Goal: Task Accomplishment & Management: Use online tool/utility

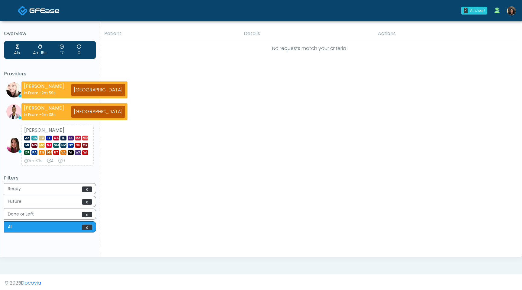
click at [514, 12] on img at bounding box center [511, 10] width 9 height 9
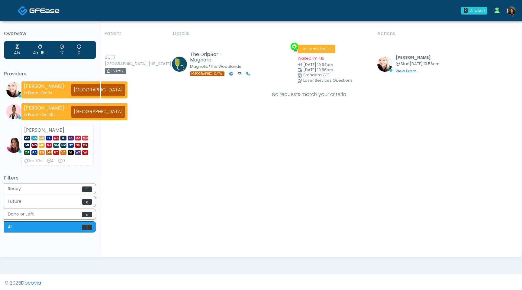
click at [514, 11] on img at bounding box center [511, 10] width 9 height 9
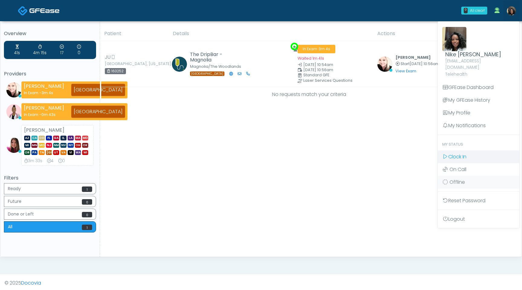
click at [459, 153] on span "Clock In" at bounding box center [458, 156] width 18 height 7
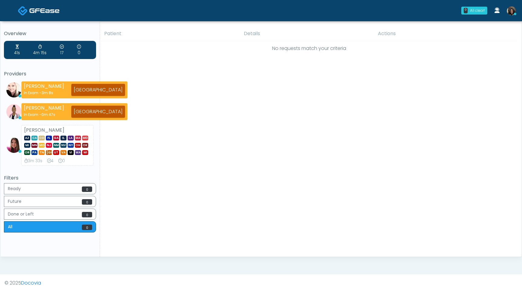
click at [515, 14] on icon at bounding box center [515, 14] width 2 height 2
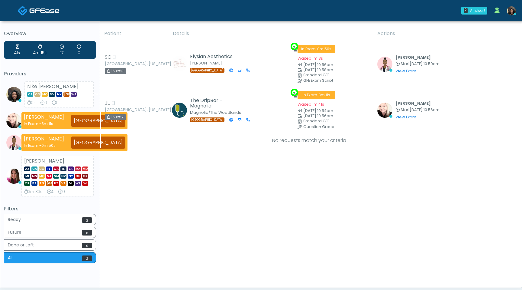
click at [514, 12] on img at bounding box center [511, 10] width 9 height 9
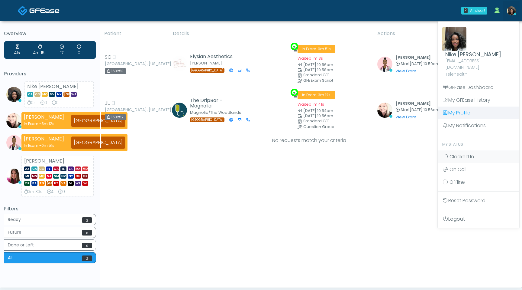
click at [485, 110] on link "My Profile" at bounding box center [479, 112] width 82 height 13
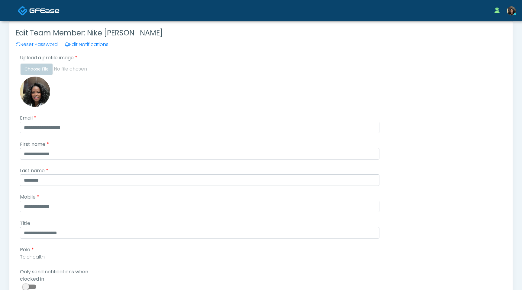
click at [33, 286] on span at bounding box center [30, 286] width 12 height 5
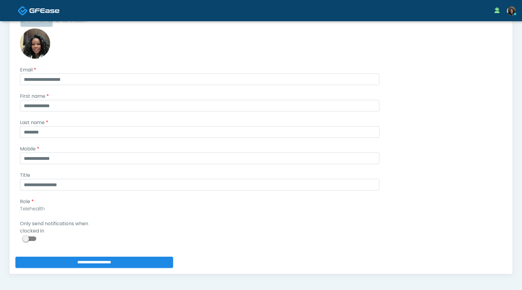
scroll to position [67, 0]
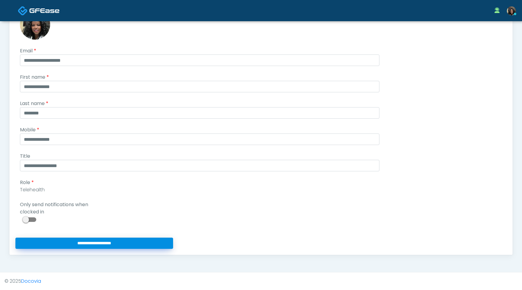
click at [47, 243] on input "**********" at bounding box center [94, 242] width 158 height 11
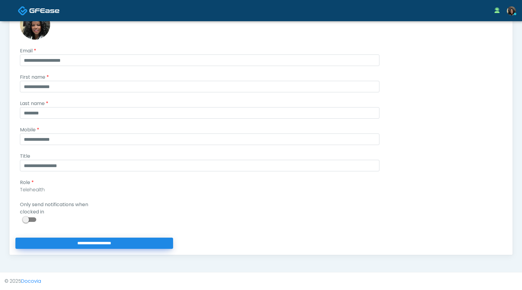
type input "**********"
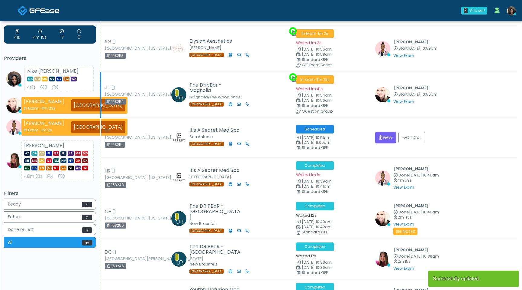
scroll to position [17, 0]
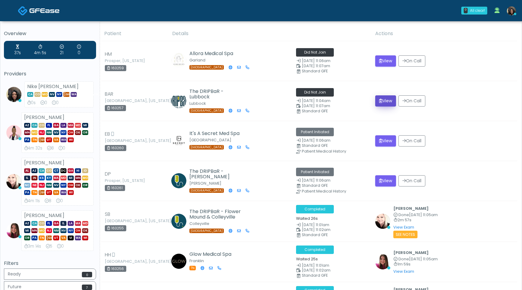
click at [382, 103] on button "View" at bounding box center [385, 100] width 21 height 11
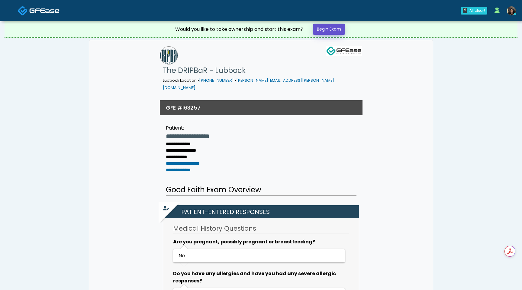
click at [339, 30] on link "Begin Exam" at bounding box center [329, 29] width 32 height 11
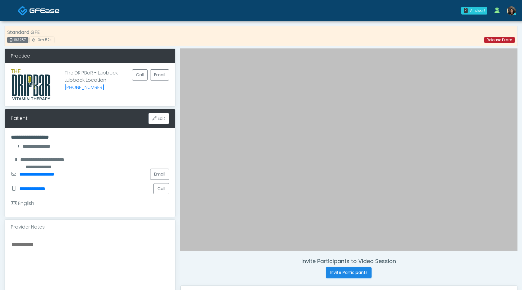
click at [493, 39] on link "Release Exam" at bounding box center [500, 40] width 31 height 6
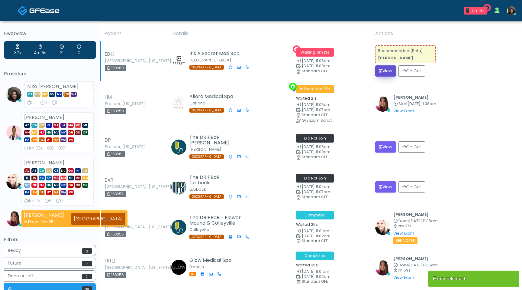
click at [388, 72] on button "View" at bounding box center [385, 70] width 21 height 11
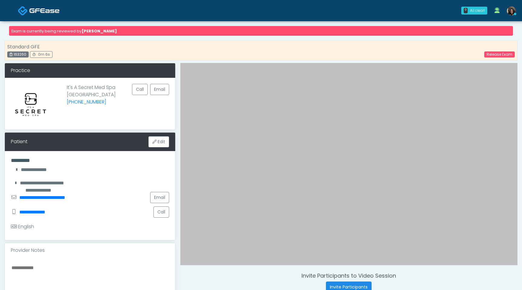
click at [47, 11] on img at bounding box center [44, 11] width 30 height 6
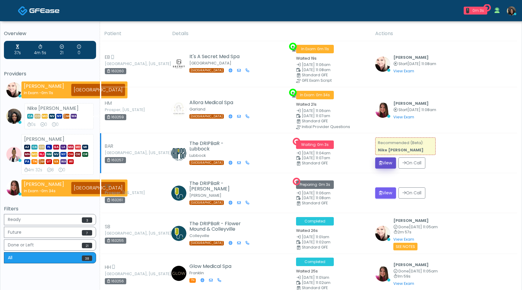
click at [381, 163] on button "View" at bounding box center [385, 162] width 21 height 11
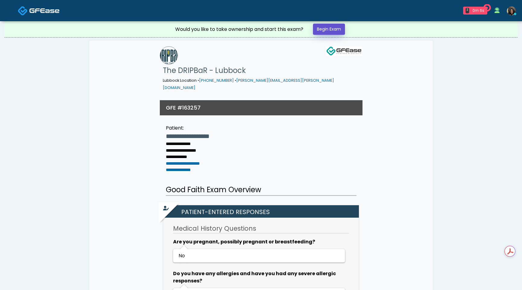
click at [338, 24] on link "Begin Exam" at bounding box center [329, 29] width 32 height 11
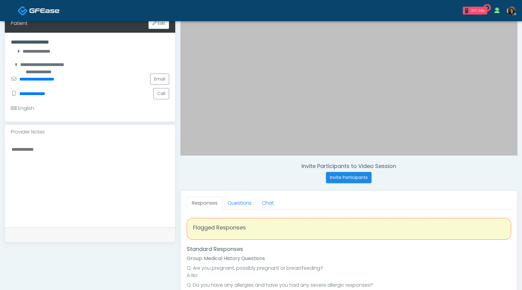
scroll to position [96, 0]
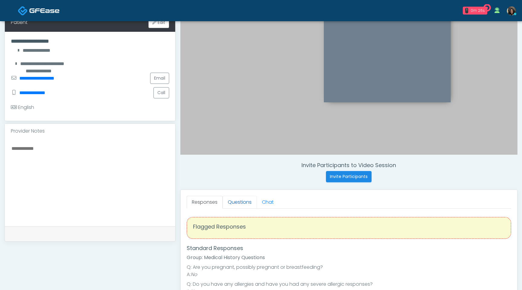
click at [245, 202] on link "Questions" at bounding box center [240, 202] width 34 height 13
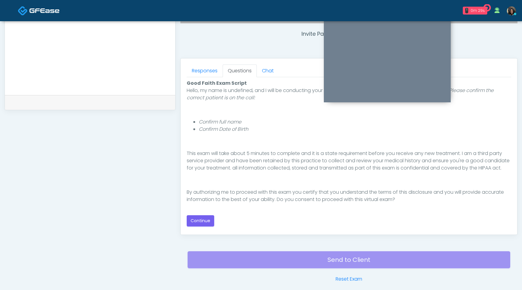
scroll to position [237, 0]
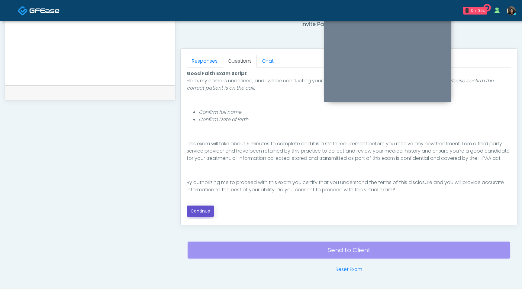
click at [198, 213] on button "Continue" at bounding box center [201, 210] width 28 height 11
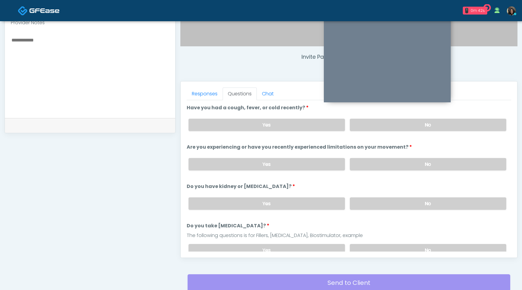
scroll to position [200, 0]
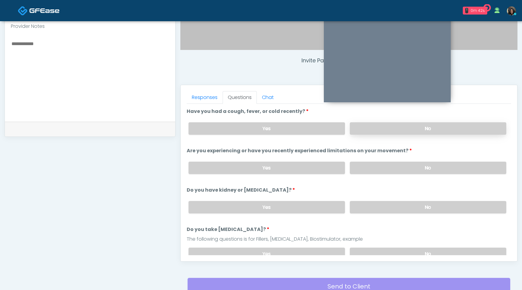
click at [390, 127] on label "No" at bounding box center [428, 128] width 157 height 12
click at [378, 165] on label "No" at bounding box center [428, 167] width 157 height 12
click at [371, 204] on label "No" at bounding box center [428, 207] width 157 height 12
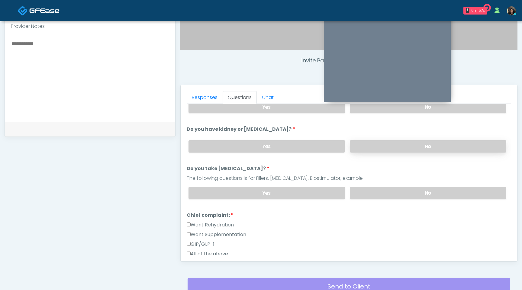
scroll to position [61, 0]
click at [379, 190] on label "No" at bounding box center [428, 192] width 157 height 12
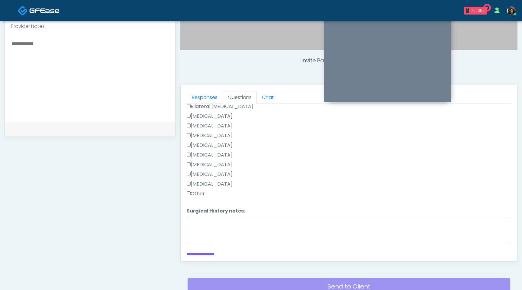
scroll to position [316, 0]
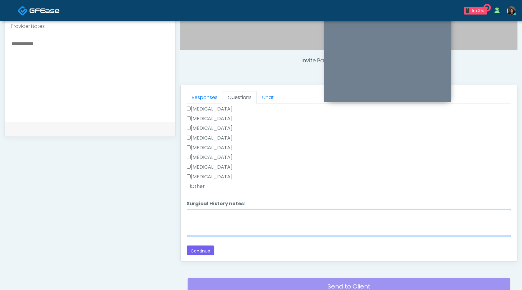
click at [195, 221] on textarea "Surgical History notes:" at bounding box center [349, 222] width 325 height 26
click at [191, 214] on textarea "**********" at bounding box center [349, 222] width 325 height 26
click at [229, 213] on textarea "**********" at bounding box center [349, 222] width 325 height 26
click at [190, 214] on textarea "**********" at bounding box center [349, 222] width 325 height 26
type textarea "**********"
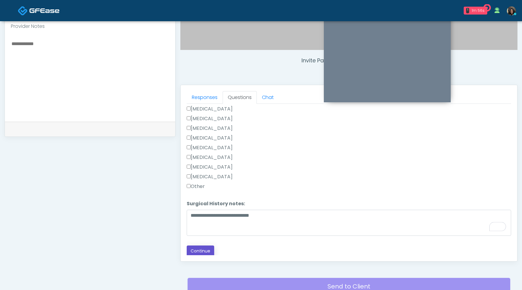
click at [205, 247] on button "Continue" at bounding box center [201, 250] width 28 height 11
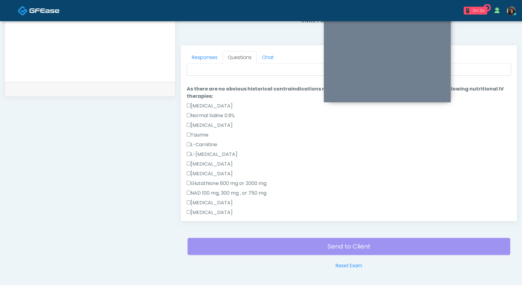
scroll to position [0, 0]
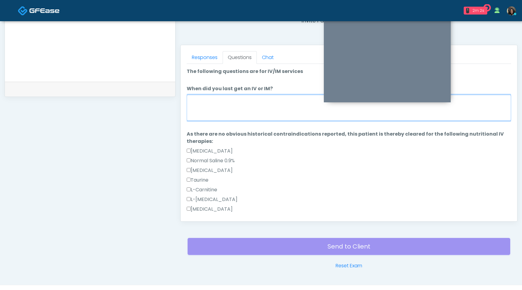
click at [255, 103] on textarea "When did you last get an IV or IM?" at bounding box center [349, 108] width 325 height 26
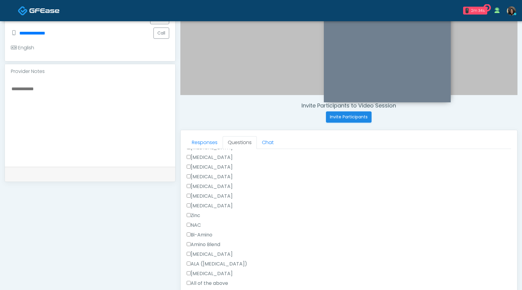
type textarea "**********"
click at [123, 100] on textarea at bounding box center [90, 122] width 158 height 74
click at [38, 89] on textarea "**********" at bounding box center [90, 122] width 158 height 74
click at [79, 89] on textarea "**********" at bounding box center [90, 122] width 158 height 74
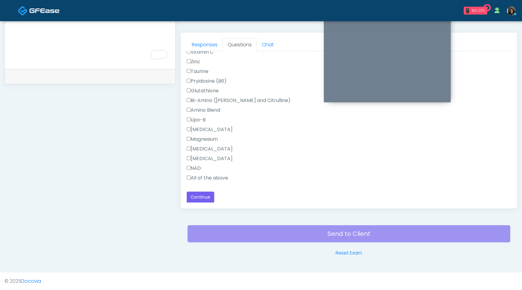
type textarea "**********"
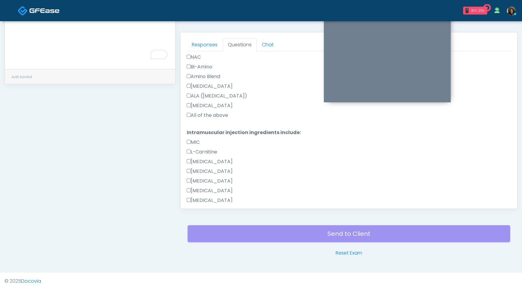
click at [186, 114] on div "Responses Questions Chat Good Faith Exam Script Good Faith Exam Script INTRODUC…" at bounding box center [349, 120] width 337 height 176
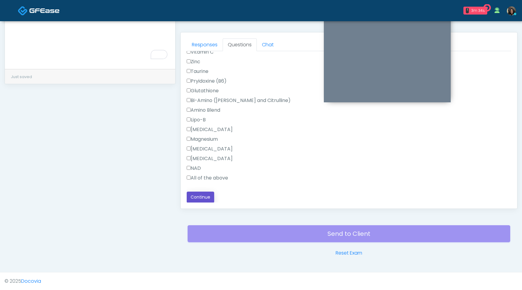
click at [196, 198] on button "Continue" at bounding box center [201, 196] width 28 height 11
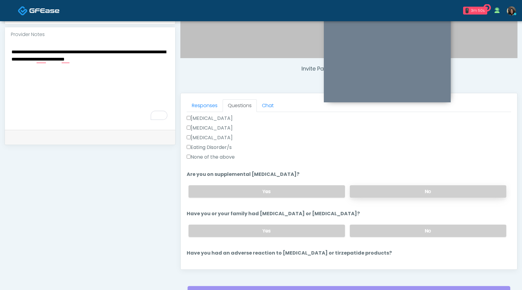
click at [391, 195] on label "No" at bounding box center [428, 191] width 157 height 12
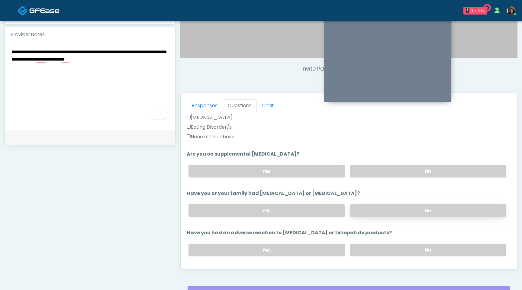
click at [401, 211] on label "No" at bounding box center [428, 210] width 157 height 12
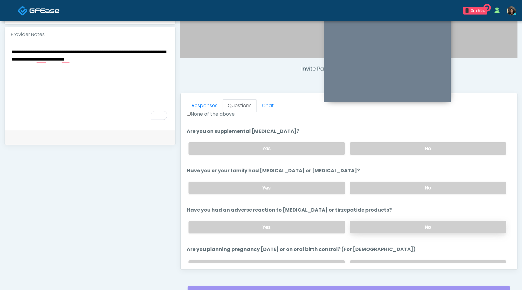
click at [398, 223] on label "No" at bounding box center [428, 227] width 157 height 12
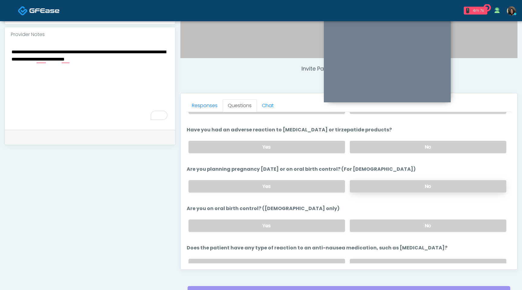
click at [380, 188] on label "No" at bounding box center [428, 186] width 157 height 12
click at [383, 225] on label "No" at bounding box center [428, 225] width 157 height 12
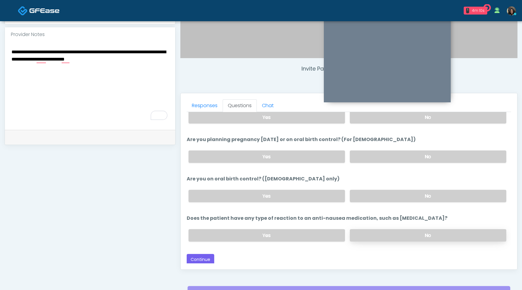
click at [386, 235] on label "No" at bounding box center [428, 235] width 157 height 12
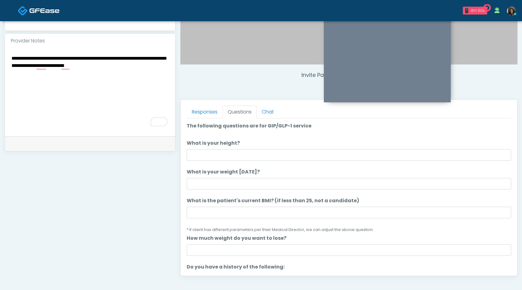
scroll to position [180, 0]
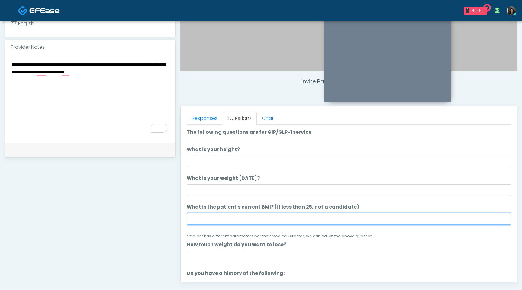
click at [221, 221] on input "What is the patient's current BMI? (if less than 25, not a candidate)" at bounding box center [349, 218] width 325 height 11
type input "****"
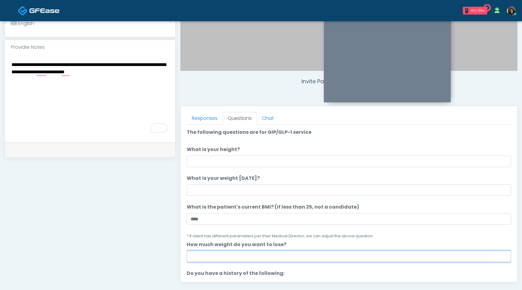
click at [223, 255] on input "How much weight do you want to lose?" at bounding box center [349, 255] width 325 height 11
type input "*"
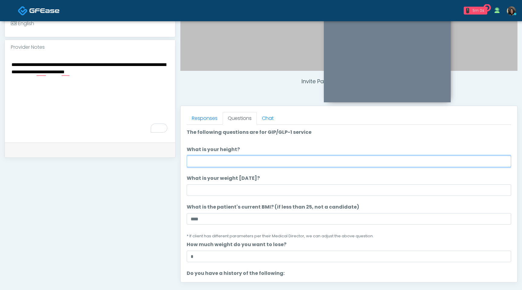
click at [215, 161] on input "What is your height?" at bounding box center [349, 160] width 325 height 11
type input "***"
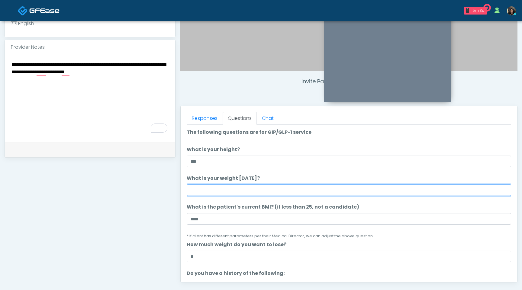
click at [200, 190] on input "What is your weight today?" at bounding box center [349, 189] width 325 height 11
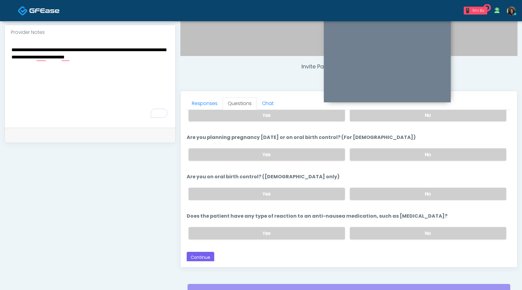
scroll to position [201, 0]
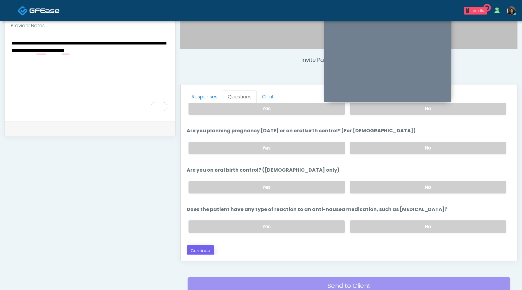
type input "***"
click at [196, 250] on button "Continue" at bounding box center [201, 250] width 28 height 11
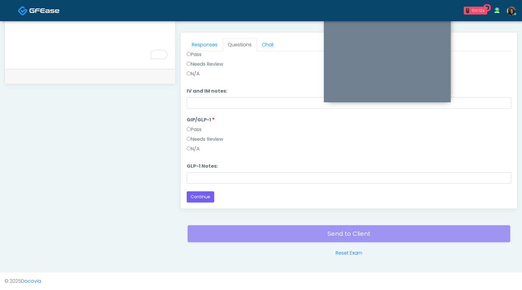
scroll to position [0, 0]
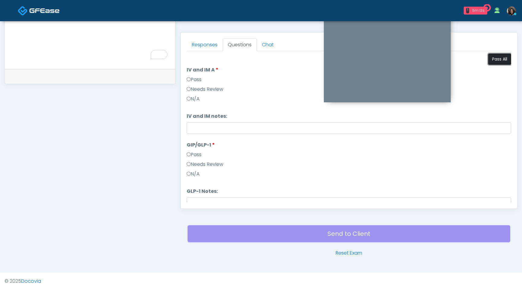
click at [496, 59] on button "Pass All" at bounding box center [499, 59] width 23 height 11
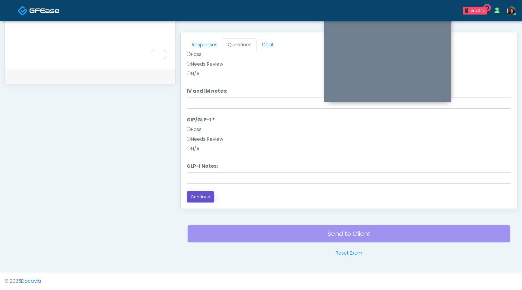
click at [196, 200] on button "Continue" at bounding box center [201, 196] width 28 height 11
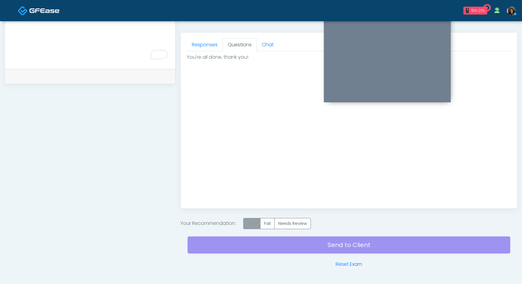
click at [252, 220] on label "Pass" at bounding box center [251, 223] width 17 height 11
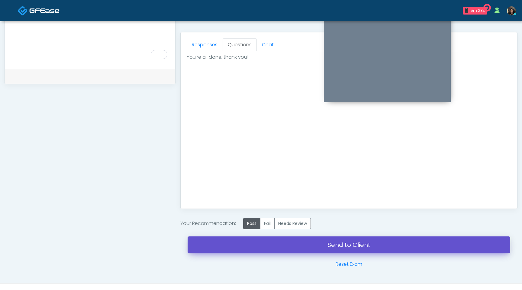
click at [254, 243] on link "Send to Client" at bounding box center [349, 244] width 323 height 17
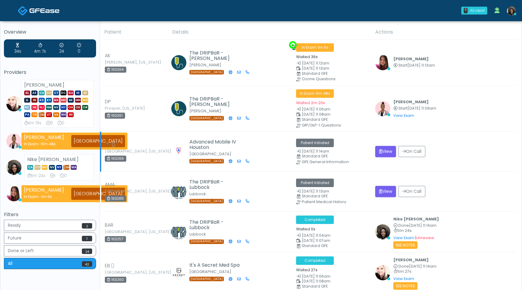
scroll to position [2, 0]
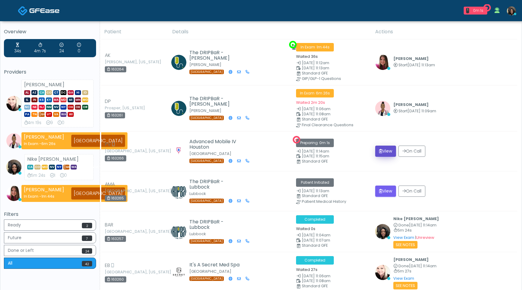
click at [383, 151] on button "View" at bounding box center [385, 150] width 21 height 11
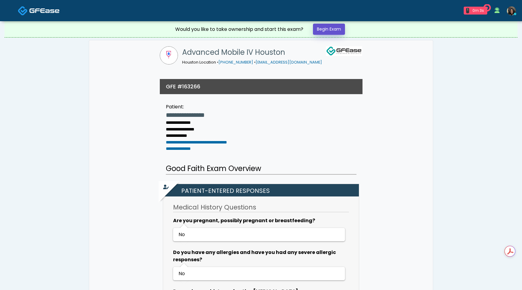
click at [332, 31] on link "Begin Exam" at bounding box center [329, 29] width 32 height 11
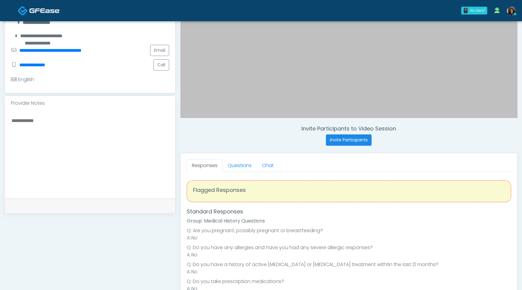
scroll to position [136, 0]
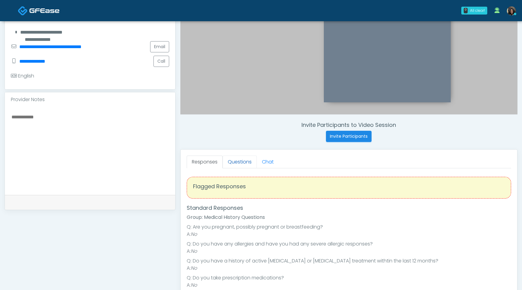
click at [240, 163] on link "Questions" at bounding box center [240, 161] width 34 height 13
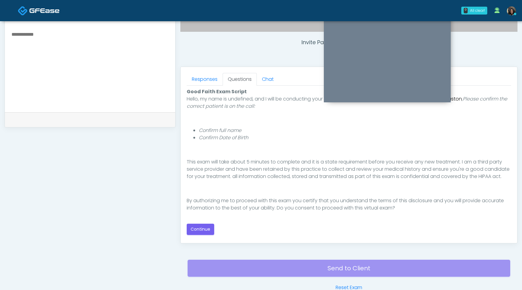
scroll to position [220, 0]
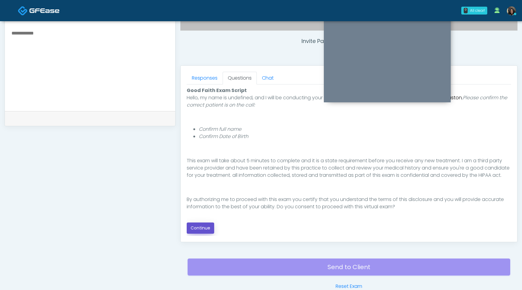
click at [206, 230] on button "Continue" at bounding box center [201, 227] width 28 height 11
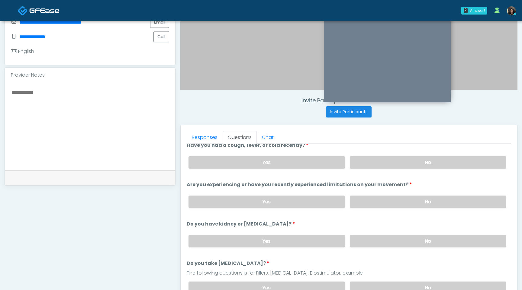
scroll to position [0, 0]
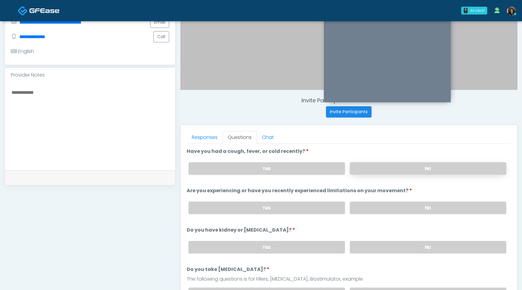
click at [379, 168] on label "No" at bounding box center [428, 168] width 157 height 12
click at [381, 206] on label "No" at bounding box center [428, 207] width 157 height 12
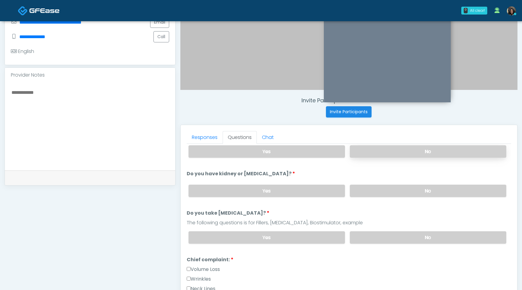
scroll to position [64, 0]
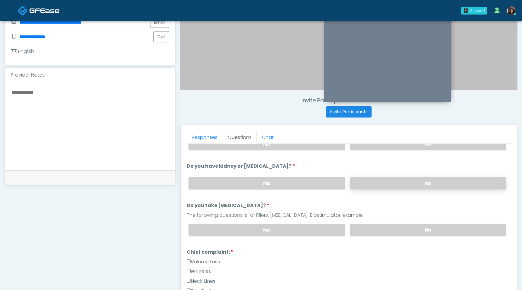
click at [393, 178] on label "No" at bounding box center [428, 183] width 157 height 12
click at [392, 233] on label "No" at bounding box center [428, 229] width 157 height 12
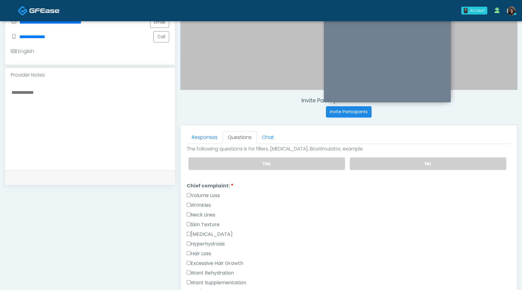
scroll to position [122, 0]
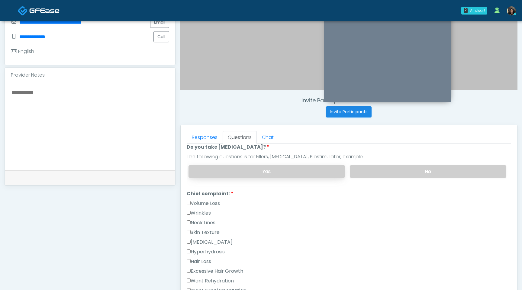
click at [329, 174] on label "Yes" at bounding box center [267, 171] width 157 height 12
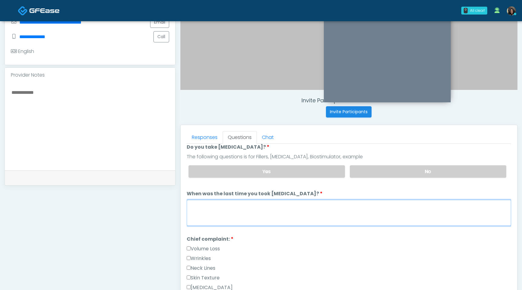
click at [276, 206] on textarea "When was the last time you took [MEDICAL_DATA]?" at bounding box center [349, 213] width 325 height 26
type textarea "*"
type textarea "**********"
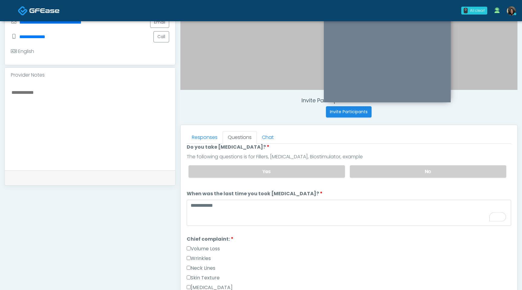
click at [142, 101] on textarea at bounding box center [90, 125] width 158 height 74
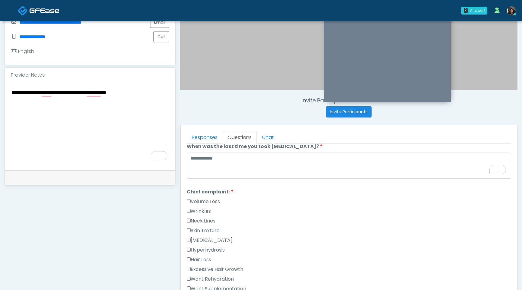
scroll to position [251, 0]
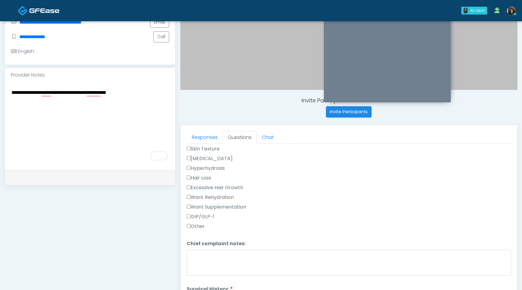
type textarea "**********"
click at [189, 213] on label "GIP/GLP-1" at bounding box center [201, 216] width 28 height 7
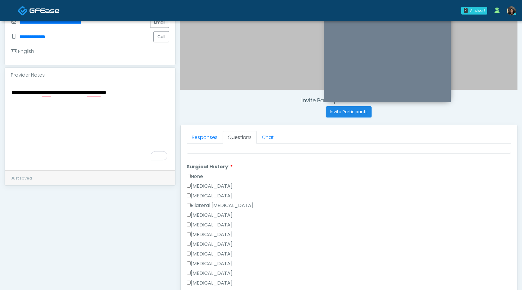
click at [188, 186] on label "Cesarean Section" at bounding box center [210, 185] width 46 height 7
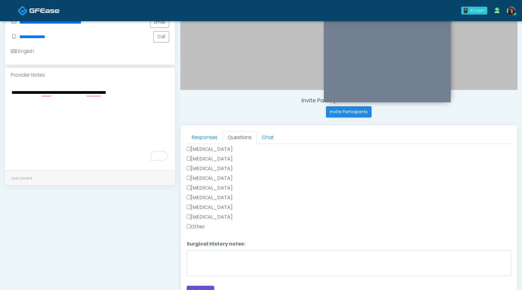
click at [201, 288] on button "Continue" at bounding box center [201, 290] width 28 height 11
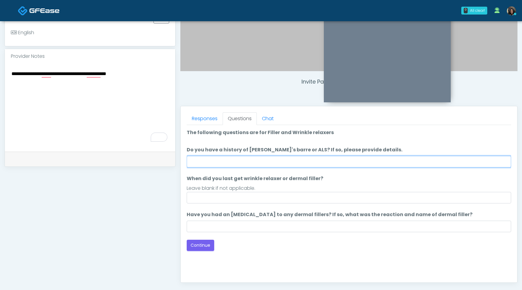
click at [291, 165] on input "Do you have a history of [PERSON_NAME]'s barre or ALS? If so, please provide de…" at bounding box center [349, 161] width 325 height 11
type input "**"
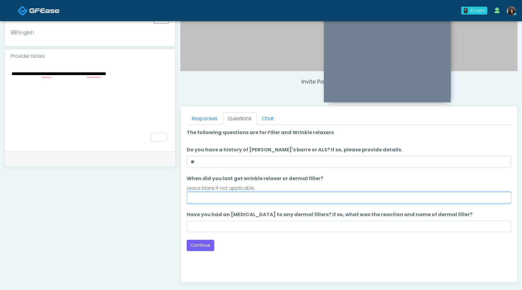
click at [233, 198] on input "When did you last get wrinkle relaxer or dermal filler?" at bounding box center [349, 197] width 325 height 11
type input "*"
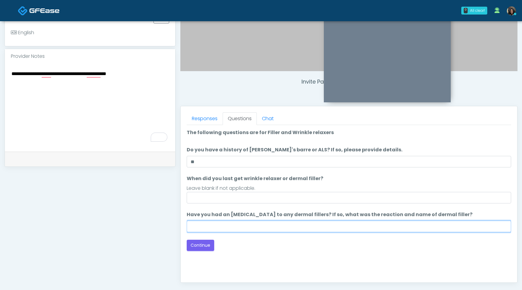
click at [254, 229] on input "Have you had an [MEDICAL_DATA] to any dermal fillers? If so, what was the react…" at bounding box center [349, 225] width 325 height 11
type input "**********"
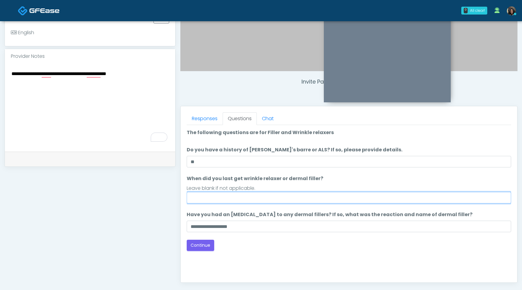
click at [253, 198] on input "When did you last get wrinkle relaxer or dermal filler?" at bounding box center [349, 197] width 325 height 11
type input "**********"
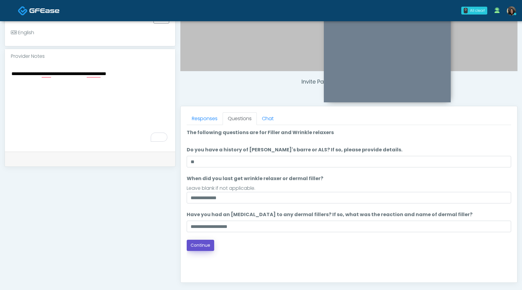
click at [198, 245] on button "Continue" at bounding box center [201, 244] width 28 height 11
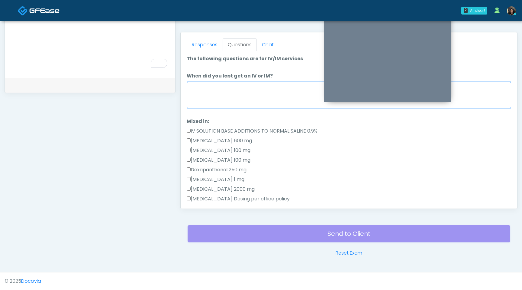
click at [275, 99] on textarea "When did you last get an IV or IM?" at bounding box center [349, 95] width 325 height 26
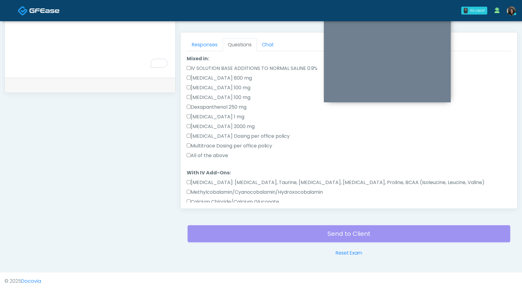
scroll to position [64, 0]
type textarea "**********"
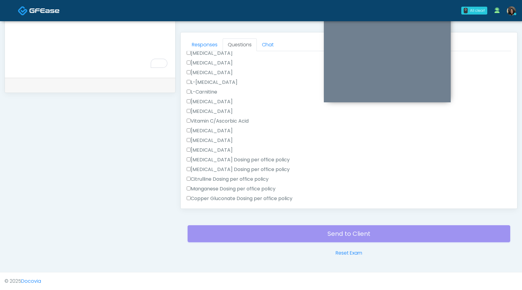
scroll to position [229, 0]
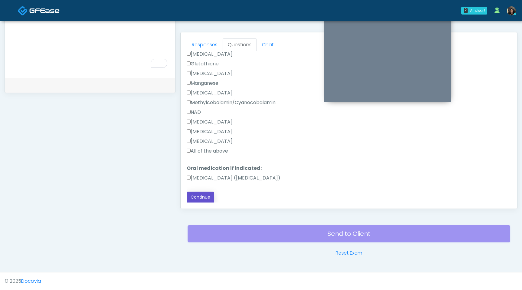
click at [193, 200] on button "Continue" at bounding box center [201, 196] width 28 height 11
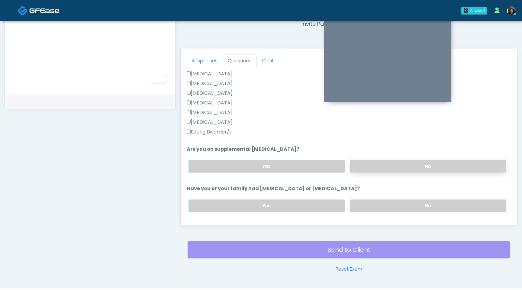
click at [416, 166] on label "No" at bounding box center [428, 166] width 157 height 12
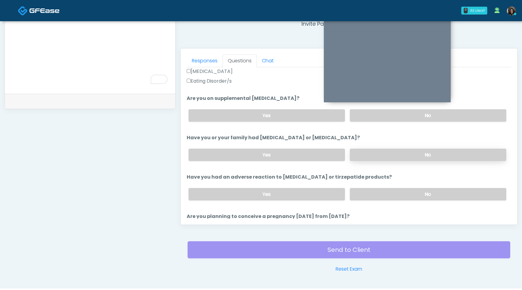
click at [418, 153] on label "No" at bounding box center [428, 154] width 157 height 12
click at [408, 192] on label "No" at bounding box center [428, 194] width 157 height 12
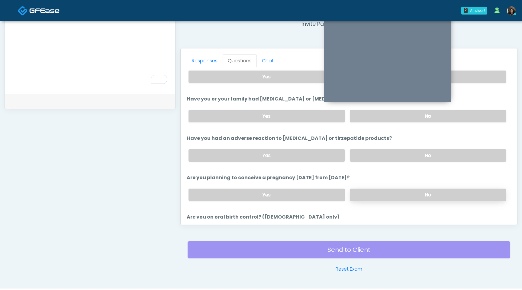
click at [406, 194] on label "No" at bounding box center [428, 194] width 157 height 12
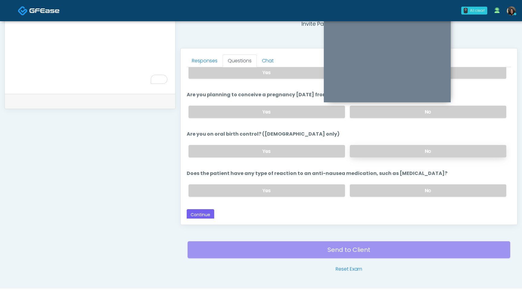
click at [404, 149] on label "No" at bounding box center [428, 151] width 157 height 12
click at [400, 185] on label "No" at bounding box center [428, 190] width 157 height 12
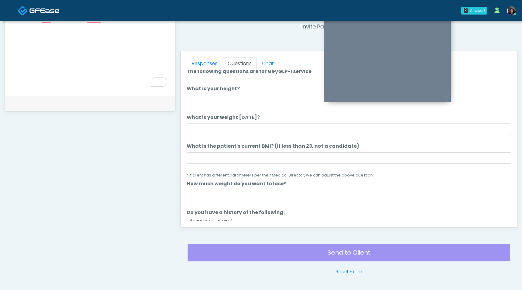
scroll to position [0, 0]
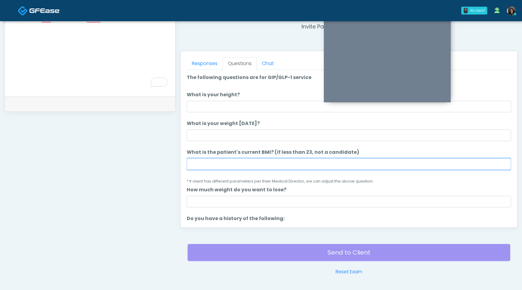
click at [215, 159] on input "What is the patient's current BMI? (if less than 23, not a candidate)" at bounding box center [349, 163] width 325 height 11
type input "****"
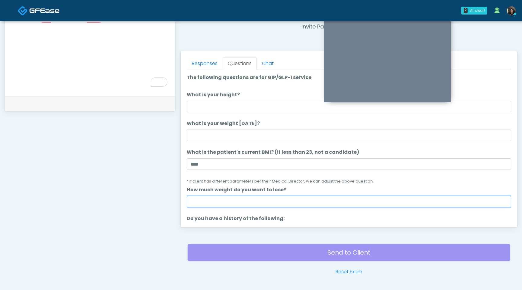
click at [204, 202] on input "How much weight do you want to lose?" at bounding box center [349, 201] width 325 height 11
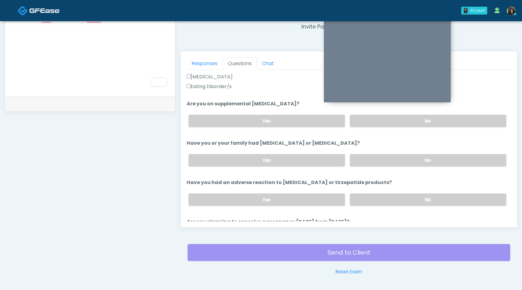
scroll to position [200, 0]
type input "******"
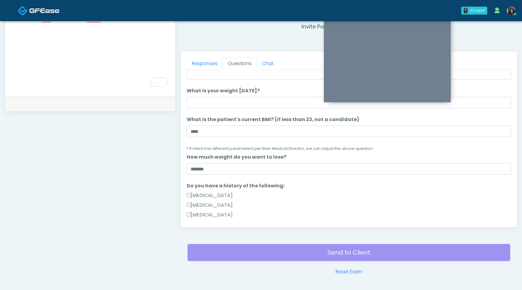
scroll to position [0, 0]
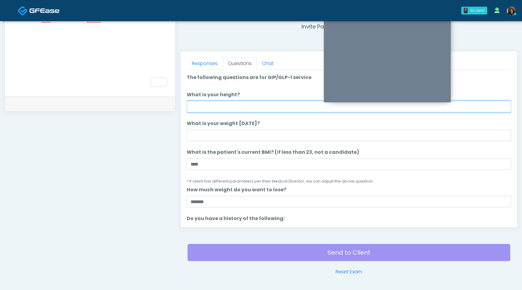
click at [253, 109] on input "What is your height?" at bounding box center [349, 106] width 325 height 11
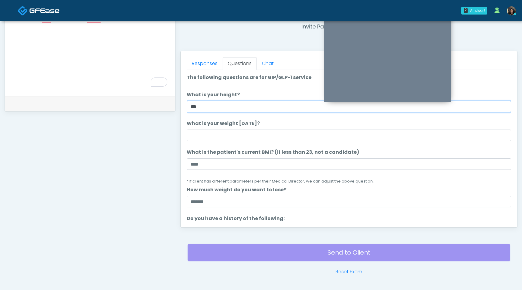
click at [227, 107] on input "***" at bounding box center [349, 106] width 325 height 11
type input "*"
type input "***"
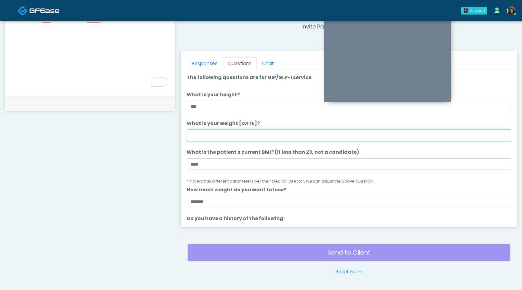
click at [220, 137] on input "What is your weight today?" at bounding box center [349, 134] width 325 height 11
type input "***"
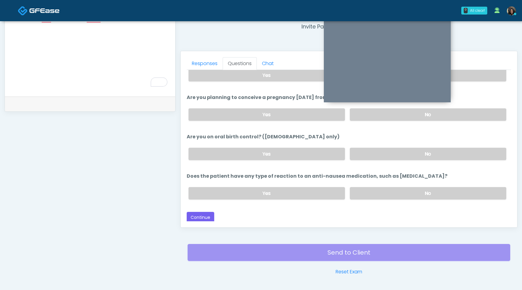
scroll to position [324, 0]
click at [208, 217] on button "Continue" at bounding box center [201, 217] width 28 height 11
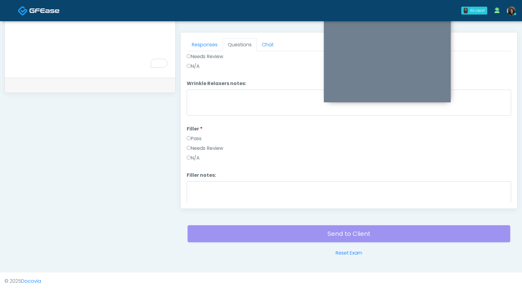
scroll to position [0, 0]
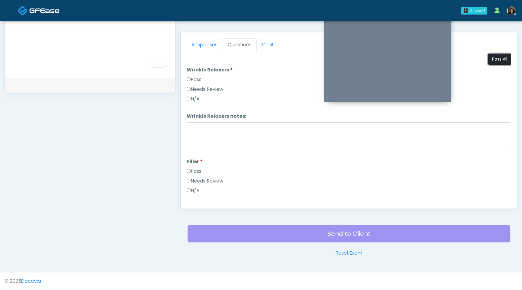
click at [499, 57] on button "Pass All" at bounding box center [499, 59] width 23 height 11
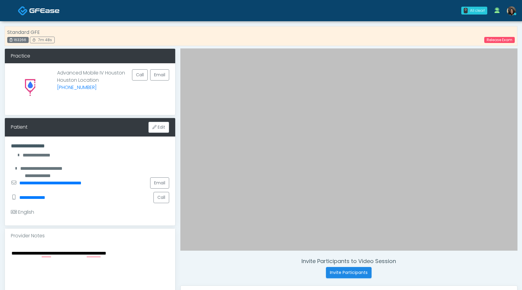
click at [149, 250] on textarea "**********" at bounding box center [90, 286] width 158 height 74
paste textarea "**********"
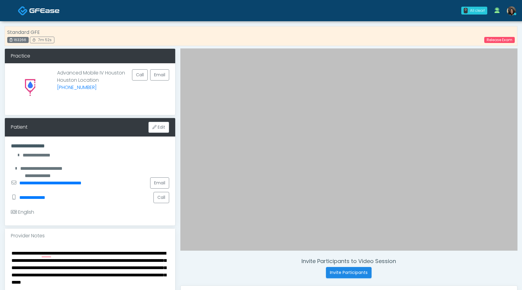
scroll to position [3, 0]
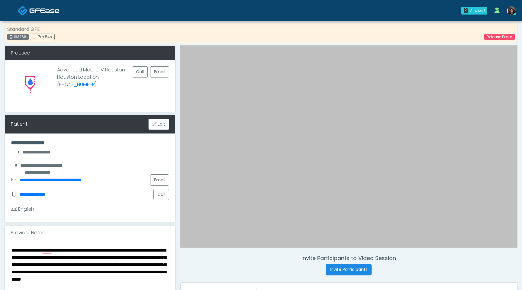
click at [27, 258] on textarea "**********" at bounding box center [90, 283] width 158 height 74
click at [55, 257] on textarea "**********" at bounding box center [90, 283] width 158 height 74
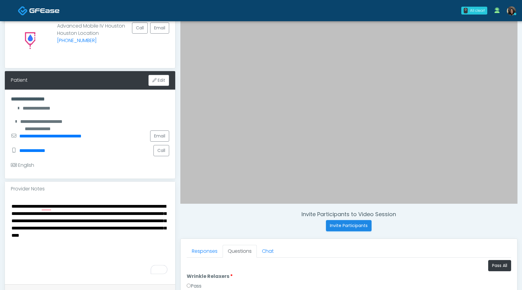
scroll to position [49, 0]
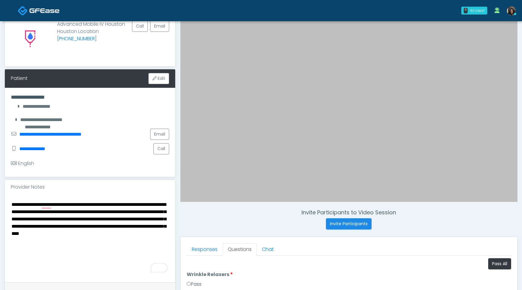
click at [56, 228] on textarea "**********" at bounding box center [90, 237] width 158 height 74
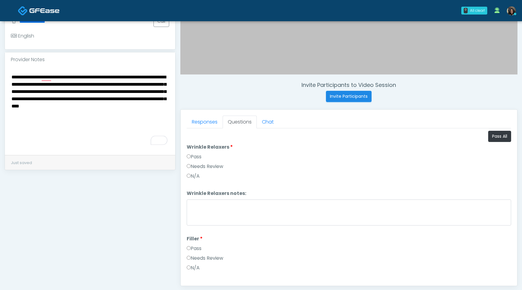
scroll to position [253, 0]
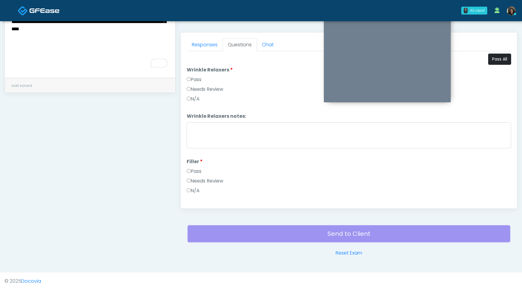
type textarea "**********"
click at [501, 61] on button "Pass All" at bounding box center [499, 59] width 23 height 11
click at [500, 59] on button "Pass All" at bounding box center [499, 59] width 23 height 11
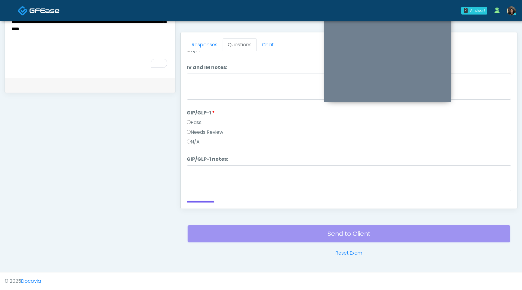
scroll to position [241, 0]
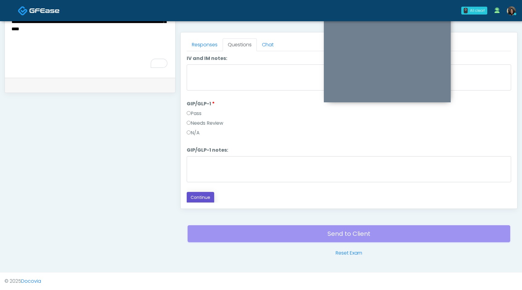
click at [204, 196] on button "Continue" at bounding box center [201, 197] width 28 height 11
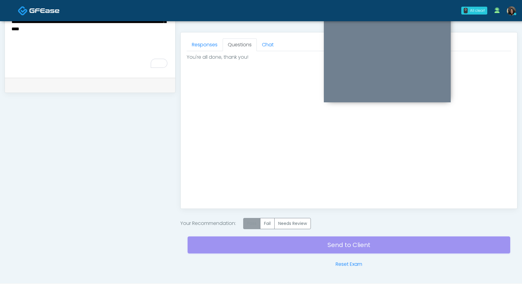
click at [249, 224] on label "Pass" at bounding box center [251, 223] width 17 height 11
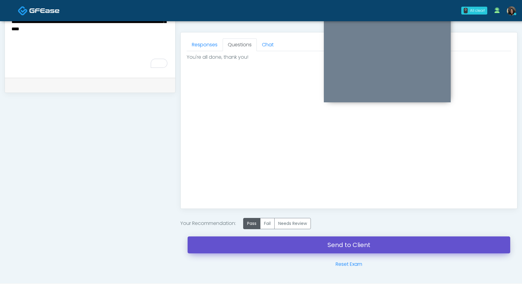
click at [260, 248] on link "Send to Client" at bounding box center [349, 244] width 323 height 17
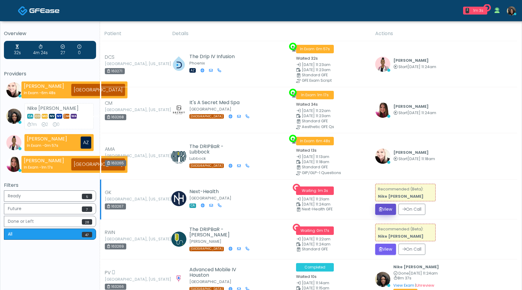
click at [382, 205] on button "View" at bounding box center [385, 208] width 21 height 11
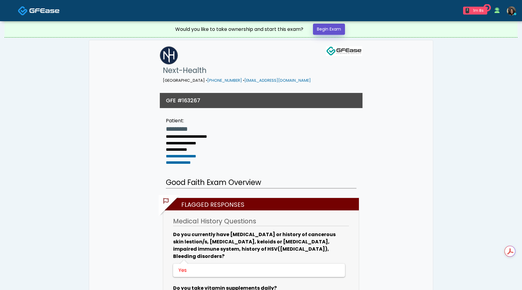
click at [339, 30] on link "Begin Exam" at bounding box center [329, 29] width 32 height 11
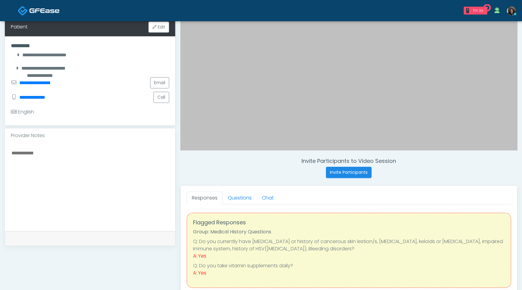
scroll to position [118, 0]
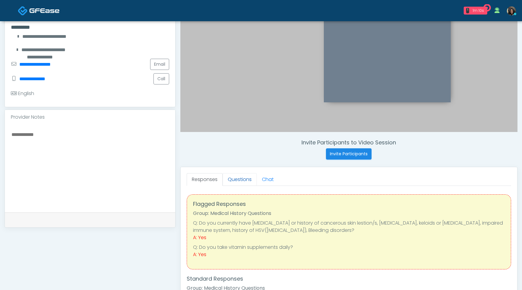
click at [235, 182] on link "Questions" at bounding box center [240, 179] width 34 height 13
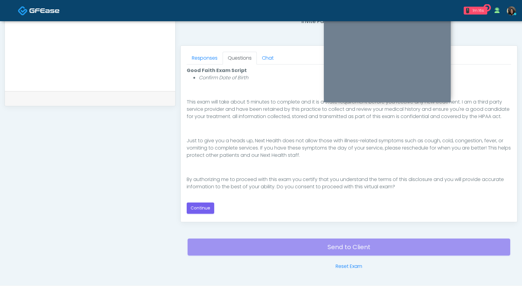
scroll to position [253, 0]
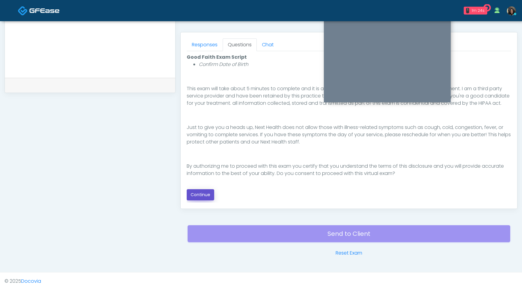
click at [206, 193] on button "Continue" at bounding box center [201, 194] width 28 height 11
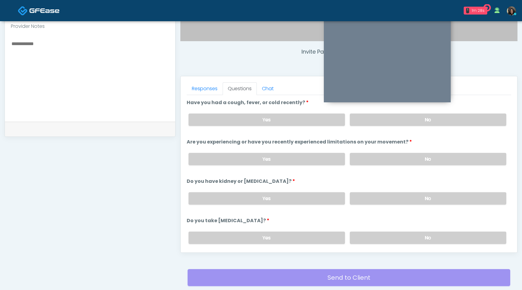
scroll to position [208, 0]
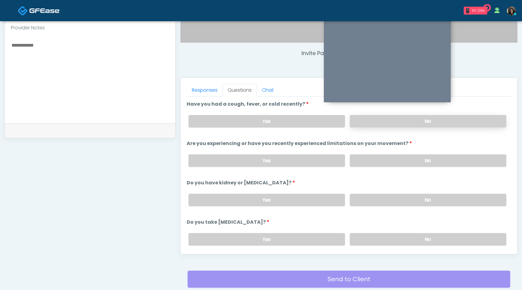
click at [389, 121] on label "No" at bounding box center [428, 121] width 157 height 12
click at [395, 160] on label "No" at bounding box center [428, 160] width 157 height 12
click at [400, 203] on label "No" at bounding box center [428, 199] width 157 height 12
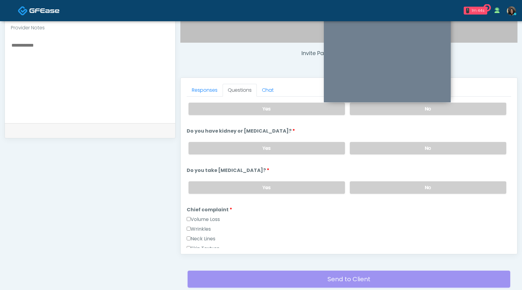
scroll to position [52, 0]
click at [399, 181] on label "No" at bounding box center [428, 186] width 157 height 12
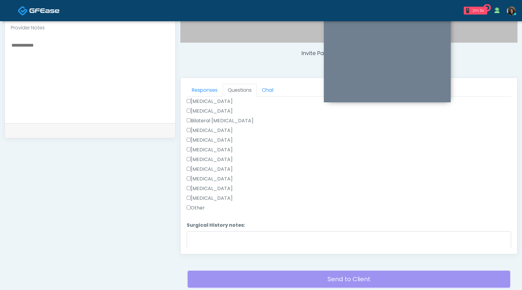
scroll to position [359, 0]
click at [207, 177] on label "Appendectomy" at bounding box center [210, 177] width 46 height 7
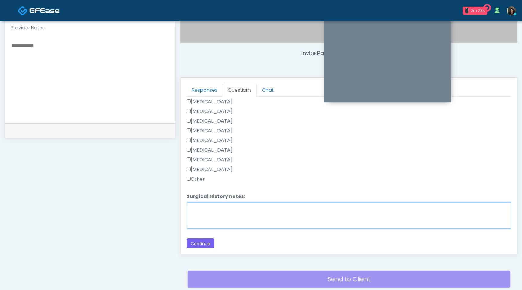
click at [216, 204] on textarea "Surgical History notes:" at bounding box center [349, 215] width 325 height 26
type textarea "**********"
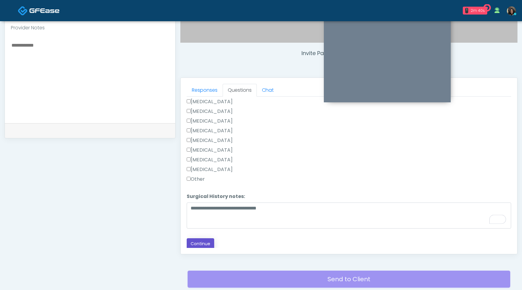
click at [204, 245] on button "Continue" at bounding box center [201, 243] width 28 height 11
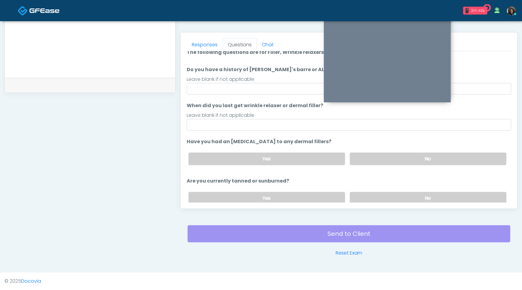
scroll to position [0, 0]
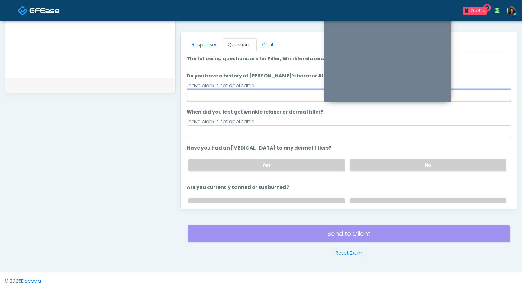
click at [269, 94] on input "Do you have a history of [PERSON_NAME]'s barre or ALS? If so, please provide de…" at bounding box center [349, 94] width 325 height 11
type input "**"
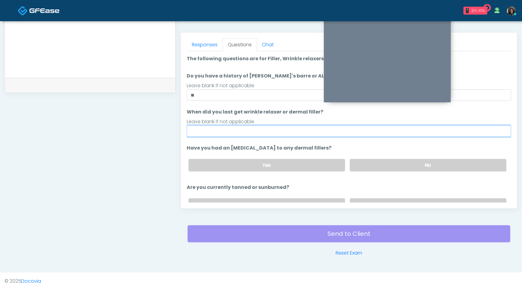
click at [219, 131] on input "When did you last get wrinkle relaxer or dermal filler?" at bounding box center [349, 130] width 325 height 11
type input "*********"
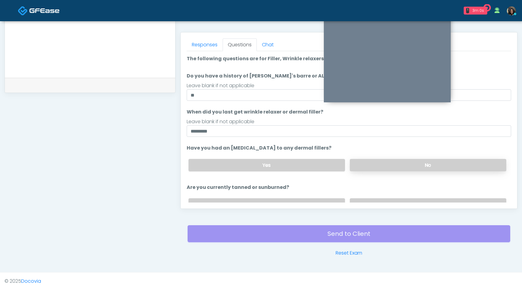
click at [404, 167] on label "No" at bounding box center [428, 165] width 157 height 12
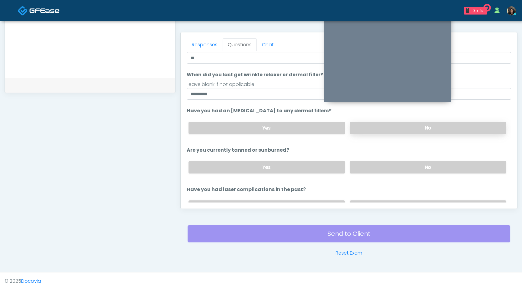
scroll to position [41, 0]
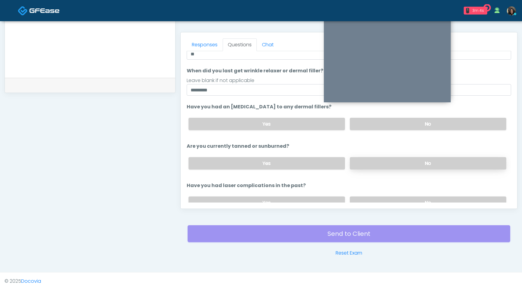
click at [401, 163] on label "No" at bounding box center [428, 163] width 157 height 12
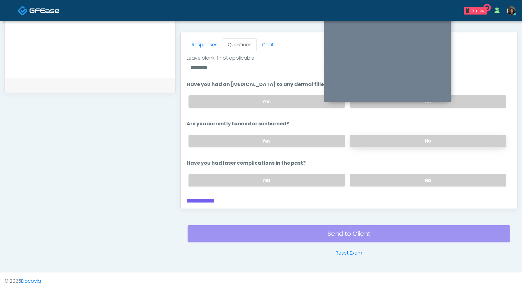
scroll to position [70, 0]
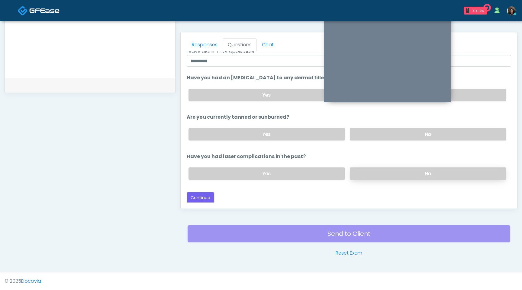
click at [400, 170] on label "No" at bounding box center [428, 173] width 157 height 12
click at [204, 196] on button "Continue" at bounding box center [201, 197] width 28 height 11
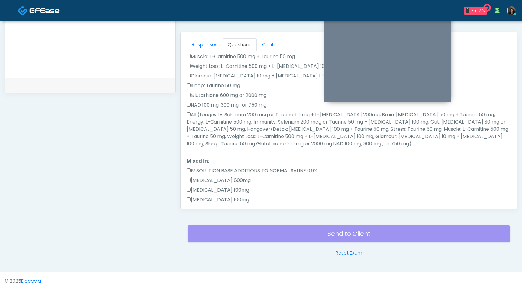
scroll to position [146, 0]
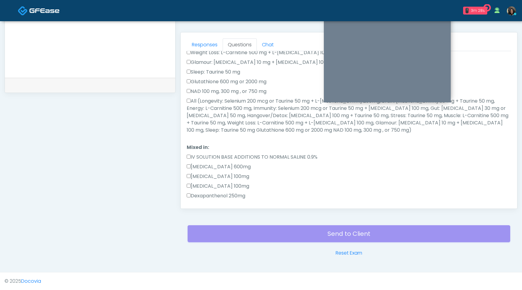
click at [191, 101] on label "All (Longevity: Selenium 200 mcg or Taurine 50 mg + L-Arginine 200mg, Brain: Gl…" at bounding box center [349, 115] width 325 height 36
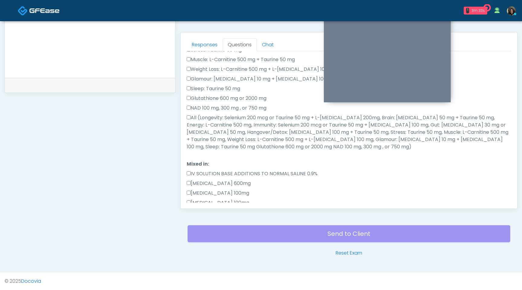
scroll to position [0, 0]
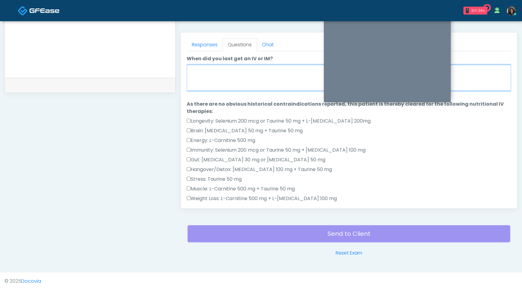
click at [223, 71] on textarea "When did you last get an IV or IM?" at bounding box center [349, 78] width 325 height 26
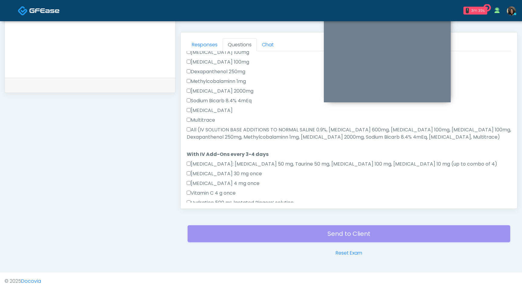
scroll to position [358, 0]
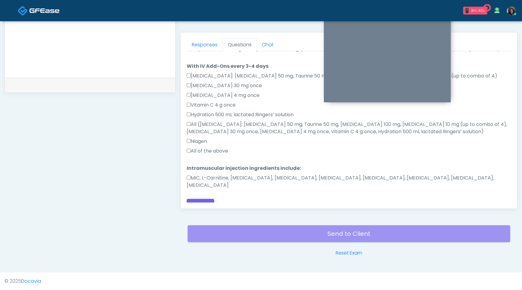
type textarea "**********"
click at [202, 199] on button "Continue" at bounding box center [201, 204] width 28 height 11
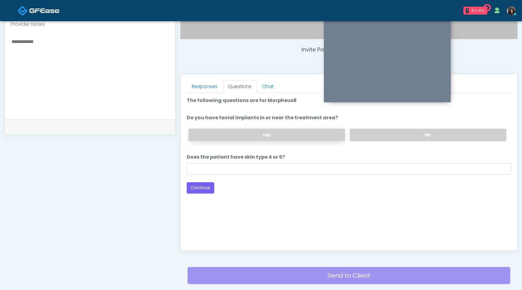
scroll to position [176, 0]
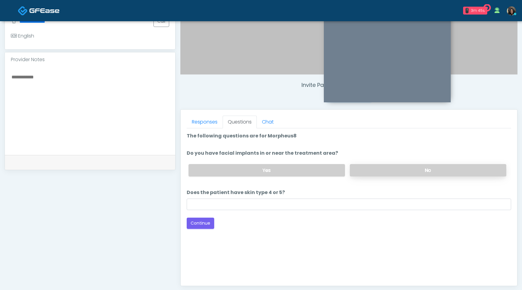
click at [388, 167] on label "No" at bounding box center [428, 170] width 157 height 12
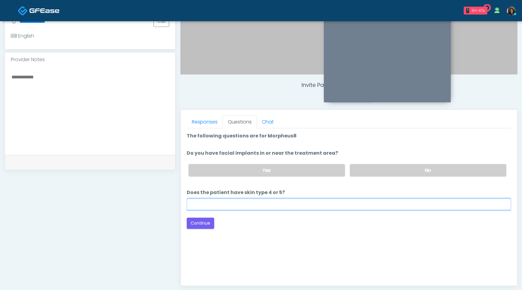
click at [258, 202] on input "Does the patient have skin type 4 or 5?" at bounding box center [349, 203] width 325 height 11
type input "*"
type input "**"
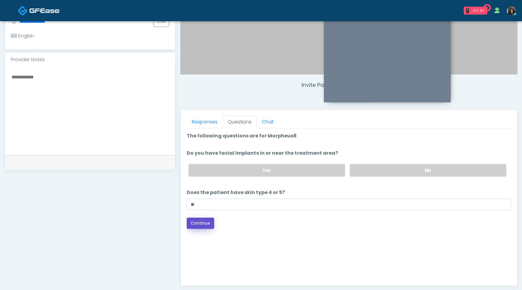
click at [198, 222] on button "Continue" at bounding box center [201, 222] width 28 height 11
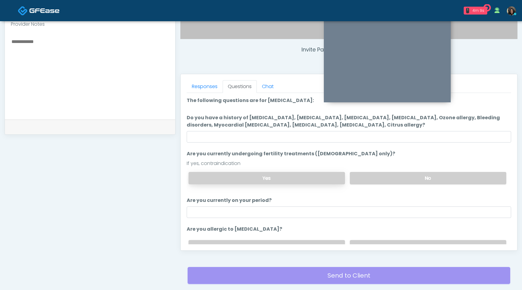
scroll to position [206, 0]
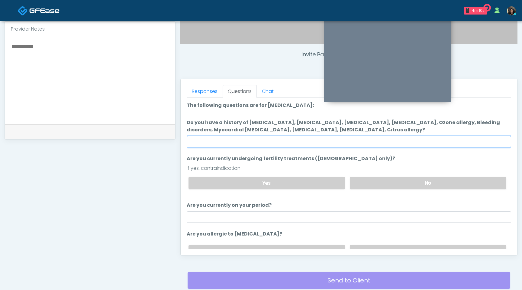
click at [250, 143] on input "Do you have a history of Hyperthyroidism, Hypotension, Hypocalcemia, Hypoglycem…" at bounding box center [349, 141] width 325 height 11
type input "****"
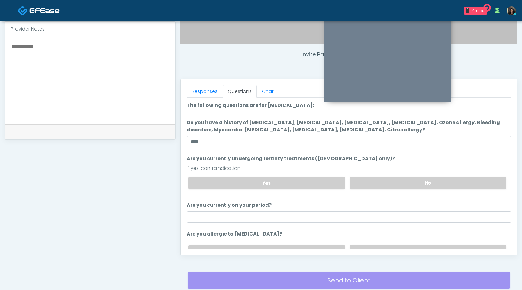
click at [255, 169] on div "If yes, contraindication" at bounding box center [349, 167] width 325 height 7
click at [396, 183] on label "No" at bounding box center [428, 183] width 157 height 12
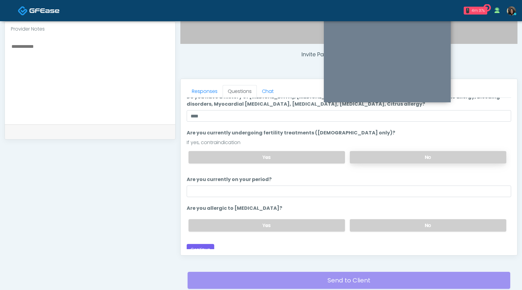
scroll to position [31, 0]
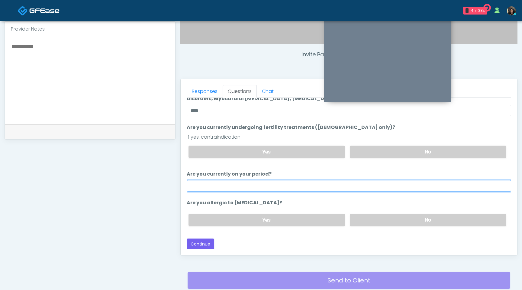
click at [380, 187] on input "Are you currently on your period?" at bounding box center [349, 185] width 325 height 11
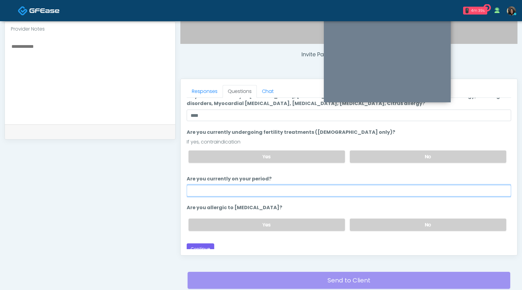
scroll to position [20, 0]
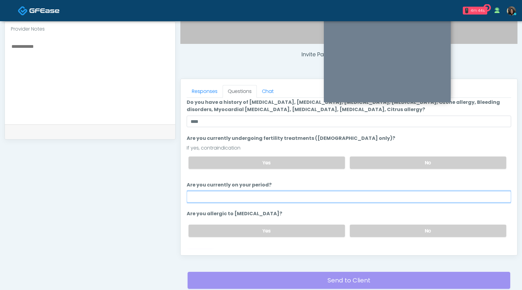
type input "**"
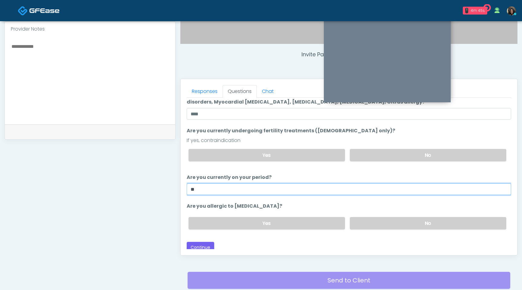
scroll to position [31, 0]
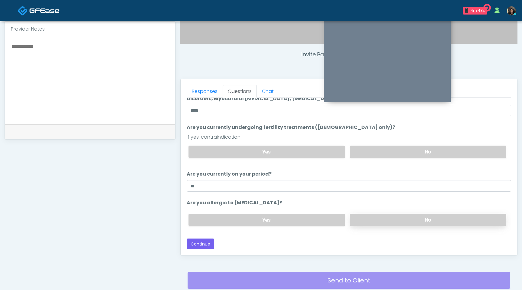
click at [403, 220] on label "No" at bounding box center [428, 219] width 157 height 12
click at [207, 244] on button "Continue" at bounding box center [201, 243] width 28 height 11
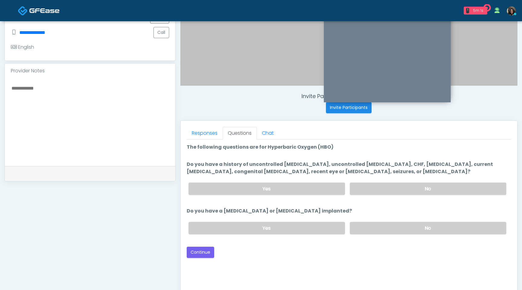
scroll to position [164, 0]
click at [414, 188] on label "No" at bounding box center [428, 189] width 157 height 12
click at [405, 231] on label "No" at bounding box center [428, 228] width 157 height 12
click at [203, 254] on button "Continue" at bounding box center [201, 252] width 28 height 11
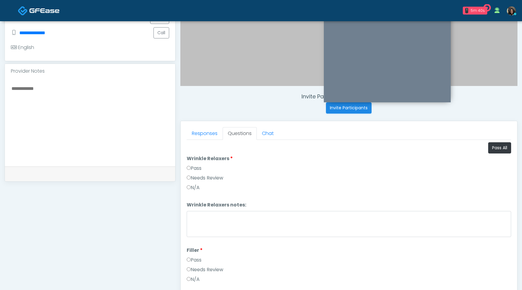
scroll to position [253, 0]
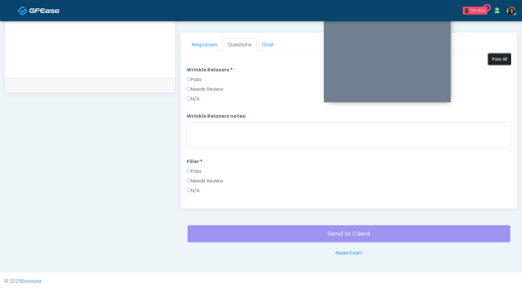
click at [498, 59] on button "Pass All" at bounding box center [499, 59] width 23 height 11
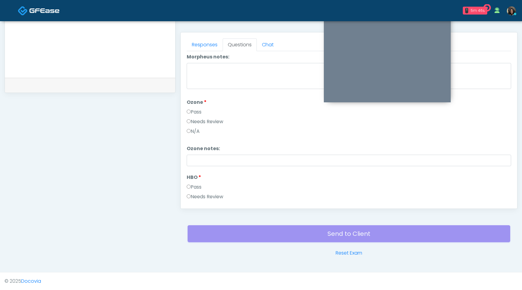
scroll to position [757, 0]
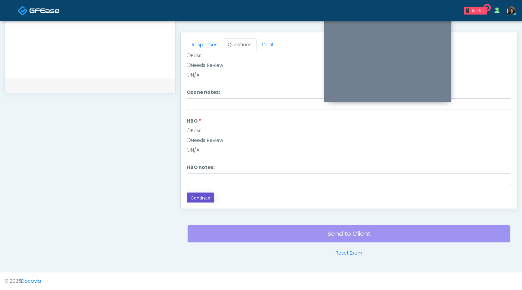
click at [197, 195] on button "Continue" at bounding box center [201, 197] width 28 height 11
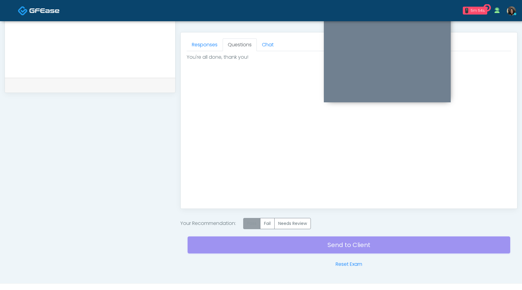
click at [248, 223] on label "Pass" at bounding box center [251, 223] width 17 height 11
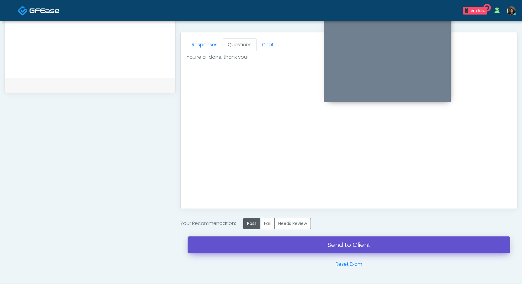
click at [256, 243] on link "Send to Client" at bounding box center [349, 244] width 323 height 17
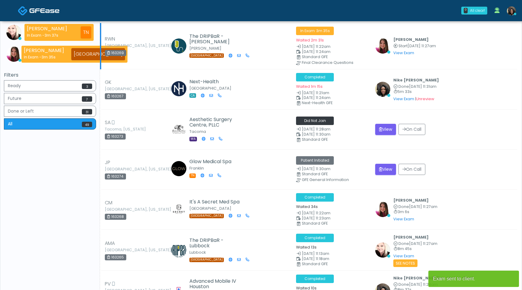
scroll to position [111, 0]
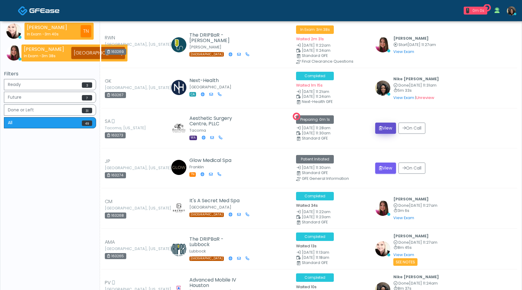
click at [385, 127] on button "View" at bounding box center [385, 127] width 21 height 11
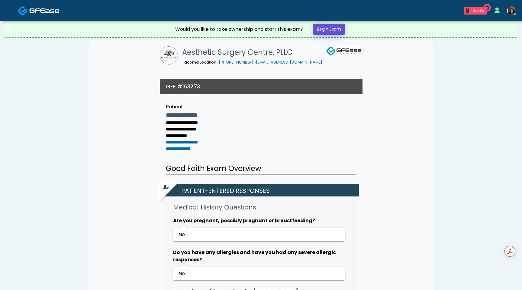
click at [329, 29] on link "Begin Exam" at bounding box center [329, 29] width 32 height 11
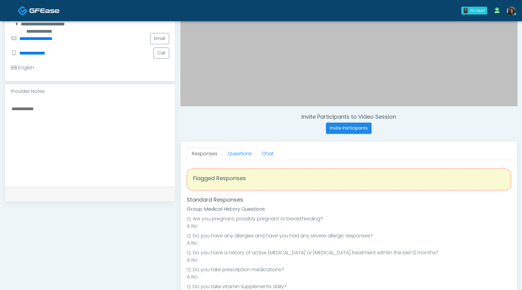
scroll to position [149, 0]
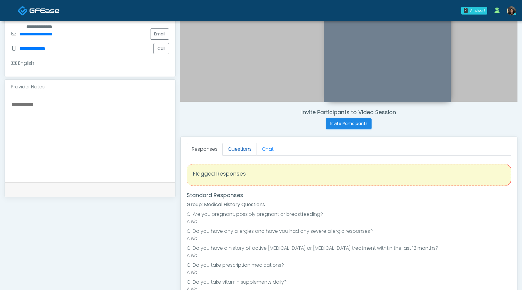
click at [240, 150] on link "Questions" at bounding box center [240, 149] width 34 height 13
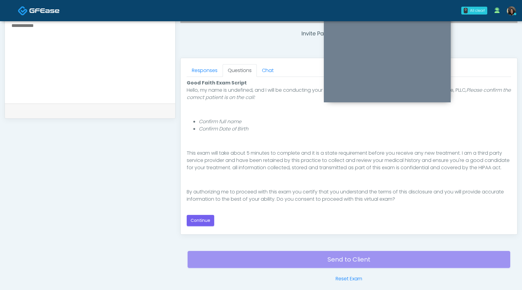
scroll to position [235, 0]
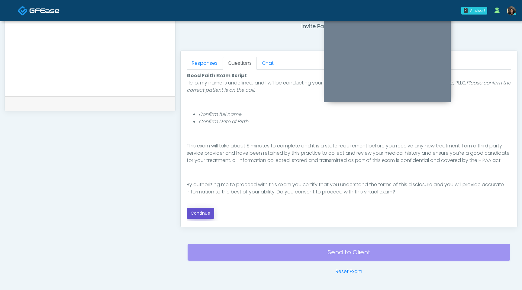
click at [201, 217] on button "Continue" at bounding box center [201, 212] width 28 height 11
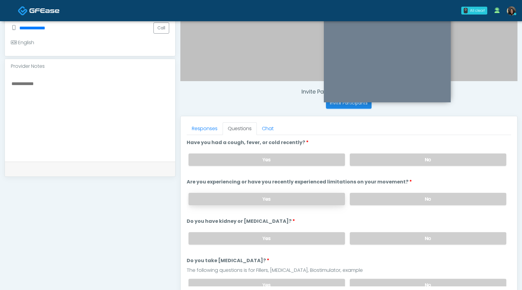
scroll to position [167, 0]
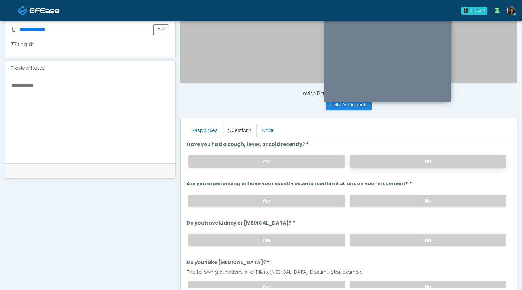
click at [401, 157] on label "No" at bounding box center [428, 161] width 157 height 12
click at [396, 203] on label "No" at bounding box center [428, 200] width 157 height 12
click at [390, 241] on label "No" at bounding box center [428, 240] width 157 height 12
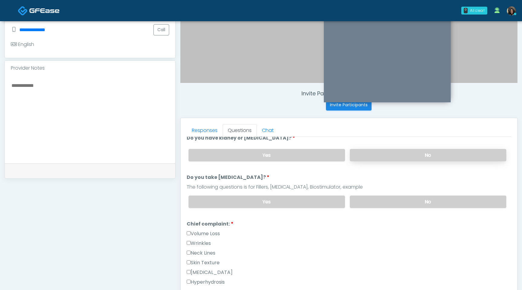
scroll to position [92, 0]
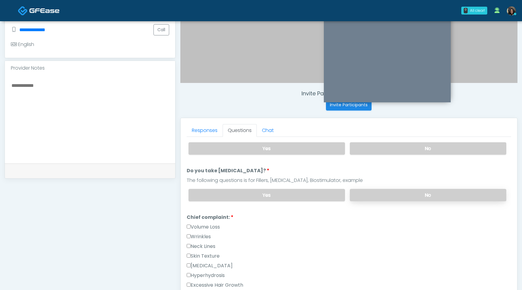
click at [405, 190] on label "No" at bounding box center [428, 195] width 157 height 12
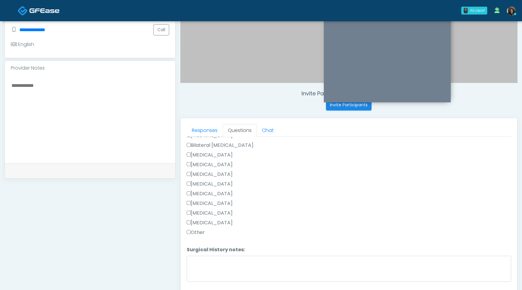
scroll to position [375, 0]
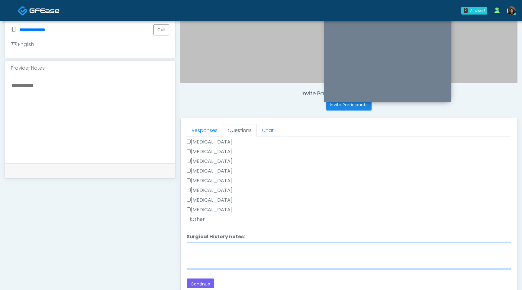
click at [193, 259] on textarea "Surgical History notes:" at bounding box center [349, 255] width 325 height 26
type textarea "**********"
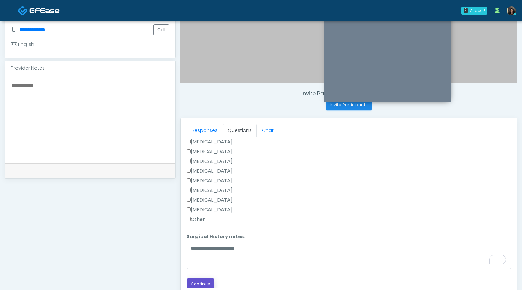
click at [203, 284] on button "Continue" at bounding box center [201, 283] width 28 height 11
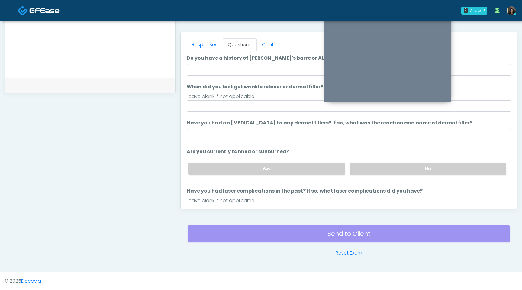
scroll to position [0, 0]
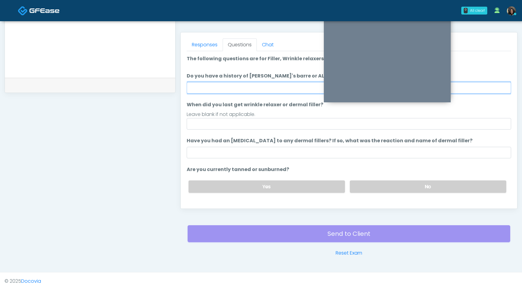
click at [264, 90] on input "Do you have a history of [PERSON_NAME]'s barre or ALS? If so, please provide de…" at bounding box center [349, 87] width 325 height 11
type input "**"
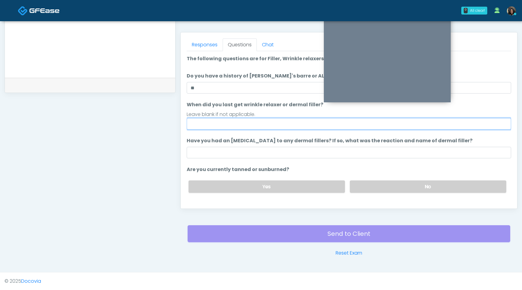
click at [221, 123] on input "When did you last get wrinkle relaxer or dermal filler?" at bounding box center [349, 123] width 325 height 11
type input "*"
type input "*********"
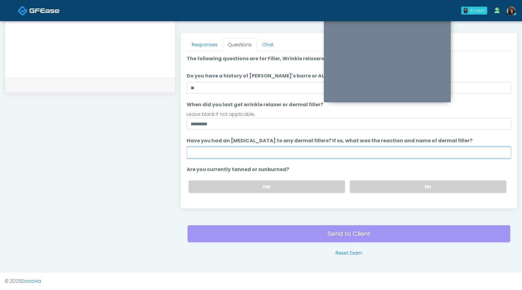
click at [222, 157] on input "Have you had an [MEDICAL_DATA] to any dermal fillers? If so, what was the react…" at bounding box center [349, 152] width 325 height 11
type input "**********"
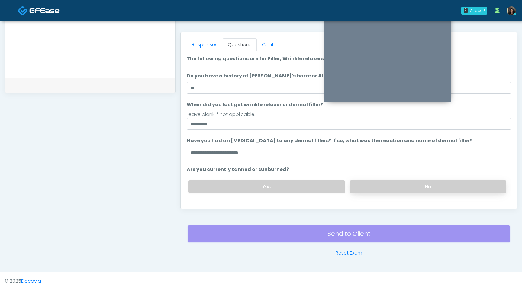
click at [394, 188] on label "No" at bounding box center [428, 186] width 157 height 12
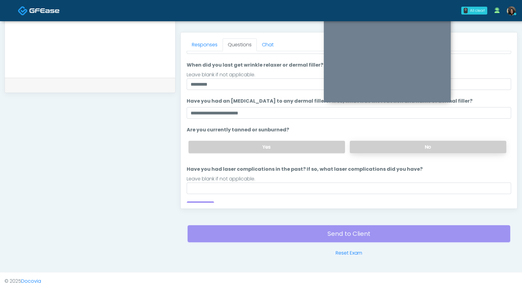
scroll to position [44, 0]
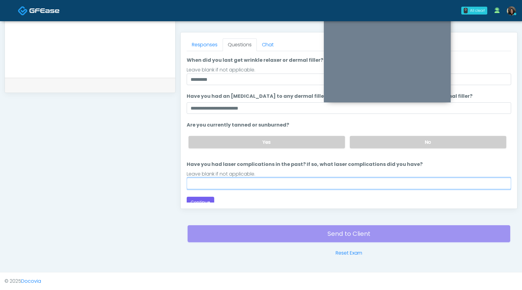
click at [358, 188] on input "Have you had laser complications in the past? If so, what laser complications d…" at bounding box center [349, 182] width 325 height 11
type input "**"
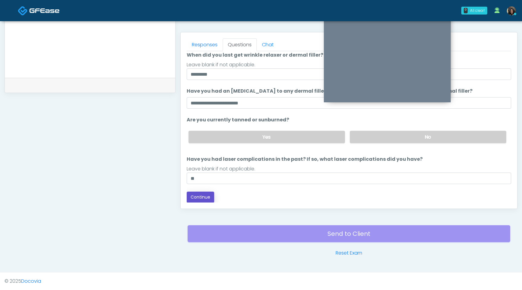
click at [205, 196] on button "Continue" at bounding box center [201, 196] width 28 height 11
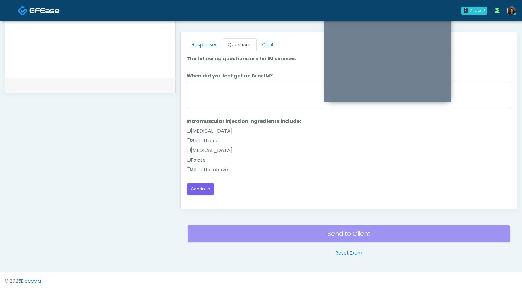
scroll to position [0, 0]
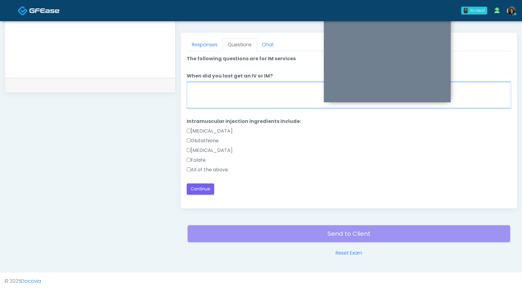
click at [261, 93] on textarea "When did you last get an IV or IM?" at bounding box center [349, 95] width 325 height 26
type textarea "**********"
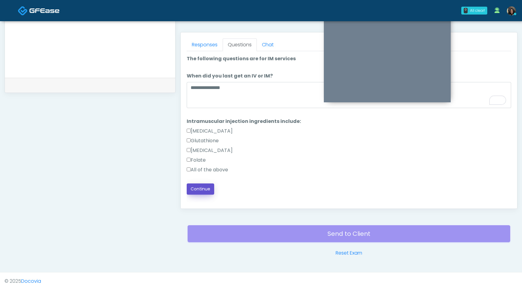
click at [199, 190] on button "Continue" at bounding box center [201, 188] width 28 height 11
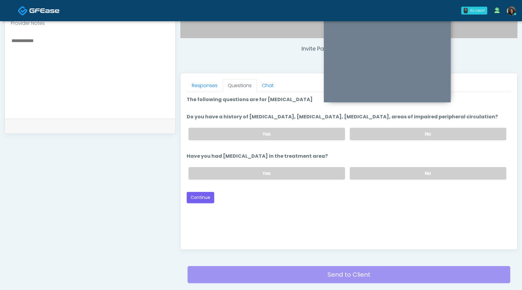
scroll to position [200, 0]
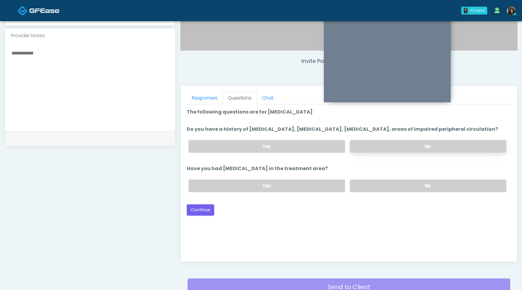
click at [397, 152] on label "No" at bounding box center [428, 146] width 157 height 12
click at [392, 192] on label "No" at bounding box center [428, 185] width 157 height 12
click at [203, 215] on button "Continue" at bounding box center [201, 209] width 28 height 11
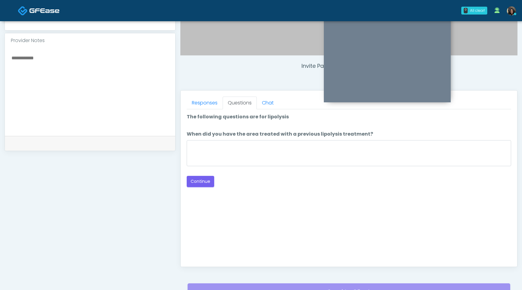
scroll to position [193, 0]
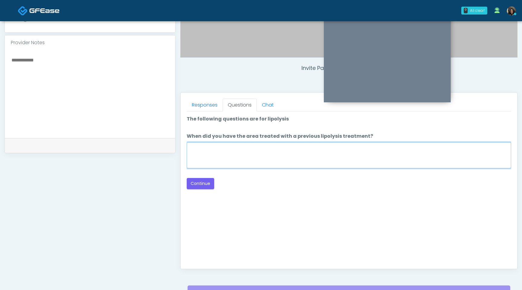
click at [289, 152] on textarea "When did you have the area treated with a previous lipolysis treatment?" at bounding box center [349, 155] width 325 height 26
type textarea "*********"
drag, startPoint x: 227, startPoint y: 148, endPoint x: 180, endPoint y: 151, distance: 47.2
click at [180, 151] on div "Invite Participants to Video Session Invite Participants Responses Questions Ch…" at bounding box center [347, 86] width 342 height 461
type textarea "**********"
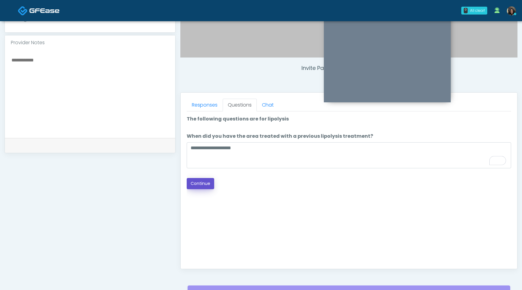
click at [209, 183] on button "Continue" at bounding box center [201, 183] width 28 height 11
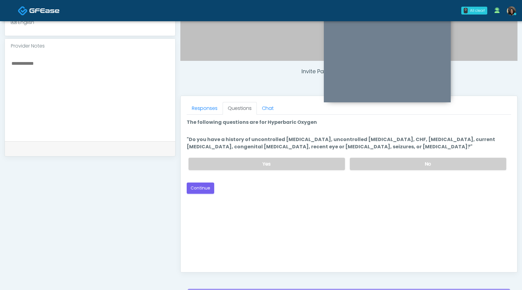
scroll to position [189, 0]
click at [408, 166] on label "No" at bounding box center [428, 164] width 157 height 12
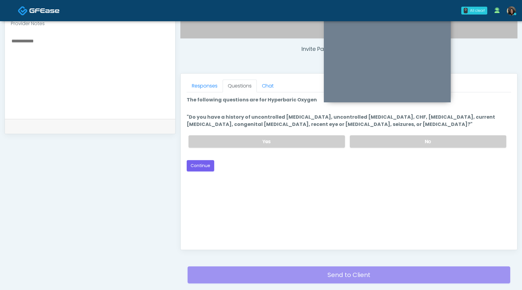
scroll to position [210, 0]
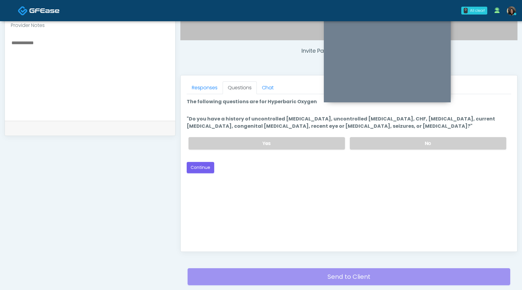
click at [247, 199] on div "Good Faith Exam Script Good Faith Exam Script INTRODUCTION Hello, my name is un…" at bounding box center [349, 169] width 325 height 151
click at [203, 170] on button "Continue" at bounding box center [201, 167] width 28 height 11
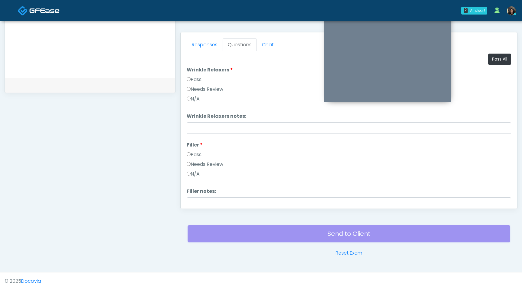
scroll to position [246, 0]
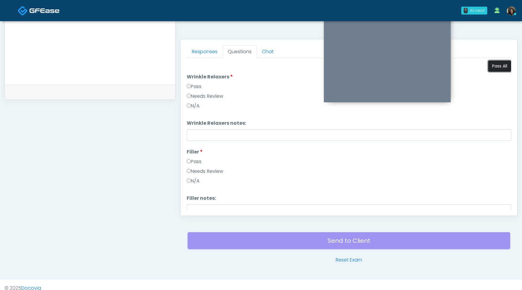
click at [500, 69] on button "Pass All" at bounding box center [499, 65] width 23 height 11
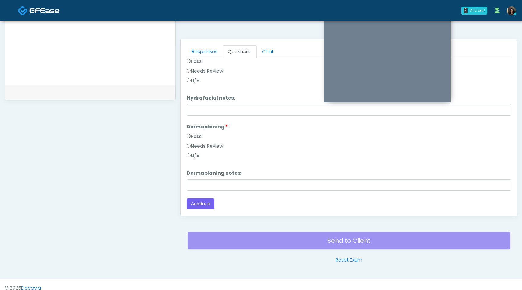
scroll to position [253, 0]
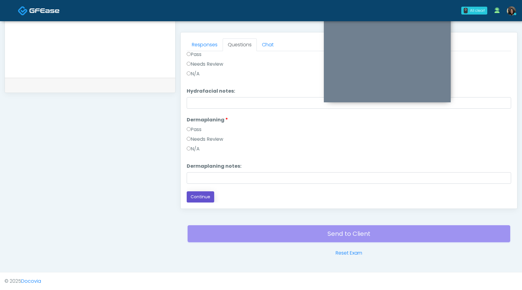
click at [199, 197] on button "Continue" at bounding box center [201, 196] width 28 height 11
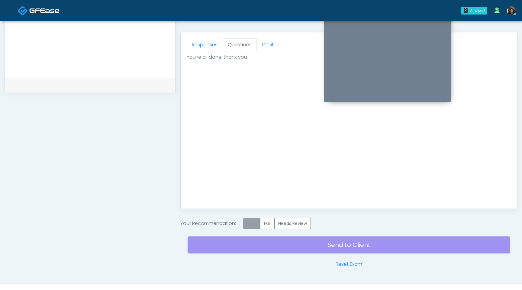
click at [253, 225] on label "Pass" at bounding box center [251, 223] width 17 height 11
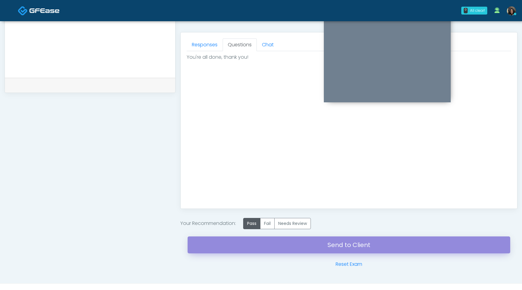
click at [260, 247] on link "Send to Client" at bounding box center [349, 244] width 323 height 17
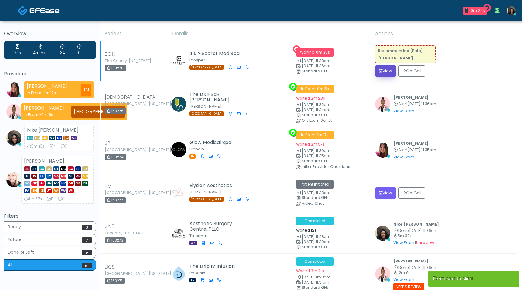
click at [384, 73] on button "View" at bounding box center [385, 70] width 21 height 11
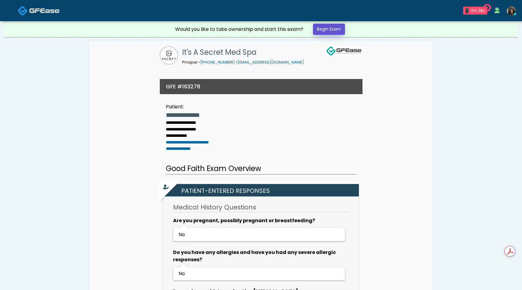
click at [335, 28] on link "Begin Exam" at bounding box center [329, 29] width 32 height 11
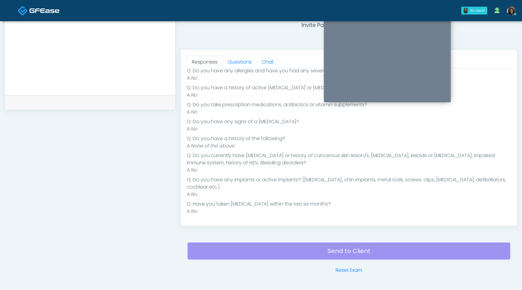
scroll to position [253, 0]
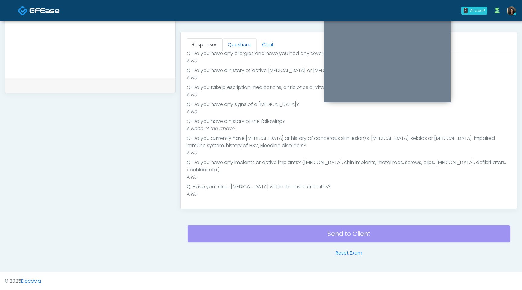
click at [239, 48] on link "Questions" at bounding box center [240, 44] width 34 height 13
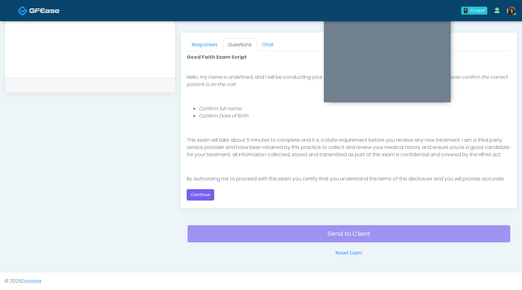
scroll to position [56, 0]
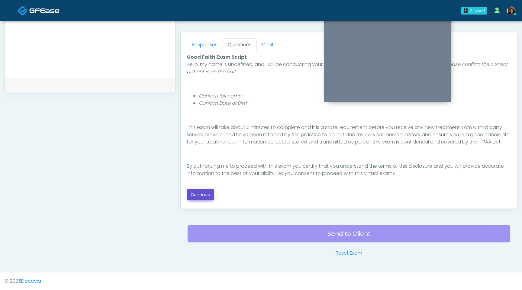
click at [208, 193] on button "Continue" at bounding box center [201, 194] width 28 height 11
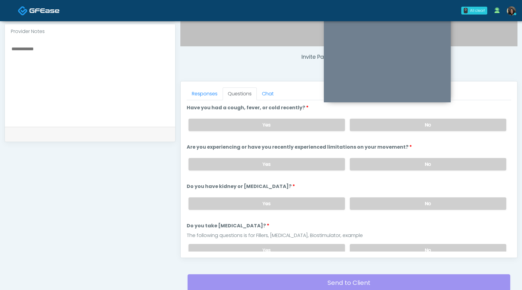
scroll to position [189, 0]
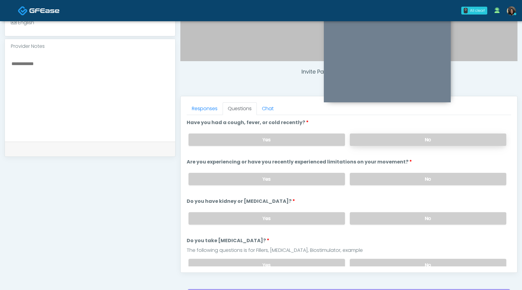
click at [391, 144] on label "No" at bounding box center [428, 139] width 157 height 12
click at [386, 176] on label "No" at bounding box center [428, 179] width 157 height 12
click at [384, 216] on label "No" at bounding box center [428, 218] width 157 height 12
click at [366, 259] on label "No" at bounding box center [428, 264] width 157 height 12
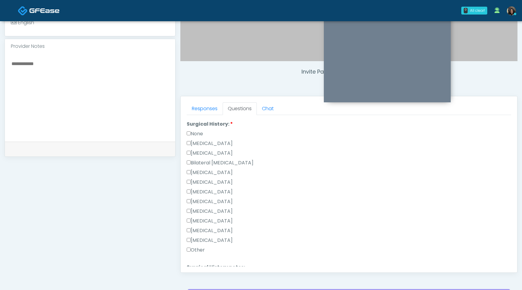
scroll to position [394, 0]
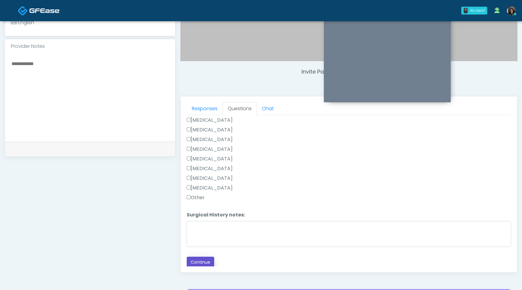
click at [198, 261] on button "Continue" at bounding box center [201, 261] width 28 height 11
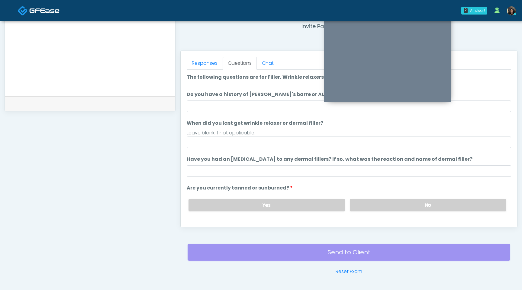
scroll to position [224, 0]
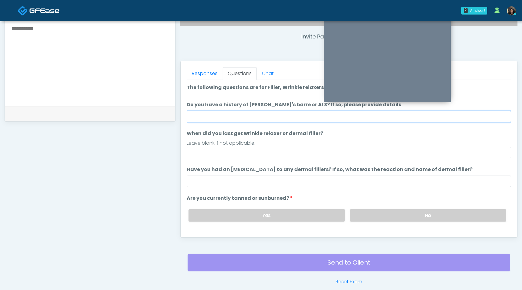
click at [248, 116] on input "Do you have a history of [PERSON_NAME]'s barre or ALS? If so, please provide de…" at bounding box center [349, 116] width 325 height 11
type input "**"
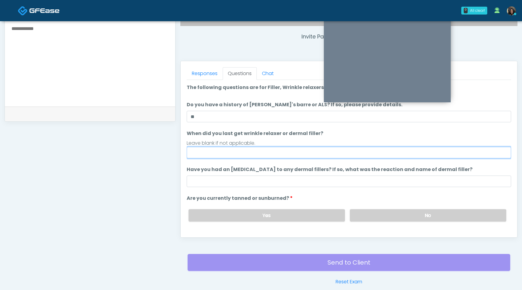
click at [223, 154] on input "When did you last get wrinkle relaxer or dermal filler?" at bounding box center [349, 152] width 325 height 11
type input "**********"
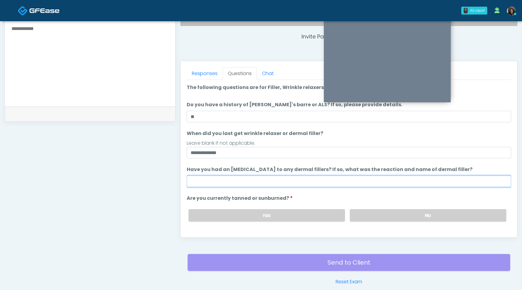
click at [217, 183] on input "Have you had an allergic response to any dermal fillers? If so, what was the re…" at bounding box center [349, 180] width 325 height 11
type input "**********"
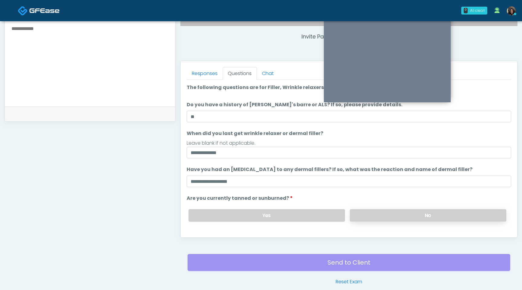
click at [379, 221] on label "No" at bounding box center [428, 215] width 157 height 12
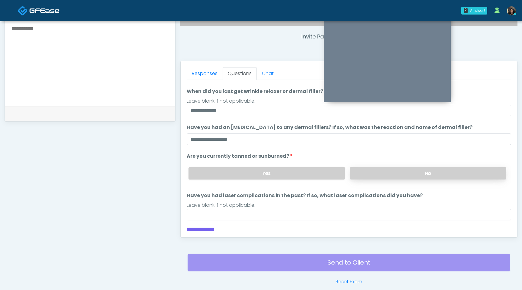
scroll to position [50, 0]
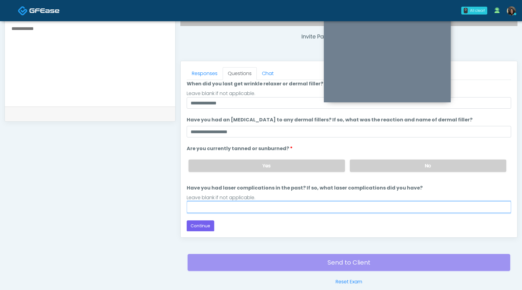
click at [352, 207] on input "Have you had laser complications in the past? If so, what laser complications d…" at bounding box center [349, 206] width 325 height 11
type input "**"
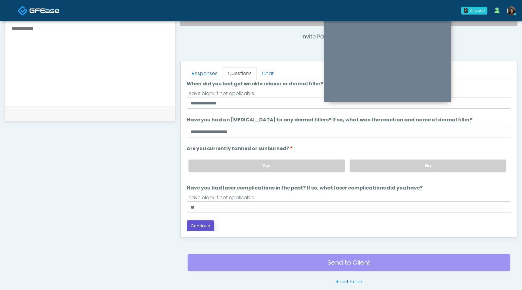
click at [199, 225] on button "Continue" at bounding box center [201, 225] width 28 height 11
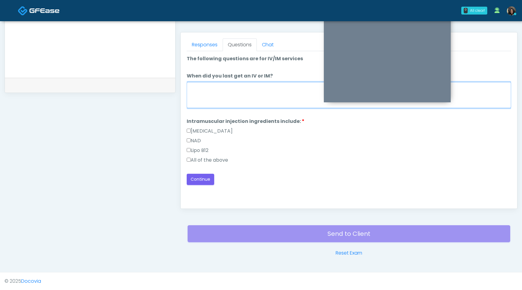
click at [238, 98] on textarea "When did you last get an IV or IM?" at bounding box center [349, 95] width 325 height 26
type textarea "**********"
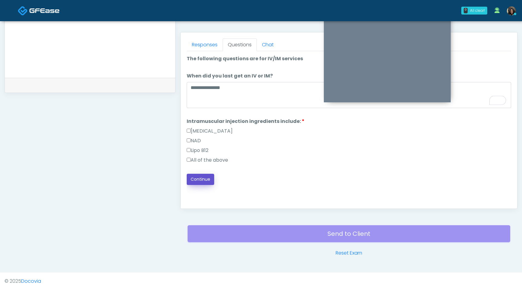
click at [202, 179] on button "Continue" at bounding box center [201, 179] width 28 height 11
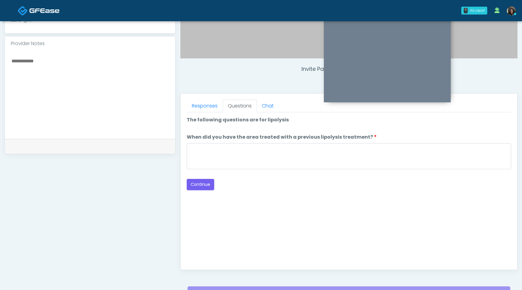
scroll to position [187, 0]
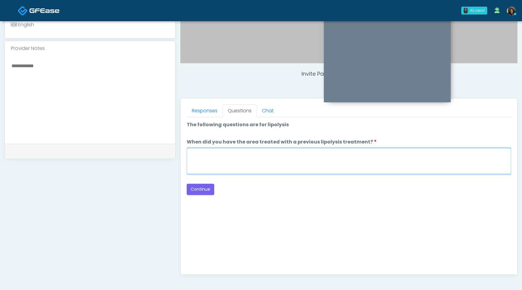
click at [250, 156] on textarea "When did you have the area treated with a previous lipolysis treatment?" at bounding box center [349, 161] width 325 height 26
type textarea "*********"
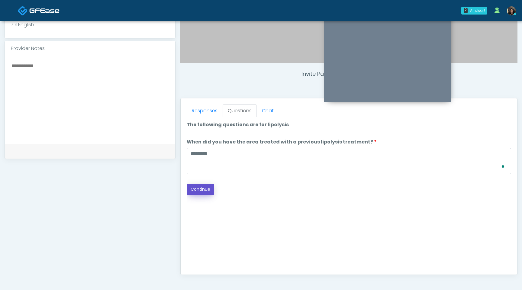
click at [209, 186] on button "Continue" at bounding box center [201, 188] width 28 height 11
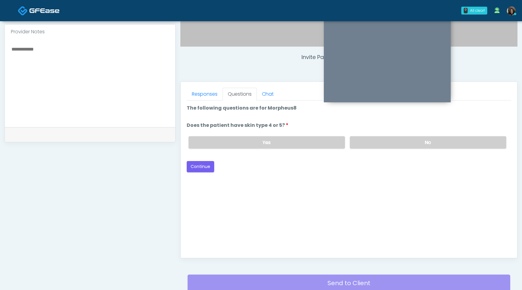
scroll to position [197, 0]
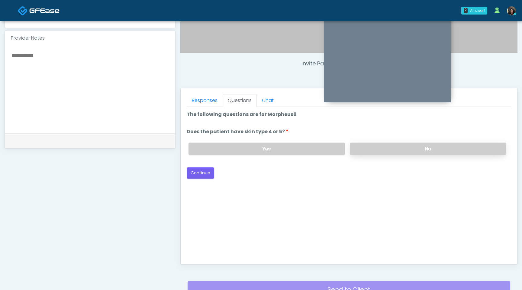
click at [398, 149] on label "No" at bounding box center [428, 148] width 157 height 12
click at [199, 176] on button "Continue" at bounding box center [201, 172] width 28 height 11
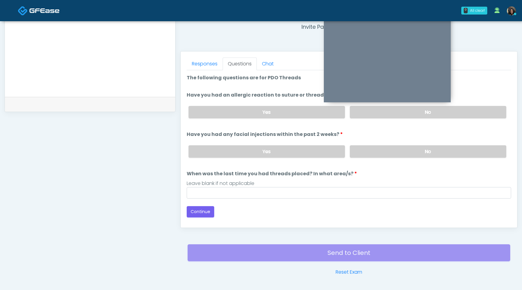
scroll to position [227, 0]
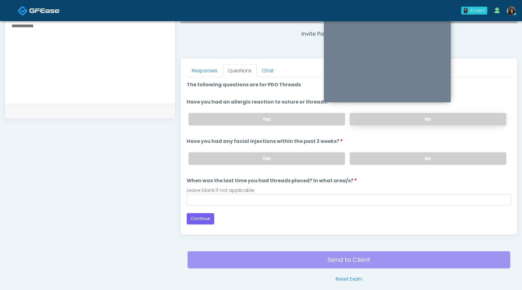
click at [398, 114] on label "No" at bounding box center [428, 119] width 157 height 12
click at [388, 157] on label "No" at bounding box center [428, 158] width 157 height 12
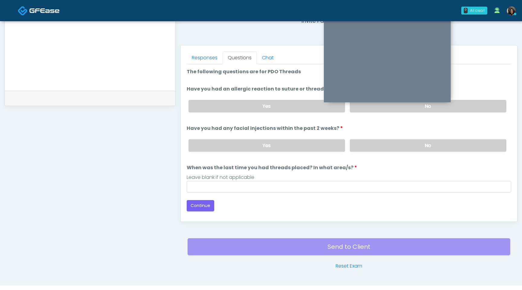
scroll to position [246, 0]
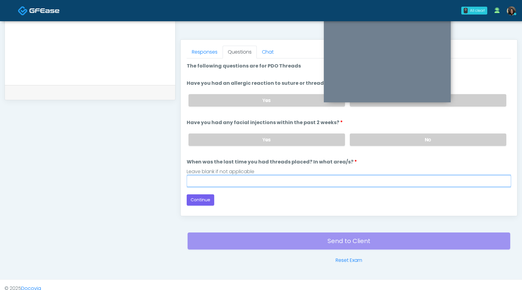
click at [206, 180] on input "When was the last time you had threads placed? In what area/s?" at bounding box center [349, 180] width 325 height 11
type input "*********"
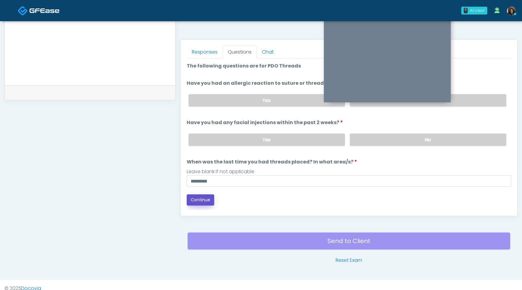
click at [205, 197] on button "Continue" at bounding box center [201, 199] width 28 height 11
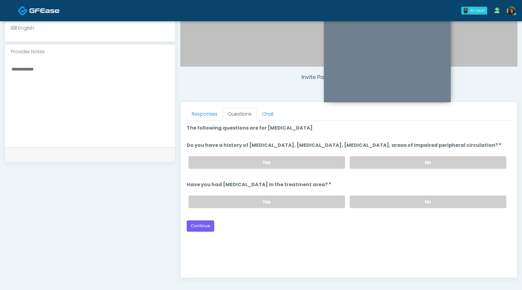
scroll to position [183, 0]
click at [368, 167] on label "No" at bounding box center [428, 162] width 157 height 12
click at [375, 208] on label "No" at bounding box center [428, 202] width 157 height 12
click at [206, 232] on button "Continue" at bounding box center [201, 225] width 28 height 11
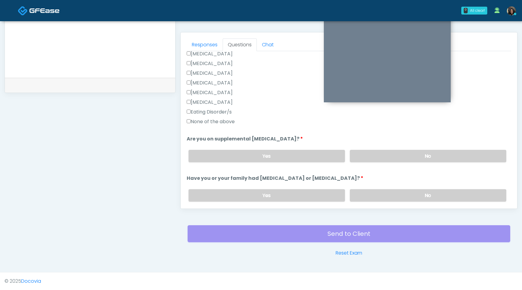
scroll to position [161, 0]
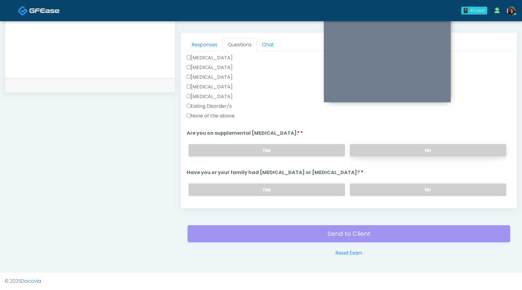
click at [391, 155] on label "No" at bounding box center [428, 150] width 157 height 12
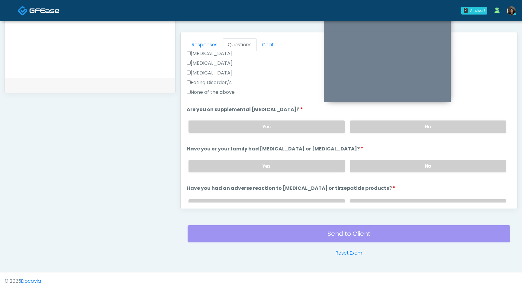
scroll to position [191, 0]
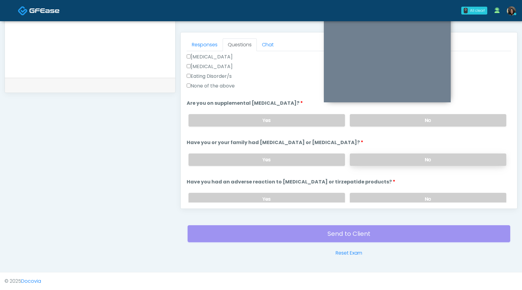
click at [391, 159] on label "No" at bounding box center [428, 159] width 157 height 12
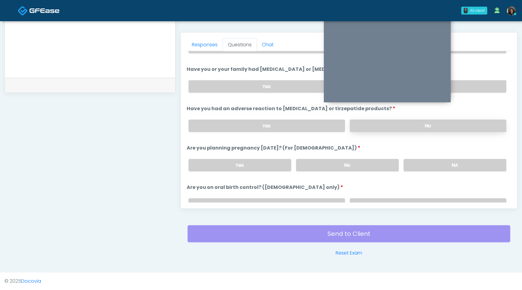
scroll to position [264, 0]
click at [393, 123] on label "No" at bounding box center [428, 125] width 157 height 12
click at [358, 164] on label "No" at bounding box center [347, 164] width 103 height 12
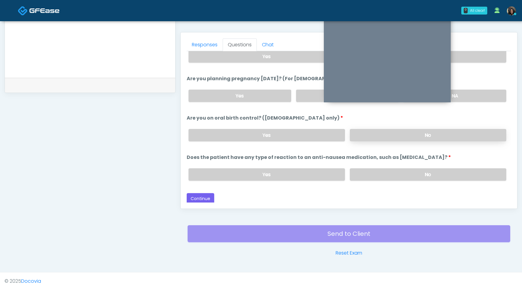
click at [378, 134] on label "No" at bounding box center [428, 135] width 157 height 12
click at [379, 166] on div "Yes No" at bounding box center [348, 174] width 328 height 22
click at [378, 174] on label "No" at bounding box center [428, 174] width 157 height 12
click at [306, 131] on label "Yes" at bounding box center [267, 135] width 157 height 12
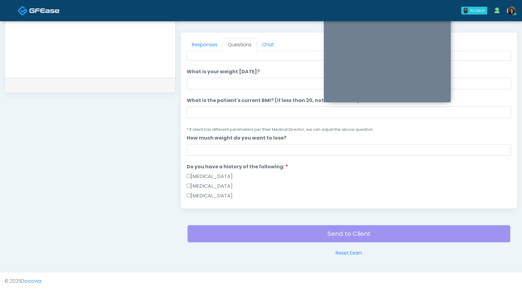
scroll to position [0, 0]
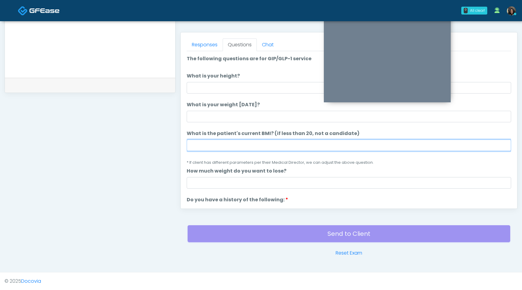
click at [221, 144] on input "What is the patient's current BMI? (if less than 20, not a candidate)" at bounding box center [349, 144] width 325 height 11
type input "****"
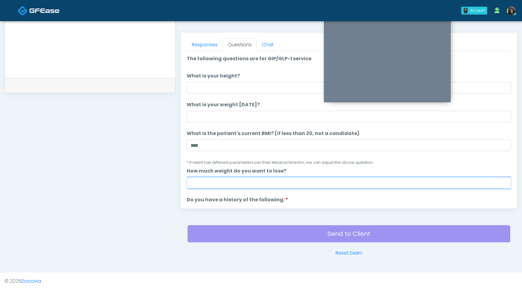
click at [248, 179] on input "How much weight do you want to lose?" at bounding box center [349, 182] width 325 height 11
type input "*"
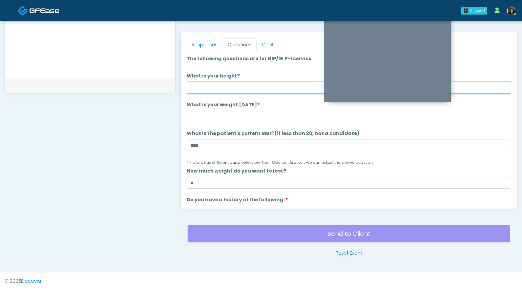
click at [232, 86] on input "What is your height?" at bounding box center [349, 87] width 325 height 11
type input "***"
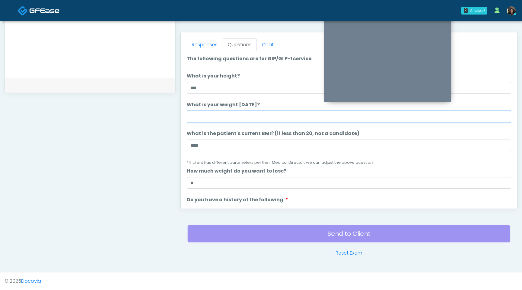
click at [221, 118] on input "What is your weight today?" at bounding box center [349, 116] width 325 height 11
type input "***"
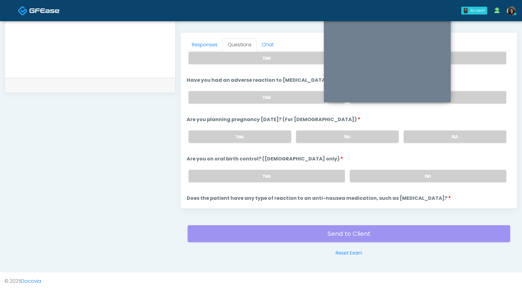
scroll to position [333, 0]
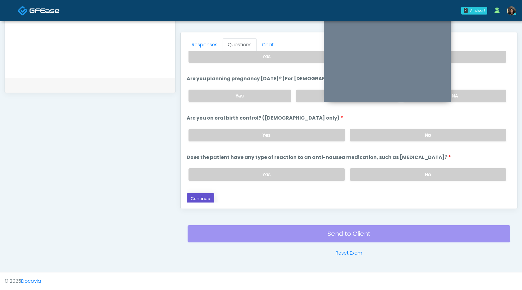
click at [203, 197] on button "Continue" at bounding box center [201, 198] width 28 height 11
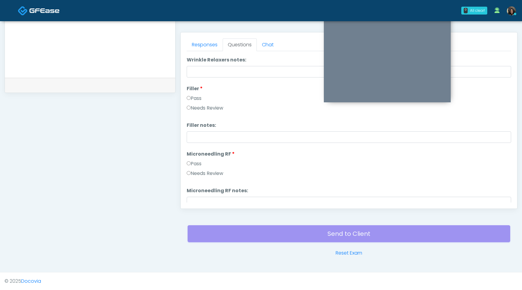
scroll to position [0, 0]
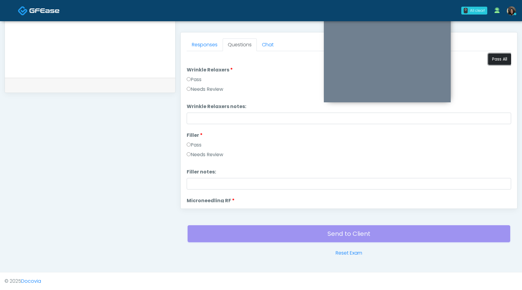
click at [497, 60] on button "Pass All" at bounding box center [499, 59] width 23 height 11
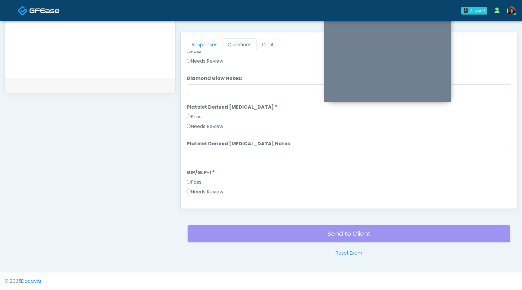
scroll to position [1116, 0]
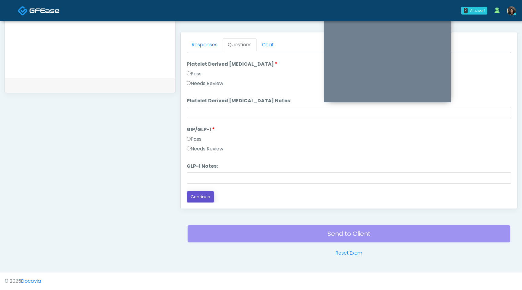
click at [196, 196] on button "Continue" at bounding box center [201, 196] width 28 height 11
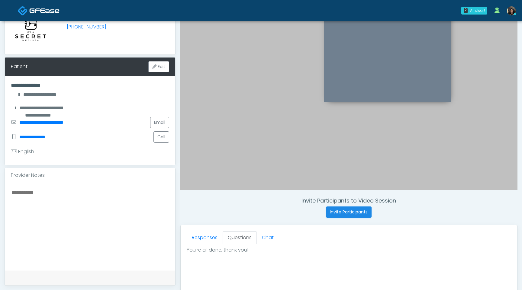
scroll to position [56, 0]
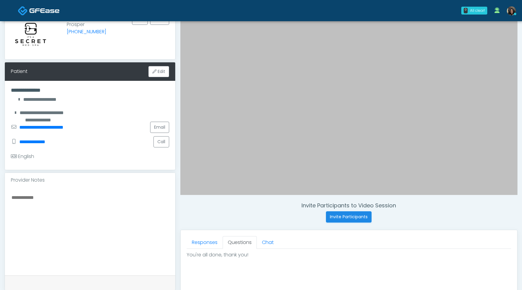
click at [127, 204] on textarea at bounding box center [90, 230] width 158 height 74
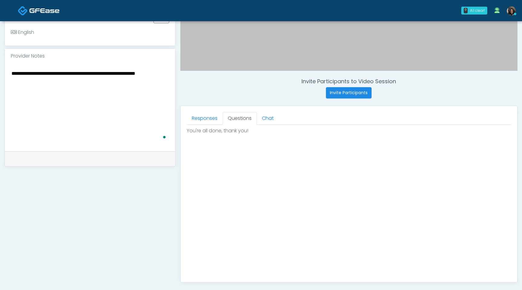
scroll to position [264, 0]
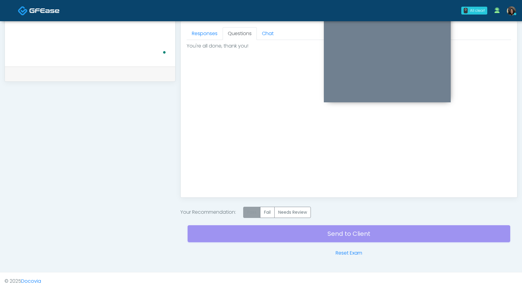
type textarea "**********"
click at [252, 213] on label "Pass" at bounding box center [251, 211] width 17 height 11
click at [260, 231] on div "Send to Client Reset Exam" at bounding box center [349, 237] width 323 height 39
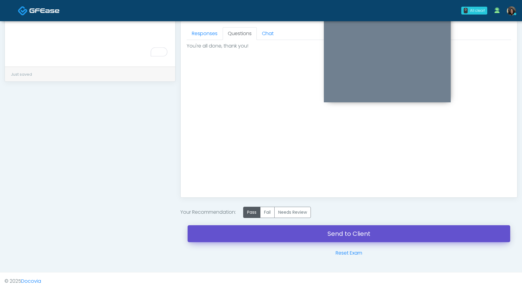
click at [320, 234] on link "Send to Client" at bounding box center [349, 233] width 323 height 17
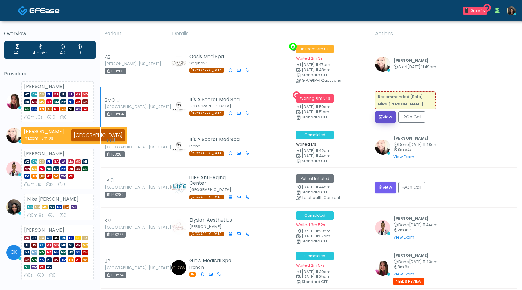
click at [388, 112] on button "View" at bounding box center [385, 116] width 21 height 11
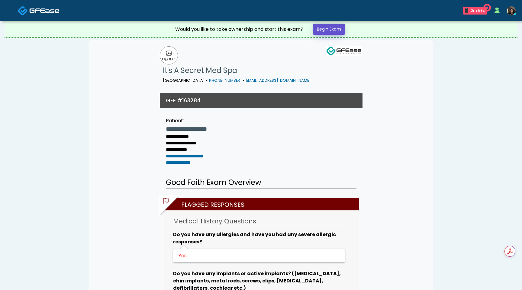
click at [332, 25] on link "Begin Exam" at bounding box center [329, 29] width 32 height 11
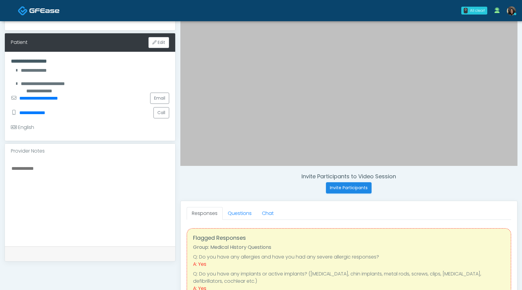
scroll to position [116, 0]
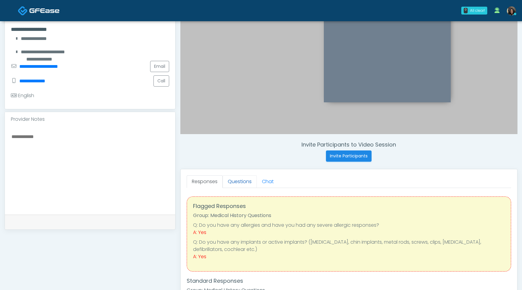
click at [236, 180] on link "Questions" at bounding box center [240, 181] width 34 height 13
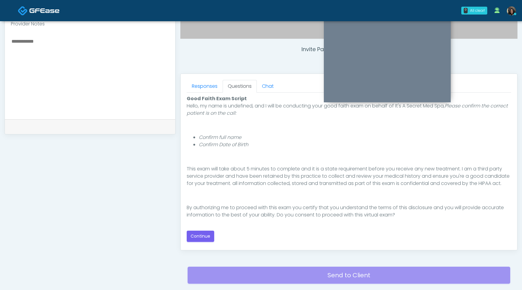
scroll to position [229, 0]
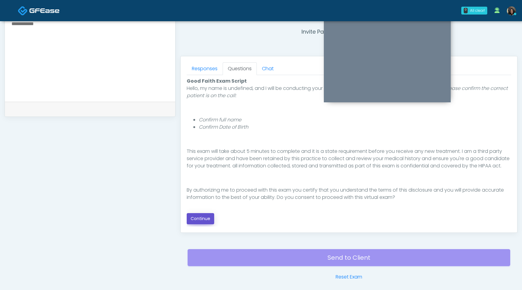
click at [206, 220] on button "Continue" at bounding box center [201, 218] width 28 height 11
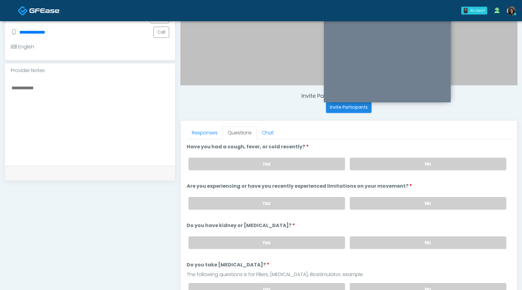
scroll to position [160, 0]
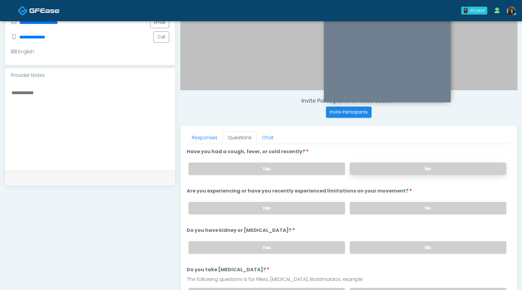
click at [371, 170] on label "No" at bounding box center [428, 168] width 157 height 12
click at [372, 209] on label "No" at bounding box center [428, 208] width 157 height 12
click at [374, 247] on label "No" at bounding box center [428, 247] width 157 height 12
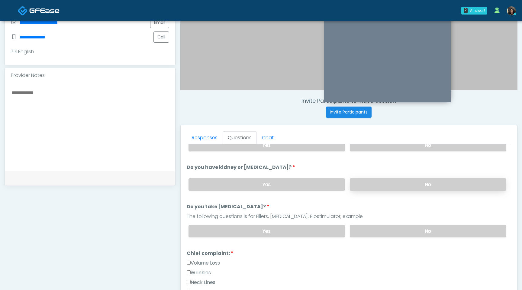
scroll to position [71, 0]
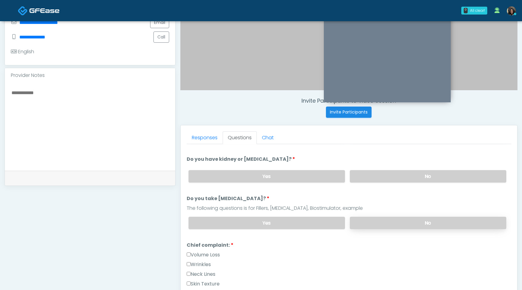
click at [378, 221] on label "No" at bounding box center [428, 222] width 157 height 12
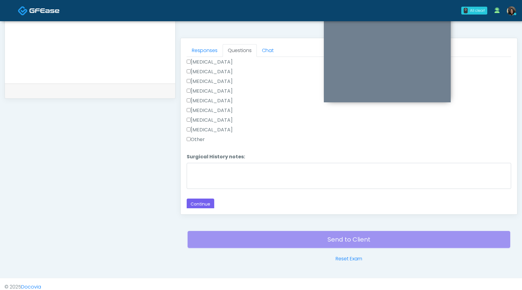
scroll to position [253, 0]
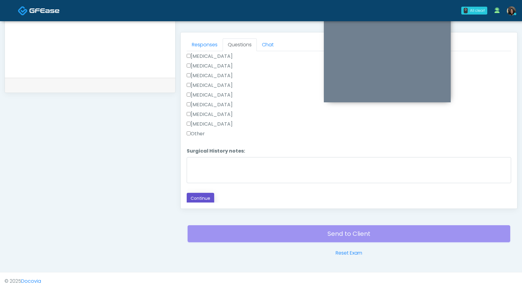
click at [195, 200] on button "Continue" at bounding box center [201, 198] width 28 height 11
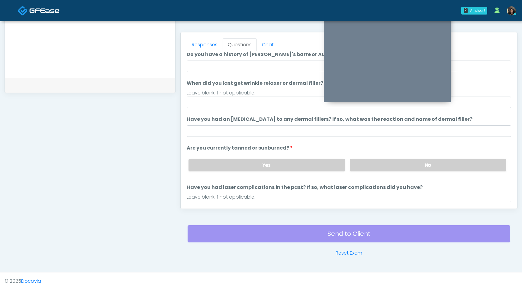
scroll to position [0, 0]
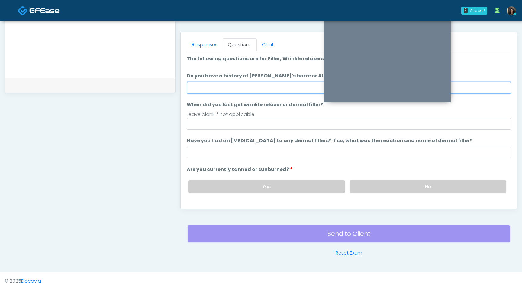
click at [252, 86] on input "Do you have a history of Guillain's barre or ALS? If so, please provide details." at bounding box center [349, 87] width 325 height 11
type input "**"
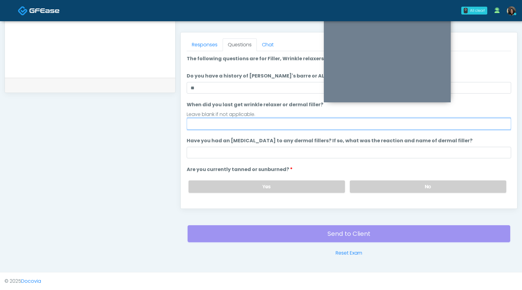
click at [218, 122] on input "When did you last get wrinkle relaxer or dermal filler?" at bounding box center [349, 123] width 325 height 11
type input "**********"
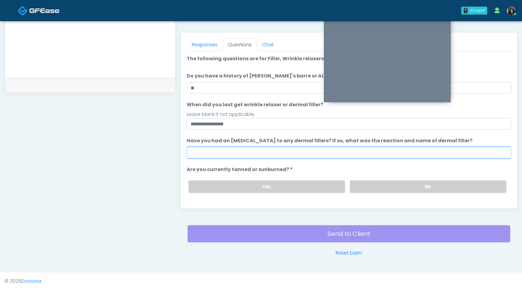
click at [224, 151] on input "Have you had an allergic response to any dermal fillers? If so, what was the re…" at bounding box center [349, 152] width 325 height 11
type input "**********"
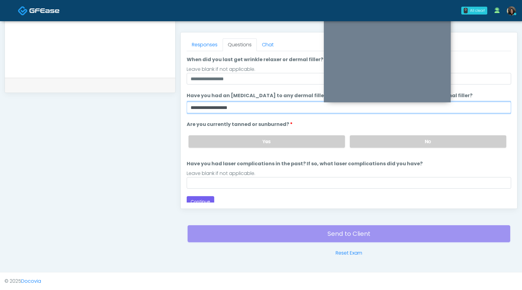
scroll to position [47, 0]
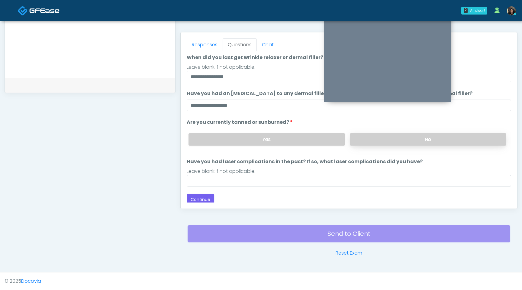
click at [397, 142] on label "No" at bounding box center [428, 139] width 157 height 12
click at [316, 185] on input "Have you had laser complications in the past? If so, what laser complications d…" at bounding box center [349, 180] width 325 height 11
type input "**********"
click at [198, 199] on button "Continue" at bounding box center [201, 199] width 28 height 11
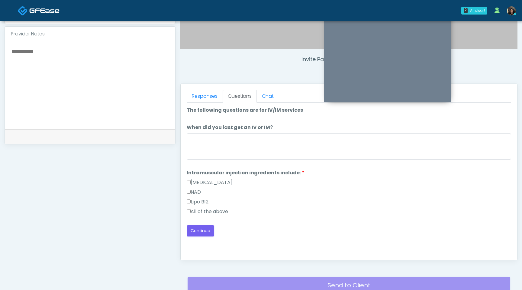
scroll to position [199, 0]
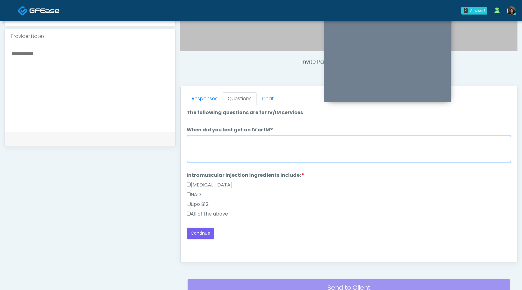
click at [232, 147] on textarea "When did you last get an IV or IM?" at bounding box center [349, 149] width 325 height 26
type textarea "**********"
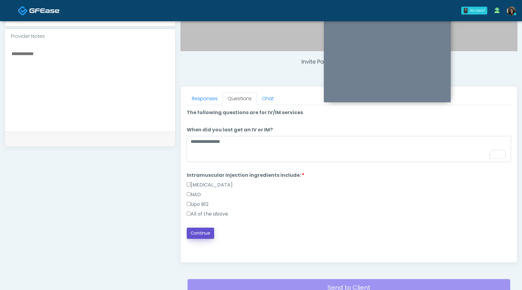
click at [198, 235] on button "Continue" at bounding box center [201, 232] width 28 height 11
click at [101, 63] on textarea at bounding box center [90, 87] width 158 height 74
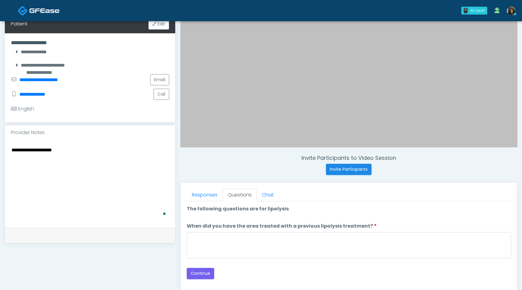
scroll to position [178, 0]
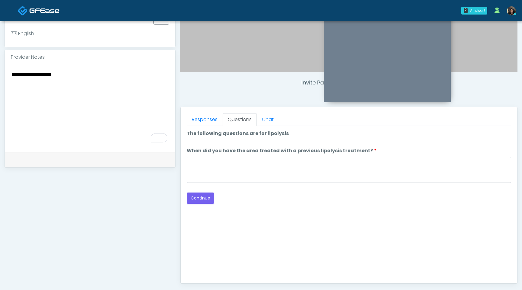
type textarea "**********"
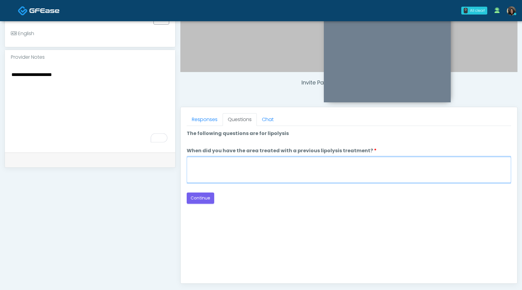
click at [236, 180] on textarea "When did you have the area treated with a previous lipolysis treatment?" at bounding box center [349, 170] width 325 height 26
type textarea "*********"
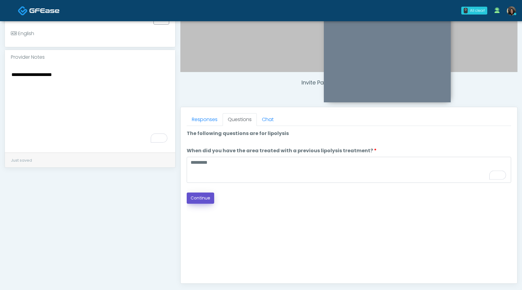
click at [202, 196] on button "Continue" at bounding box center [201, 197] width 28 height 11
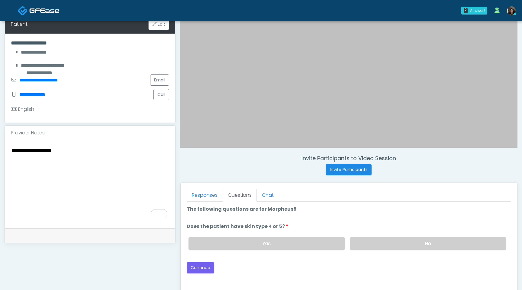
scroll to position [115, 0]
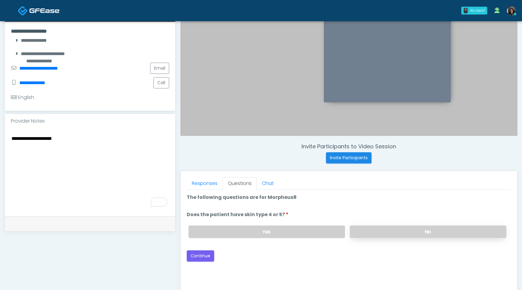
click at [389, 231] on label "No" at bounding box center [428, 231] width 157 height 12
click at [206, 257] on button "Continue" at bounding box center [201, 255] width 28 height 11
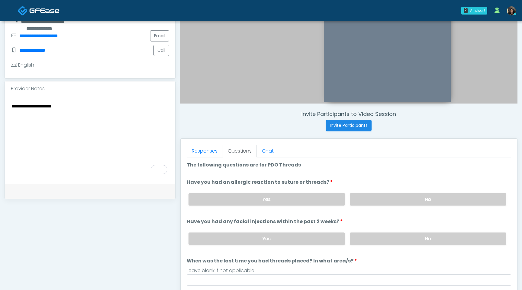
scroll to position [159, 0]
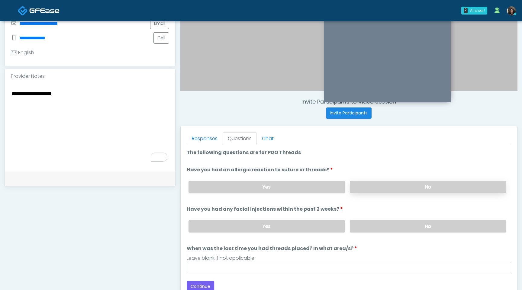
click at [425, 191] on label "No" at bounding box center [428, 186] width 157 height 12
click at [421, 228] on label "No" at bounding box center [428, 226] width 157 height 12
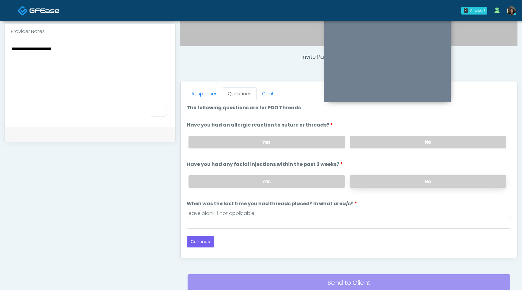
scroll to position [206, 0]
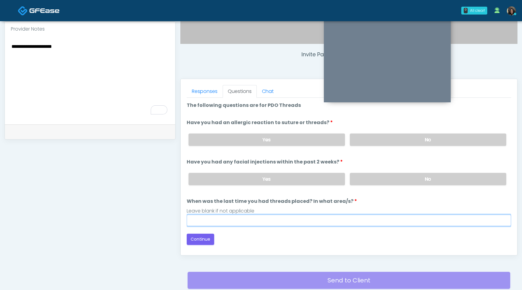
click at [406, 223] on input "When was the last time you had threads placed? In what area/s?" at bounding box center [349, 219] width 325 height 11
type input "*********"
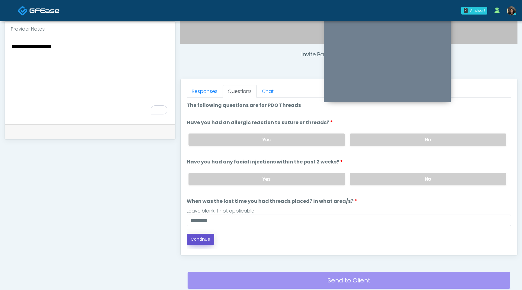
click at [206, 239] on button "Continue" at bounding box center [201, 238] width 28 height 11
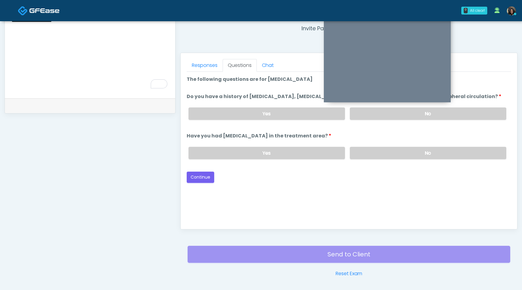
scroll to position [212, 0]
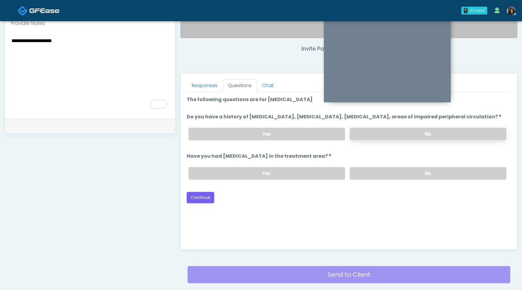
click at [427, 137] on label "No" at bounding box center [428, 134] width 157 height 12
click at [399, 179] on label "No" at bounding box center [428, 173] width 157 height 12
click at [207, 201] on button "Continue" at bounding box center [201, 197] width 28 height 11
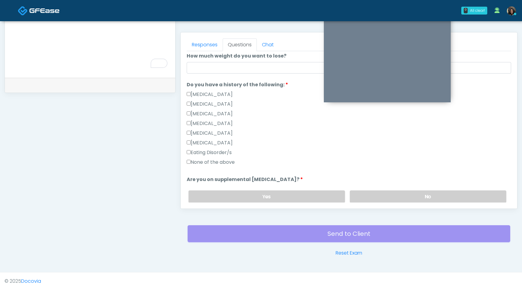
scroll to position [118, 0]
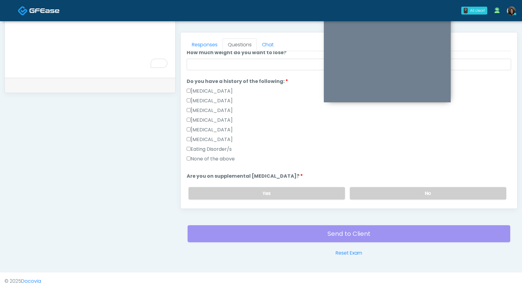
click at [189, 161] on label "None of the above" at bounding box center [211, 158] width 48 height 7
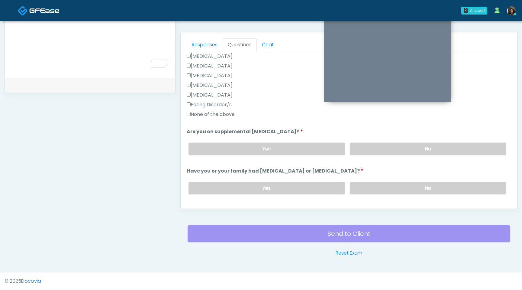
scroll to position [165, 0]
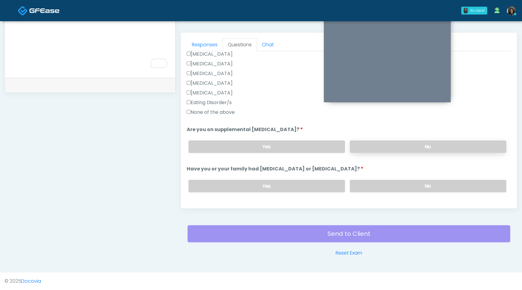
click at [381, 145] on label "No" at bounding box center [428, 146] width 157 height 12
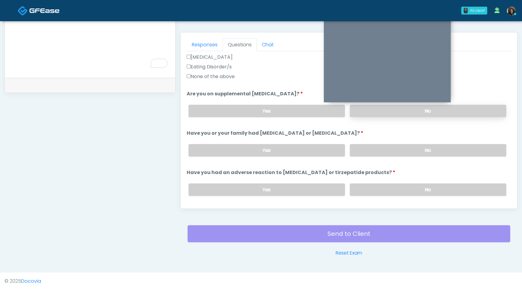
scroll to position [205, 0]
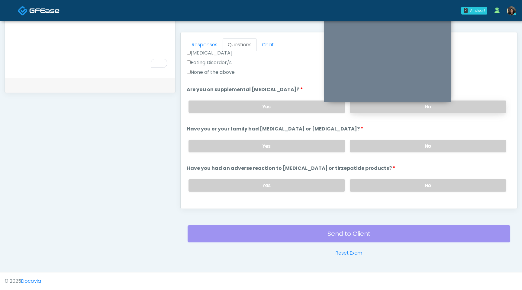
click at [381, 145] on label "No" at bounding box center [428, 146] width 157 height 12
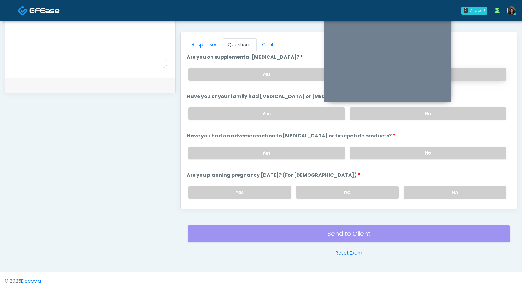
scroll to position [240, 0]
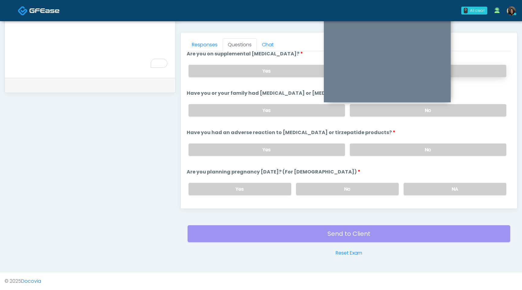
click at [381, 145] on label "No" at bounding box center [428, 149] width 157 height 12
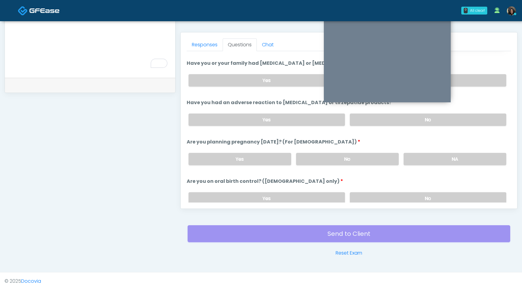
scroll to position [278, 0]
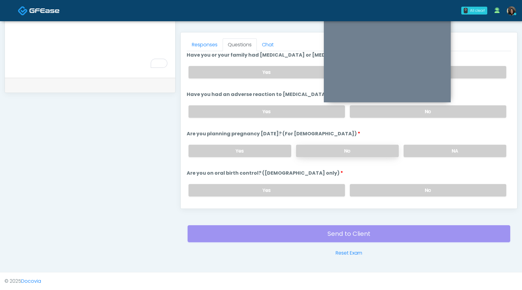
click at [371, 148] on label "No" at bounding box center [347, 150] width 103 height 12
click at [375, 189] on label "No" at bounding box center [428, 190] width 157 height 12
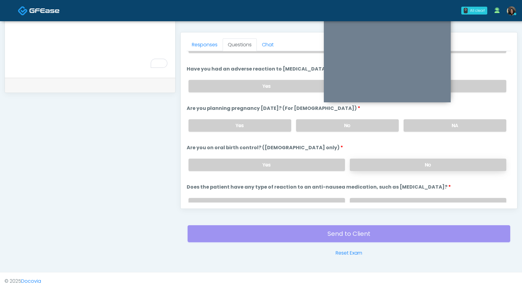
scroll to position [305, 0]
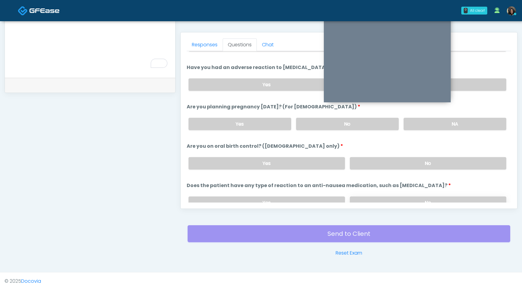
click at [374, 196] on label "No" at bounding box center [428, 202] width 157 height 12
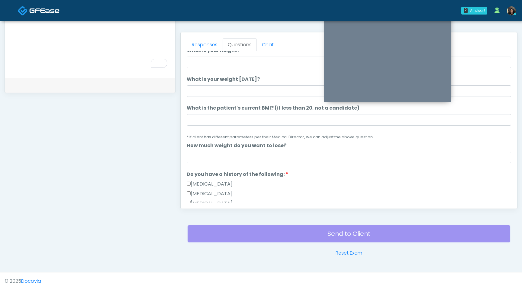
scroll to position [0, 0]
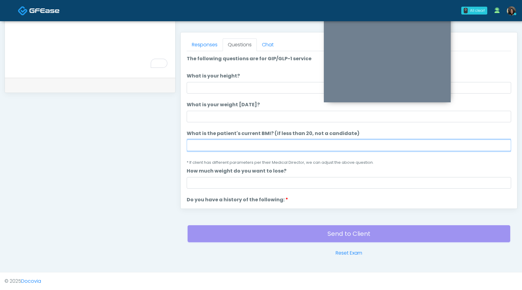
click at [212, 147] on input "What is the patient's current BMI? (if less than 20, not a candidate)" at bounding box center [349, 144] width 325 height 11
type input "****"
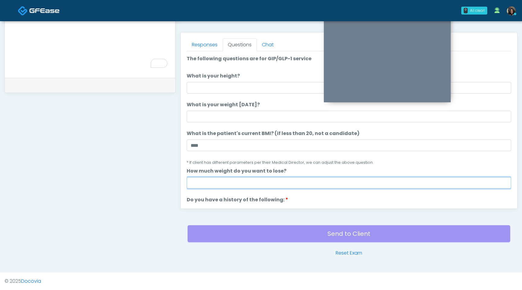
click at [198, 184] on input "How much weight do you want to lose?" at bounding box center [349, 182] width 325 height 11
type input "*"
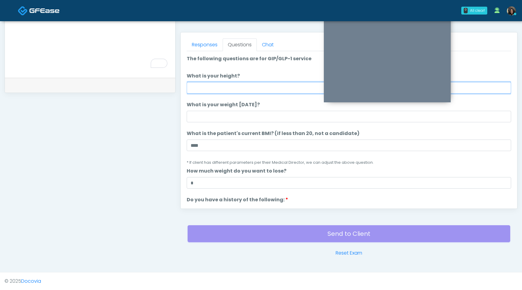
click at [255, 86] on input "What is your height?" at bounding box center [349, 87] width 325 height 11
type input "***"
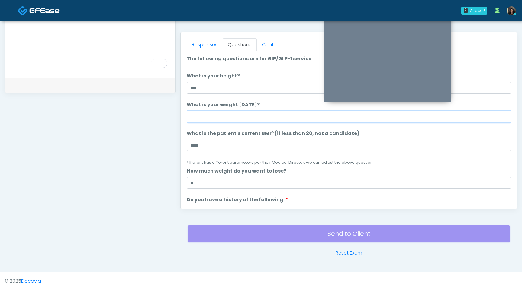
click at [243, 117] on input "What is your weight today?" at bounding box center [349, 116] width 325 height 11
type input "***"
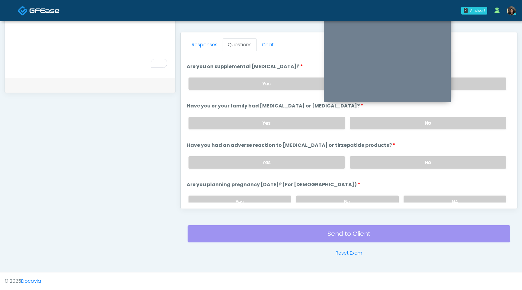
scroll to position [333, 0]
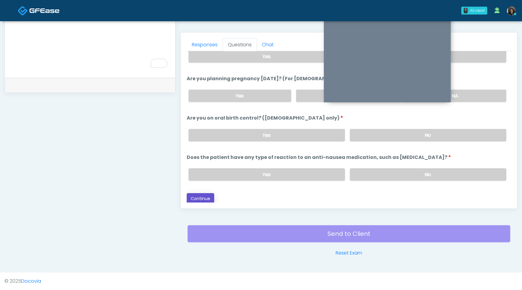
click at [204, 196] on button "Continue" at bounding box center [201, 198] width 28 height 11
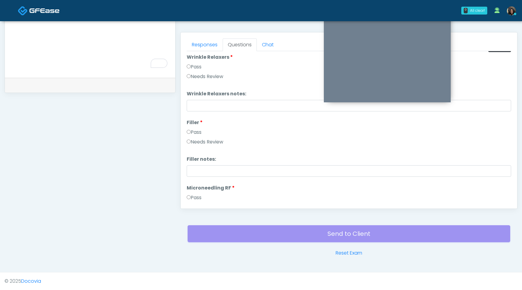
scroll to position [0, 0]
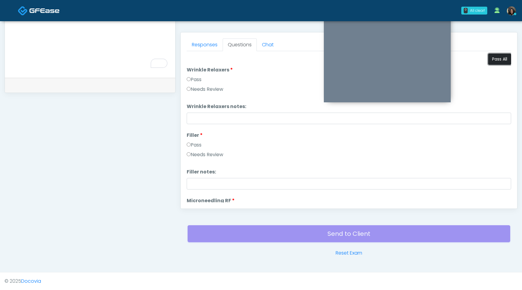
click at [497, 61] on button "Pass All" at bounding box center [499, 59] width 23 height 11
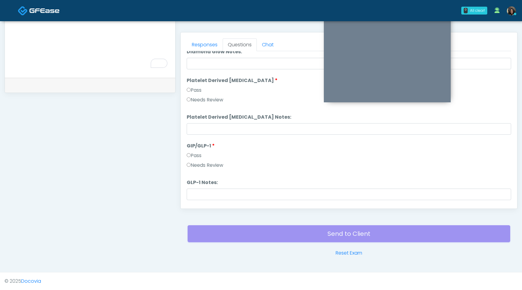
scroll to position [1116, 0]
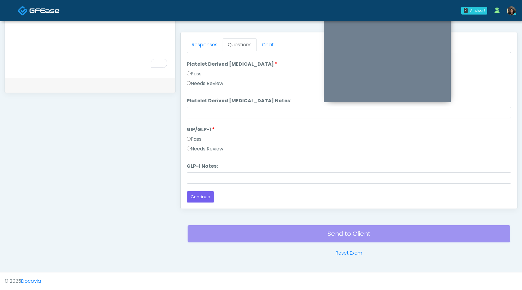
click at [187, 151] on label "Needs Review" at bounding box center [205, 148] width 37 height 7
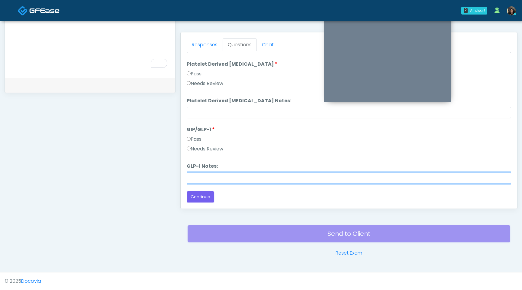
click at [196, 181] on input "GLP-1 Notes:" at bounding box center [349, 177] width 325 height 11
type input "**********"
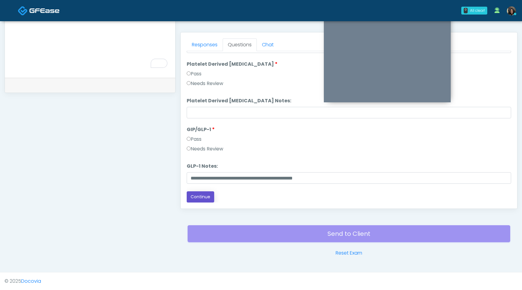
click at [200, 196] on button "Continue" at bounding box center [201, 196] width 28 height 11
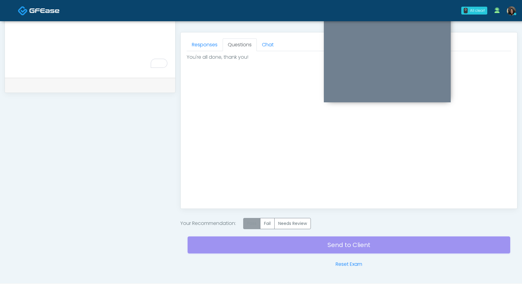
click at [251, 224] on label "Pass" at bounding box center [251, 223] width 17 height 11
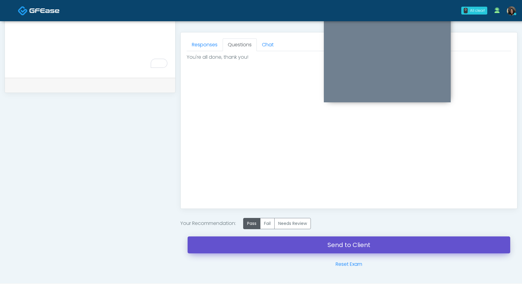
click at [254, 241] on link "Send to Client" at bounding box center [349, 244] width 323 height 17
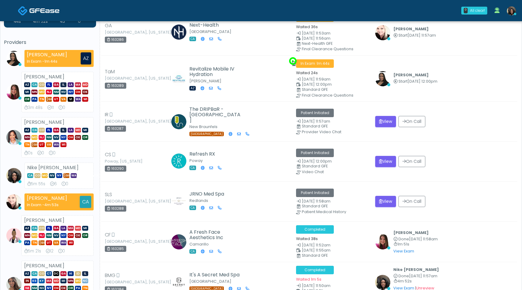
scroll to position [31, 0]
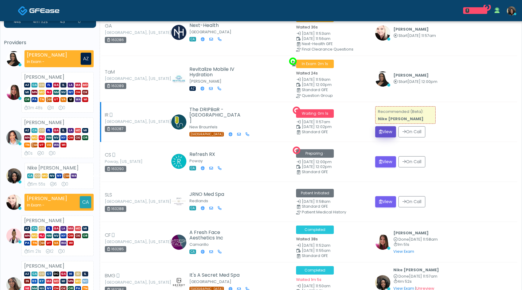
click at [381, 130] on button "View" at bounding box center [385, 131] width 21 height 11
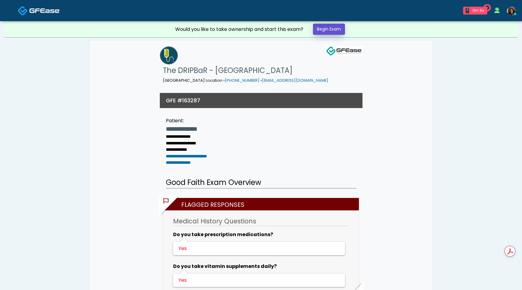
click at [337, 31] on link "Begin Exam" at bounding box center [329, 29] width 32 height 11
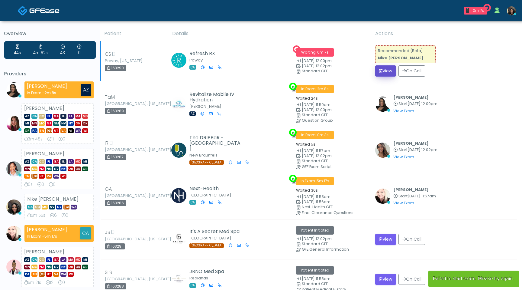
click at [383, 73] on button "View" at bounding box center [385, 70] width 21 height 11
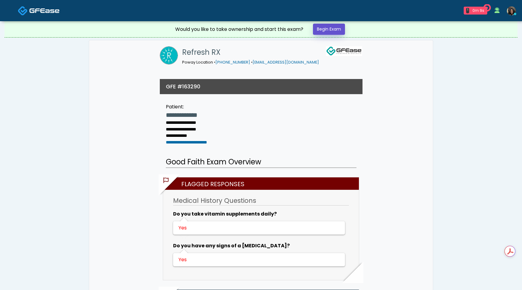
click at [331, 30] on link "Begin Exam" at bounding box center [329, 29] width 32 height 11
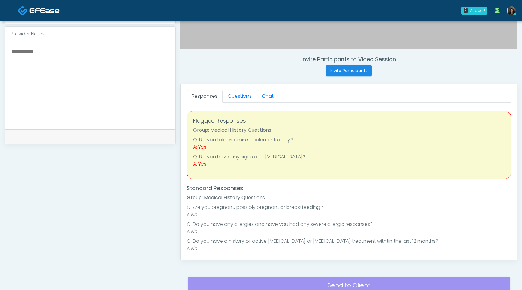
scroll to position [253, 0]
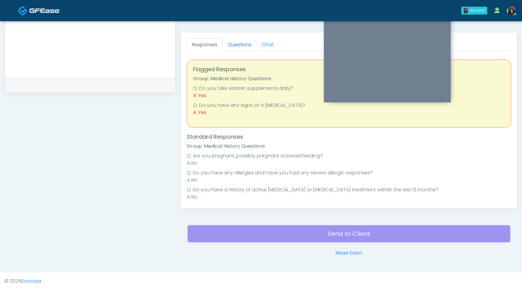
click at [241, 45] on link "Questions" at bounding box center [240, 44] width 34 height 13
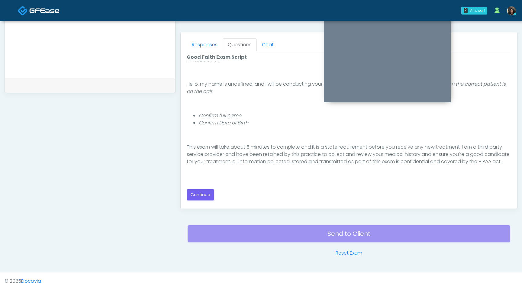
scroll to position [56, 0]
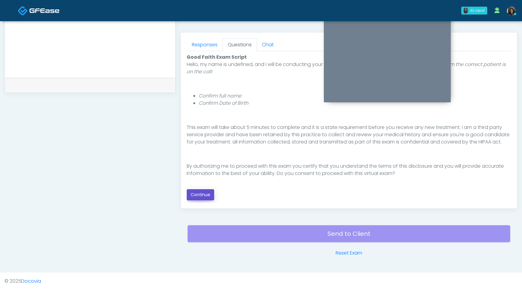
click at [202, 194] on button "Continue" at bounding box center [201, 194] width 28 height 11
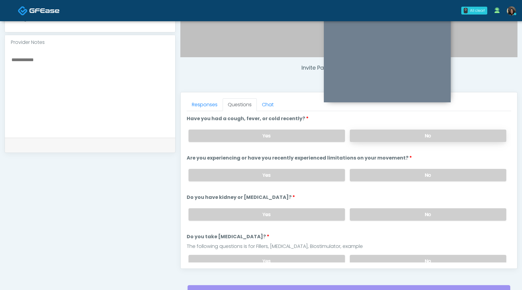
scroll to position [192, 0]
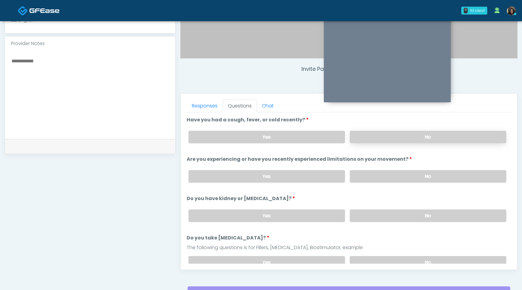
click at [401, 137] on label "No" at bounding box center [428, 137] width 157 height 12
click at [392, 178] on label "No" at bounding box center [428, 176] width 157 height 12
click at [395, 217] on label "No" at bounding box center [428, 215] width 157 height 12
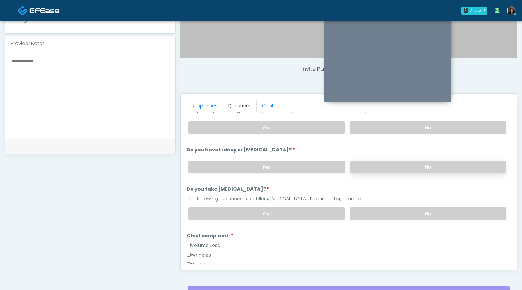
scroll to position [55, 0]
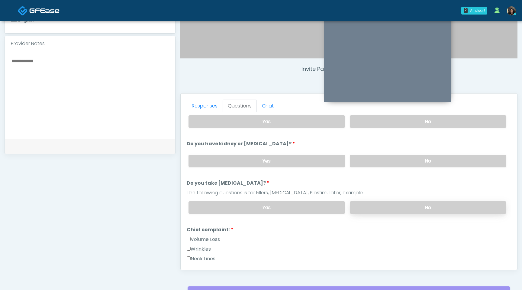
click at [396, 208] on label "No" at bounding box center [428, 207] width 157 height 12
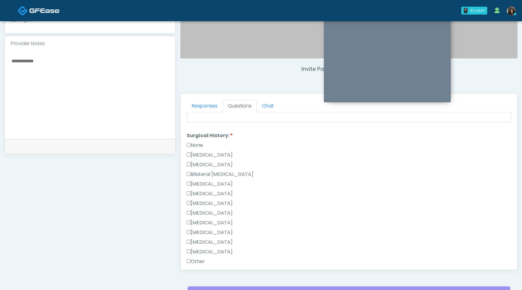
scroll to position [394, 0]
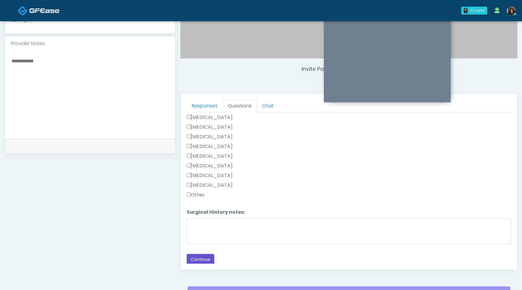
click at [202, 258] on button "Continue" at bounding box center [201, 259] width 28 height 11
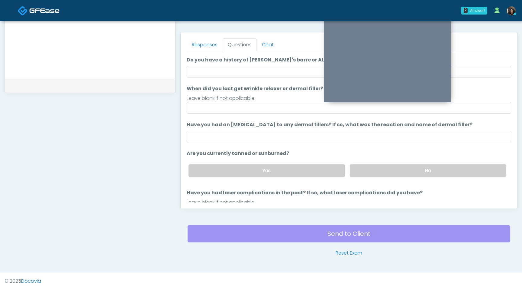
scroll to position [0, 0]
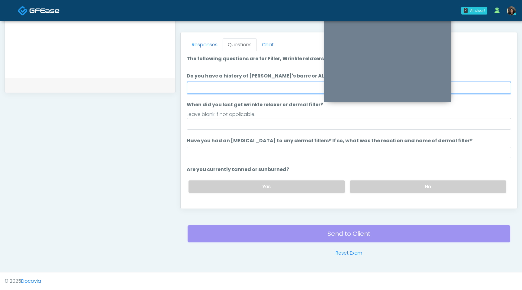
click at [252, 88] on input "Do you have a history of Guillain's barre or ALS? If so, please provide details." at bounding box center [349, 87] width 325 height 11
type input "**"
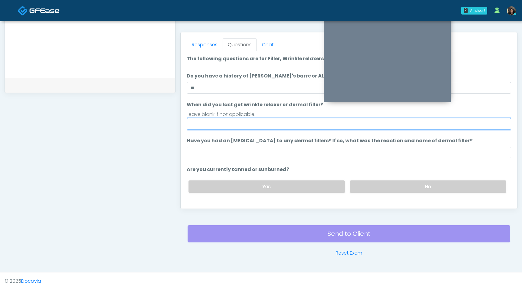
click at [229, 128] on input "When did you last get wrinkle relaxer or dermal filler?" at bounding box center [349, 123] width 325 height 11
type input "**********"
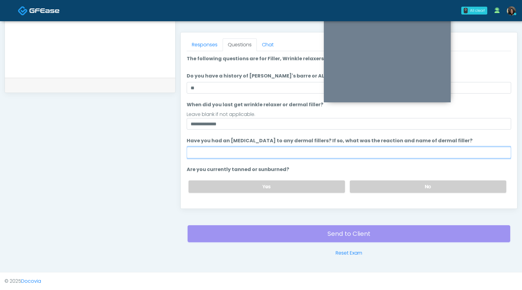
click at [239, 151] on input "Have you had an allergic response to any dermal fillers? If so, what was the re…" at bounding box center [349, 152] width 325 height 11
type input "**********"
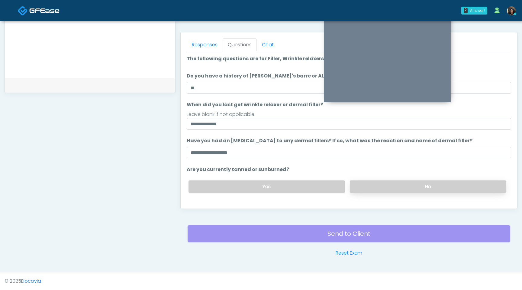
click at [373, 181] on label "No" at bounding box center [428, 186] width 157 height 12
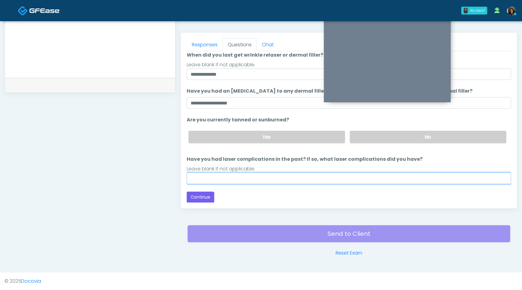
click at [271, 173] on input "Have you had laser complications in the past? If so, what laser complications d…" at bounding box center [349, 177] width 325 height 11
type input "**********"
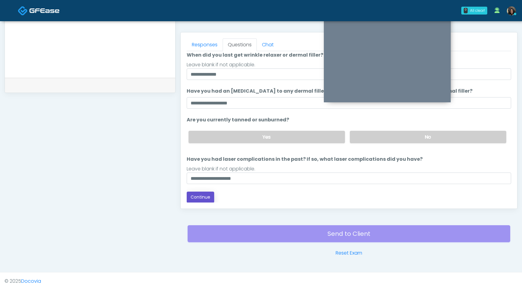
click at [205, 195] on button "Continue" at bounding box center [201, 196] width 28 height 11
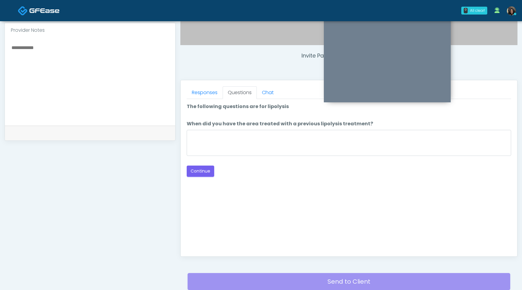
scroll to position [204, 0]
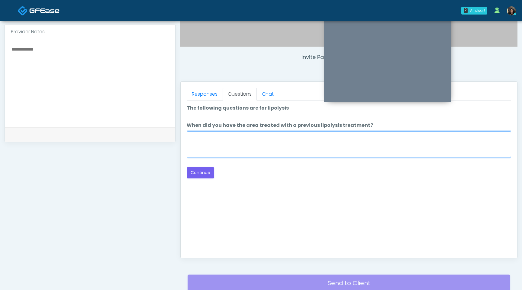
click at [264, 147] on textarea "When did you have the area treated with a previous lipolysis treatment?" at bounding box center [349, 144] width 325 height 26
type textarea "*********"
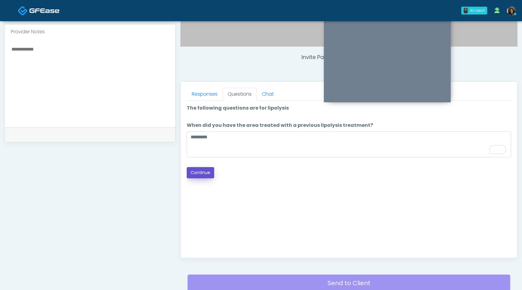
click at [200, 174] on button "Continue" at bounding box center [201, 172] width 28 height 11
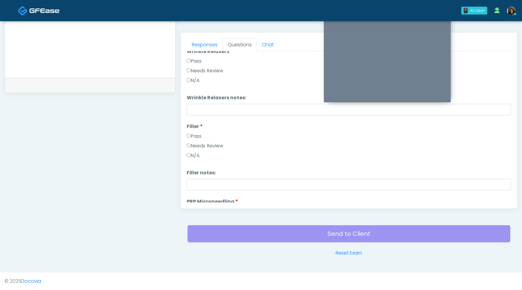
scroll to position [0, 0]
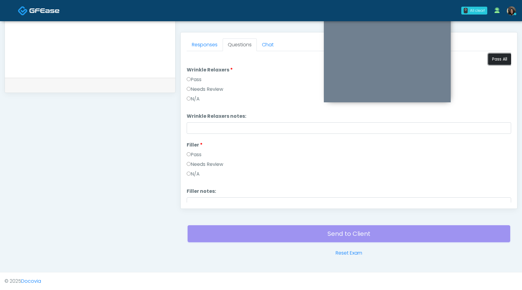
click at [496, 59] on button "Pass All" at bounding box center [499, 59] width 23 height 11
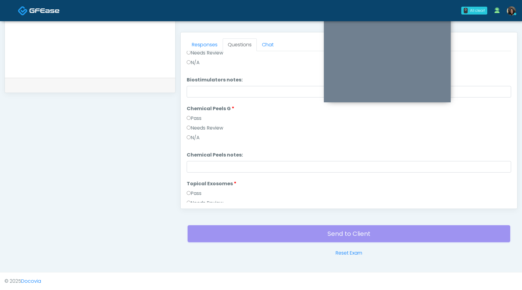
scroll to position [550, 0]
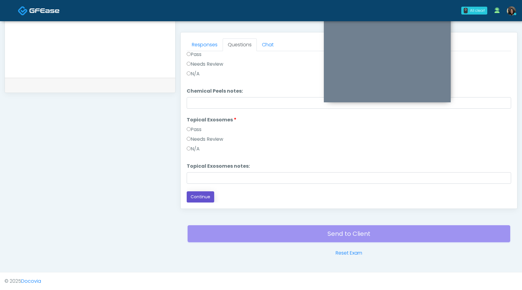
click at [204, 198] on button "Continue" at bounding box center [201, 196] width 28 height 11
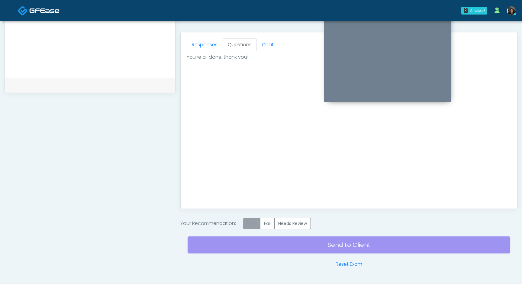
click at [253, 224] on label "Pass" at bounding box center [251, 223] width 17 height 11
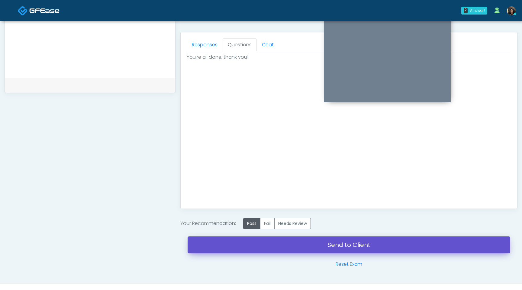
click at [255, 246] on link "Send to Client" at bounding box center [349, 244] width 323 height 17
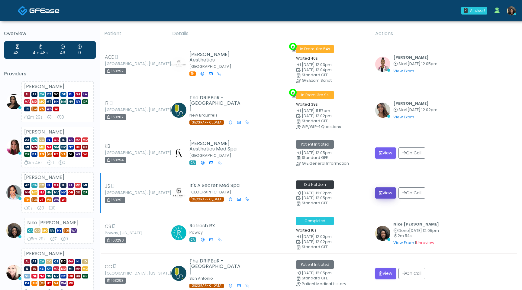
click at [383, 191] on button "View" at bounding box center [385, 192] width 21 height 11
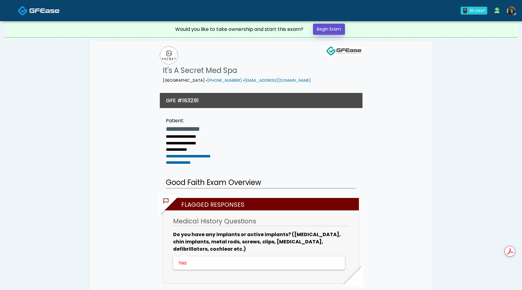
click at [336, 32] on link "Begin Exam" at bounding box center [329, 29] width 32 height 11
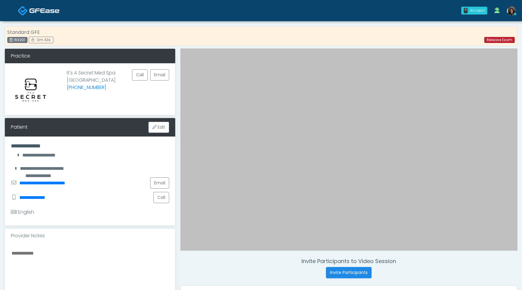
click at [495, 40] on link "Release Exam" at bounding box center [500, 40] width 31 height 6
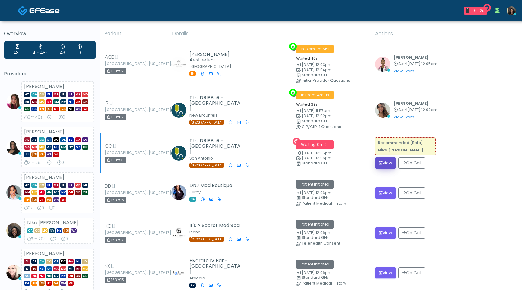
click at [382, 161] on button "View" at bounding box center [385, 162] width 21 height 11
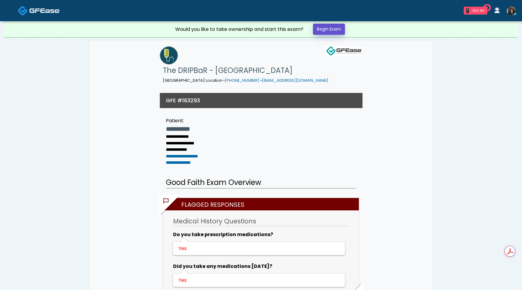
click at [324, 30] on link "Begin Exam" at bounding box center [329, 29] width 32 height 11
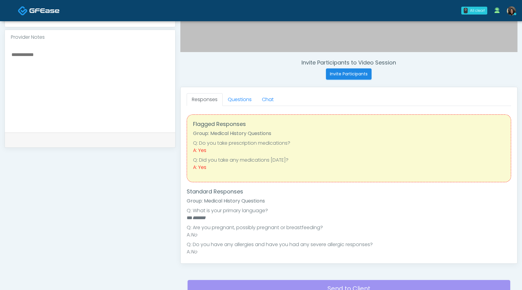
scroll to position [251, 0]
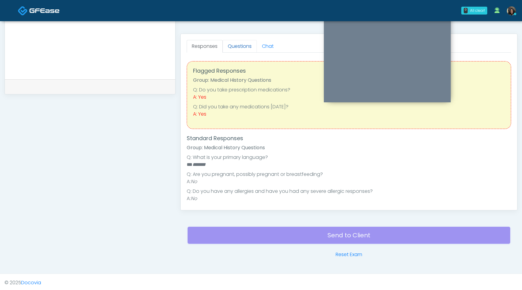
click at [237, 48] on link "Questions" at bounding box center [240, 46] width 34 height 13
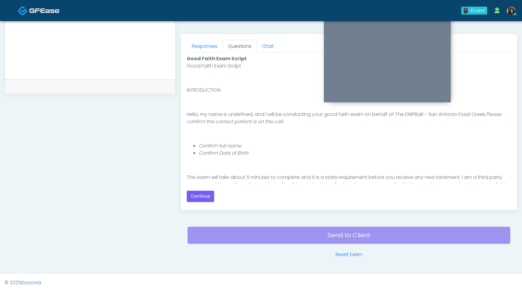
scroll to position [56, 0]
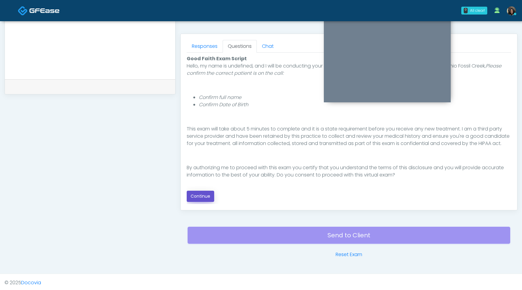
click at [202, 197] on button "Continue" at bounding box center [201, 195] width 28 height 11
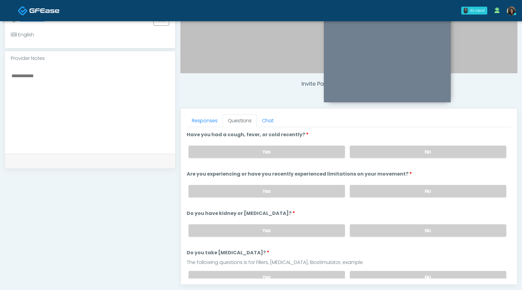
scroll to position [176, 0]
click at [408, 151] on label "No" at bounding box center [428, 152] width 157 height 12
click at [394, 195] on label "No" at bounding box center [428, 192] width 157 height 12
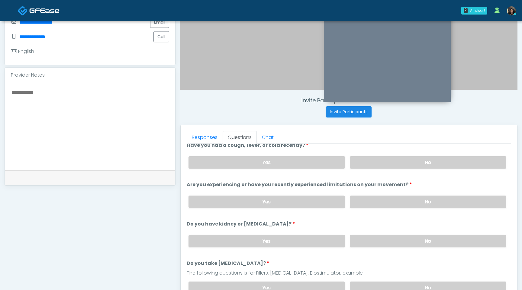
scroll to position [0, 0]
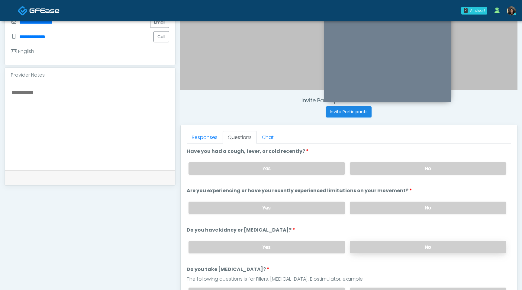
click at [383, 251] on label "No" at bounding box center [428, 247] width 157 height 12
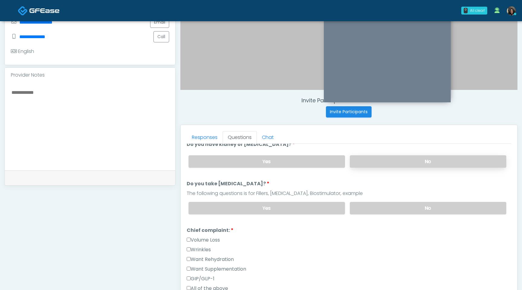
scroll to position [101, 0]
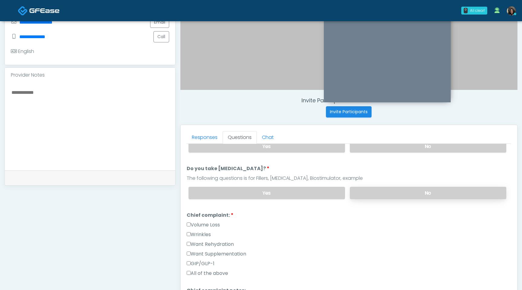
click at [397, 193] on label "No" at bounding box center [428, 193] width 157 height 12
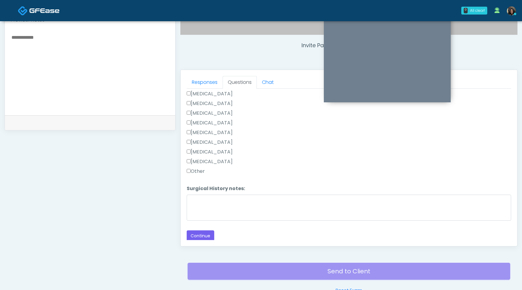
scroll to position [250, 0]
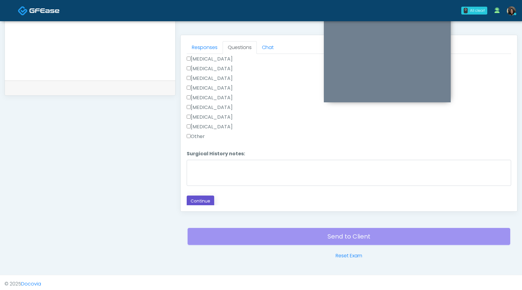
click at [199, 199] on button "Continue" at bounding box center [201, 200] width 28 height 11
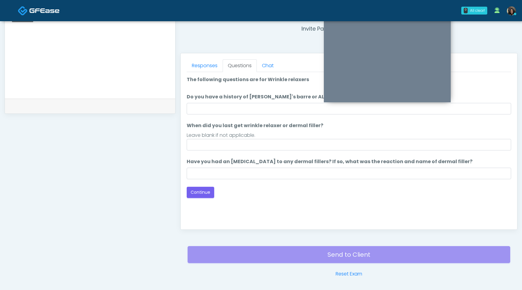
scroll to position [218, 0]
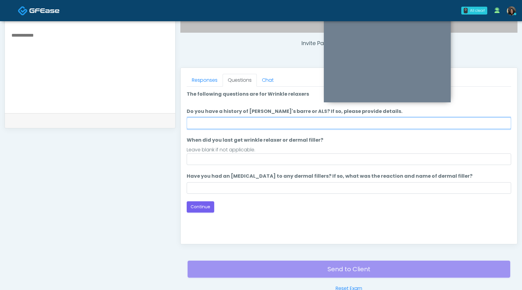
click at [242, 122] on input "Do you have a history of [PERSON_NAME]'s barre or ALS? If so, please provide de…" at bounding box center [349, 122] width 325 height 11
type input "**"
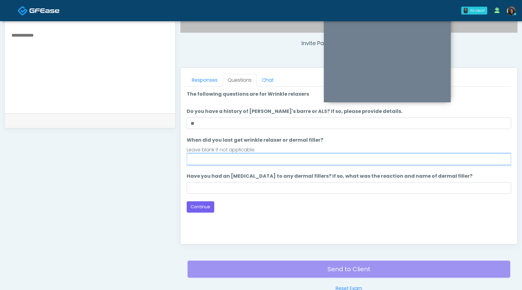
click at [218, 160] on input "When did you last get wrinkle relaxer or dermal filler?" at bounding box center [349, 158] width 325 height 11
type input "*********"
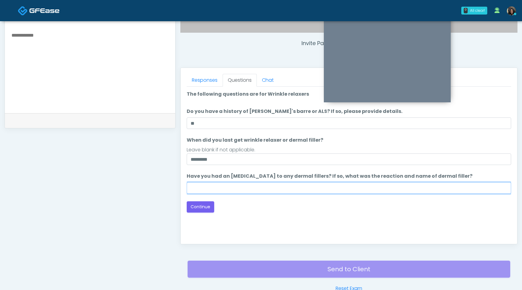
click at [219, 193] on input "Have you had an allergic response to any dermal fillers? If so, what was the re…" at bounding box center [349, 187] width 325 height 11
type input "**********"
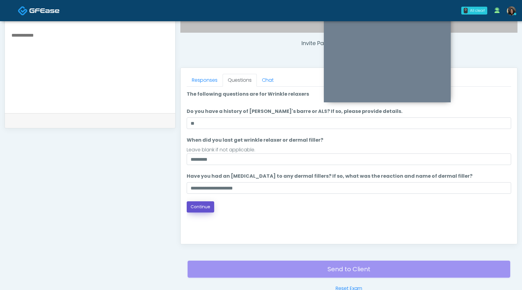
click at [205, 209] on button "Continue" at bounding box center [201, 206] width 28 height 11
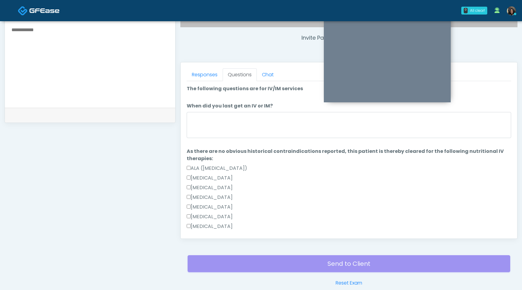
scroll to position [212, 0]
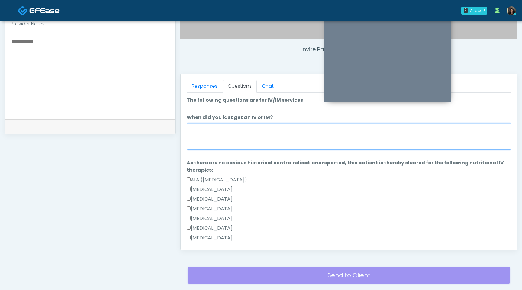
click at [247, 140] on textarea "When did you last get an IV or IM?" at bounding box center [349, 136] width 325 height 26
click at [209, 129] on textarea "**********" at bounding box center [349, 136] width 325 height 26
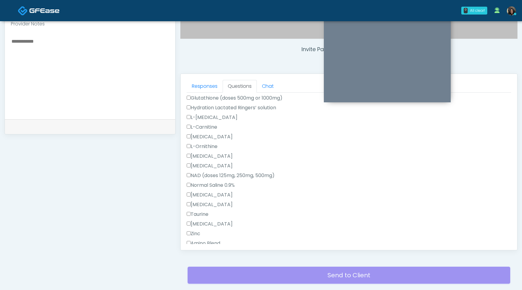
scroll to position [0, 0]
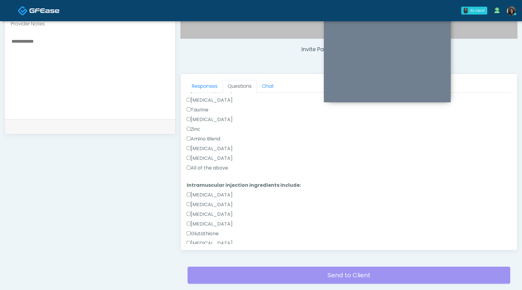
type textarea "**********"
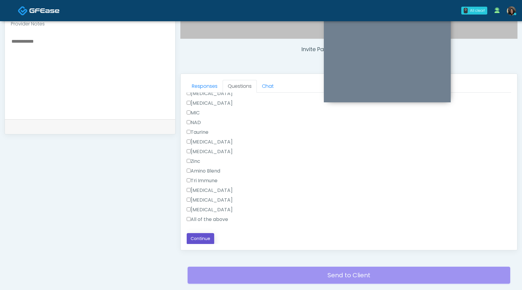
click at [200, 236] on button "Continue" at bounding box center [201, 238] width 28 height 11
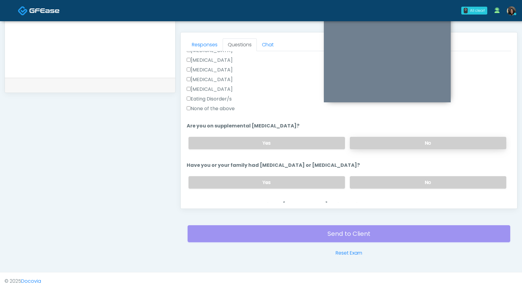
click at [408, 141] on label "No" at bounding box center [428, 143] width 157 height 12
click at [404, 181] on label "No" at bounding box center [428, 182] width 157 height 12
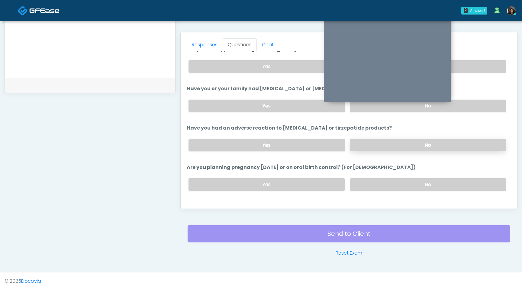
click at [407, 141] on label "No" at bounding box center [428, 145] width 157 height 12
click at [402, 183] on label "No" at bounding box center [428, 184] width 157 height 12
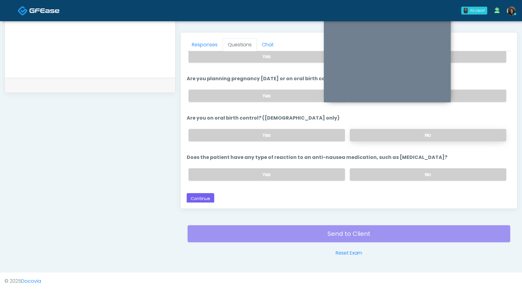
click at [403, 133] on label "No" at bounding box center [428, 135] width 157 height 12
click at [401, 168] on label "No" at bounding box center [428, 174] width 157 height 12
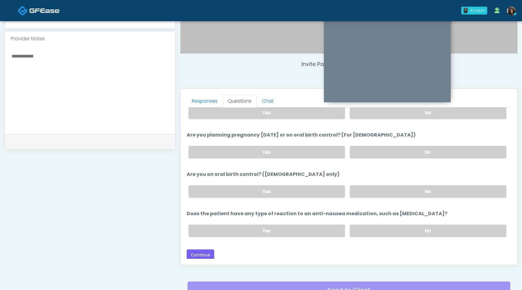
scroll to position [135, 0]
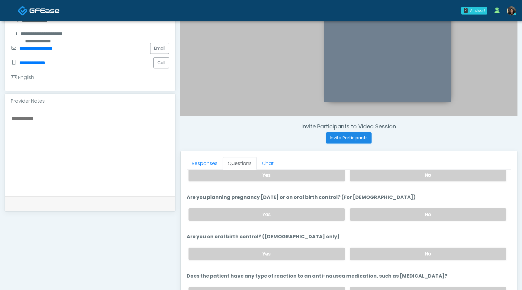
click at [90, 116] on textarea at bounding box center [90, 151] width 158 height 74
click at [30, 119] on textarea "**********" at bounding box center [90, 151] width 158 height 74
type textarea "**********"
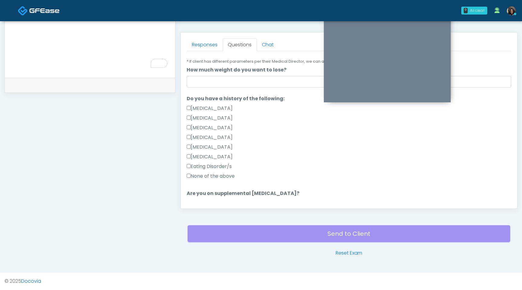
scroll to position [0, 0]
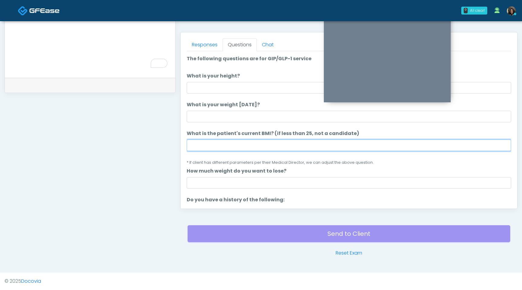
click at [227, 149] on input "What is the patient's current BMI? (if less than 25, not a candidate)" at bounding box center [349, 144] width 325 height 11
type input "****"
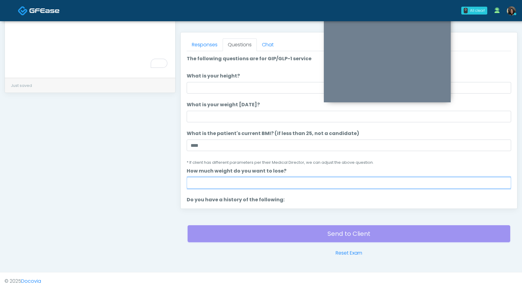
click at [214, 180] on input "How much weight do you want to lose?" at bounding box center [349, 182] width 325 height 11
type input "*"
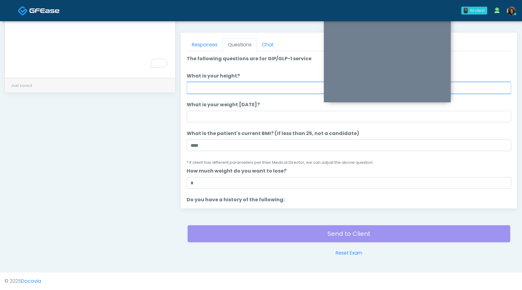
click at [238, 93] on input "What is your height?" at bounding box center [349, 87] width 325 height 11
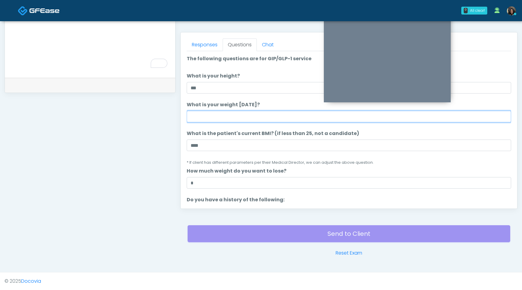
click at [216, 115] on input "What is your weight today?" at bounding box center [349, 116] width 325 height 11
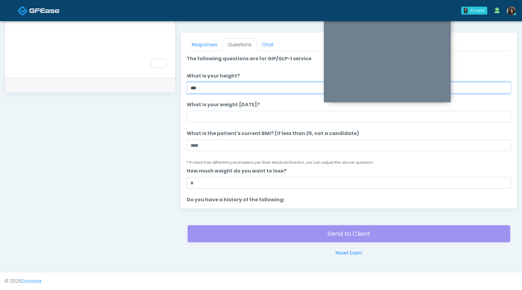
click at [207, 85] on input "***" at bounding box center [349, 87] width 325 height 11
type input "***"
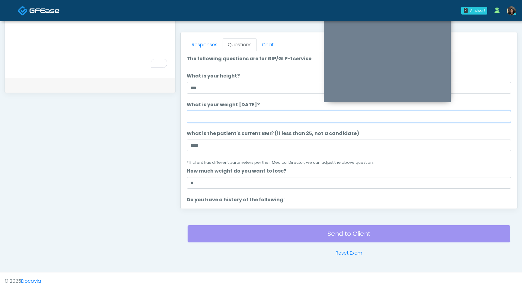
click at [197, 116] on input "What is your weight [DATE]?" at bounding box center [349, 116] width 325 height 11
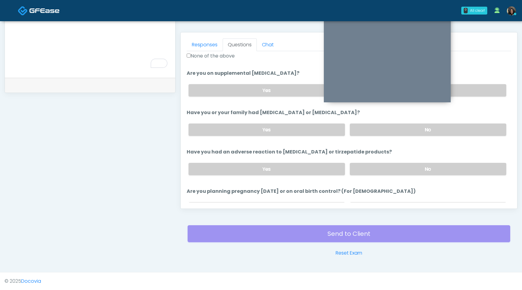
scroll to position [333, 0]
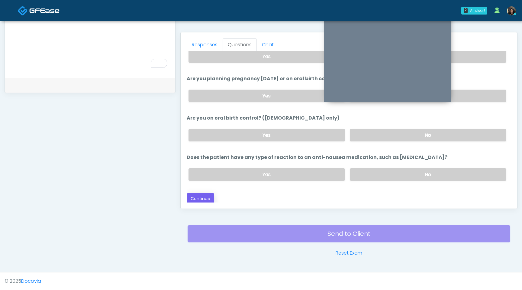
type input "***"
click at [199, 199] on button "Continue" at bounding box center [201, 198] width 28 height 11
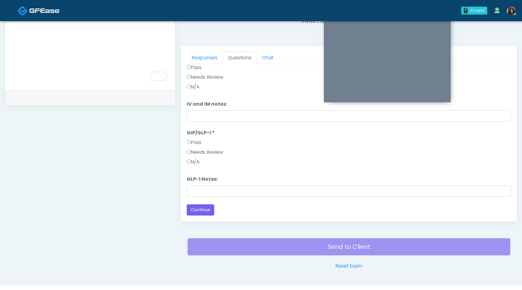
scroll to position [0, 0]
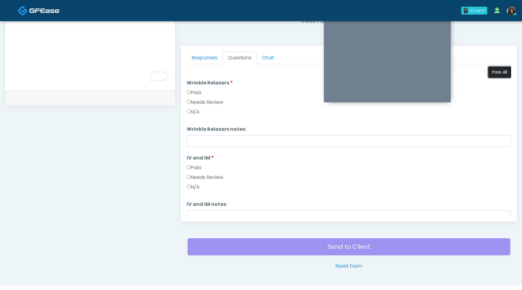
click at [495, 73] on button "Pass All" at bounding box center [499, 72] width 23 height 11
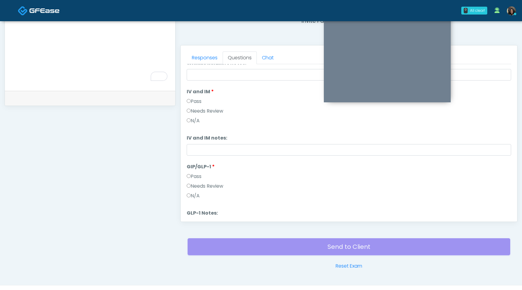
scroll to position [100, 0]
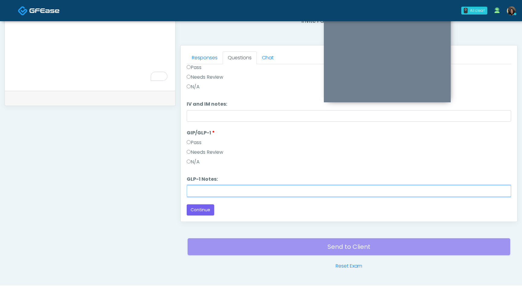
click at [197, 190] on input "GLP-1 Notes:" at bounding box center [349, 190] width 325 height 11
type input "**********"
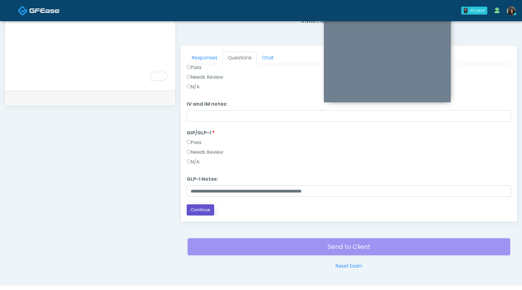
click at [195, 208] on button "Continue" at bounding box center [201, 209] width 28 height 11
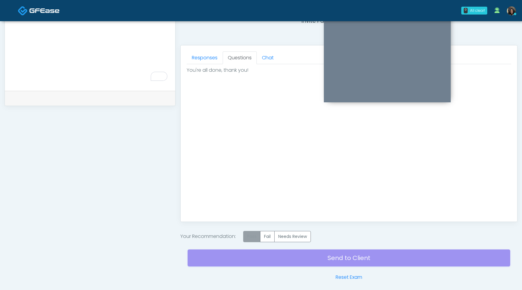
click at [253, 238] on label "Pass" at bounding box center [251, 236] width 17 height 11
click at [254, 259] on div "Send to Client Reset Exam" at bounding box center [349, 261] width 323 height 39
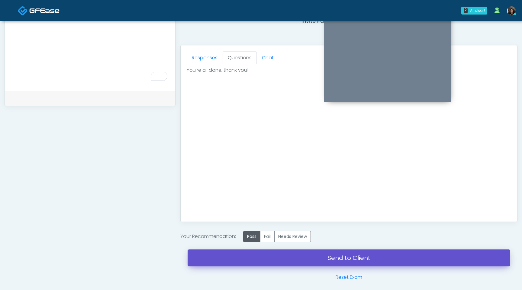
click at [344, 257] on link "Send to Client" at bounding box center [349, 257] width 323 height 17
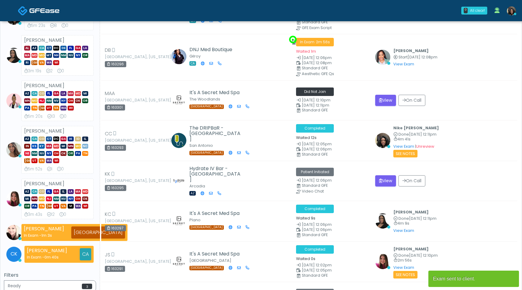
scroll to position [108, 0]
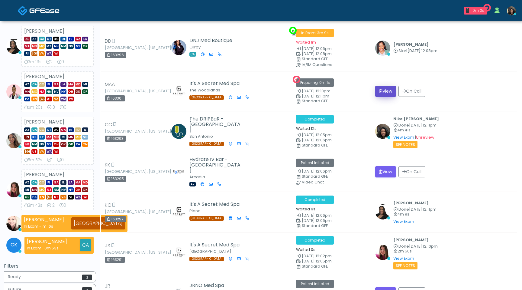
click at [381, 89] on button "View" at bounding box center [385, 91] width 21 height 11
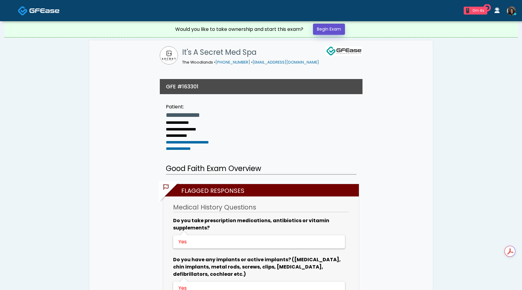
click at [339, 30] on link "Begin Exam" at bounding box center [329, 29] width 32 height 11
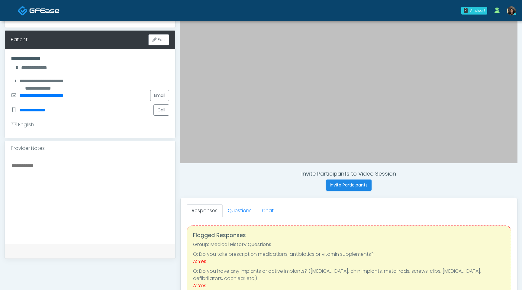
scroll to position [92, 0]
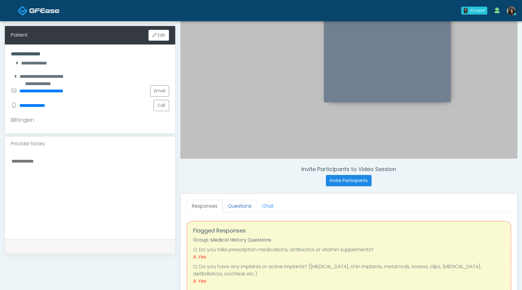
click at [240, 208] on link "Questions" at bounding box center [240, 206] width 34 height 13
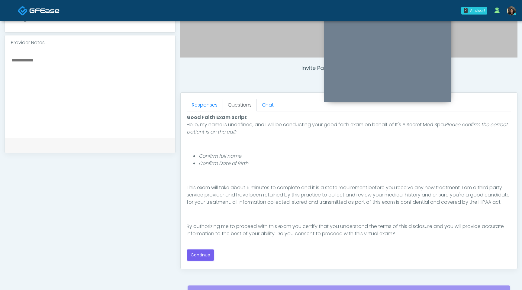
scroll to position [196, 0]
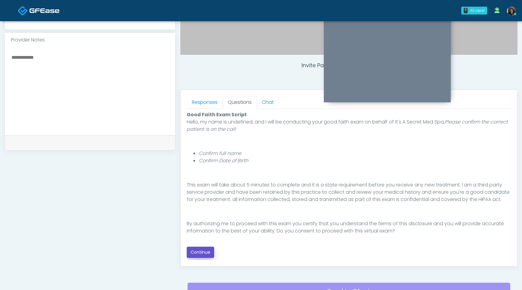
click at [203, 251] on button "Continue" at bounding box center [201, 251] width 28 height 11
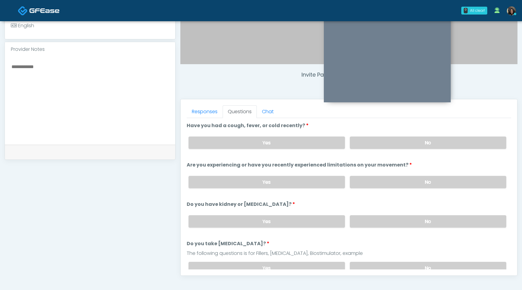
scroll to position [168, 0]
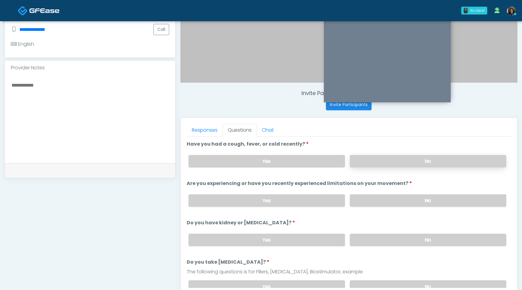
click at [393, 164] on label "No" at bounding box center [428, 161] width 157 height 12
click at [380, 200] on label "No" at bounding box center [428, 200] width 157 height 12
click at [381, 240] on label "No" at bounding box center [428, 239] width 157 height 12
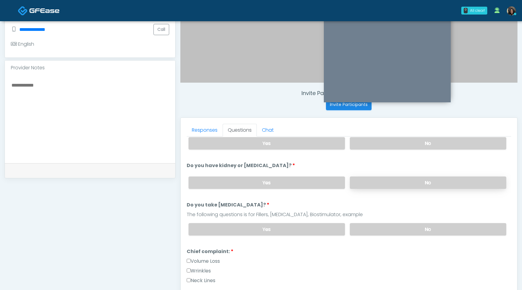
scroll to position [59, 0]
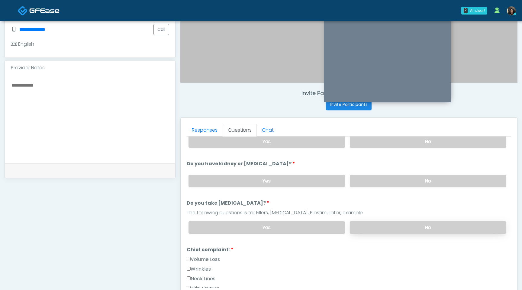
click at [392, 225] on label "No" at bounding box center [428, 227] width 157 height 12
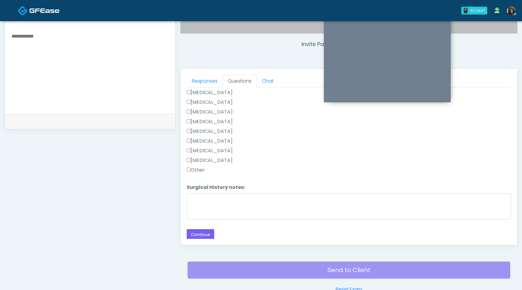
scroll to position [246, 0]
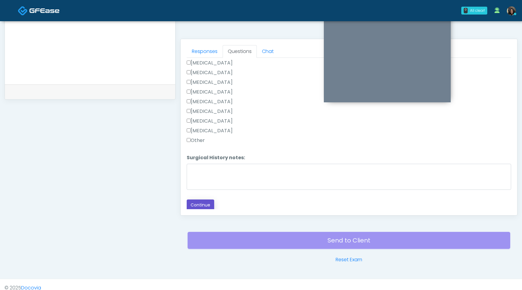
click at [196, 203] on button "Continue" at bounding box center [201, 204] width 28 height 11
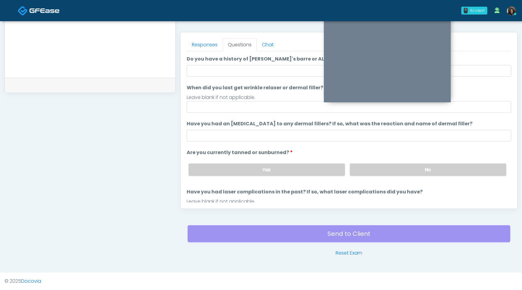
scroll to position [0, 0]
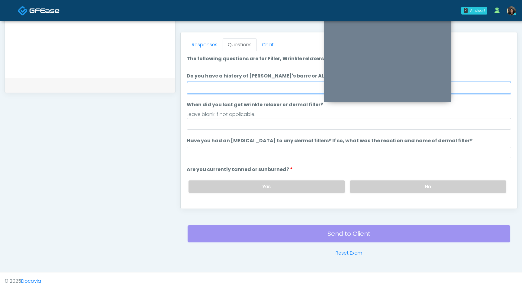
click at [242, 86] on input "Do you have a history of Guillain's barre or ALS? If so, please provide details." at bounding box center [349, 87] width 325 height 11
type input "**"
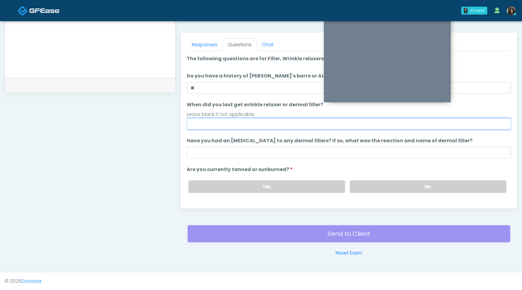
click at [215, 128] on input "When did you last get wrinkle relaxer or dermal filler?" at bounding box center [349, 123] width 325 height 11
click at [210, 125] on input "**********" at bounding box center [349, 123] width 325 height 11
type input "**********"
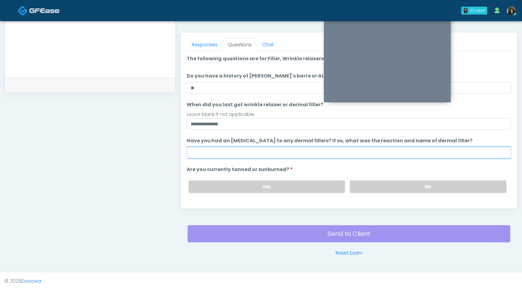
click at [219, 152] on input "Have you had an [MEDICAL_DATA] to any dermal fillers? If so, what was the react…" at bounding box center [349, 152] width 325 height 11
type input "**********"
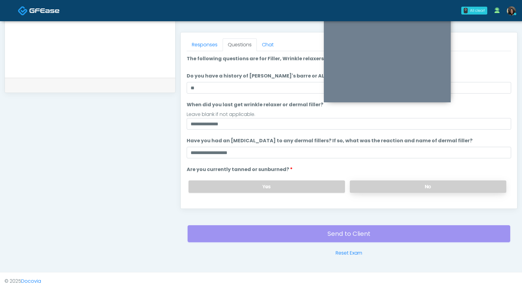
click at [428, 187] on label "No" at bounding box center [428, 186] width 157 height 12
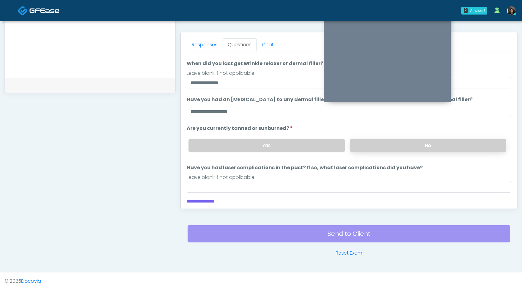
scroll to position [50, 0]
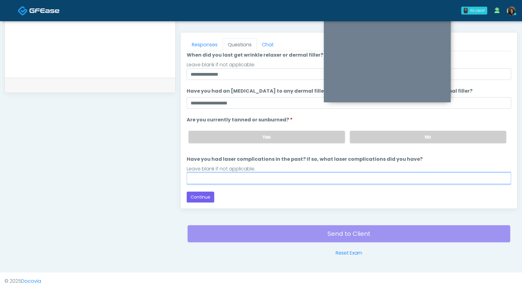
click at [341, 181] on input "Have you had laser complications in the past? If so, what laser complications d…" at bounding box center [349, 177] width 325 height 11
type input "**"
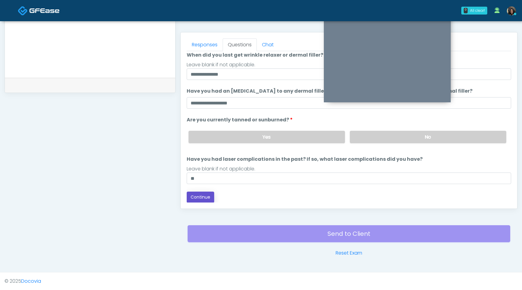
click at [200, 196] on button "Continue" at bounding box center [201, 196] width 28 height 11
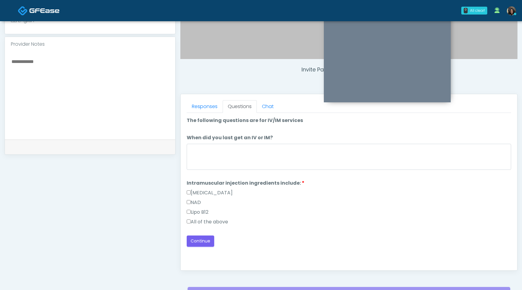
scroll to position [189, 0]
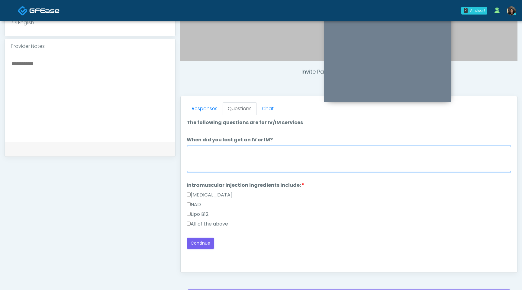
click at [228, 160] on textarea "When did you last get an IV or IM?" at bounding box center [349, 159] width 325 height 26
type textarea "**********"
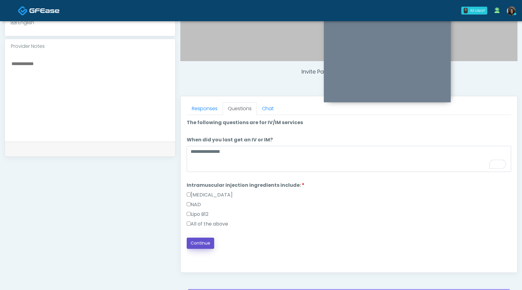
click at [203, 242] on button "Continue" at bounding box center [201, 242] width 28 height 11
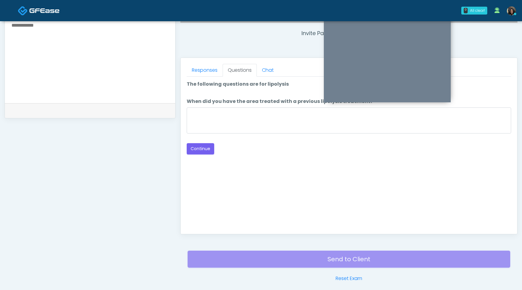
scroll to position [225, 0]
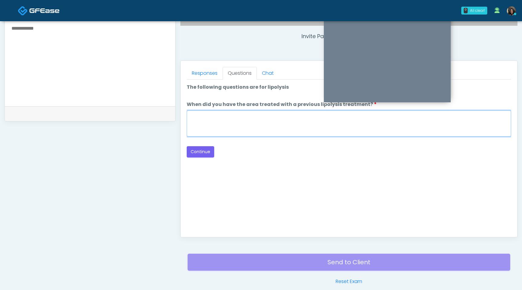
click at [251, 128] on textarea "When did you have the area treated with a previous lipolysis treatment?" at bounding box center [349, 123] width 325 height 26
type textarea "**********"
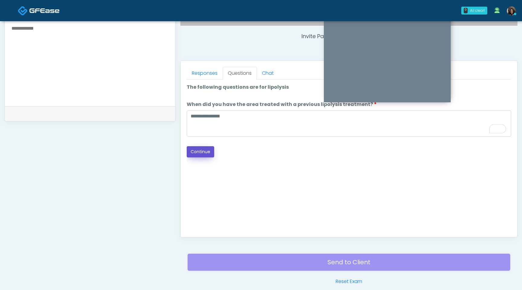
click at [205, 151] on button "Continue" at bounding box center [201, 151] width 28 height 11
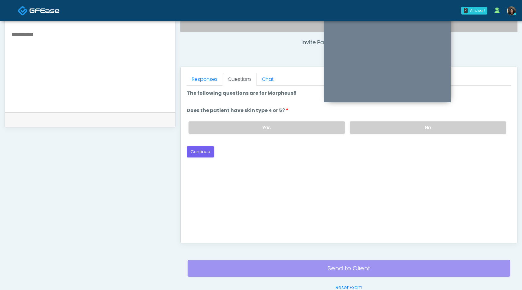
scroll to position [217, 0]
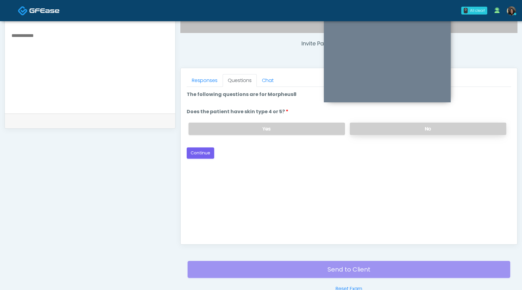
click at [391, 128] on label "No" at bounding box center [428, 128] width 157 height 12
click at [200, 150] on button "Continue" at bounding box center [201, 152] width 28 height 11
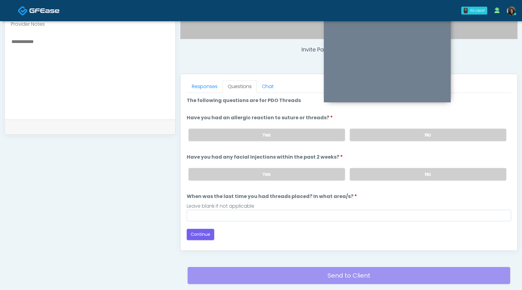
scroll to position [211, 0]
click at [404, 134] on label "No" at bounding box center [428, 135] width 157 height 12
click at [394, 172] on label "No" at bounding box center [428, 174] width 157 height 12
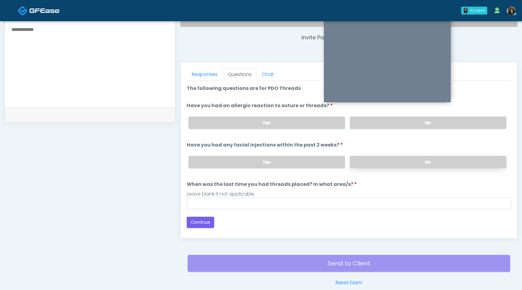
scroll to position [228, 0]
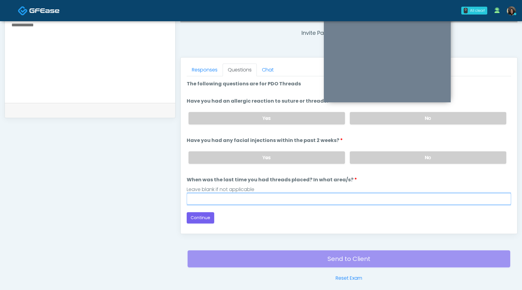
click at [352, 200] on input "When was the last time you had threads placed? In what area/s?" at bounding box center [349, 198] width 325 height 11
type input "*********"
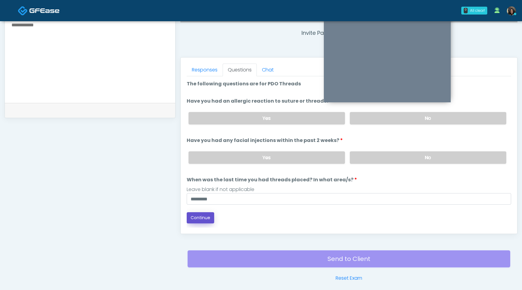
click at [206, 218] on button "Continue" at bounding box center [201, 217] width 28 height 11
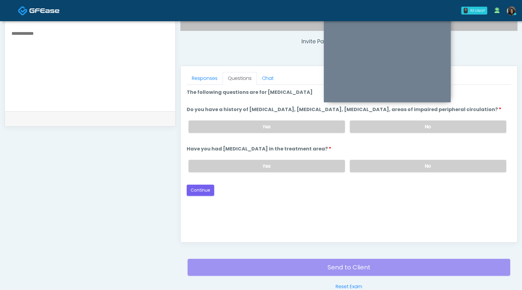
scroll to position [219, 0]
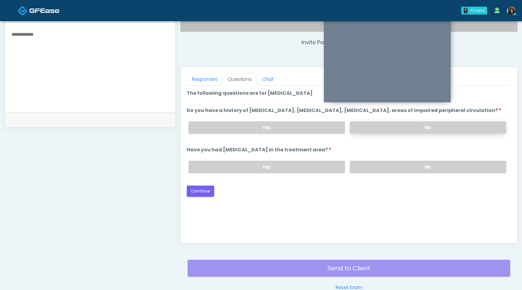
click at [383, 134] on label "No" at bounding box center [428, 127] width 157 height 12
click at [390, 173] on label "No" at bounding box center [428, 167] width 157 height 12
click at [199, 196] on button "Continue" at bounding box center [201, 190] width 28 height 11
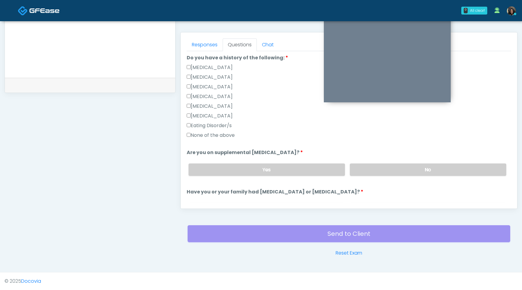
scroll to position [143, 0]
click at [393, 170] on label "No" at bounding box center [428, 168] width 157 height 12
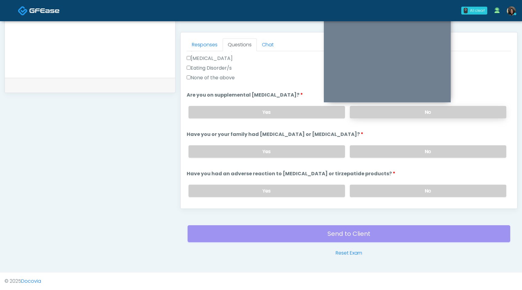
scroll to position [207, 0]
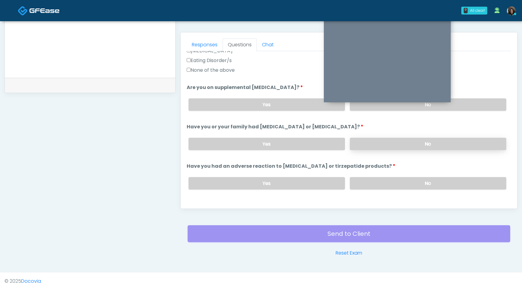
click at [394, 141] on label "No" at bounding box center [428, 144] width 157 height 12
click at [387, 187] on label "No" at bounding box center [428, 183] width 157 height 12
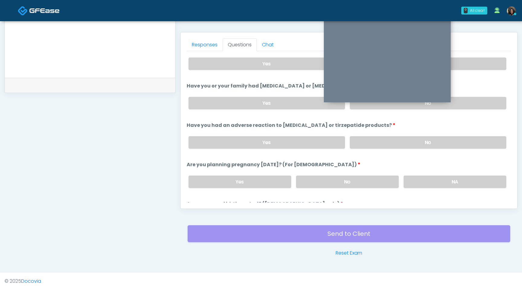
scroll to position [264, 0]
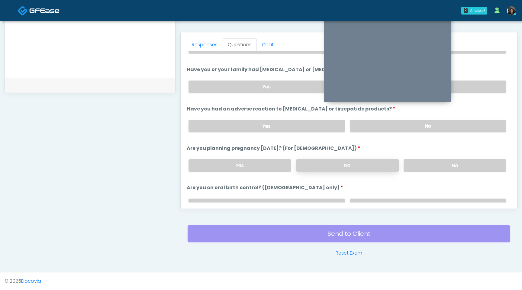
click at [364, 163] on label "No" at bounding box center [347, 165] width 103 height 12
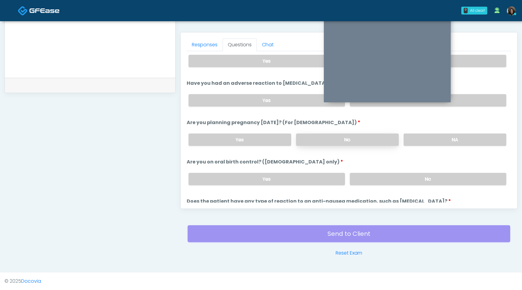
scroll to position [295, 0]
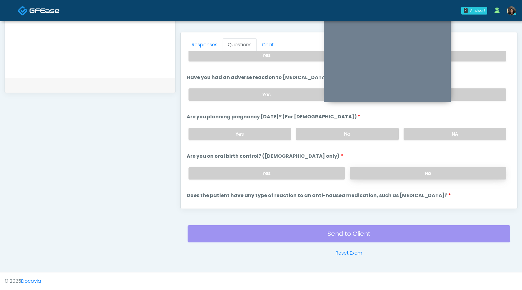
click at [367, 170] on label "No" at bounding box center [428, 173] width 157 height 12
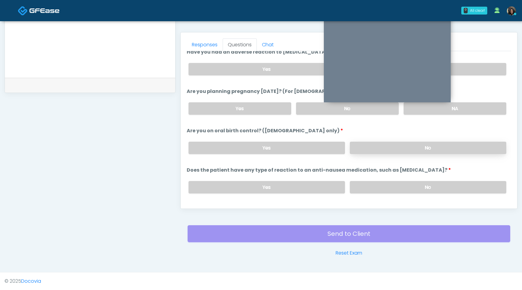
scroll to position [333, 0]
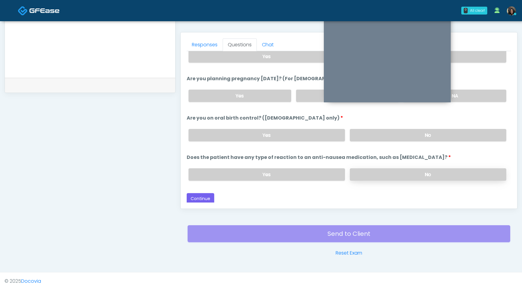
click at [371, 173] on label "No" at bounding box center [428, 174] width 157 height 12
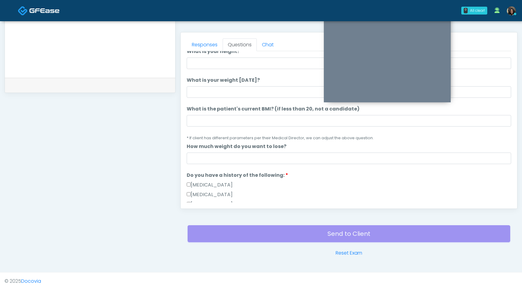
scroll to position [0, 0]
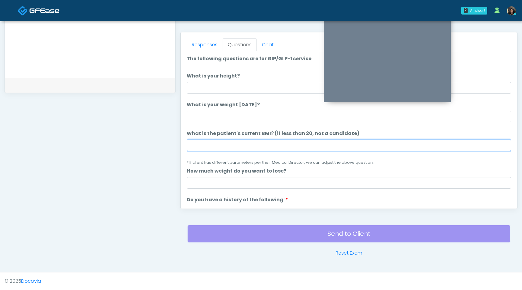
click at [218, 146] on input "What is the patient's current BMI? (if less than 20, not a candidate)" at bounding box center [349, 144] width 325 height 11
type input "****"
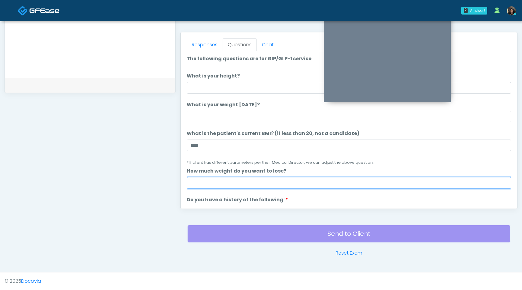
click at [210, 187] on input "How much weight do you want to lose?" at bounding box center [349, 182] width 325 height 11
type input "*"
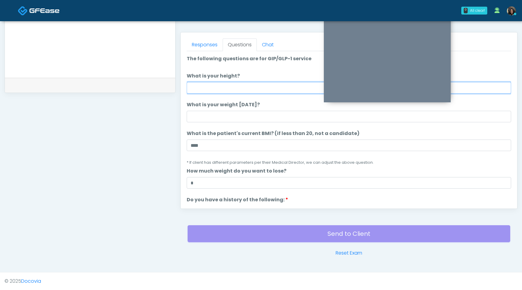
click at [208, 89] on input "What is your height?" at bounding box center [349, 87] width 325 height 11
type input "***"
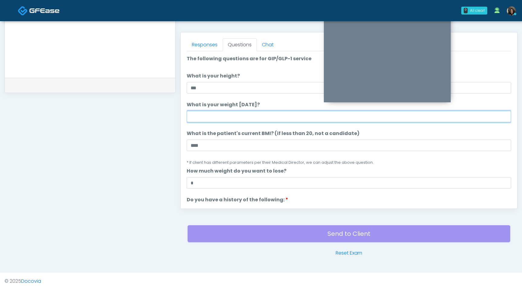
click at [192, 120] on input "What is your weight today?" at bounding box center [349, 116] width 325 height 11
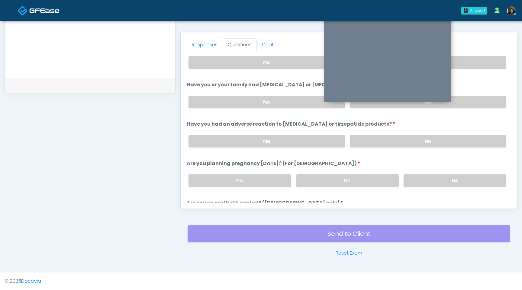
scroll to position [333, 0]
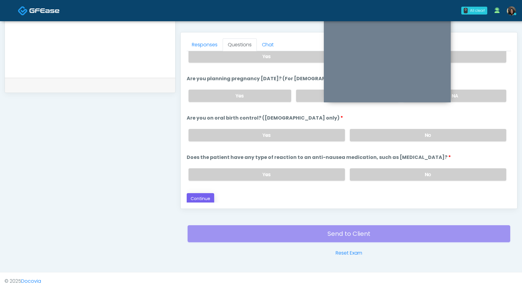
type input "***"
click at [202, 200] on button "Continue" at bounding box center [201, 198] width 28 height 11
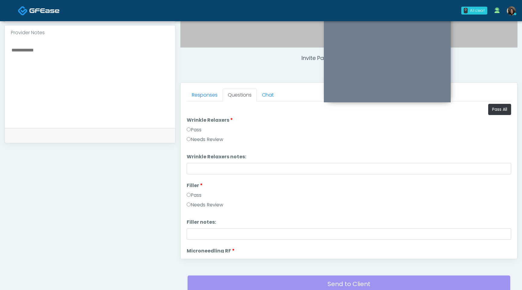
scroll to position [169, 0]
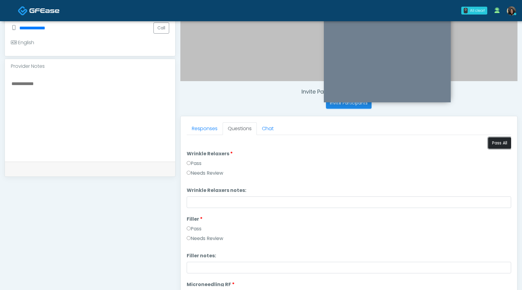
click at [497, 141] on button "Pass All" at bounding box center [499, 142] width 23 height 11
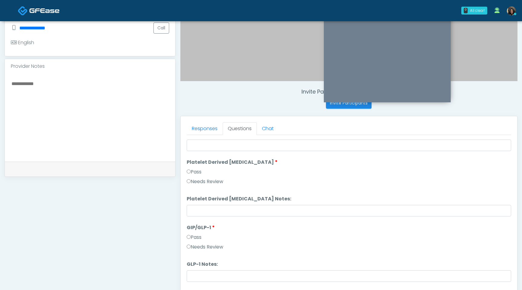
scroll to position [1116, 0]
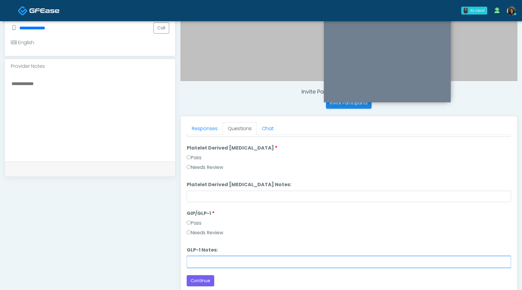
click at [199, 262] on input "GLP-1 Notes:" at bounding box center [349, 261] width 325 height 11
click at [203, 264] on input "GLP-1 Notes:" at bounding box center [349, 261] width 325 height 11
type input "**********"
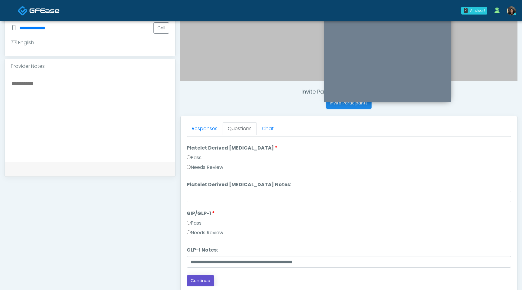
click at [206, 281] on button "Continue" at bounding box center [201, 280] width 28 height 11
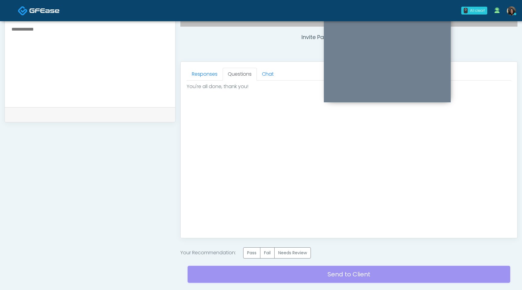
scroll to position [264, 0]
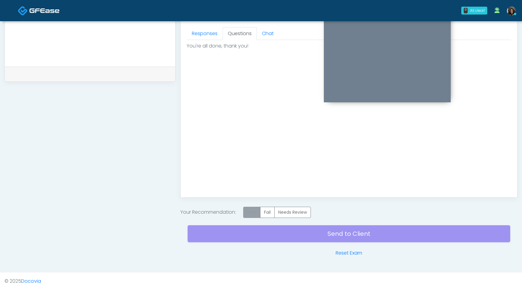
click at [255, 213] on label "Pass" at bounding box center [251, 211] width 17 height 11
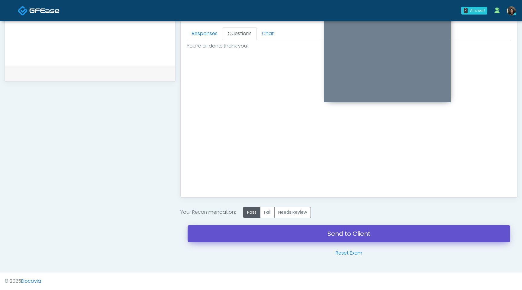
click at [265, 235] on link "Send to Client" at bounding box center [349, 233] width 323 height 17
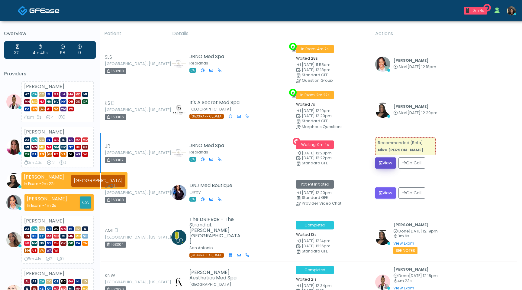
click at [380, 166] on button "View" at bounding box center [385, 162] width 21 height 11
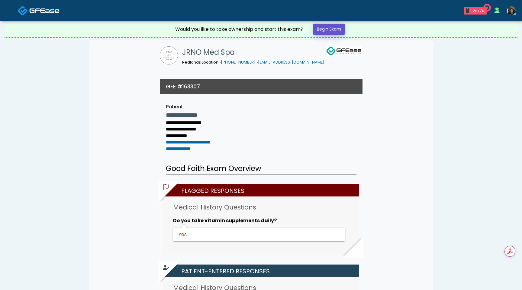
click at [328, 31] on link "Begin Exam" at bounding box center [329, 29] width 32 height 11
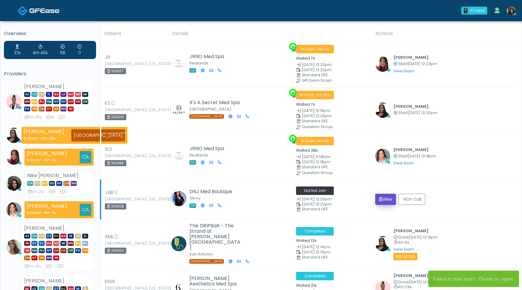
click at [387, 196] on button "View" at bounding box center [385, 198] width 21 height 11
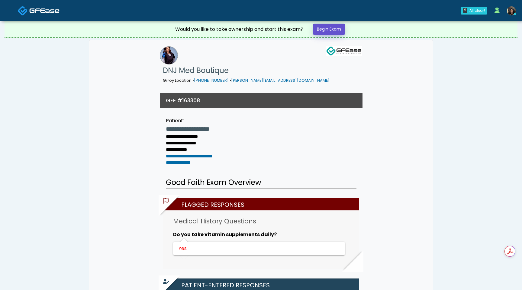
click at [331, 31] on link "Begin Exam" at bounding box center [329, 29] width 32 height 11
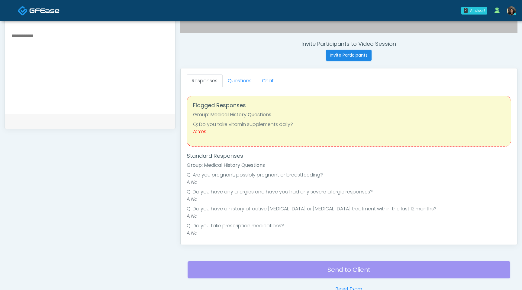
scroll to position [229, 0]
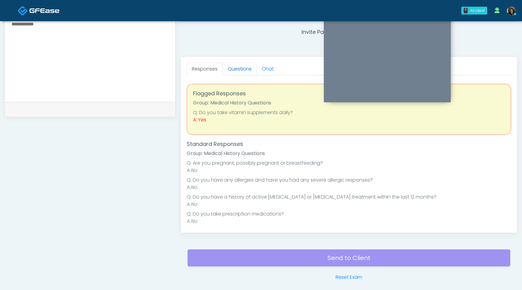
click at [240, 69] on link "Questions" at bounding box center [240, 69] width 34 height 13
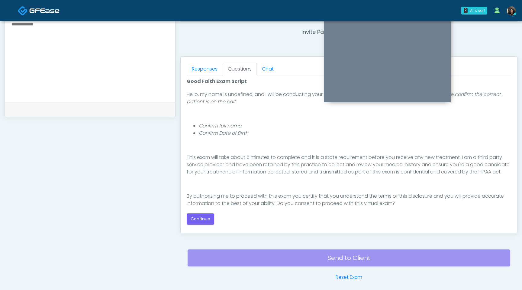
scroll to position [56, 0]
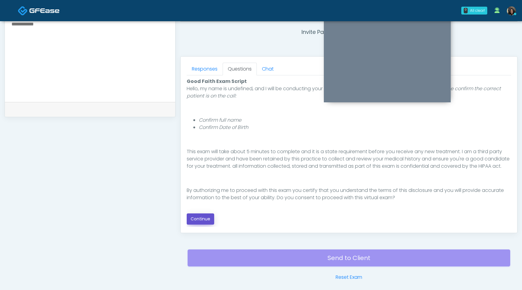
click at [208, 218] on button "Continue" at bounding box center [201, 218] width 28 height 11
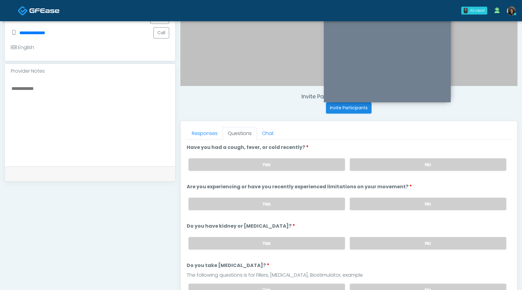
scroll to position [163, 0]
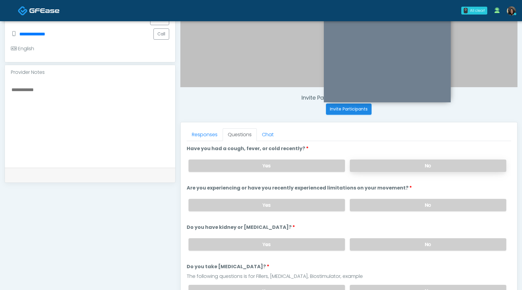
click at [394, 168] on label "No" at bounding box center [428, 165] width 157 height 12
click at [385, 203] on label "No" at bounding box center [428, 205] width 157 height 12
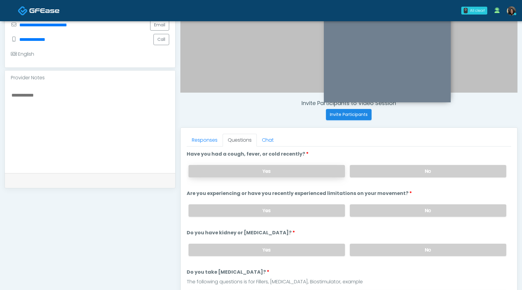
scroll to position [158, 0]
click at [380, 254] on label "No" at bounding box center [428, 249] width 157 height 12
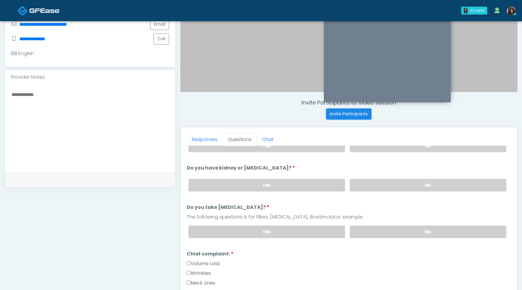
scroll to position [65, 0]
click at [395, 225] on label "No" at bounding box center [428, 231] width 157 height 12
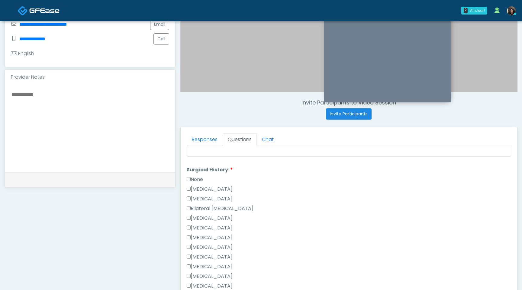
scroll to position [394, 0]
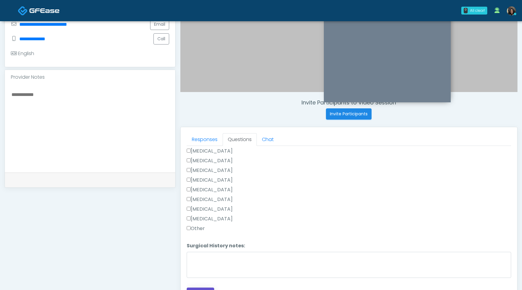
click at [197, 287] on button "Continue" at bounding box center [201, 292] width 28 height 11
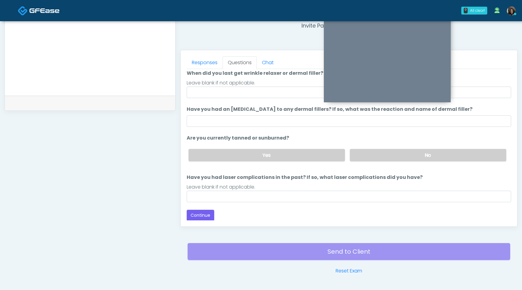
scroll to position [0, 0]
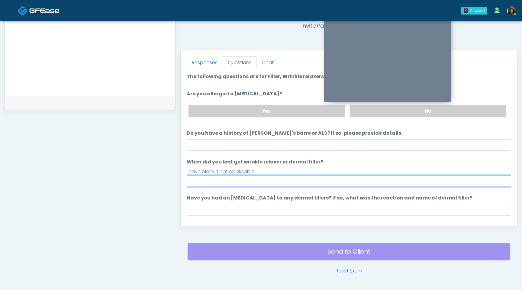
click at [282, 181] on input "When did you last get wrinkle relaxer or dermal filler?" at bounding box center [349, 180] width 325 height 11
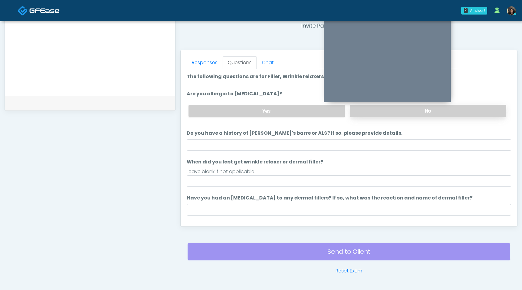
click at [408, 111] on label "No" at bounding box center [428, 111] width 157 height 12
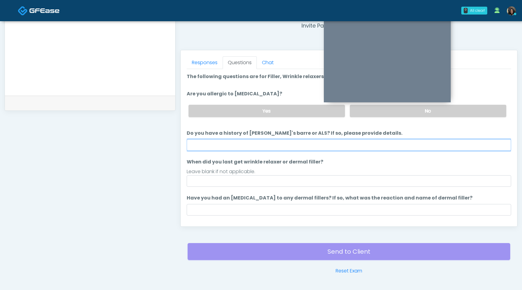
click at [333, 148] on input "Do you have a history of Guillain's barre or ALS? If so, please provide details." at bounding box center [349, 144] width 325 height 11
type input "**"
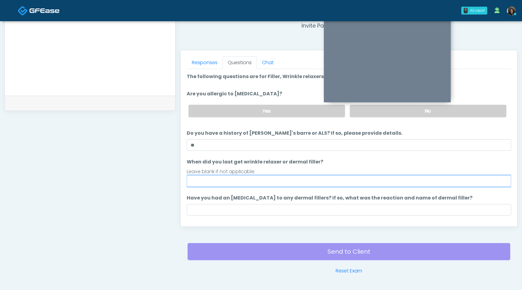
click at [229, 186] on input "When did you last get wrinkle relaxer or dermal filler?" at bounding box center [349, 180] width 325 height 11
type input "*********"
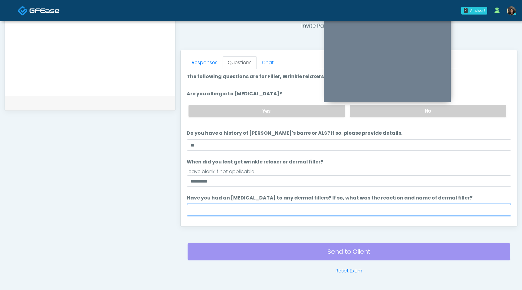
click at [235, 209] on input "Have you had an allergic response to any dermal fillers? If so, what was the re…" at bounding box center [349, 209] width 325 height 11
type input "**********"
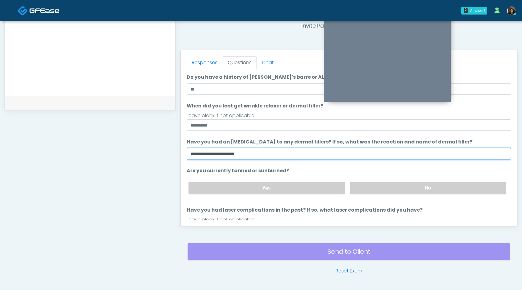
scroll to position [58, 0]
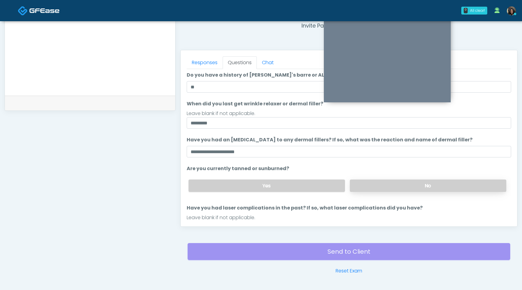
click at [402, 183] on label "No" at bounding box center [428, 185] width 157 height 12
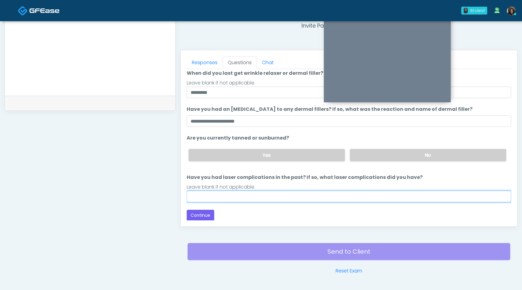
click at [303, 195] on input "Have you had laser complications in the past? If so, what laser complications d…" at bounding box center [349, 195] width 325 height 11
type input "**"
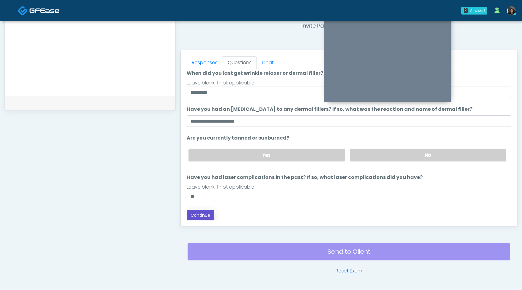
click at [196, 213] on button "Continue" at bounding box center [201, 214] width 28 height 11
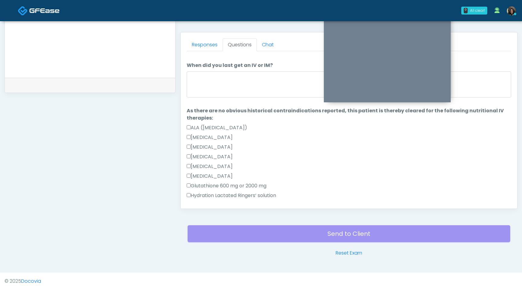
scroll to position [0, 0]
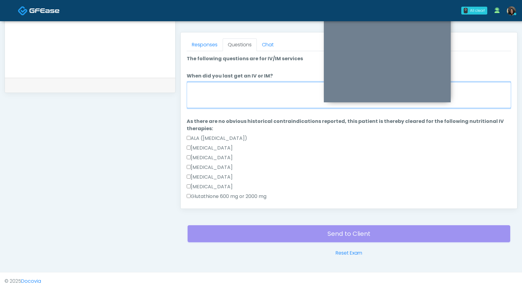
click at [253, 92] on textarea "When did you last get an IV or IM?" at bounding box center [349, 95] width 325 height 26
type textarea "*"
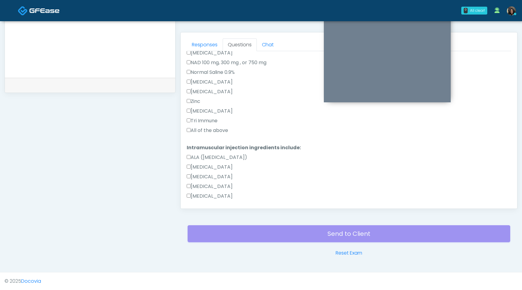
type textarea "**********"
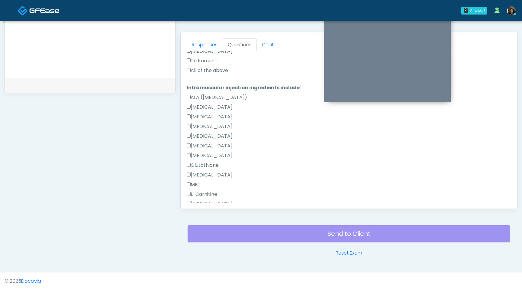
scroll to position [336, 0]
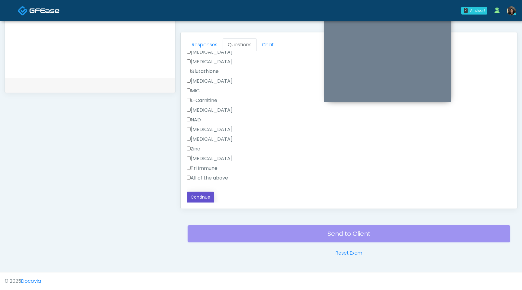
click at [200, 198] on button "Continue" at bounding box center [201, 196] width 28 height 11
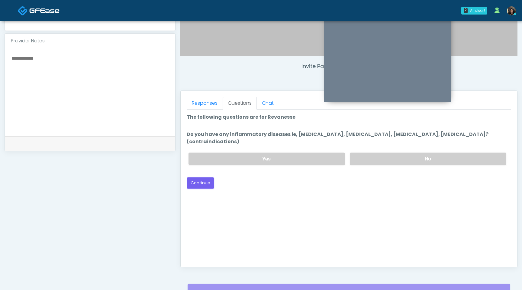
scroll to position [194, 0]
click at [406, 153] on label "No" at bounding box center [428, 159] width 157 height 12
click at [207, 178] on button "Continue" at bounding box center [201, 183] width 28 height 11
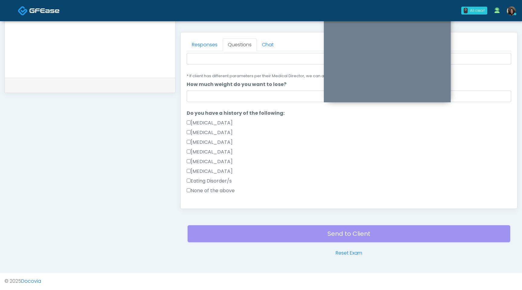
scroll to position [92, 0]
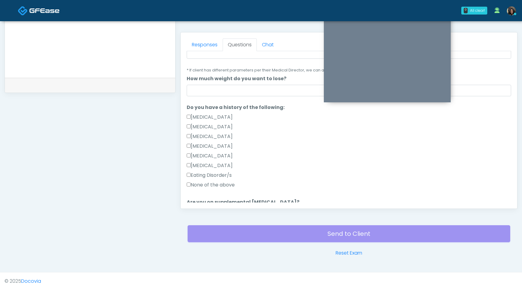
click at [186, 185] on div "Responses Questions Chat Good Faith Exam Script Good Faith Exam Script INTRODUC…" at bounding box center [349, 120] width 337 height 176
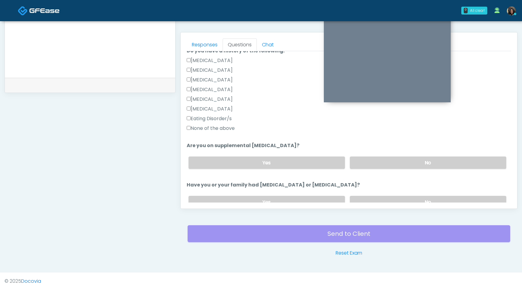
scroll to position [155, 0]
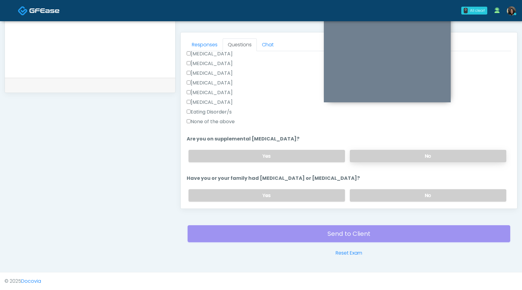
click at [415, 152] on label "No" at bounding box center [428, 156] width 157 height 12
click at [405, 190] on label "No" at bounding box center [428, 195] width 157 height 12
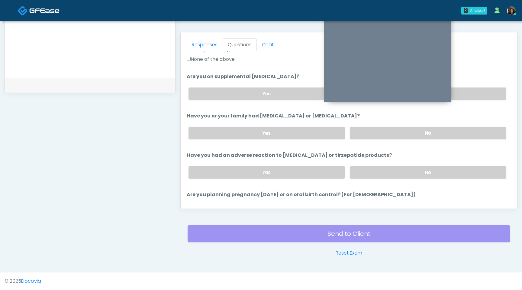
scroll to position [221, 0]
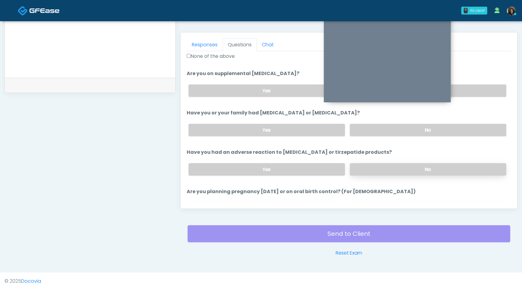
click at [403, 167] on label "No" at bounding box center [428, 169] width 157 height 12
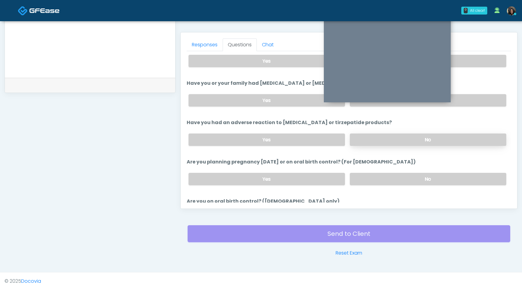
scroll to position [246, 0]
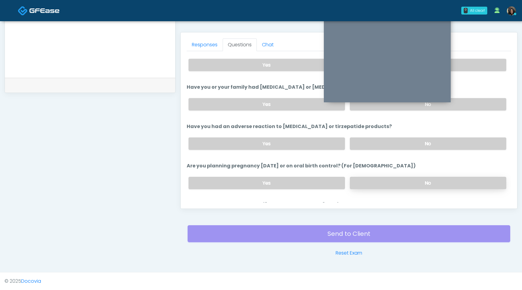
click at [398, 180] on label "No" at bounding box center [428, 183] width 157 height 12
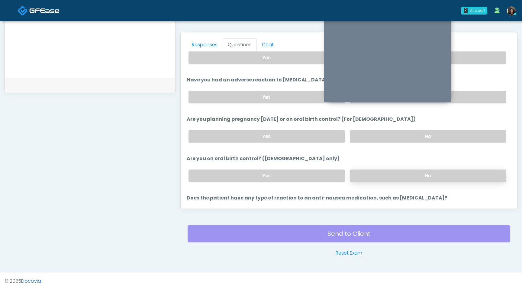
click at [394, 174] on label "No" at bounding box center [428, 175] width 157 height 12
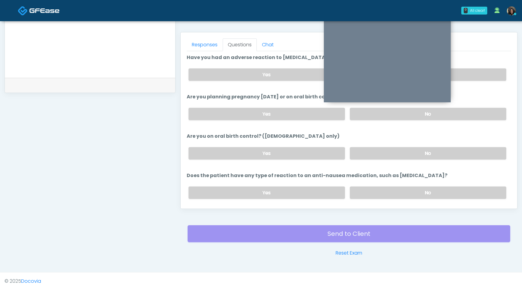
scroll to position [333, 0]
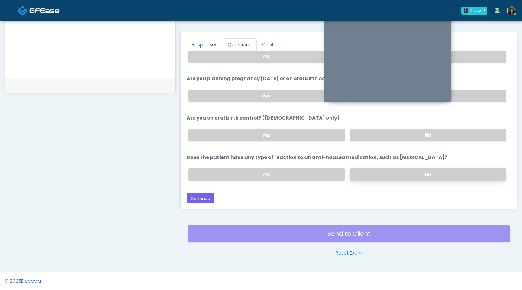
click at [417, 174] on label "No" at bounding box center [428, 174] width 157 height 12
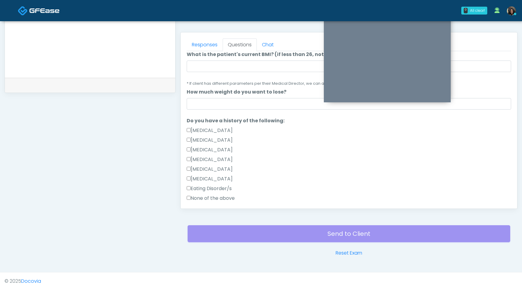
scroll to position [67, 0]
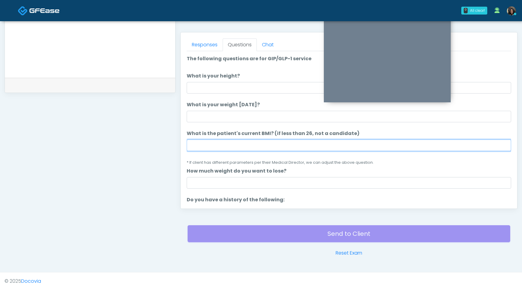
click at [220, 151] on input "What is the patient's current BMI? (if less than 26, not a candidate)" at bounding box center [349, 144] width 325 height 11
type input "****"
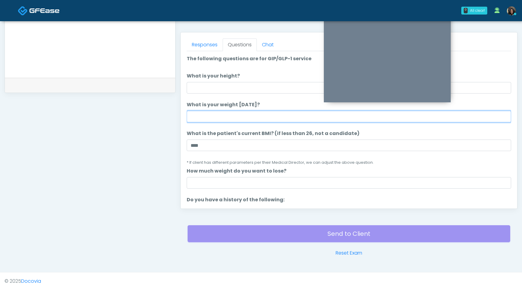
click at [230, 118] on input "What is your weight today?" at bounding box center [349, 116] width 325 height 11
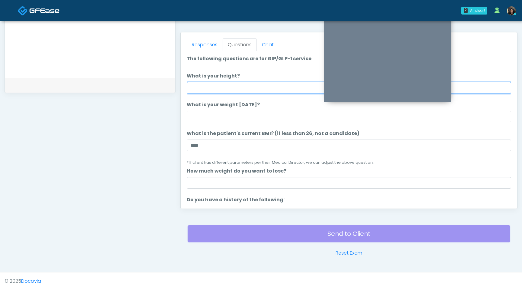
click at [221, 84] on input "What is your height?" at bounding box center [349, 87] width 325 height 11
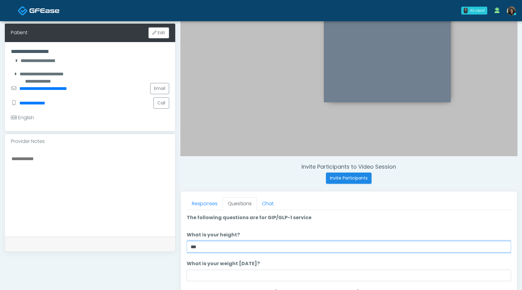
scroll to position [94, 0]
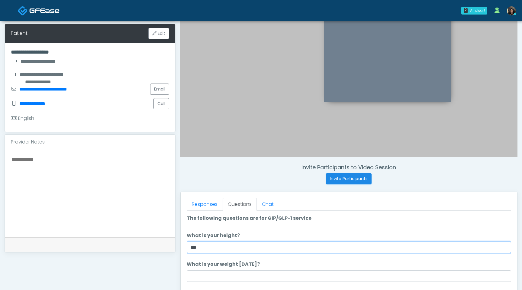
type input "***"
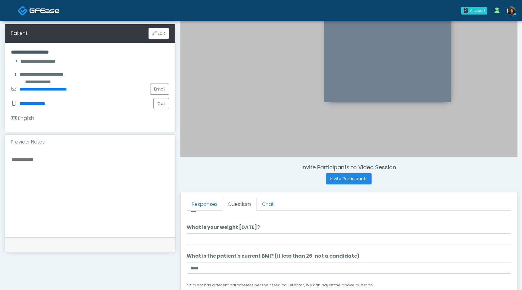
scroll to position [30, 0]
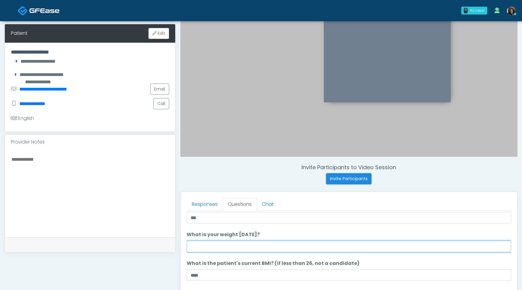
click at [240, 248] on input "What is your weight today?" at bounding box center [349, 245] width 325 height 11
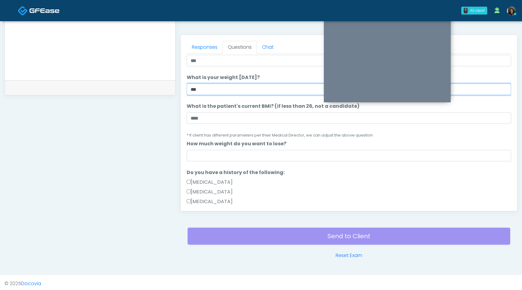
scroll to position [252, 0]
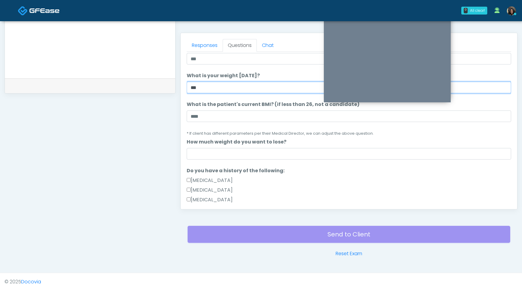
type input "***"
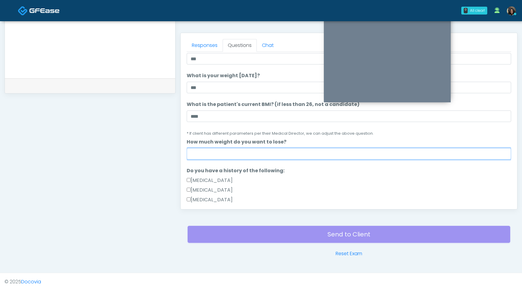
click at [193, 152] on input "How much weight do you want to lose?" at bounding box center [349, 153] width 325 height 11
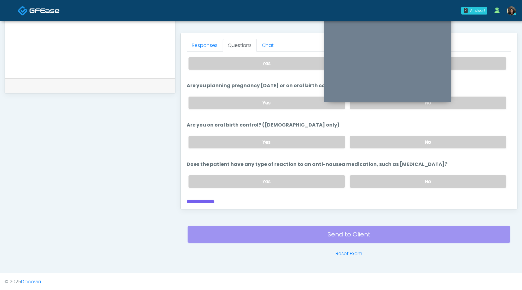
scroll to position [333, 0]
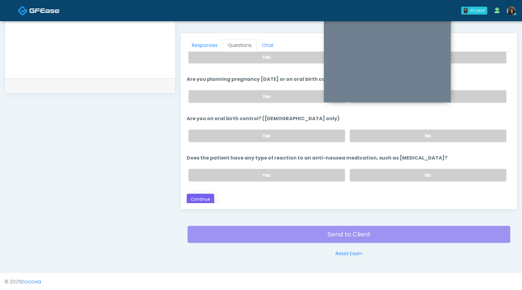
type input "*"
click at [196, 201] on button "Continue" at bounding box center [201, 198] width 28 height 11
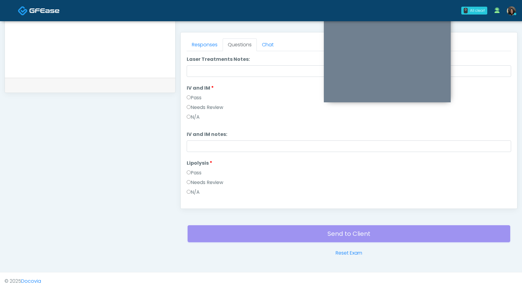
scroll to position [0, 0]
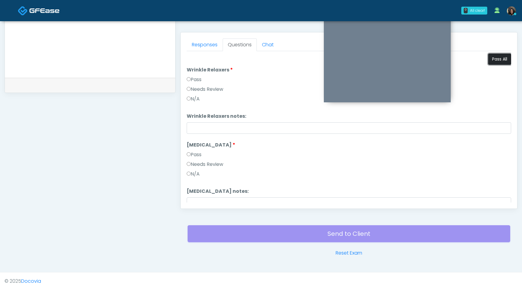
click at [499, 60] on button "Pass All" at bounding box center [499, 59] width 23 height 11
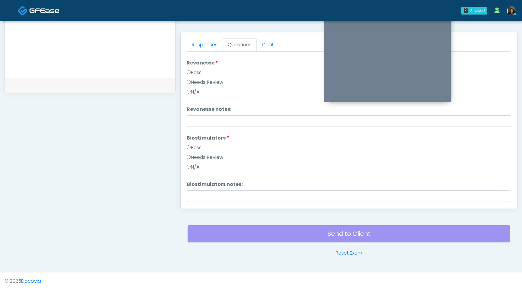
scroll to position [700, 0]
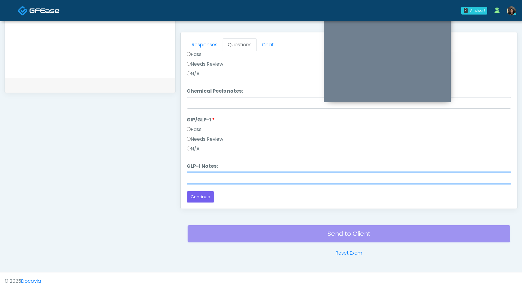
click at [255, 178] on input "GLP-1 Notes:" at bounding box center [349, 177] width 325 height 11
click at [276, 178] on input "**********" at bounding box center [349, 177] width 325 height 11
click at [282, 179] on input "**********" at bounding box center [349, 177] width 325 height 11
type input "**********"
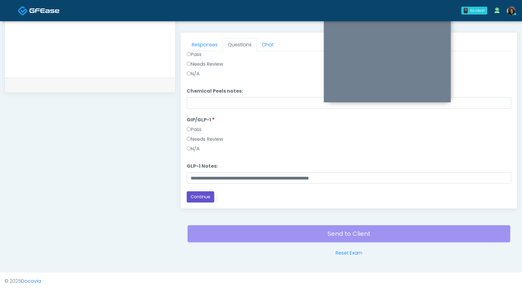
click at [201, 195] on button "Continue" at bounding box center [201, 196] width 28 height 11
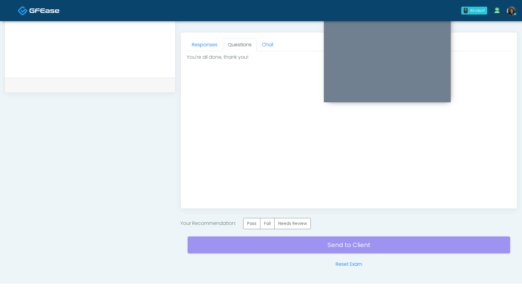
scroll to position [0, 0]
click at [253, 226] on label "Pass" at bounding box center [251, 223] width 17 height 11
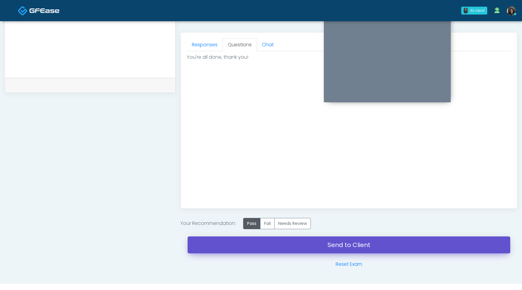
click at [258, 247] on link "Send to Client" at bounding box center [349, 244] width 323 height 17
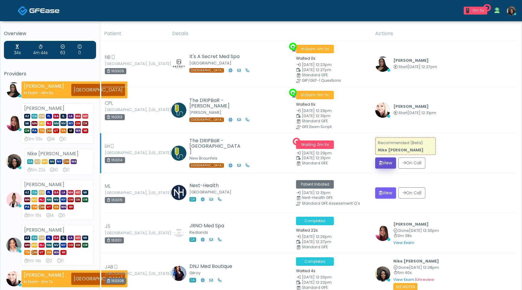
click at [387, 159] on button "View" at bounding box center [385, 162] width 21 height 11
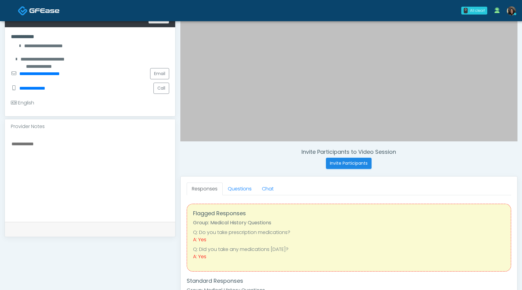
scroll to position [109, 0]
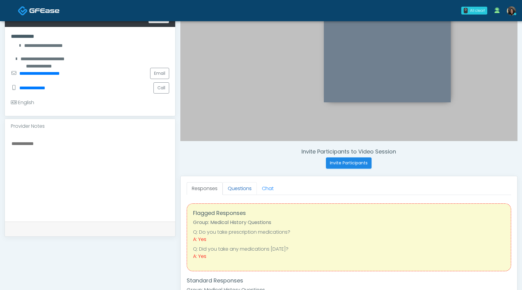
click at [241, 190] on link "Questions" at bounding box center [240, 188] width 34 height 13
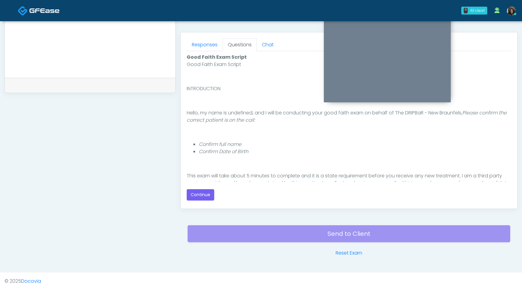
scroll to position [56, 0]
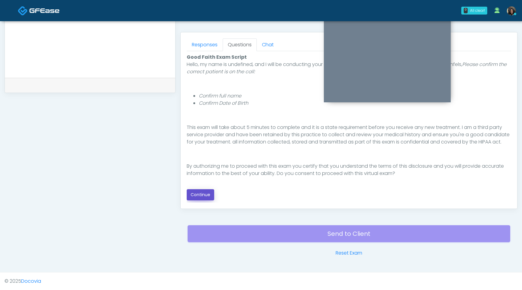
click at [198, 198] on button "Continue" at bounding box center [201, 194] width 28 height 11
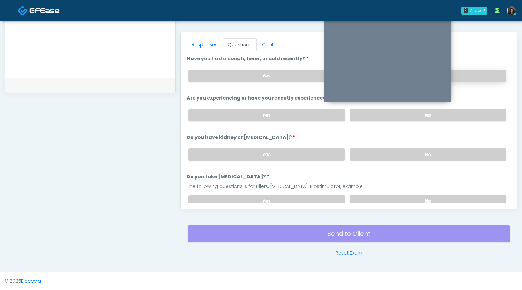
click at [484, 74] on label "No" at bounding box center [428, 76] width 157 height 12
click at [433, 117] on label "No" at bounding box center [428, 115] width 157 height 12
click at [418, 154] on label "No" at bounding box center [428, 154] width 157 height 12
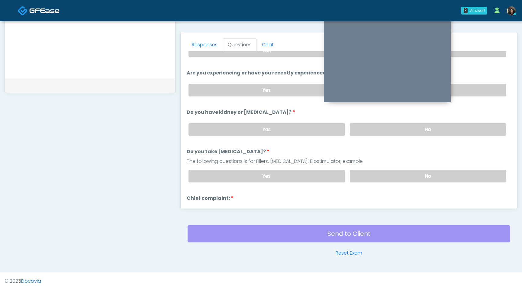
scroll to position [30, 0]
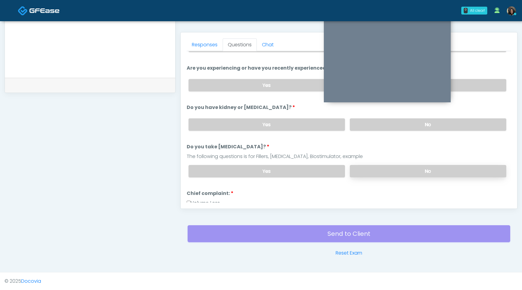
click at [388, 174] on label "No" at bounding box center [428, 171] width 157 height 12
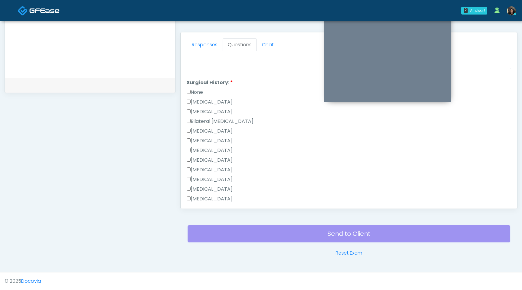
scroll to position [336, 0]
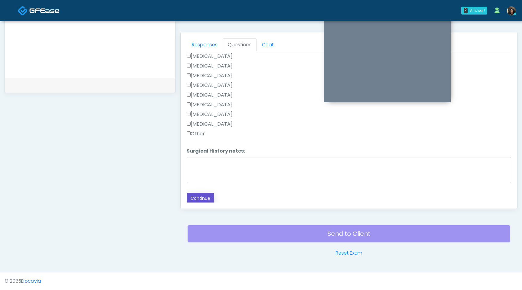
click at [206, 198] on button "Continue" at bounding box center [201, 198] width 28 height 11
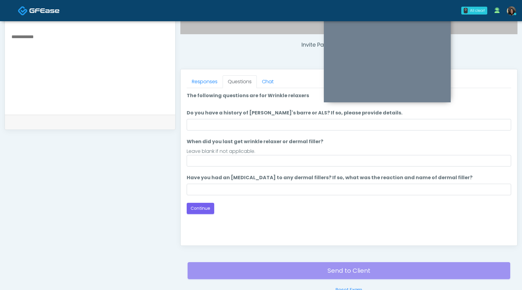
scroll to position [203, 0]
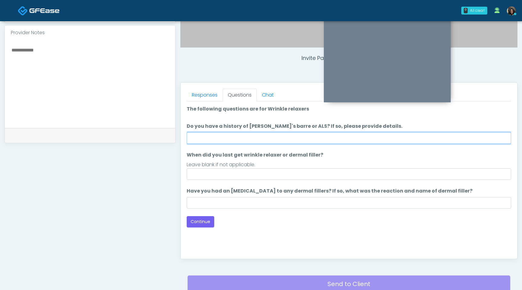
click at [260, 138] on input "Do you have a history of [PERSON_NAME]'s barre or ALS? If so, please provide de…" at bounding box center [349, 137] width 325 height 11
type input "**"
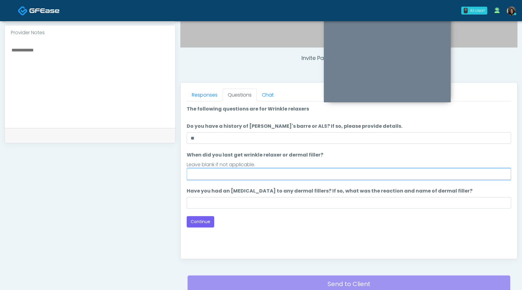
click at [238, 175] on input "When did you last get wrinkle relaxer or dermal filler?" at bounding box center [349, 173] width 325 height 11
type input "*********"
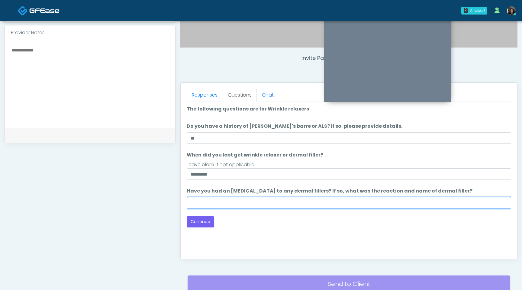
click at [226, 206] on input "Have you had an [MEDICAL_DATA] to any dermal fillers? If so, what was the react…" at bounding box center [349, 202] width 325 height 11
type input "**********"
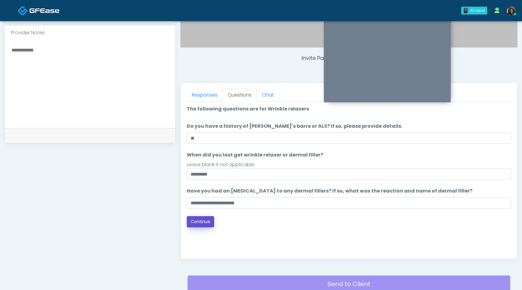
click at [200, 221] on button "Continue" at bounding box center [201, 221] width 28 height 11
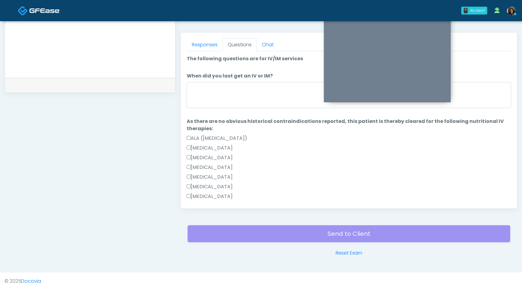
click at [263, 81] on li "When did you last get an IV or IM? When did you last get an IV or IM?" at bounding box center [349, 91] width 325 height 38
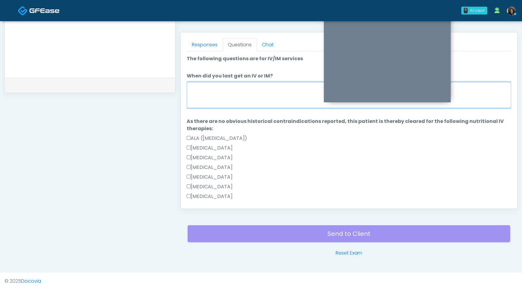
click at [256, 90] on textarea "When did you last get an IV or IM?" at bounding box center [349, 95] width 325 height 26
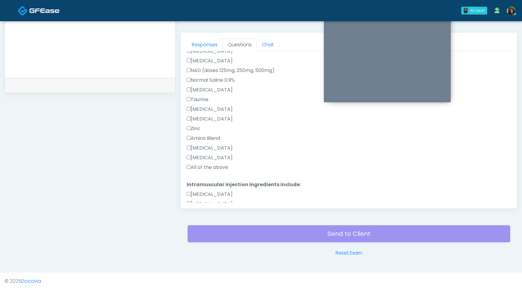
scroll to position [222, 0]
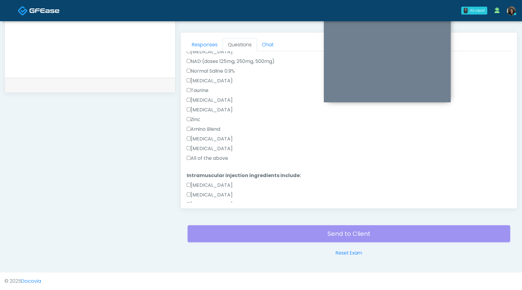
type textarea "**********"
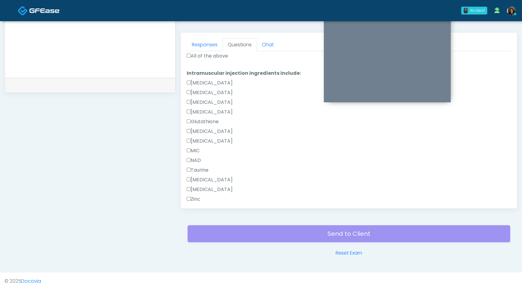
scroll to position [403, 0]
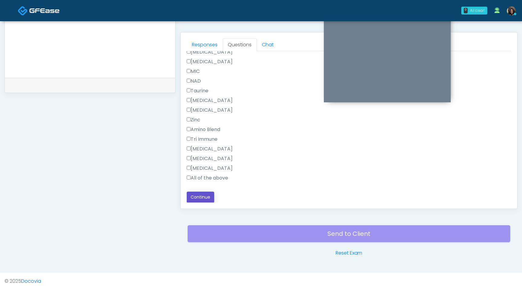
click at [206, 197] on button "Continue" at bounding box center [201, 196] width 28 height 11
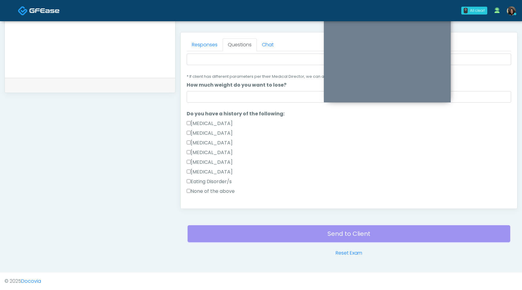
scroll to position [86, 0]
click at [189, 192] on label "None of the above" at bounding box center [211, 190] width 48 height 7
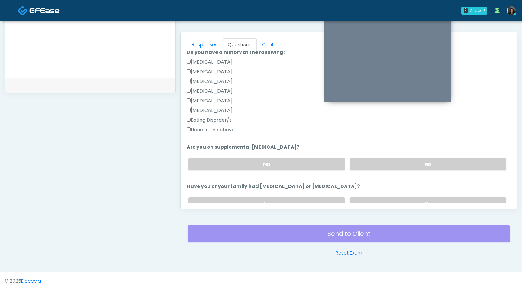
scroll to position [158, 0]
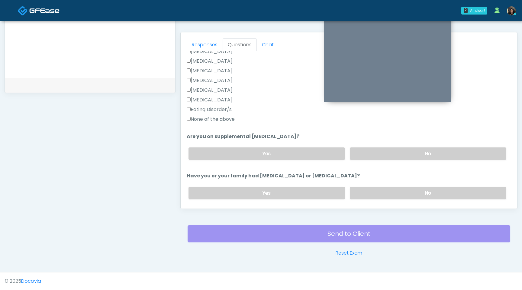
click at [381, 161] on div "Yes No" at bounding box center [348, 153] width 328 height 22
click at [388, 152] on label "No" at bounding box center [428, 153] width 157 height 12
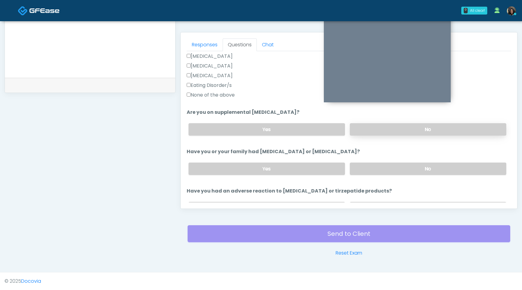
scroll to position [187, 0]
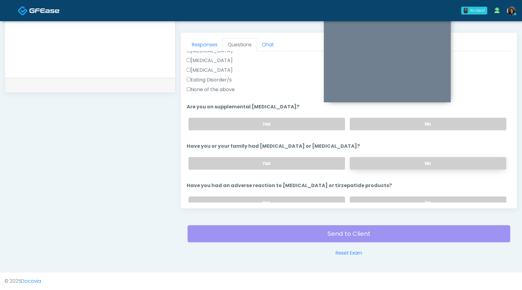
click at [386, 168] on label "No" at bounding box center [428, 163] width 157 height 12
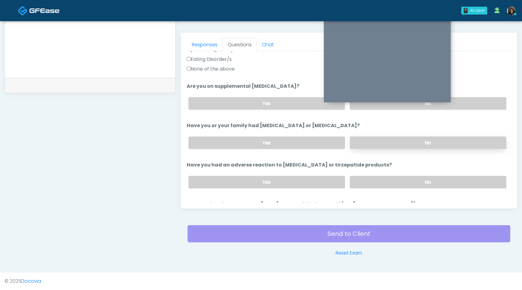
scroll to position [212, 0]
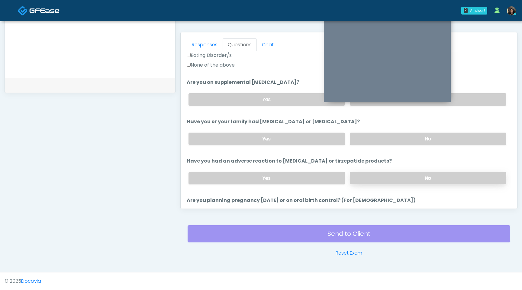
click at [378, 182] on label "No" at bounding box center [428, 178] width 157 height 12
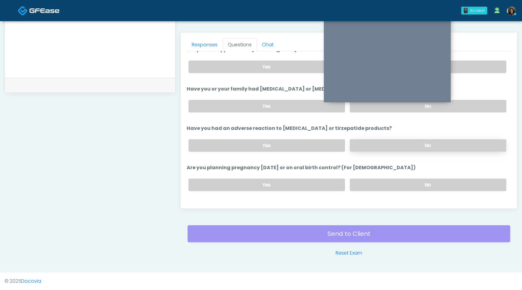
scroll to position [247, 0]
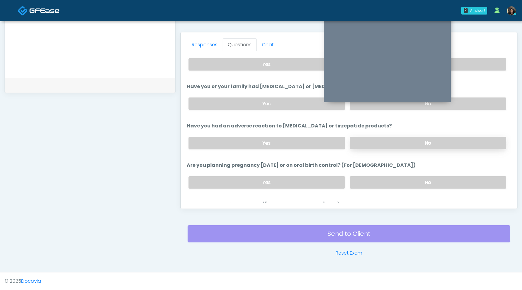
click at [378, 182] on label "No" at bounding box center [428, 182] width 157 height 12
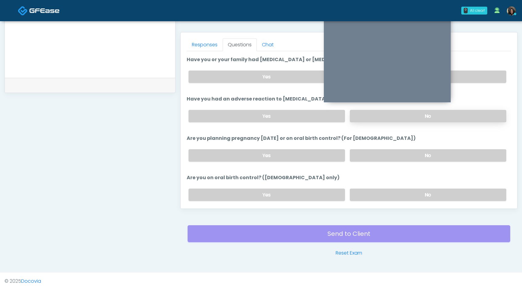
scroll to position [284, 0]
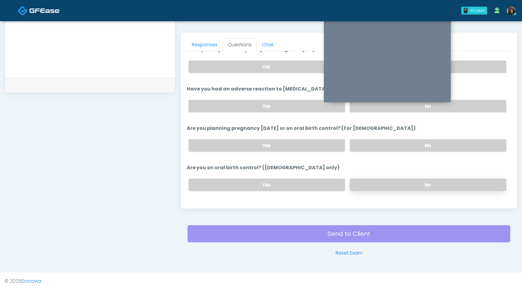
click at [388, 183] on label "No" at bounding box center [428, 184] width 157 height 12
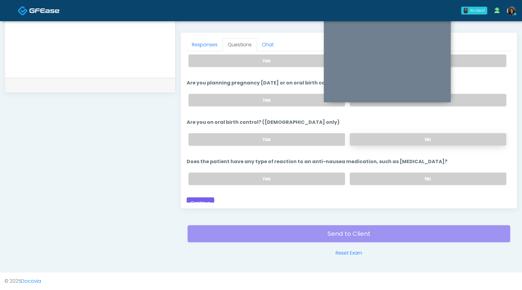
scroll to position [333, 0]
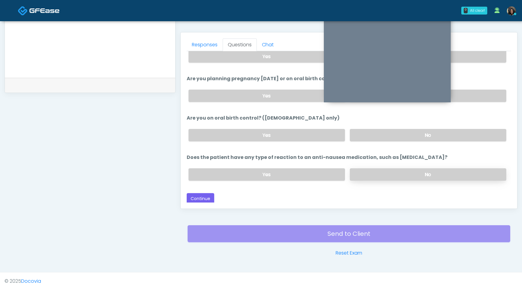
click at [391, 172] on label "No" at bounding box center [428, 174] width 157 height 12
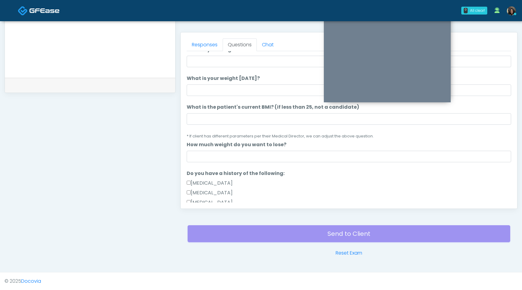
scroll to position [25, 0]
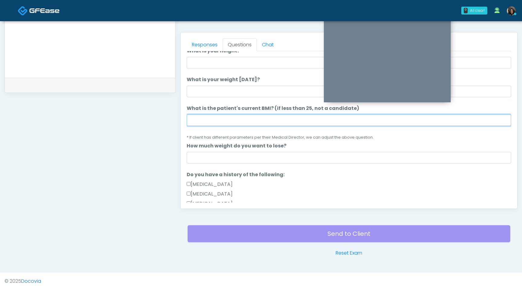
click at [209, 119] on input "What is the patient's current BMI? (if less than 25, not a candidate)" at bounding box center [349, 119] width 325 height 11
type input "****"
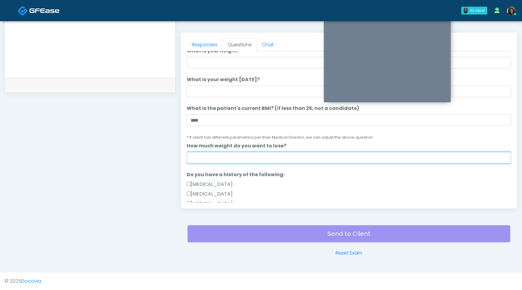
click at [200, 161] on input "How much weight do you want to lose?" at bounding box center [349, 157] width 325 height 11
type input "*"
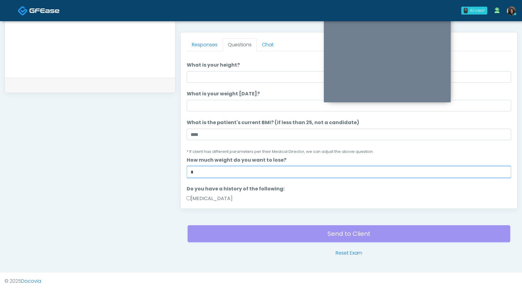
scroll to position [0, 0]
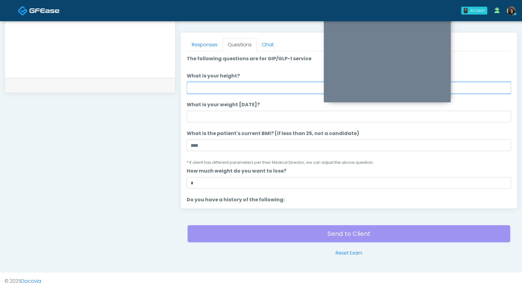
click at [236, 89] on input "What is your height?" at bounding box center [349, 87] width 325 height 11
click at [260, 89] on input "**" at bounding box center [349, 87] width 325 height 11
type input "***"
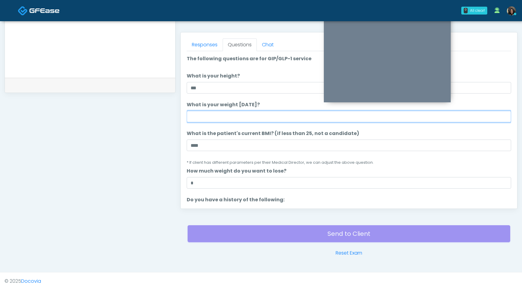
click at [234, 114] on input "What is your weight today?" at bounding box center [349, 116] width 325 height 11
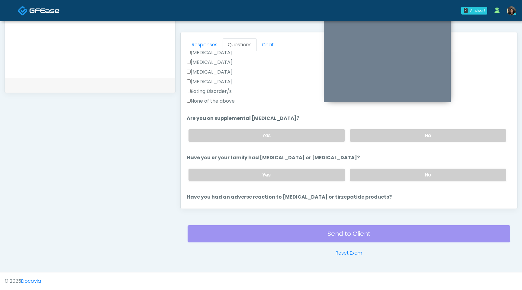
scroll to position [333, 0]
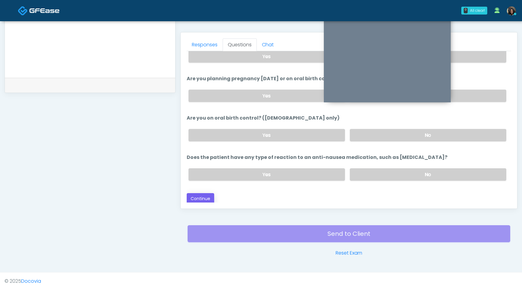
type input "***"
click at [206, 200] on button "Continue" at bounding box center [201, 198] width 28 height 11
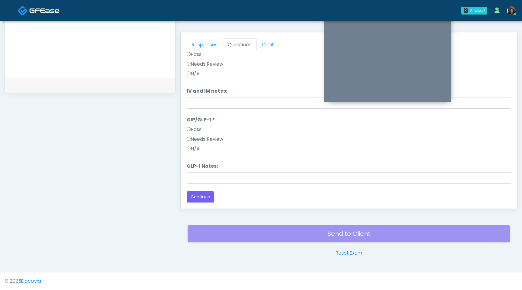
scroll to position [0, 0]
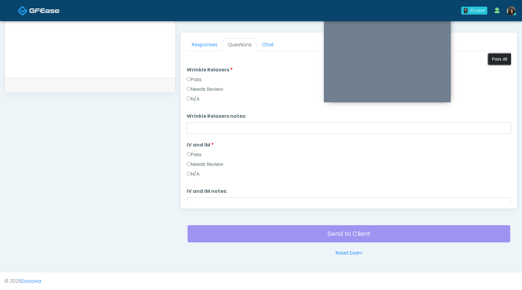
click at [497, 62] on button "Pass All" at bounding box center [499, 59] width 23 height 11
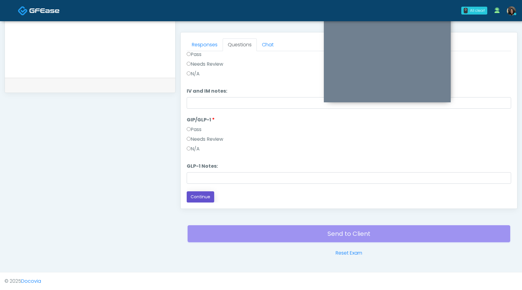
click at [199, 199] on button "Continue" at bounding box center [201, 196] width 28 height 11
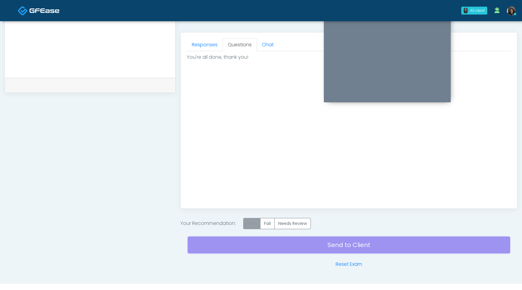
click at [249, 225] on label "Pass" at bounding box center [251, 223] width 17 height 11
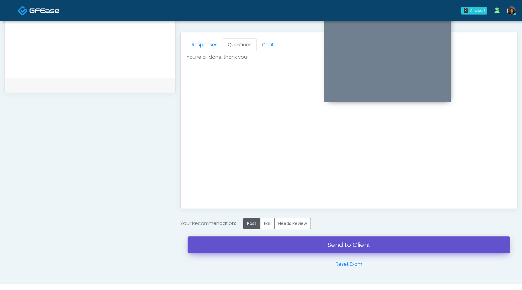
click at [268, 246] on link "Send to Client" at bounding box center [349, 244] width 323 height 17
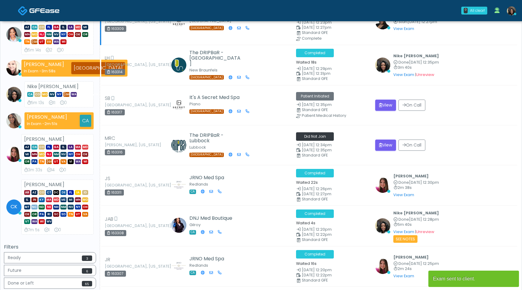
scroll to position [135, 0]
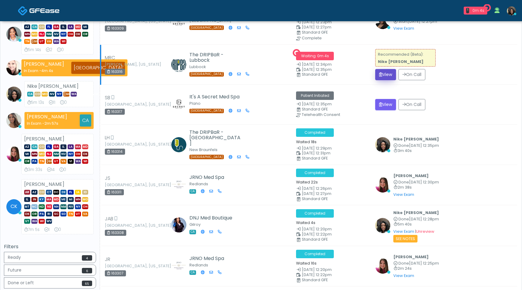
click at [379, 75] on button "View" at bounding box center [385, 74] width 21 height 11
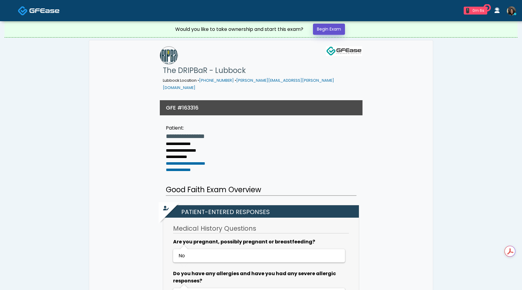
click at [326, 29] on link "Begin Exam" at bounding box center [329, 29] width 32 height 11
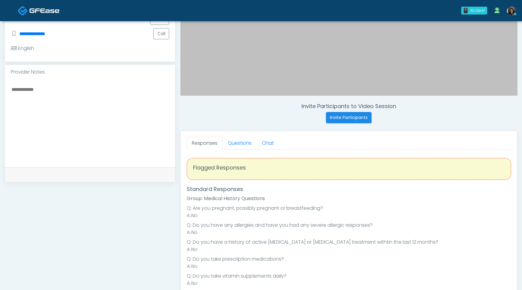
scroll to position [176, 0]
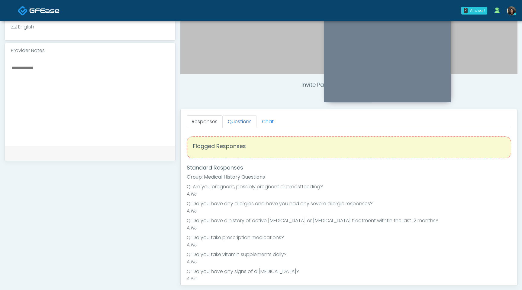
click at [242, 117] on link "Questions" at bounding box center [240, 121] width 34 height 13
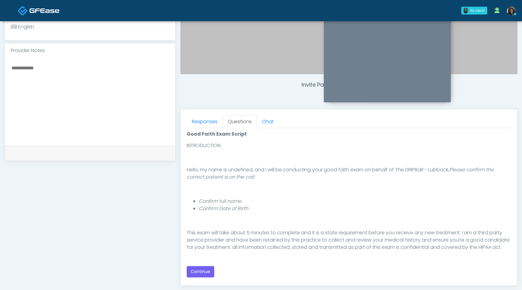
scroll to position [56, 0]
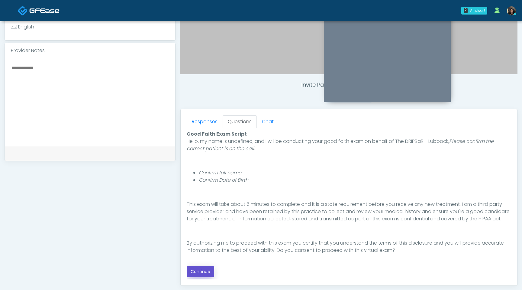
click at [196, 274] on button "Continue" at bounding box center [201, 271] width 28 height 11
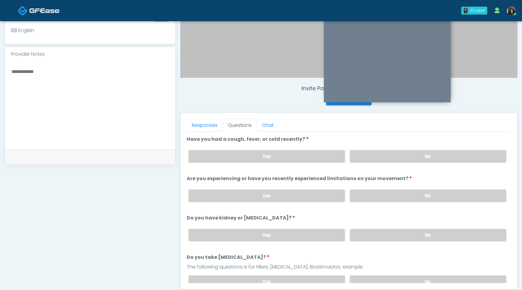
scroll to position [155, 0]
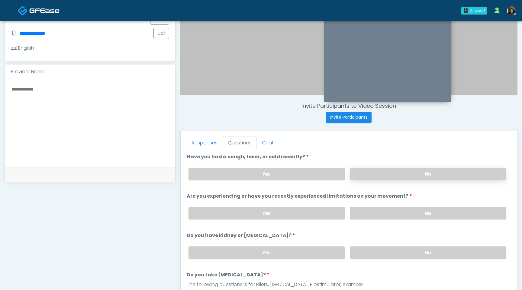
click at [388, 172] on label "No" at bounding box center [428, 173] width 157 height 12
click at [390, 216] on label "No" at bounding box center [428, 213] width 157 height 12
click at [391, 249] on label "No" at bounding box center [428, 252] width 157 height 12
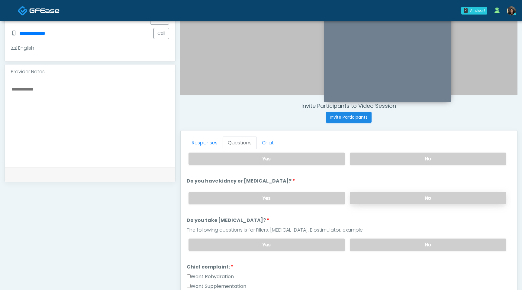
scroll to position [55, 0]
click at [390, 243] on label "No" at bounding box center [428, 244] width 157 height 12
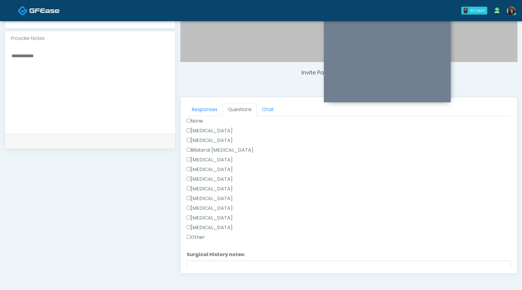
scroll to position [316, 0]
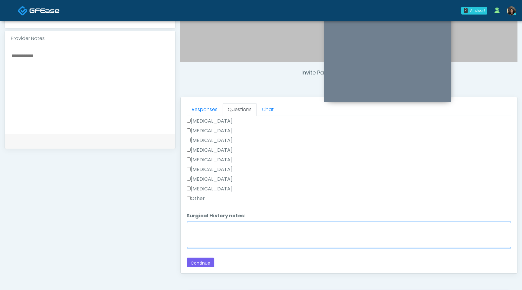
click at [196, 232] on textarea "Surgical History notes:" at bounding box center [349, 235] width 325 height 26
type textarea "**********"
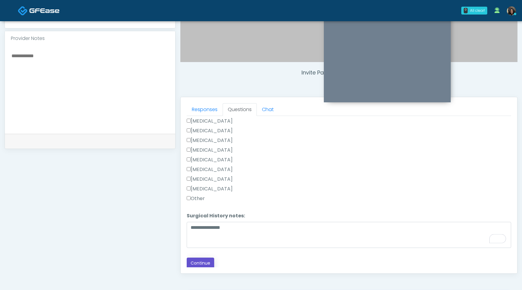
click at [205, 262] on button "Continue" at bounding box center [201, 262] width 28 height 11
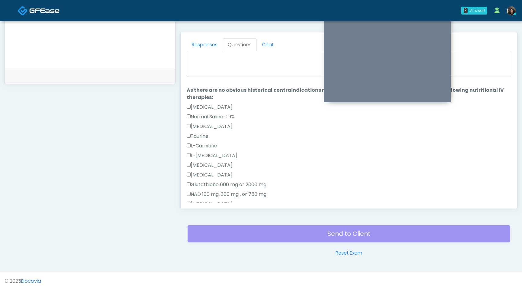
scroll to position [0, 0]
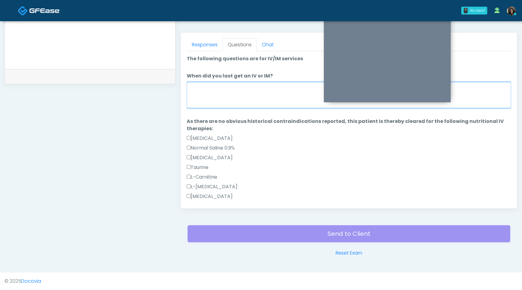
click at [254, 94] on textarea "When did you last get an IV or IM?" at bounding box center [349, 95] width 325 height 26
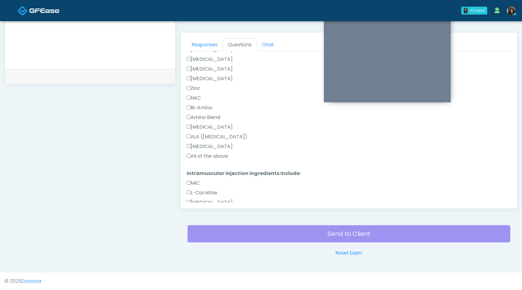
type textarea "**********"
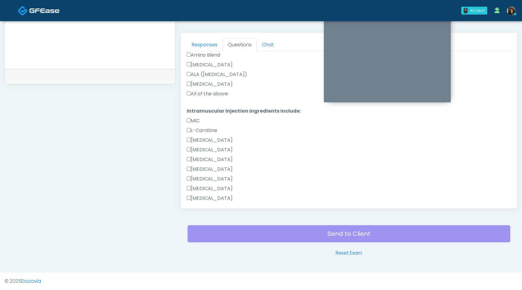
scroll to position [302, 0]
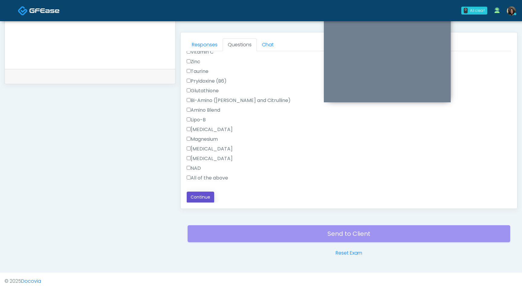
click at [205, 198] on button "Continue" at bounding box center [201, 196] width 28 height 11
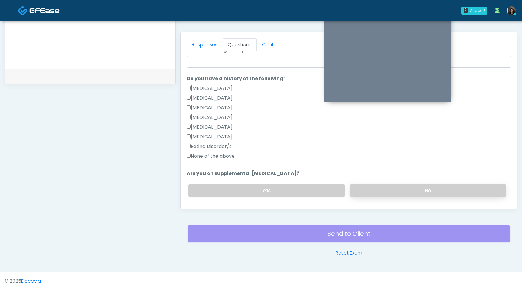
click at [407, 190] on label "No" at bounding box center [428, 190] width 157 height 12
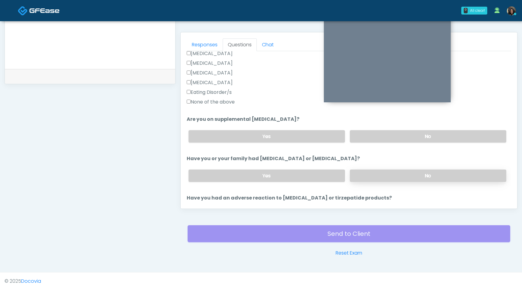
click at [398, 173] on label "No" at bounding box center [428, 175] width 157 height 12
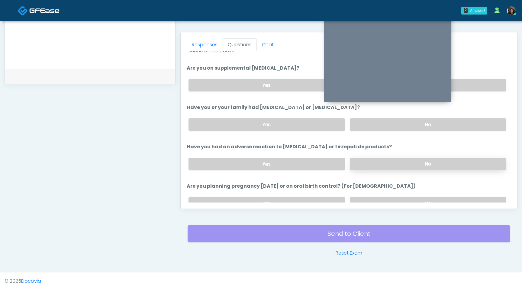
click at [401, 163] on label "No" at bounding box center [428, 163] width 157 height 12
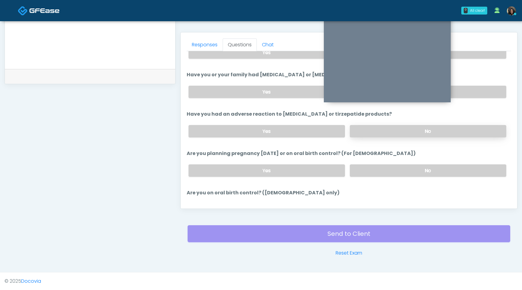
click at [401, 164] on label "No" at bounding box center [428, 170] width 157 height 12
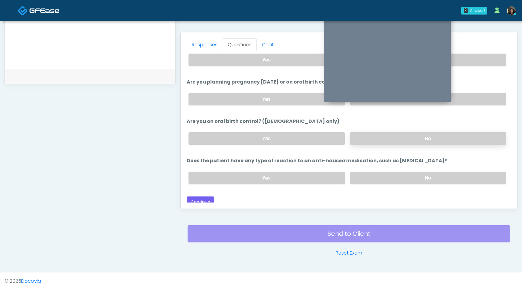
click at [402, 137] on label "No" at bounding box center [428, 138] width 157 height 12
click at [385, 177] on label "No" at bounding box center [428, 177] width 157 height 12
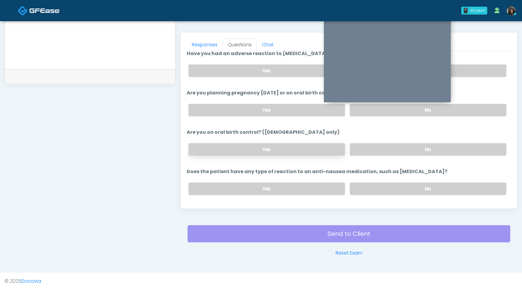
click at [312, 148] on label "Yes" at bounding box center [267, 149] width 157 height 12
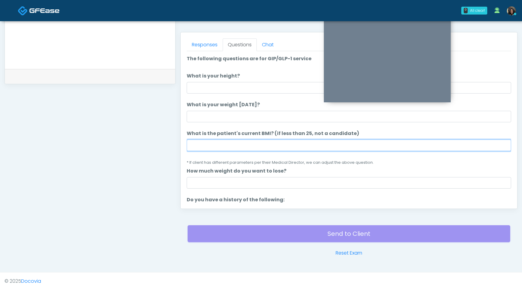
click at [218, 150] on input "What is the patient's current BMI? (if less than 25, not a candidate)" at bounding box center [349, 144] width 325 height 11
type input "****"
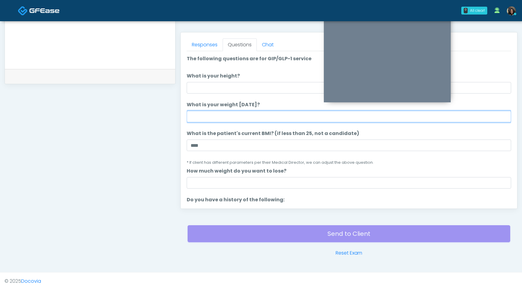
click at [214, 118] on input "What is your weight [DATE]?" at bounding box center [349, 116] width 325 height 11
type input "***"
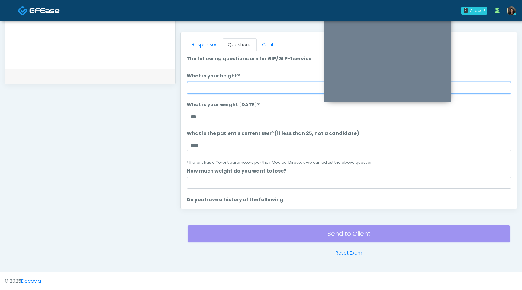
click at [213, 89] on input "What is your height?" at bounding box center [349, 87] width 325 height 11
type input "***"
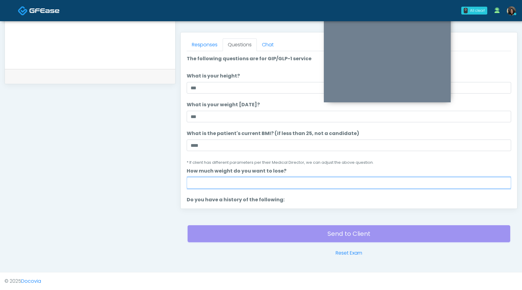
click at [244, 184] on input "How much weight do you want to lose?" at bounding box center [349, 182] width 325 height 11
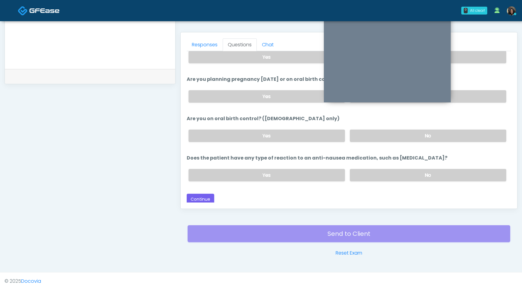
scroll to position [333, 0]
type input "*"
click at [206, 197] on button "Continue" at bounding box center [201, 198] width 28 height 11
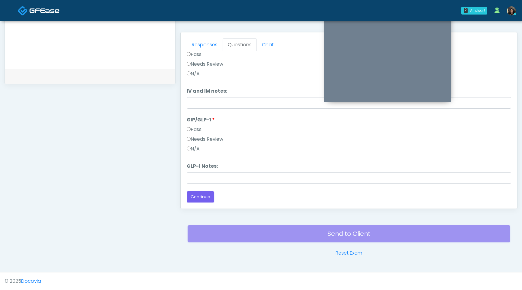
scroll to position [0, 0]
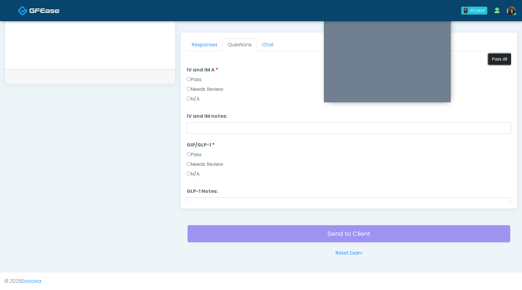
click at [495, 57] on button "Pass All" at bounding box center [499, 59] width 23 height 11
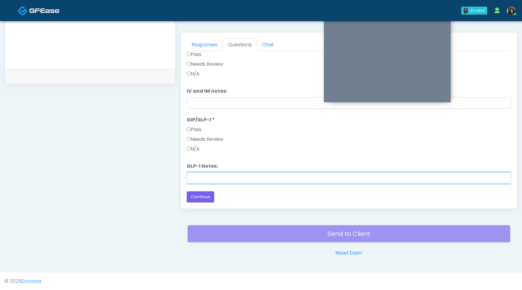
click at [202, 176] on input "GLP-1 Notes:" at bounding box center [349, 177] width 325 height 11
type input "**********"
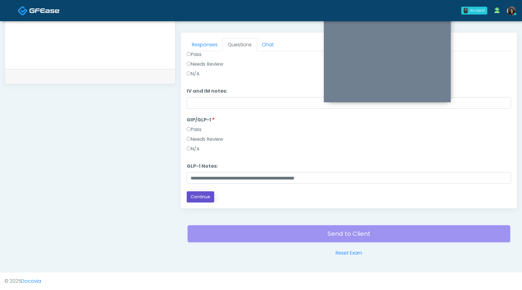
click at [193, 197] on button "Continue" at bounding box center [201, 196] width 28 height 11
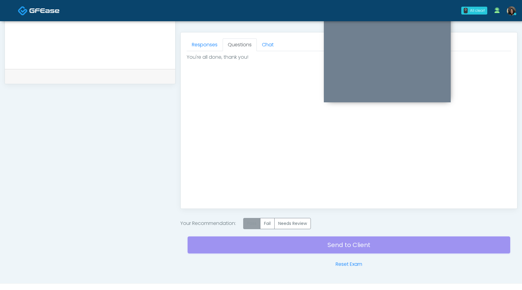
click at [251, 226] on label "Pass" at bounding box center [251, 223] width 17 height 11
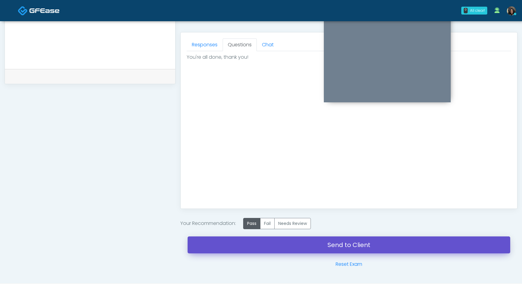
click at [261, 245] on link "Send to Client" at bounding box center [349, 244] width 323 height 17
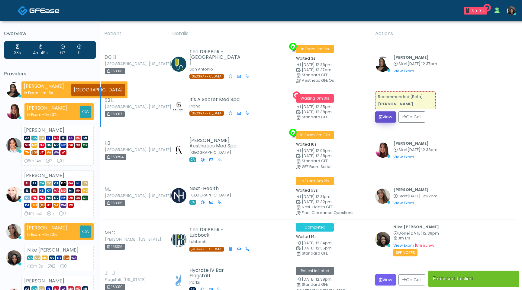
click at [381, 112] on button "View" at bounding box center [385, 116] width 21 height 11
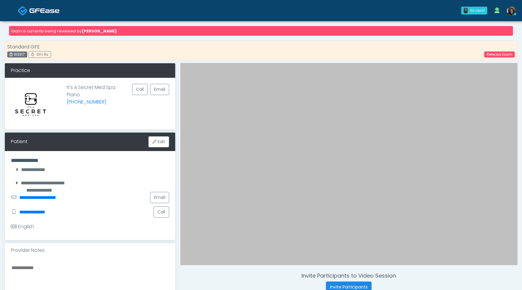
click at [37, 12] on img at bounding box center [44, 11] width 30 height 6
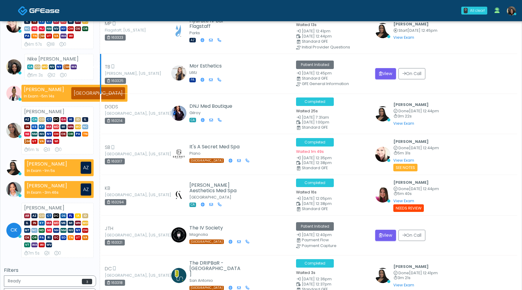
scroll to position [126, 0]
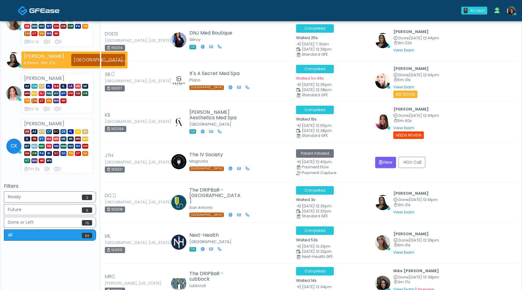
scroll to position [234, 0]
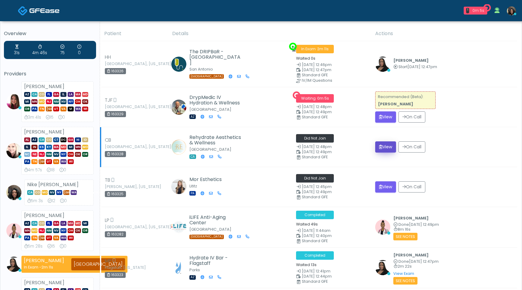
click at [382, 148] on button "View" at bounding box center [385, 146] width 21 height 11
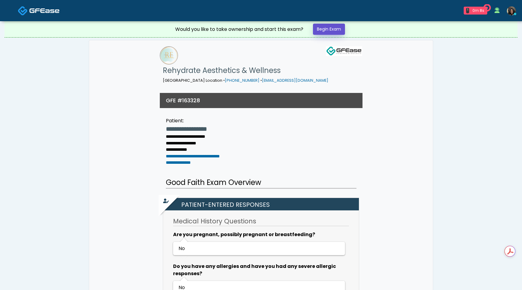
click at [336, 29] on link "Begin Exam" at bounding box center [329, 29] width 32 height 11
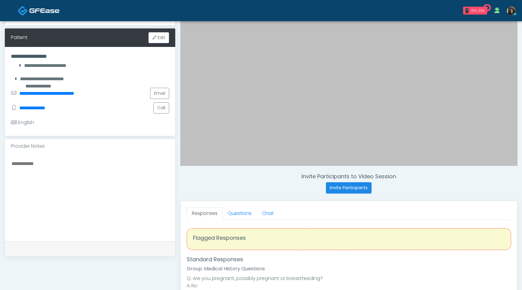
scroll to position [86, 0]
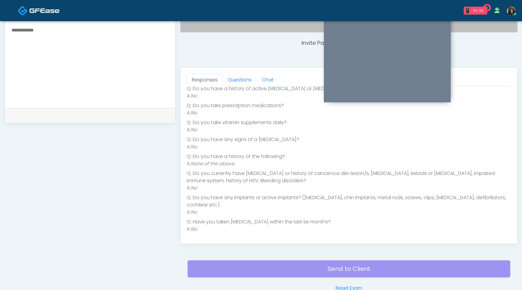
scroll to position [253, 0]
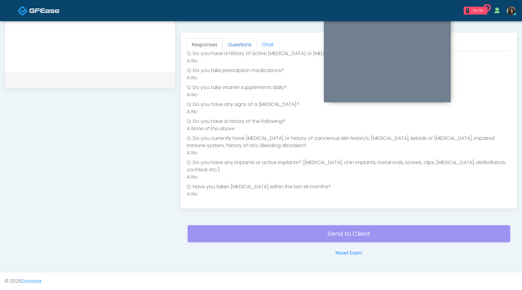
click at [240, 47] on link "Questions" at bounding box center [240, 44] width 34 height 13
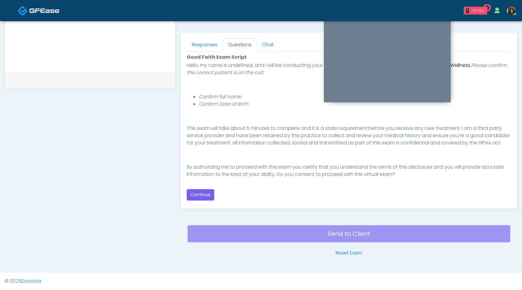
scroll to position [56, 0]
click at [208, 192] on button "Continue" at bounding box center [201, 194] width 28 height 11
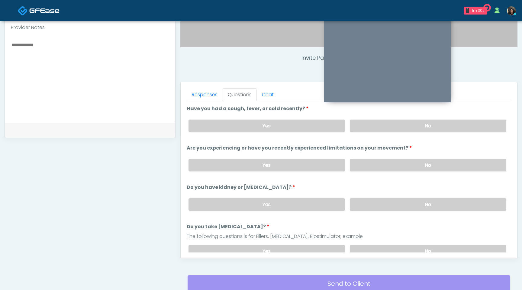
scroll to position [191, 0]
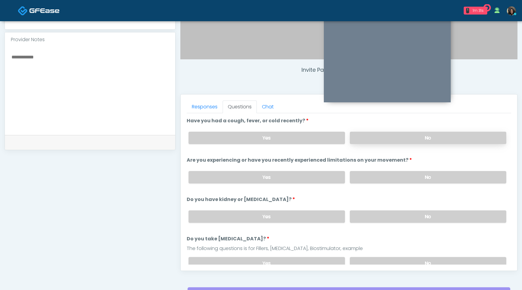
click at [378, 131] on label "No" at bounding box center [428, 137] width 157 height 12
click at [372, 173] on label "No" at bounding box center [428, 177] width 157 height 12
click at [354, 213] on label "No" at bounding box center [428, 216] width 157 height 12
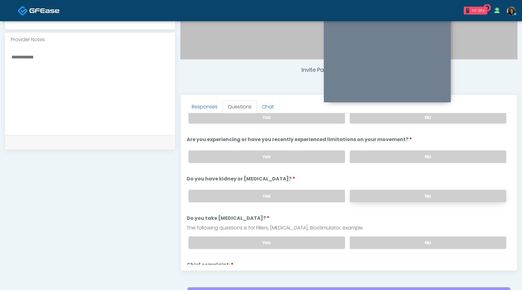
scroll to position [26, 0]
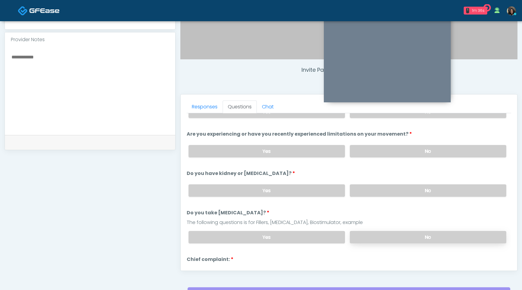
click at [369, 242] on label "No" at bounding box center [428, 237] width 157 height 12
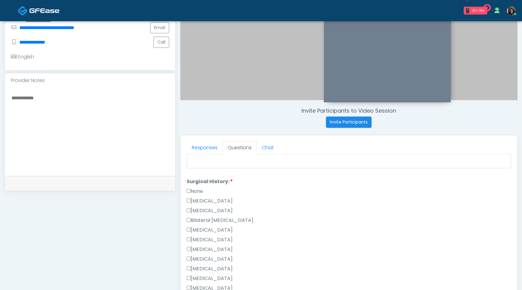
scroll to position [394, 0]
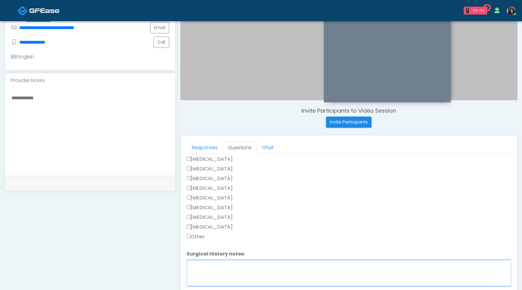
click at [205, 261] on textarea "Surgical History notes:" at bounding box center [349, 273] width 325 height 26
type textarea "**********"
click at [261, 268] on textarea "**********" at bounding box center [349, 273] width 325 height 26
drag, startPoint x: 261, startPoint y: 268, endPoint x: 187, endPoint y: 263, distance: 74.8
click at [187, 263] on div "Responses Questions Chat Good Faith Exam Script Good Faith Exam Script INTRODUC…" at bounding box center [348, 223] width 337 height 177
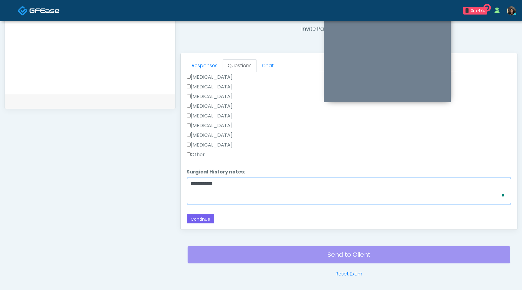
scroll to position [253, 0]
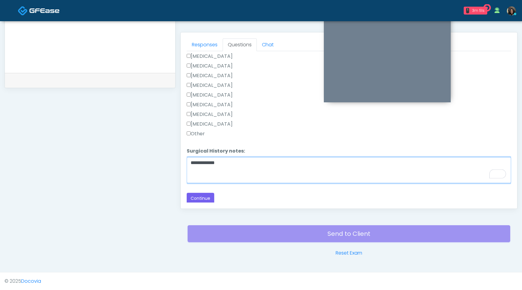
click at [190, 160] on textarea "**********" at bounding box center [349, 170] width 325 height 26
type textarea "**********"
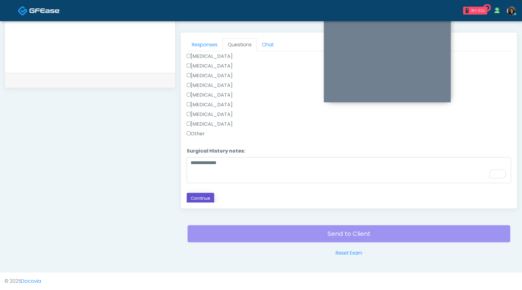
click at [208, 195] on button "Continue" at bounding box center [201, 198] width 28 height 11
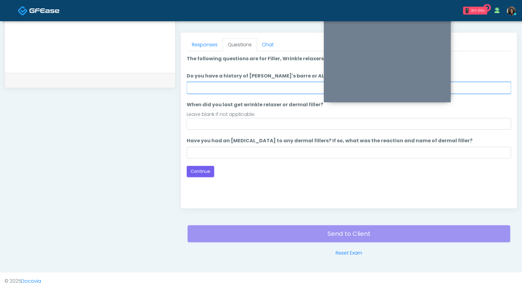
click at [236, 88] on input "Do you have a history of Guillain's barre or ALS? If so, please provide details." at bounding box center [349, 87] width 325 height 11
type input "**"
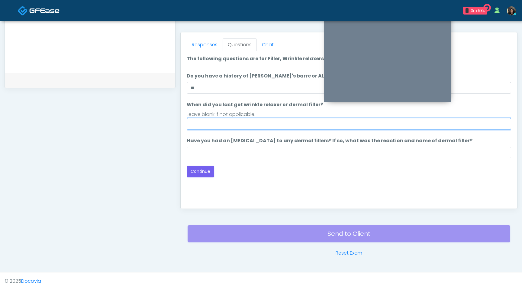
click at [214, 128] on input "When did you last get wrinkle relaxer or dermal filler?" at bounding box center [349, 123] width 325 height 11
type input "*********"
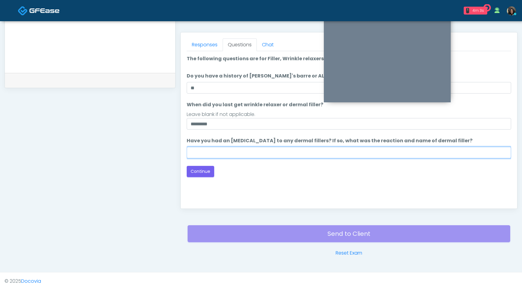
click at [220, 154] on input "Have you had an allergic response to any dermal fillers? If so, what was the re…" at bounding box center [349, 152] width 325 height 11
type input "**********"
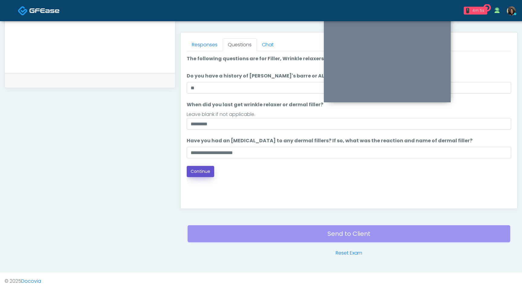
click at [198, 169] on button "Continue" at bounding box center [201, 171] width 28 height 11
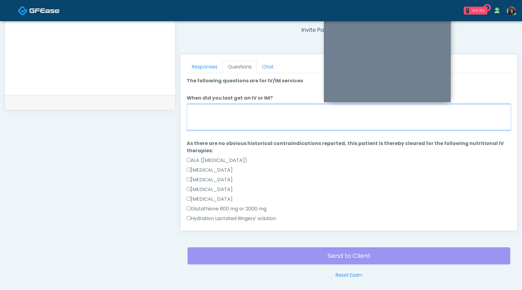
click at [218, 127] on textarea "When did you last get an IV or IM?" at bounding box center [349, 117] width 325 height 26
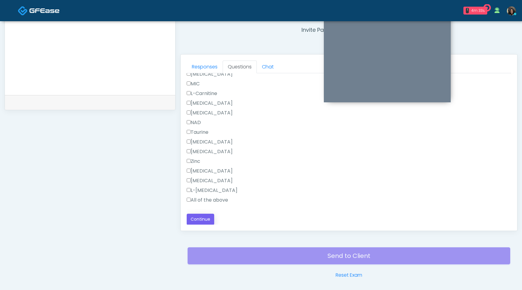
type textarea "**********"
click at [204, 220] on button "Continue" at bounding box center [201, 218] width 28 height 11
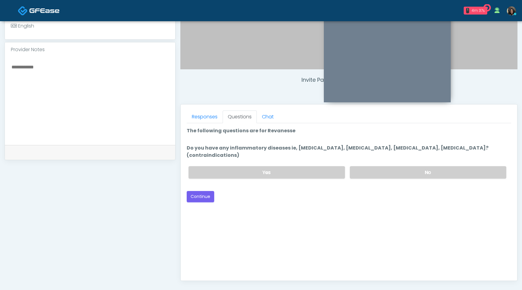
scroll to position [181, 0]
click at [432, 166] on label "No" at bounding box center [428, 172] width 157 height 12
click at [201, 193] on button "Continue" at bounding box center [201, 196] width 28 height 11
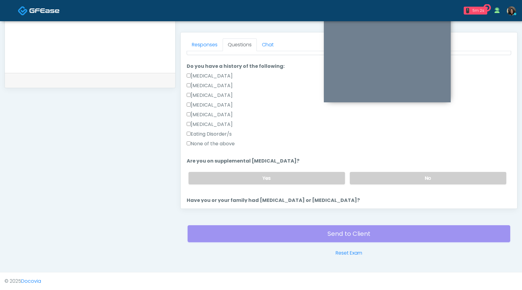
scroll to position [135, 0]
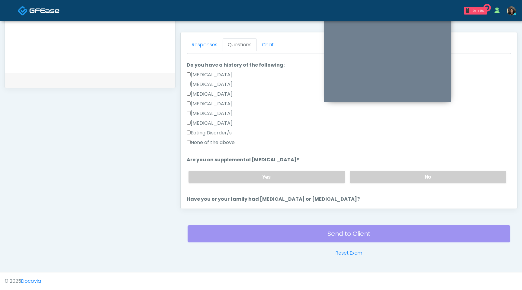
click at [188, 145] on label "None of the above" at bounding box center [211, 142] width 48 height 7
click at [414, 178] on label "No" at bounding box center [428, 176] width 157 height 12
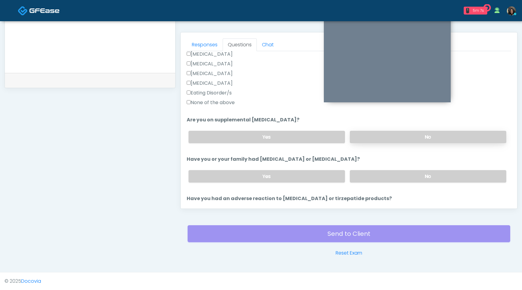
scroll to position [174, 0]
click at [413, 178] on label "No" at bounding box center [428, 176] width 157 height 12
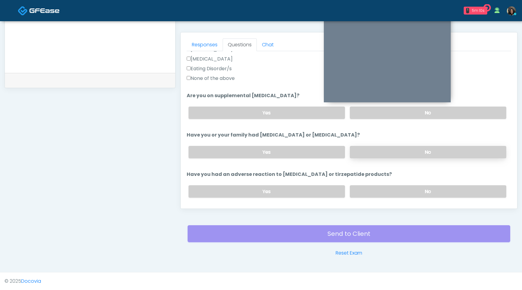
scroll to position [203, 0]
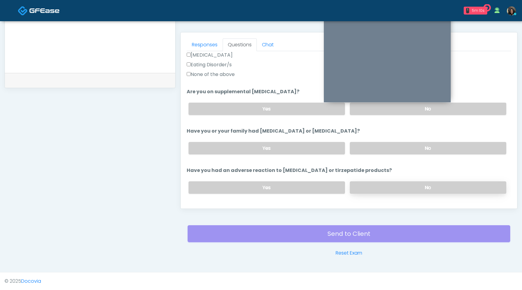
click at [412, 184] on label "No" at bounding box center [428, 187] width 157 height 12
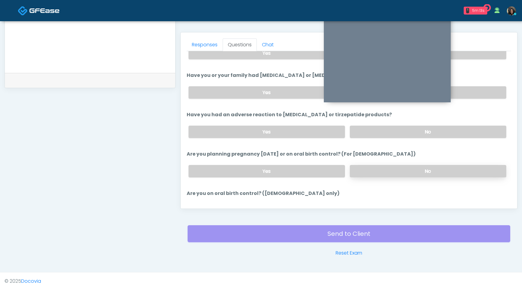
click at [412, 169] on label "No" at bounding box center [428, 171] width 157 height 12
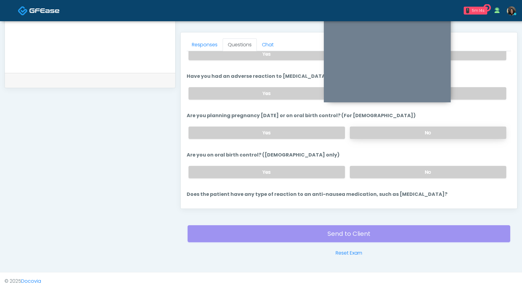
scroll to position [321, 0]
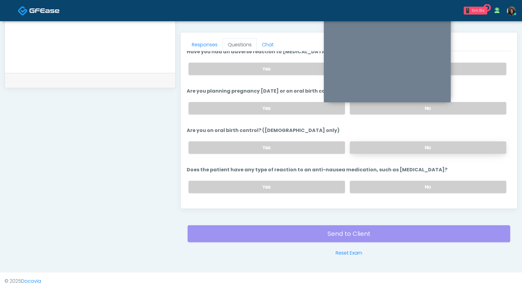
click at [411, 148] on label "No" at bounding box center [428, 147] width 157 height 12
click at [408, 187] on label "No" at bounding box center [428, 186] width 157 height 12
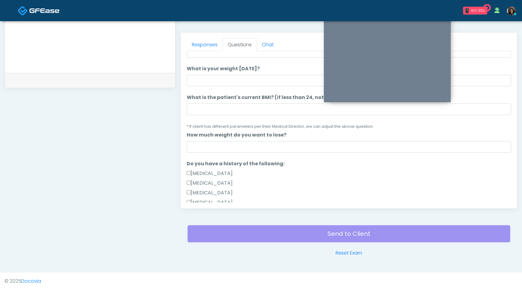
scroll to position [0, 0]
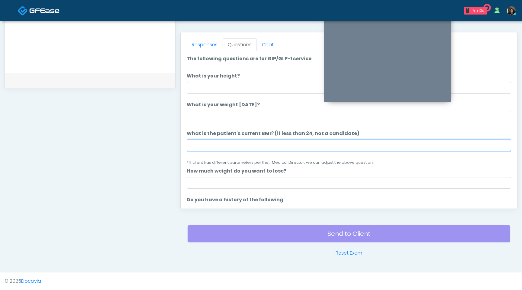
click at [223, 146] on input "What is the patient's current BMI? (if less than 24, not a candidate)" at bounding box center [349, 144] width 325 height 11
type input "****"
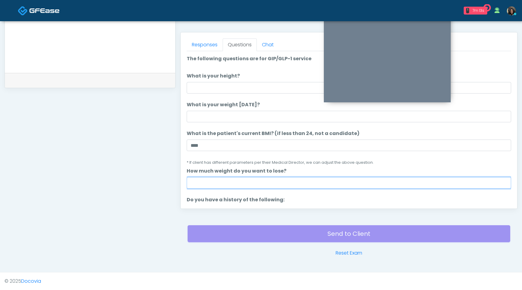
click at [215, 184] on input "How much weight do you want to lose?" at bounding box center [349, 182] width 325 height 11
type input "*"
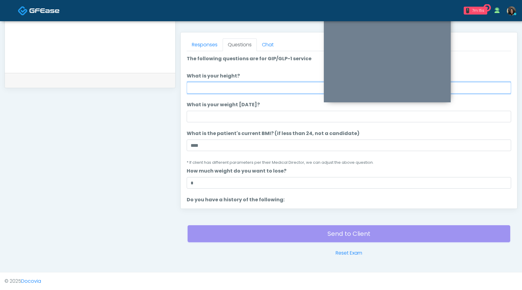
click at [230, 85] on input "What is your height?" at bounding box center [349, 87] width 325 height 11
click at [225, 84] on input "What is your height?" at bounding box center [349, 87] width 325 height 11
type input "***"
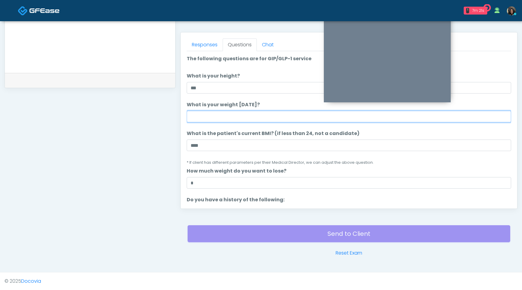
click at [210, 118] on input "What is your weight today?" at bounding box center [349, 116] width 325 height 11
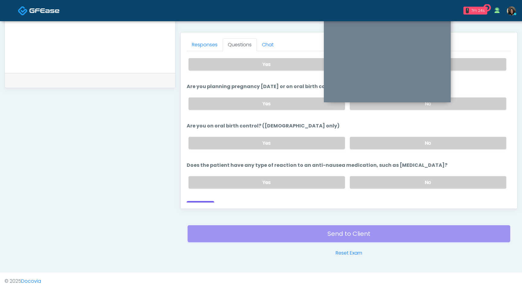
scroll to position [333, 0]
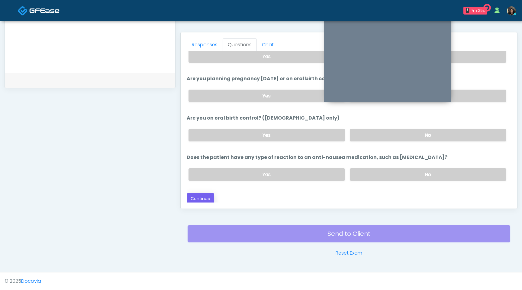
type input "***"
click at [201, 197] on button "Continue" at bounding box center [201, 198] width 28 height 11
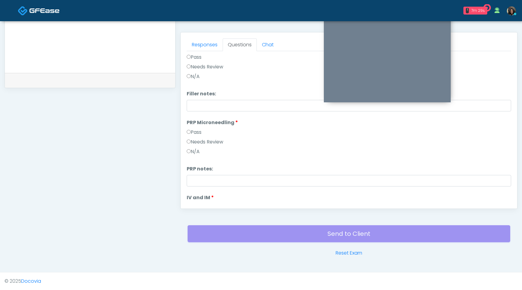
scroll to position [0, 0]
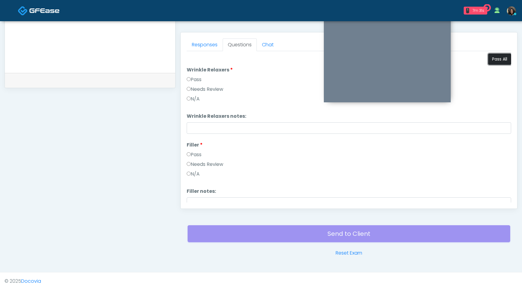
click at [496, 59] on button "Pass All" at bounding box center [499, 59] width 23 height 11
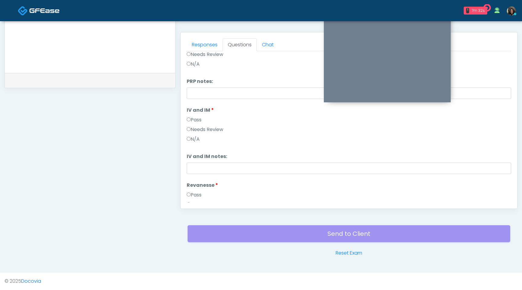
scroll to position [400, 0]
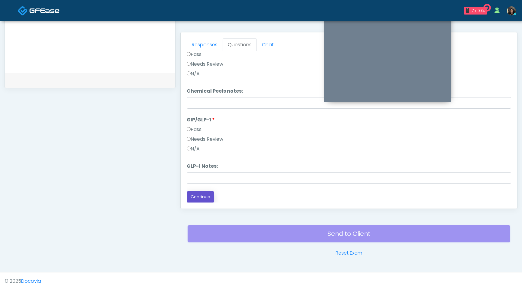
click at [205, 199] on button "Continue" at bounding box center [201, 196] width 28 height 11
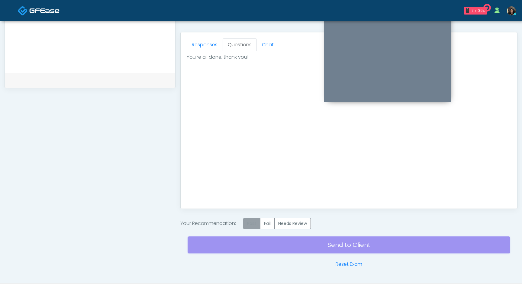
click at [253, 222] on label "Pass" at bounding box center [251, 223] width 17 height 11
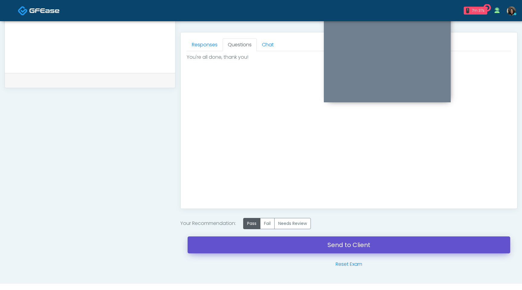
click at [265, 248] on link "Send to Client" at bounding box center [349, 244] width 323 height 17
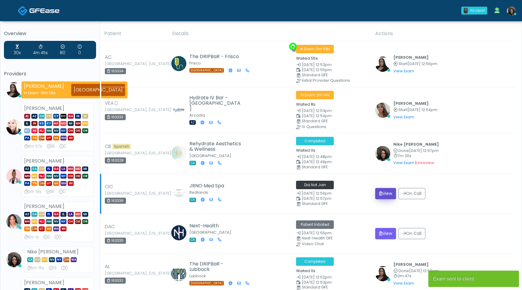
click at [384, 191] on button "View" at bounding box center [385, 193] width 21 height 11
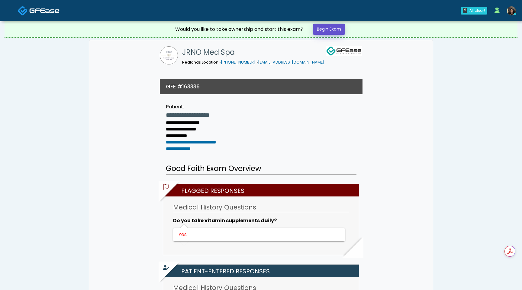
click at [333, 28] on link "Begin Exam" at bounding box center [329, 29] width 32 height 11
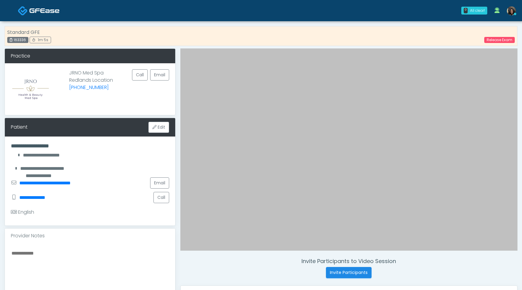
click at [321, 144] on iframe at bounding box center [348, 151] width 337 height 206
click at [502, 41] on link "Release Exam" at bounding box center [500, 40] width 31 height 6
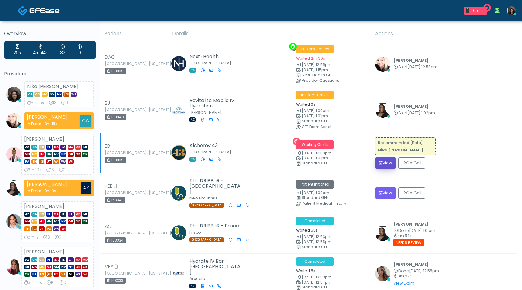
click at [381, 162] on button "View" at bounding box center [385, 162] width 21 height 11
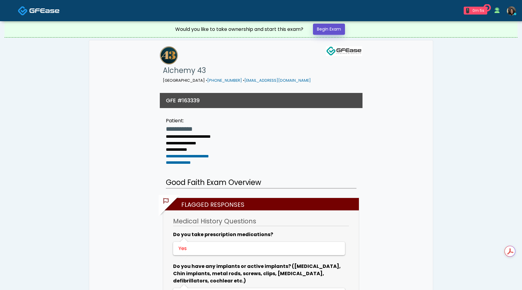
click at [330, 28] on link "Begin Exam" at bounding box center [329, 29] width 32 height 11
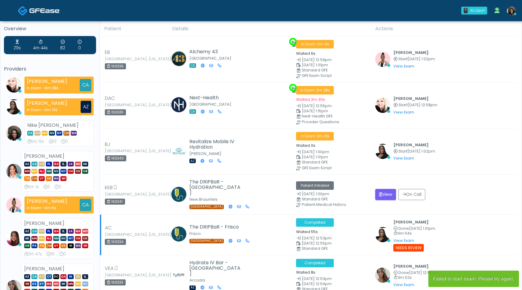
scroll to position [5, 0]
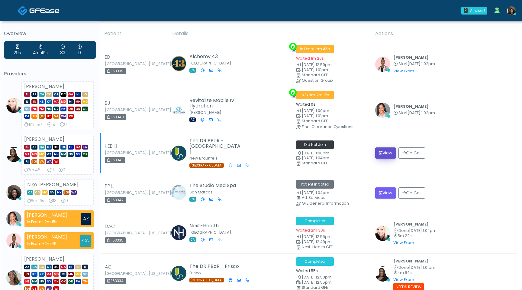
click at [383, 153] on button "View" at bounding box center [385, 152] width 21 height 11
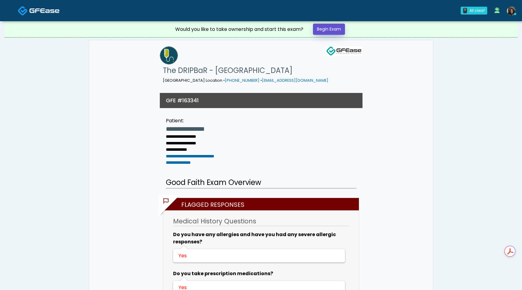
click at [342, 28] on link "Begin Exam" at bounding box center [329, 29] width 32 height 11
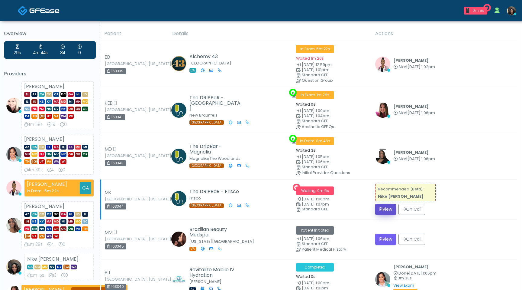
click at [384, 209] on button "View" at bounding box center [385, 208] width 21 height 11
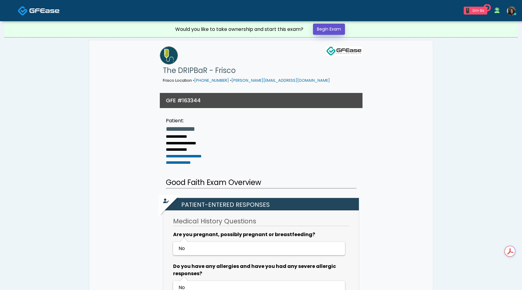
click at [332, 29] on link "Begin Exam" at bounding box center [329, 29] width 32 height 11
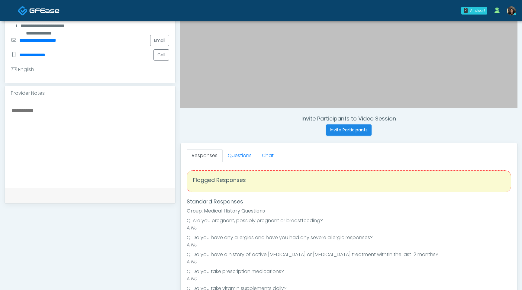
scroll to position [186, 0]
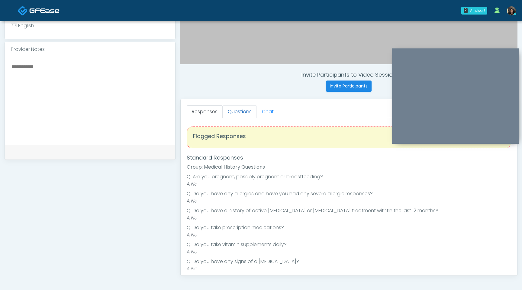
click at [246, 113] on link "Questions" at bounding box center [240, 111] width 34 height 13
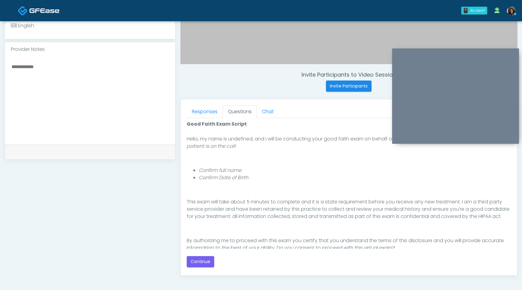
scroll to position [56, 0]
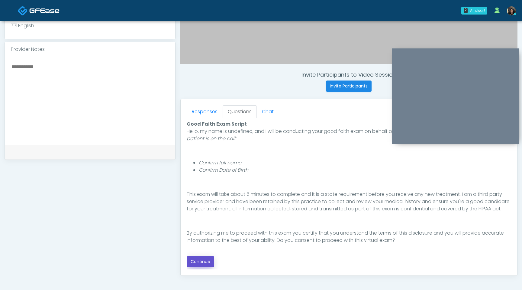
click at [211, 261] on button "Continue" at bounding box center [201, 261] width 28 height 11
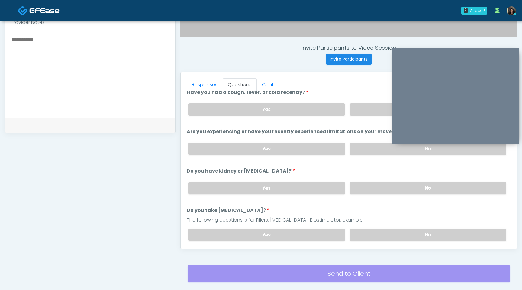
scroll to position [0, 0]
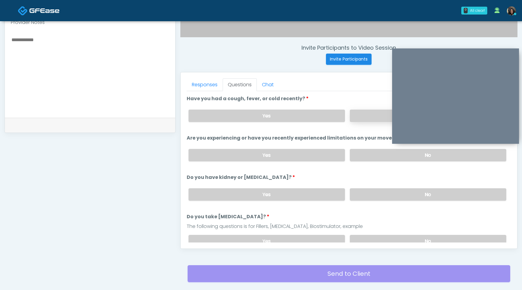
click at [368, 117] on label "No" at bounding box center [428, 115] width 157 height 12
click at [369, 153] on label "No" at bounding box center [428, 155] width 157 height 12
click at [375, 191] on label "No" at bounding box center [428, 194] width 157 height 12
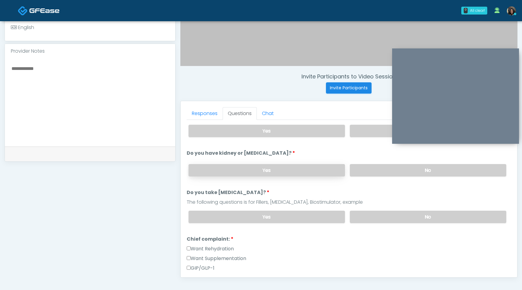
scroll to position [54, 0]
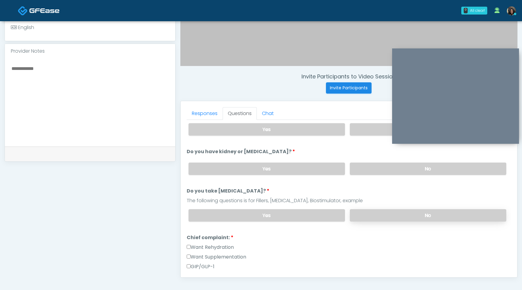
click at [399, 211] on label "No" at bounding box center [428, 215] width 157 height 12
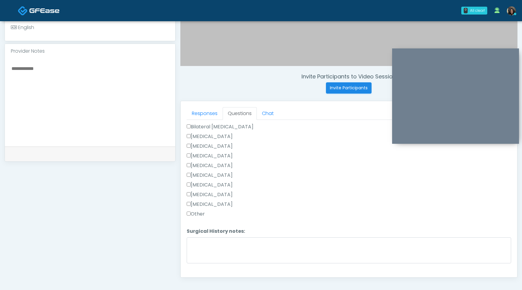
scroll to position [316, 0]
click at [197, 224] on li "Surgical History notes: Surgical History notes:" at bounding box center [349, 235] width 325 height 38
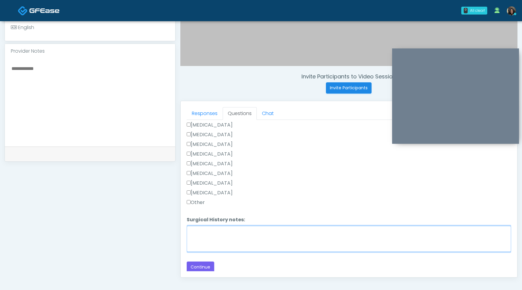
click at [198, 232] on textarea "Surgical History notes:" at bounding box center [349, 239] width 325 height 26
type textarea "**********"
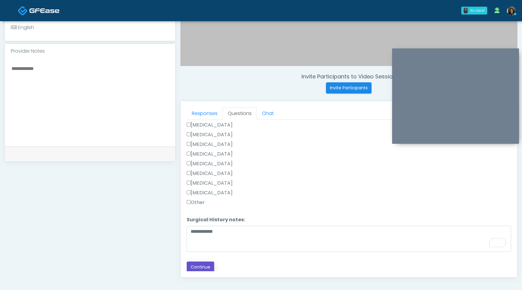
click at [196, 269] on button "Continue" at bounding box center [201, 266] width 28 height 11
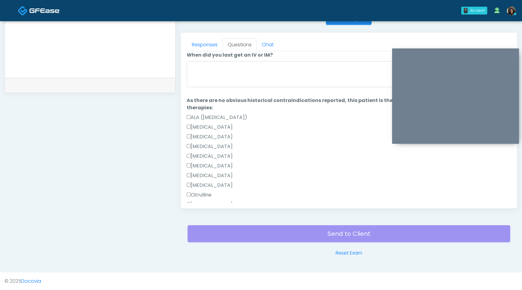
scroll to position [0, 0]
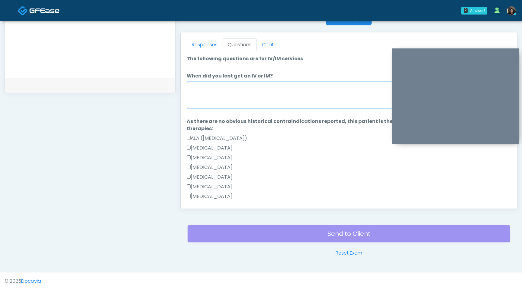
click at [277, 100] on textarea "When did you last get an IV or IM?" at bounding box center [349, 95] width 325 height 26
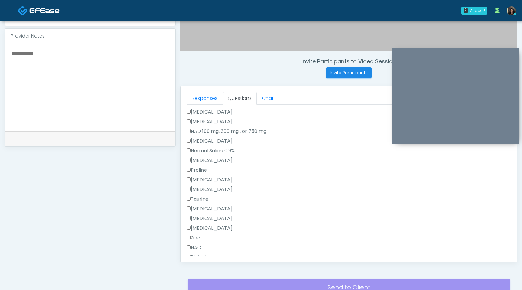
scroll to position [247, 0]
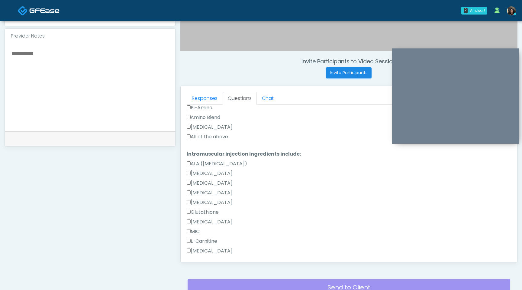
type textarea "**********"
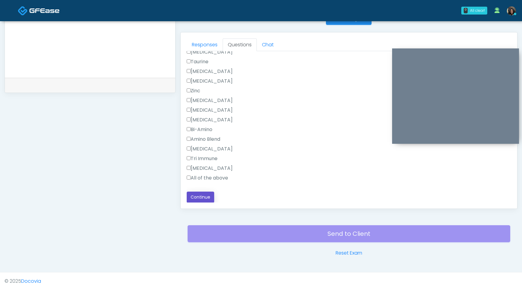
click at [198, 196] on button "Continue" at bounding box center [201, 196] width 28 height 11
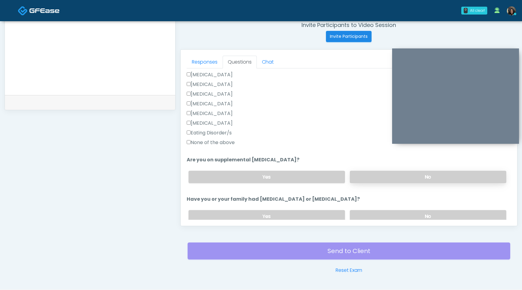
click at [398, 174] on label "No" at bounding box center [428, 176] width 157 height 12
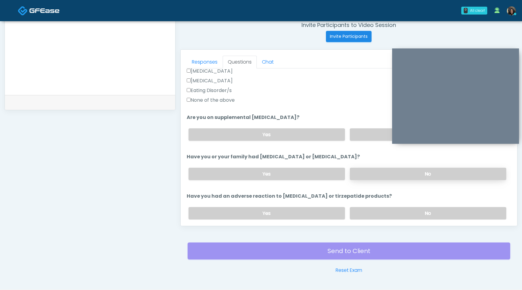
click at [392, 177] on label "No" at bounding box center [428, 173] width 157 height 12
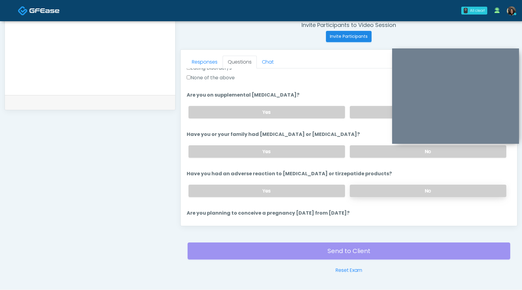
click at [388, 193] on label "No" at bounding box center [428, 190] width 157 height 12
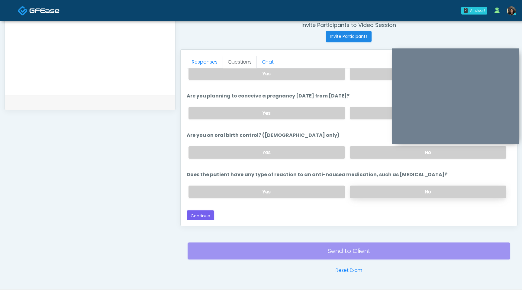
click at [371, 192] on label "No" at bounding box center [428, 191] width 157 height 12
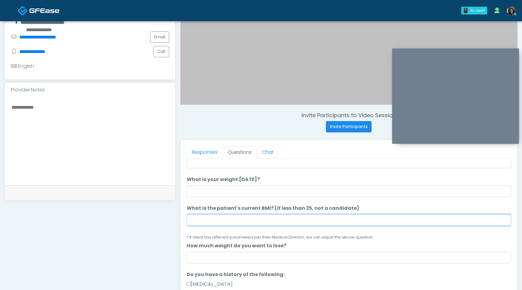
click at [229, 221] on input "What is the patient's current BMI? (if less than 25, not a candidate)" at bounding box center [349, 219] width 325 height 11
click at [229, 221] on input "***" at bounding box center [349, 219] width 325 height 11
type input "****"
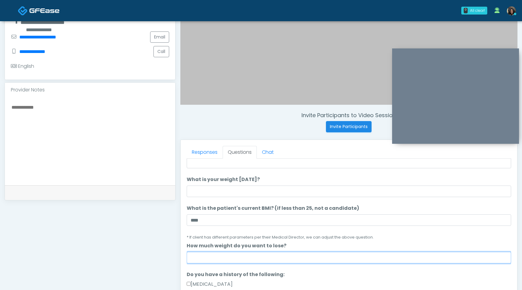
click at [208, 254] on input "How much weight do you want to lose?" at bounding box center [349, 256] width 325 height 11
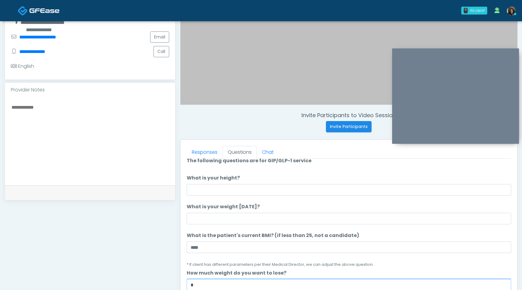
scroll to position [0, 0]
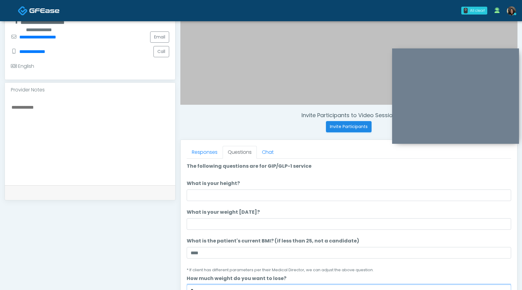
type input "*"
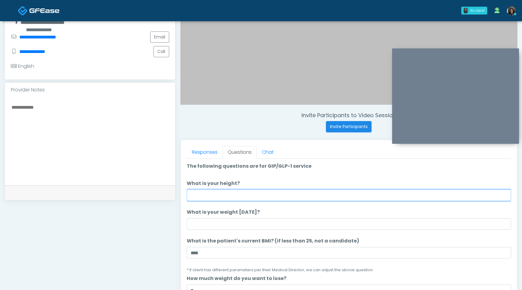
click at [282, 200] on input "What is your height?" at bounding box center [349, 194] width 325 height 11
click at [227, 194] on input "What is your height?" at bounding box center [349, 194] width 325 height 11
type input "***"
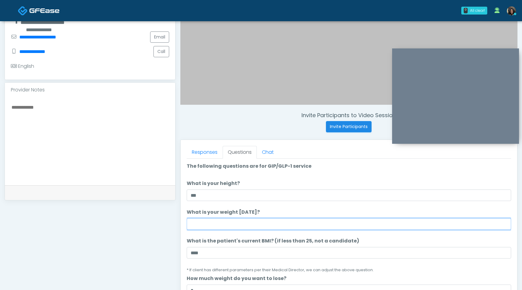
click at [218, 226] on input "What is your weight [DATE]?" at bounding box center [349, 223] width 325 height 11
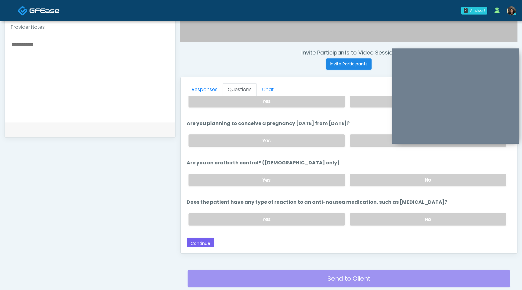
scroll to position [253, 0]
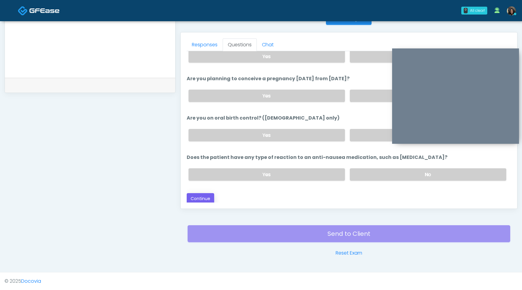
type input "***"
click at [204, 198] on button "Continue" at bounding box center [201, 198] width 28 height 11
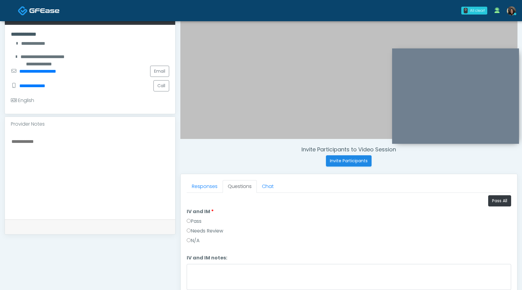
scroll to position [80, 0]
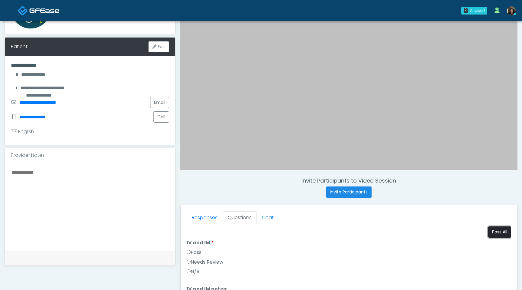
click at [497, 232] on button "Pass All" at bounding box center [499, 231] width 23 height 11
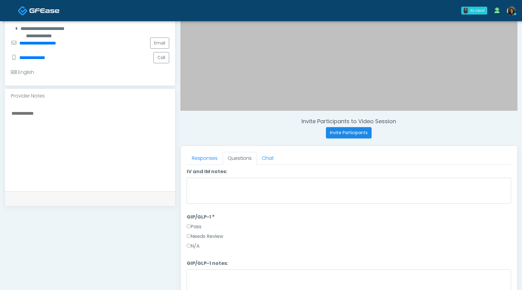
scroll to position [200, 0]
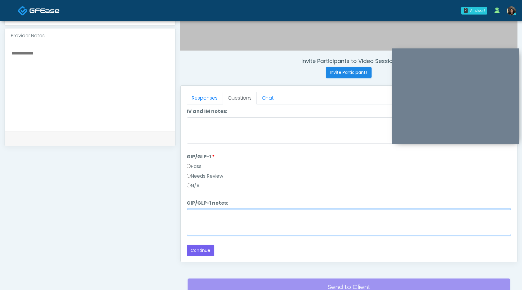
click at [203, 216] on textarea "GIP/GLP-1 notes:" at bounding box center [349, 222] width 325 height 26
drag, startPoint x: 335, startPoint y: 219, endPoint x: 182, endPoint y: 216, distance: 152.4
click at [182, 216] on div "Responses Questions Chat Good Faith Exam Script Good Faith Exam Script INTRODUC…" at bounding box center [349, 174] width 337 height 176
type textarea "**********"
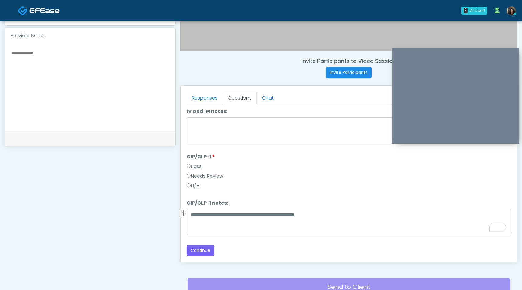
click at [77, 79] on textarea at bounding box center [90, 86] width 158 height 74
paste textarea "**********"
type textarea "**********"
click at [204, 248] on button "Continue" at bounding box center [201, 250] width 28 height 11
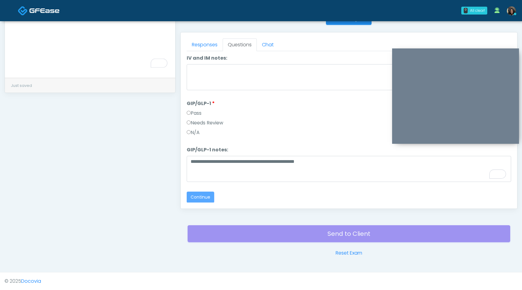
scroll to position [0, 0]
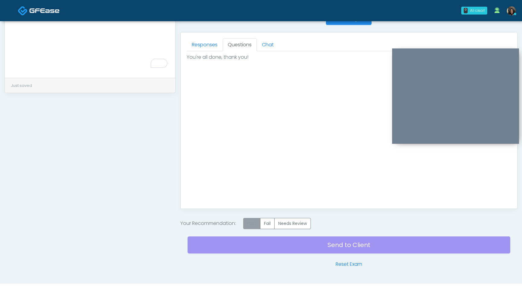
click at [254, 224] on label "Pass" at bounding box center [251, 223] width 17 height 11
click at [261, 247] on div "Send to Client Reset Exam" at bounding box center [349, 248] width 323 height 39
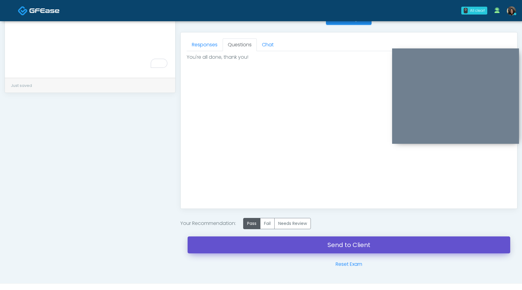
click at [331, 246] on link "Send to Client" at bounding box center [349, 244] width 323 height 17
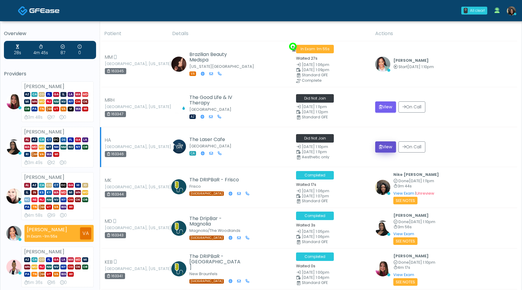
click at [386, 144] on button "View" at bounding box center [385, 146] width 21 height 11
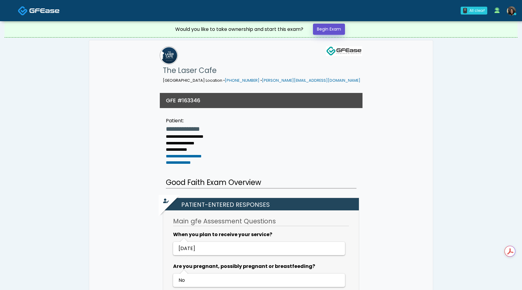
click at [342, 29] on link "Begin Exam" at bounding box center [329, 29] width 32 height 11
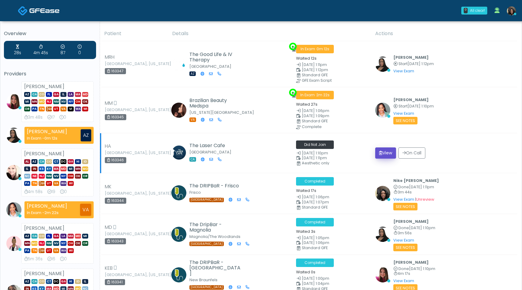
click at [383, 154] on button "View" at bounding box center [385, 152] width 21 height 11
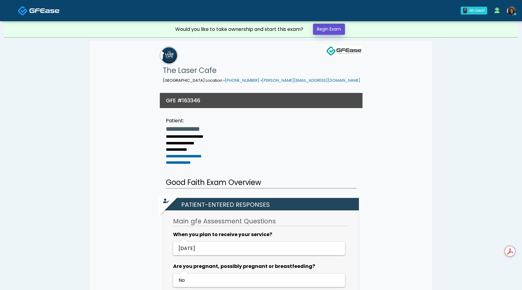
click at [333, 27] on link "Begin Exam" at bounding box center [329, 29] width 32 height 11
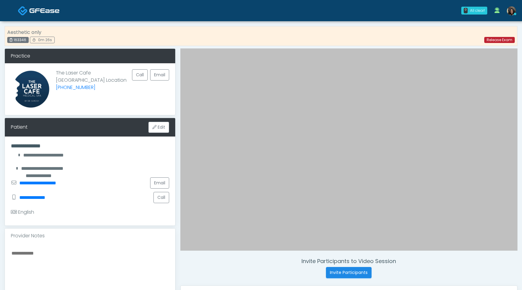
click at [496, 41] on link "Release Exam" at bounding box center [500, 40] width 31 height 6
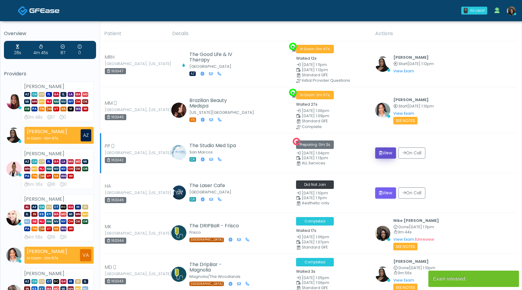
click at [385, 151] on button "View" at bounding box center [385, 152] width 21 height 11
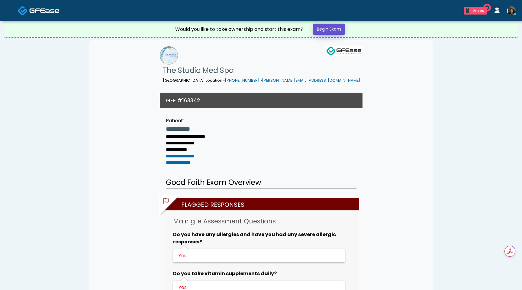
click at [342, 29] on link "Begin Exam" at bounding box center [329, 29] width 32 height 11
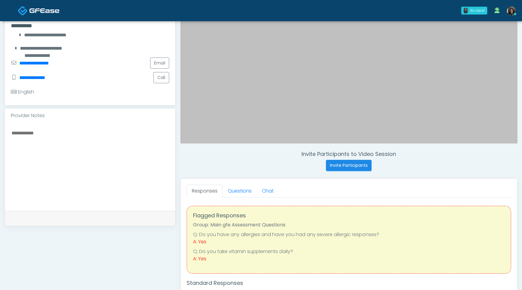
scroll to position [122, 0]
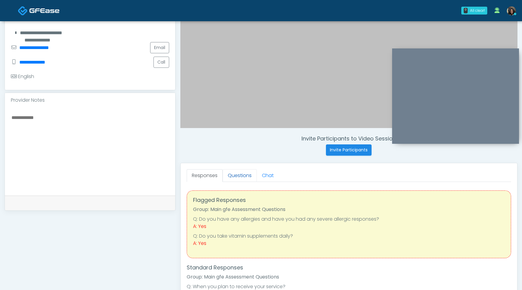
click at [239, 179] on link "Questions" at bounding box center [240, 175] width 34 height 13
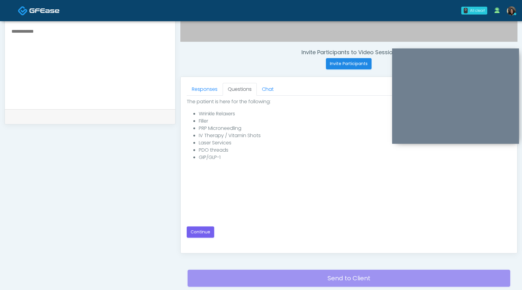
scroll to position [253, 0]
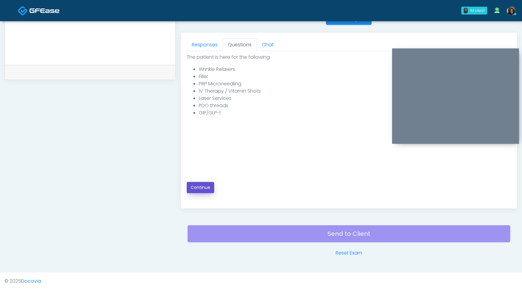
click at [202, 186] on button "Continue" at bounding box center [201, 187] width 28 height 11
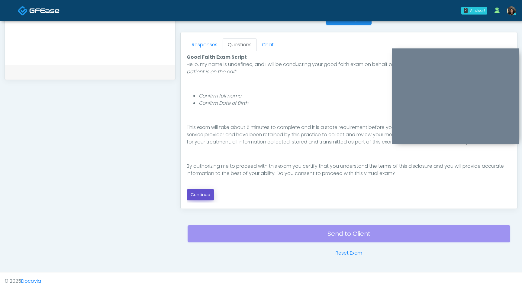
click at [206, 197] on button "Continue" at bounding box center [201, 194] width 28 height 11
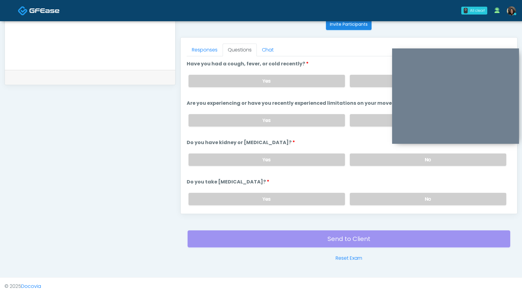
scroll to position [242, 0]
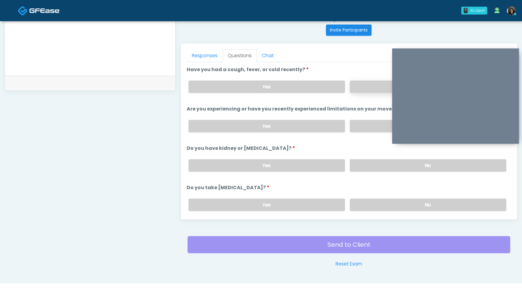
click at [362, 86] on label "No" at bounding box center [428, 86] width 157 height 12
click at [362, 124] on label "No" at bounding box center [428, 126] width 157 height 12
click at [369, 166] on label "No" at bounding box center [428, 165] width 157 height 12
click at [381, 205] on label "No" at bounding box center [428, 204] width 157 height 12
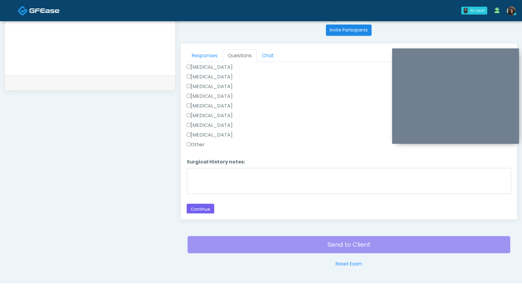
scroll to position [253, 0]
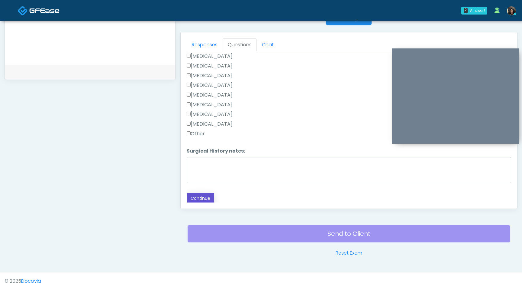
click at [199, 200] on button "Continue" at bounding box center [201, 198] width 28 height 11
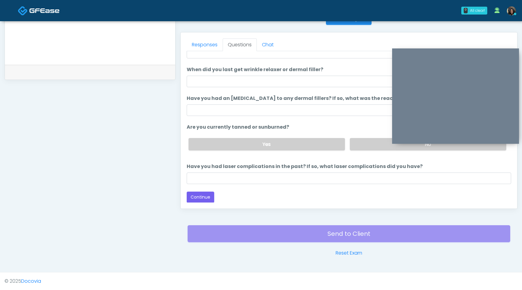
scroll to position [0, 0]
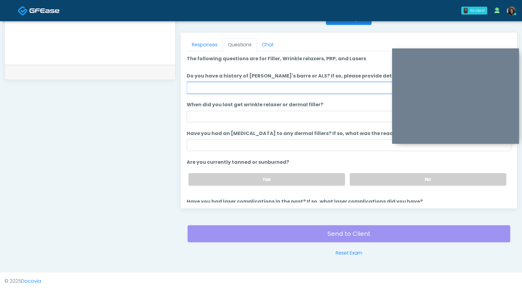
click at [277, 83] on input "Do you have a history of Guillain's barre or ALS? If so, please provide details." at bounding box center [349, 87] width 325 height 11
type input "**"
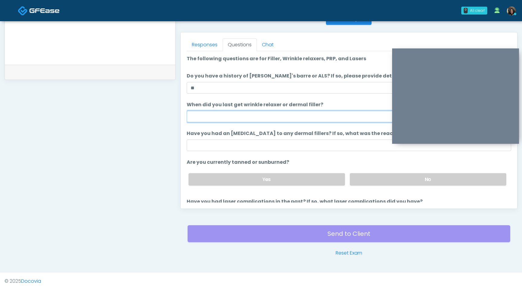
click at [229, 118] on input "When did you last get wrinkle relaxer or dermal filler?" at bounding box center [349, 116] width 325 height 11
type input "*********"
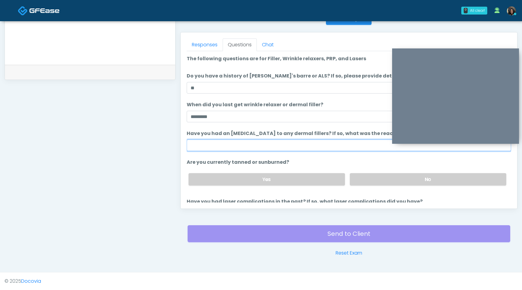
click at [227, 147] on input "Have you had an allergic response to any dermal fillers? If so, what was the re…" at bounding box center [349, 144] width 325 height 11
type input "**********"
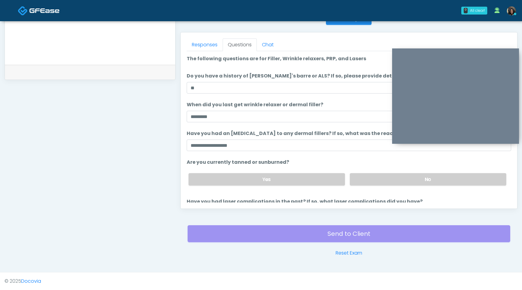
click at [382, 185] on div "Yes No" at bounding box center [348, 179] width 328 height 22
click at [383, 183] on label "No" at bounding box center [428, 179] width 157 height 12
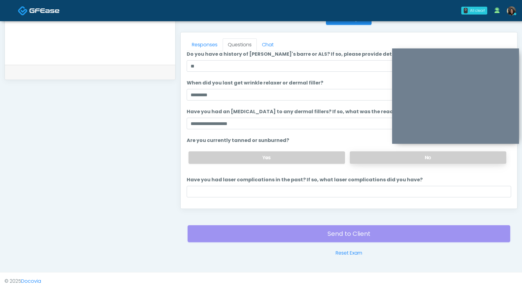
scroll to position [35, 0]
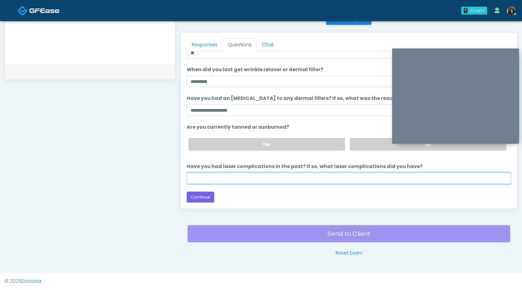
click at [358, 182] on input "Have you had laser complications in the past? If so, what laser complications d…" at bounding box center [349, 177] width 325 height 11
type input "**********"
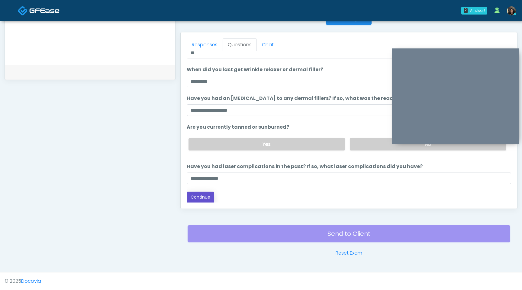
click at [207, 195] on button "Continue" at bounding box center [201, 196] width 28 height 11
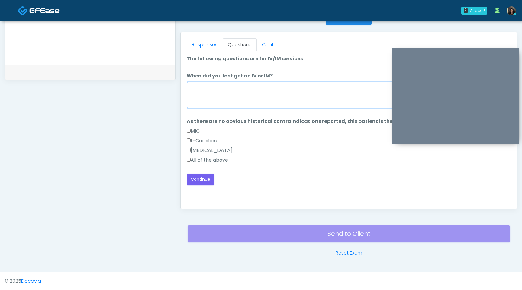
click at [275, 93] on textarea "When did you last get an IV or IM?" at bounding box center [349, 95] width 325 height 26
type textarea "*"
type textarea "**********"
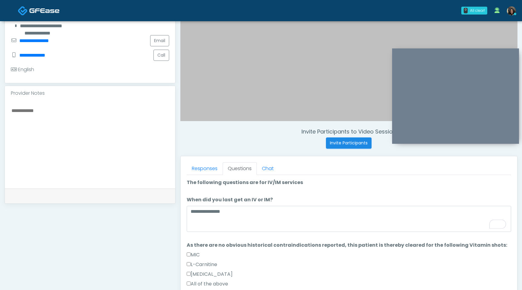
scroll to position [118, 0]
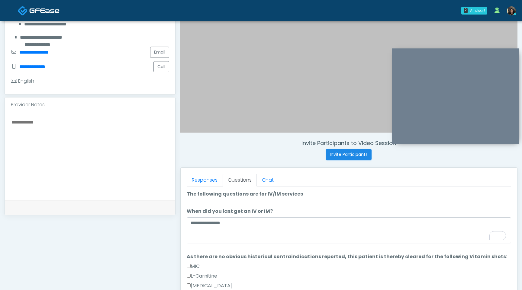
click at [152, 170] on textarea at bounding box center [90, 155] width 158 height 74
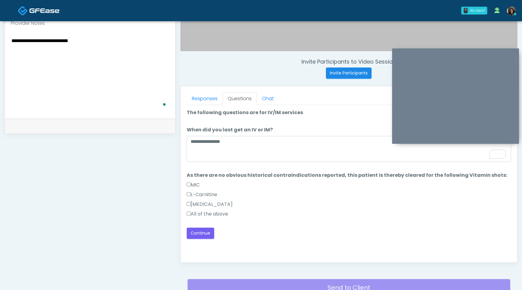
scroll to position [253, 0]
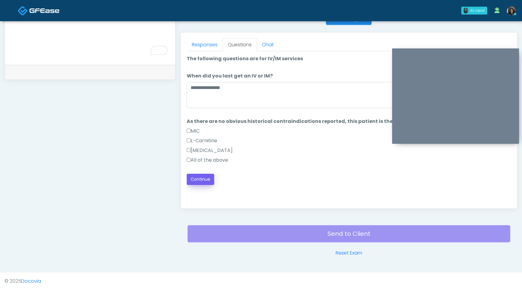
type textarea "**********"
click at [205, 179] on button "Continue" at bounding box center [201, 179] width 28 height 11
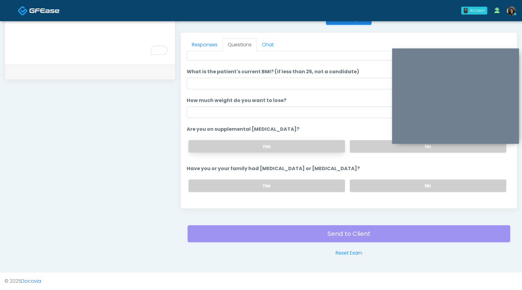
scroll to position [67, 0]
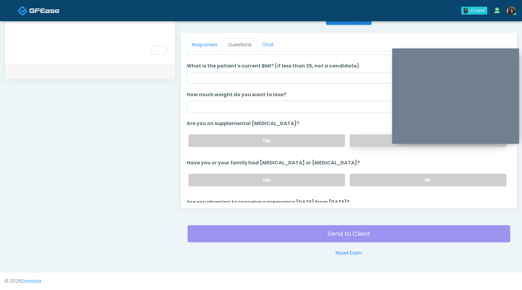
click at [364, 141] on label "No" at bounding box center [428, 140] width 157 height 12
click at [368, 180] on label "No" at bounding box center [428, 180] width 157 height 12
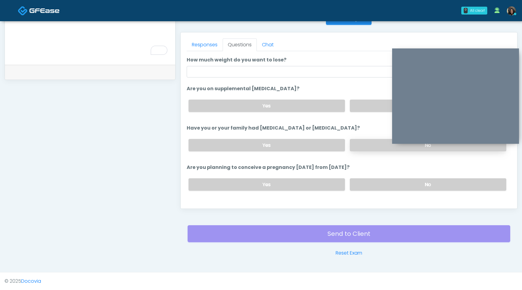
scroll to position [106, 0]
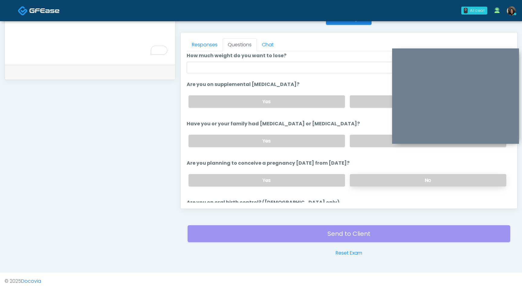
click at [369, 183] on label "No" at bounding box center [428, 180] width 157 height 12
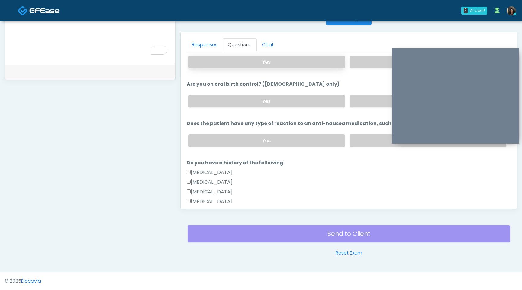
scroll to position [208, 0]
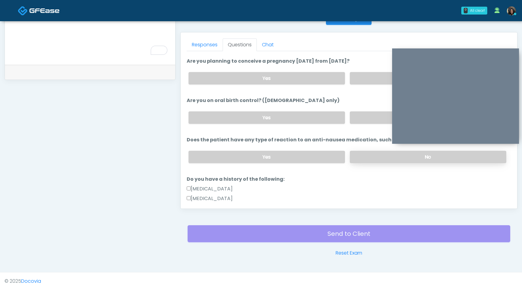
click at [394, 151] on label "No" at bounding box center [428, 157] width 157 height 12
click at [371, 113] on label "No" at bounding box center [428, 117] width 157 height 12
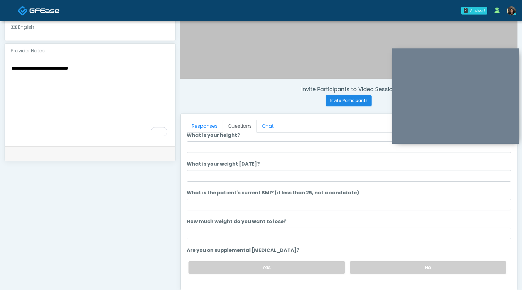
scroll to position [25, 0]
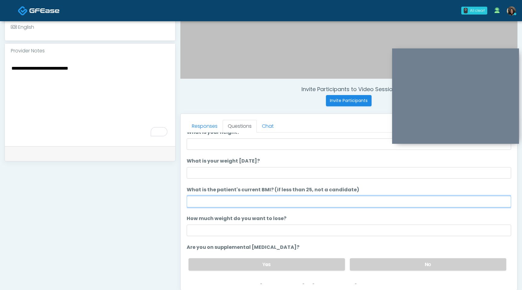
click at [216, 200] on input "What is the patient's current BMI? (if less than 25, not a candidate)" at bounding box center [349, 201] width 325 height 11
type input "****"
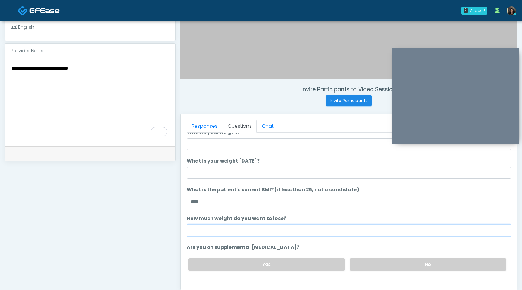
click at [221, 232] on input "How much weight do you want to lose?" at bounding box center [349, 229] width 325 height 11
type input "*"
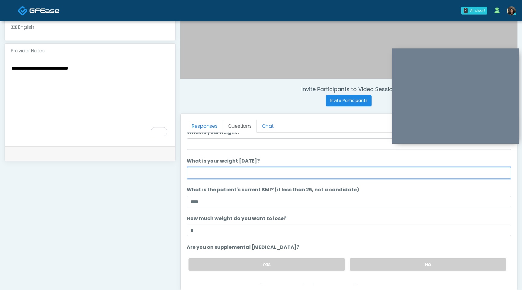
click at [229, 172] on input "What is your weight [DATE]?" at bounding box center [349, 172] width 325 height 11
type input "***"
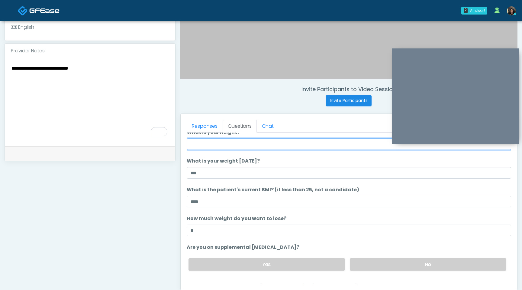
click at [221, 147] on input "What is your height?" at bounding box center [349, 143] width 325 height 11
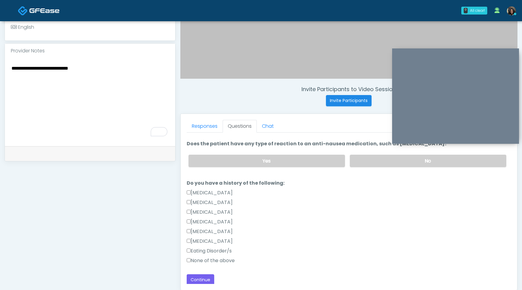
scroll to position [253, 0]
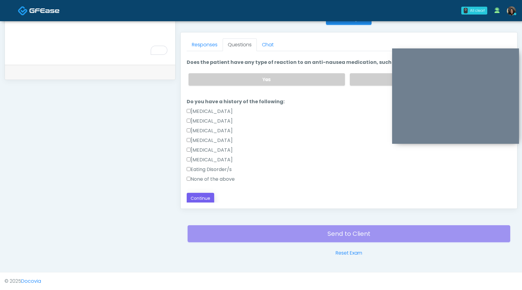
type input "***"
click at [203, 195] on button "Continue" at bounding box center [201, 198] width 28 height 11
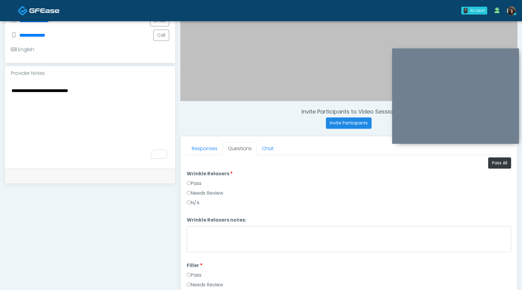
scroll to position [140, 0]
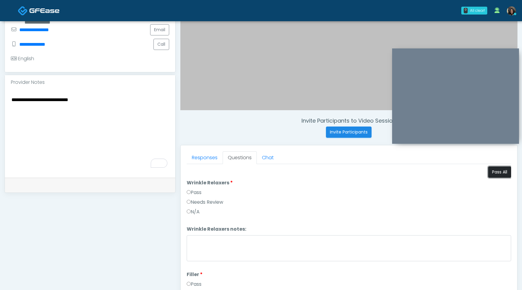
click at [498, 172] on button "Pass All" at bounding box center [499, 171] width 23 height 11
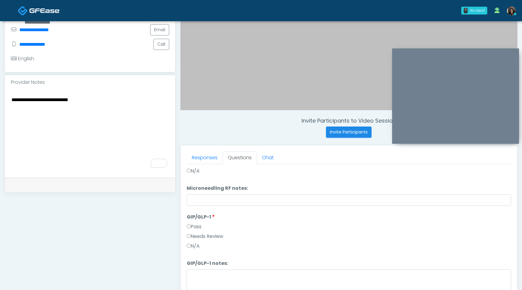
scroll to position [253, 0]
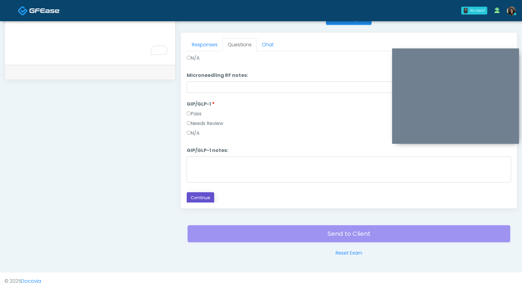
click at [196, 196] on button "Continue" at bounding box center [201, 197] width 28 height 11
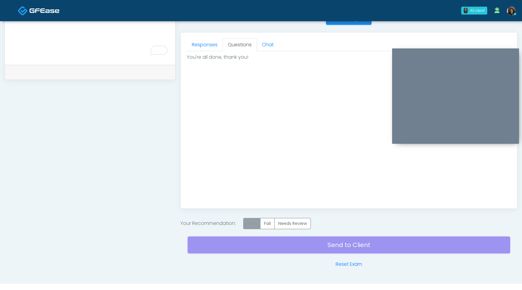
click at [256, 223] on label "Pass" at bounding box center [251, 223] width 17 height 11
click at [266, 247] on div "Send to Client Reset Exam" at bounding box center [349, 248] width 323 height 39
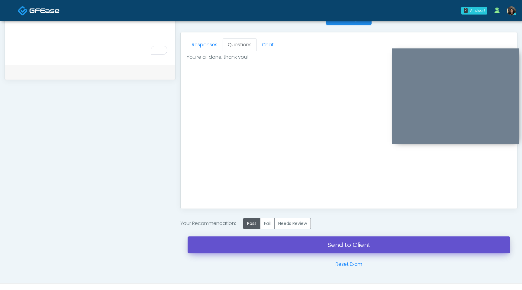
click at [266, 247] on link "Send to Client" at bounding box center [349, 244] width 323 height 17
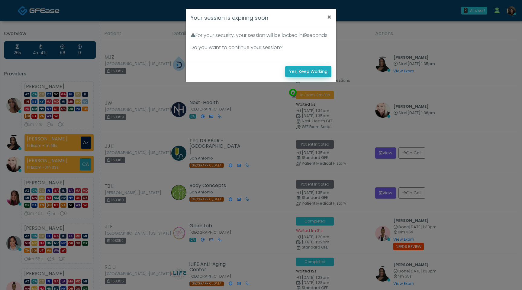
click at [309, 77] on button "Yes, Keep Working" at bounding box center [308, 71] width 46 height 11
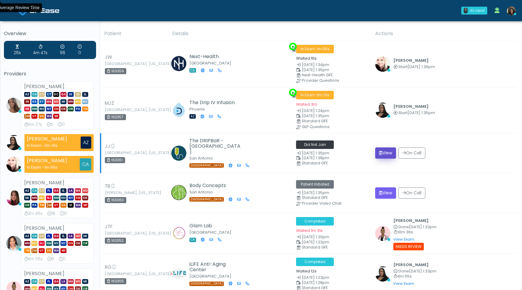
click at [384, 153] on button "View" at bounding box center [385, 152] width 21 height 11
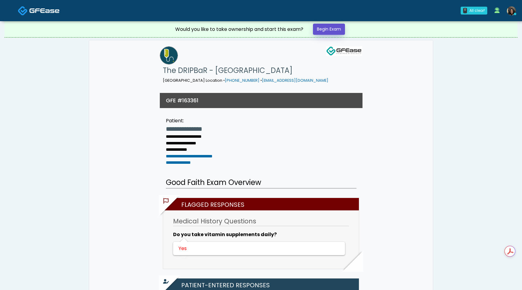
click at [330, 28] on link "Begin Exam" at bounding box center [329, 29] width 32 height 11
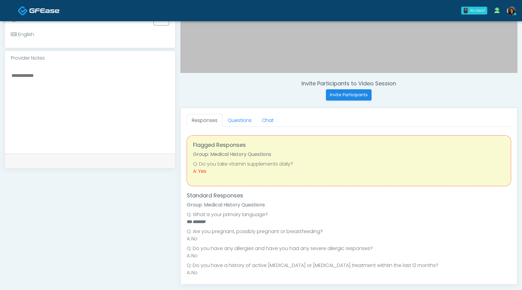
scroll to position [180, 0]
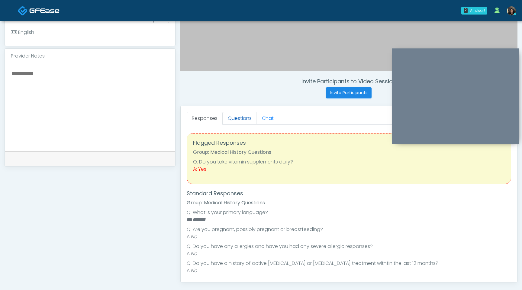
click at [233, 118] on link "Questions" at bounding box center [240, 118] width 34 height 13
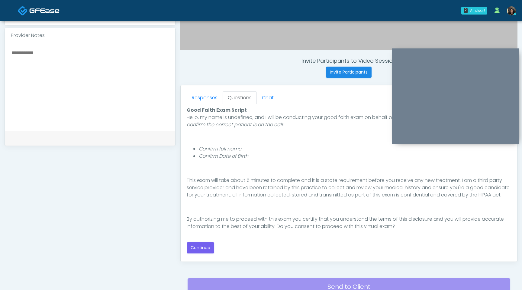
scroll to position [205, 0]
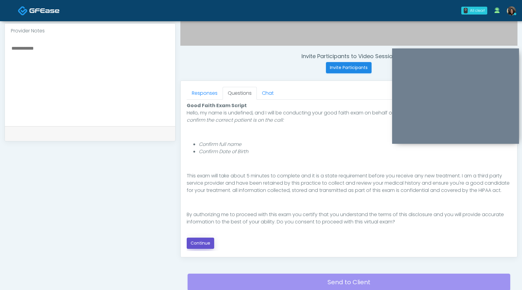
click at [203, 241] on button "Continue" at bounding box center [201, 242] width 28 height 11
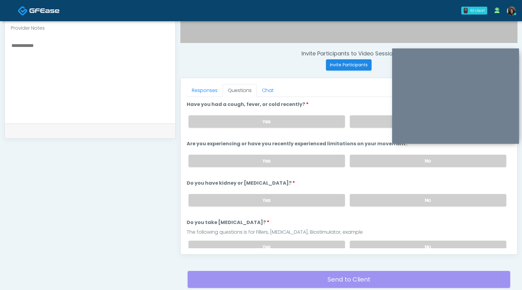
scroll to position [194, 0]
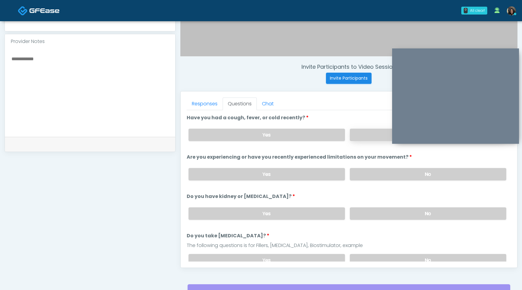
click at [376, 135] on label "No" at bounding box center [428, 134] width 157 height 12
click at [397, 177] on label "No" at bounding box center [428, 174] width 157 height 12
click at [394, 216] on label "No" at bounding box center [428, 213] width 157 height 12
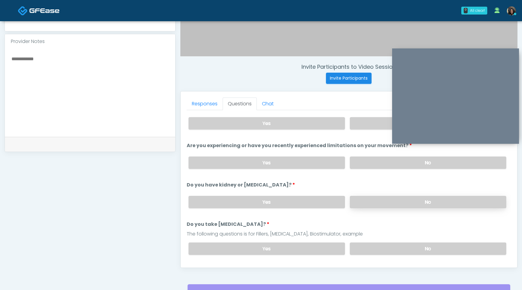
scroll to position [30, 0]
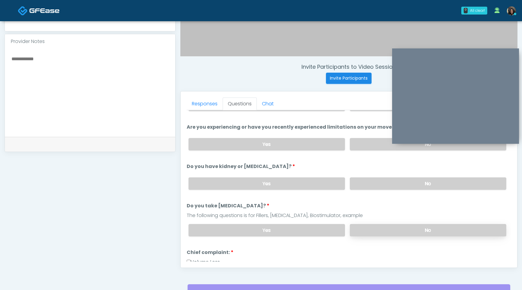
click at [394, 232] on label "No" at bounding box center [428, 230] width 157 height 12
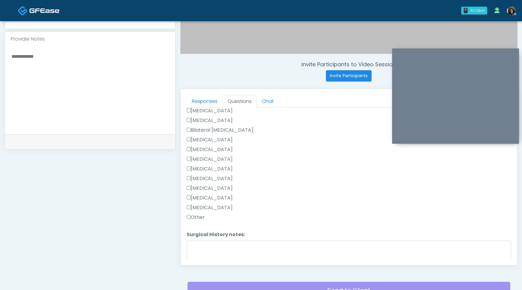
scroll to position [310, 0]
click at [190, 217] on label "Other" at bounding box center [196, 216] width 18 height 7
click at [198, 244] on textarea "Surgical History notes:" at bounding box center [349, 253] width 325 height 26
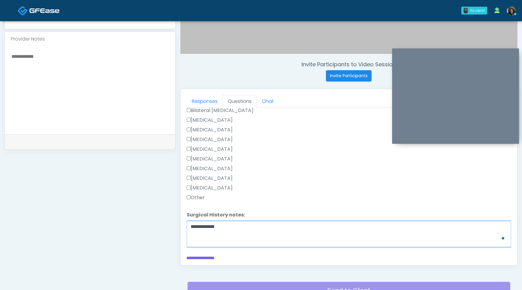
scroll to position [336, 0]
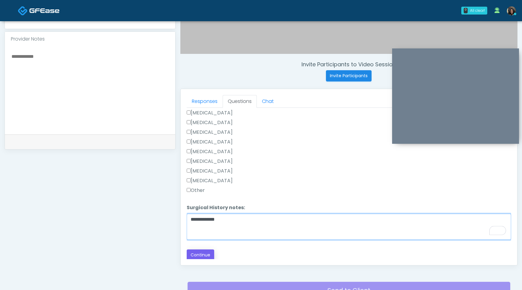
type textarea "**********"
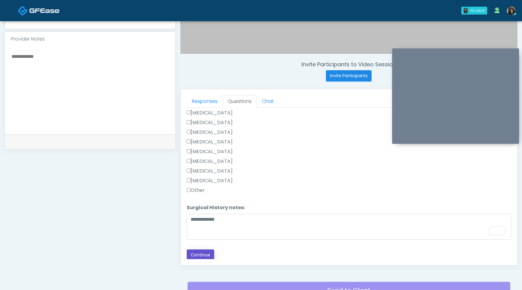
click at [208, 251] on button "Continue" at bounding box center [201, 254] width 28 height 11
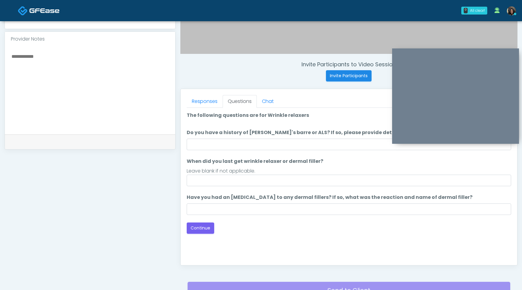
scroll to position [0, 0]
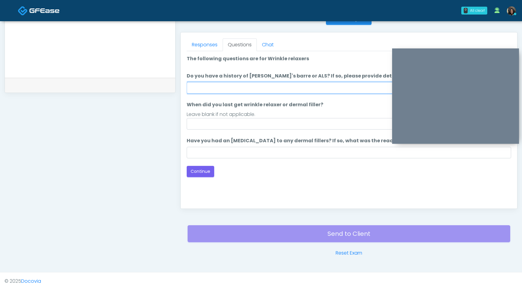
click at [285, 85] on input "Do you have a history of [PERSON_NAME]'s barre or ALS? If so, please provide de…" at bounding box center [349, 87] width 325 height 11
type input "**"
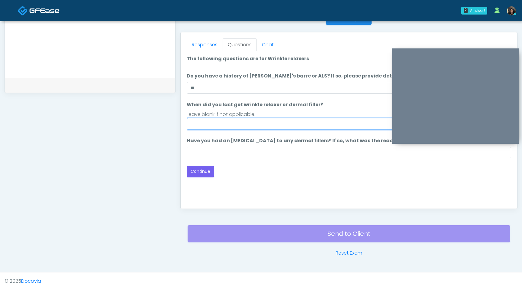
click at [229, 126] on input "When did you last get wrinkle relaxer or dermal filler?" at bounding box center [349, 123] width 325 height 11
type input "*********"
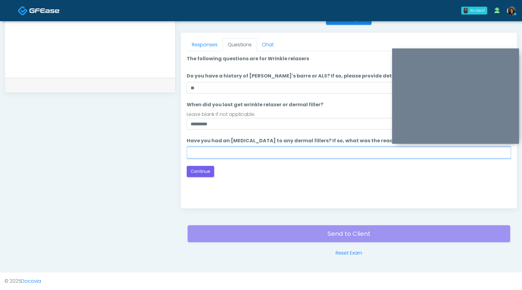
click at [228, 157] on input "Have you had an allergic response to any dermal fillers? If so, what was the re…" at bounding box center [349, 152] width 325 height 11
type input "**********"
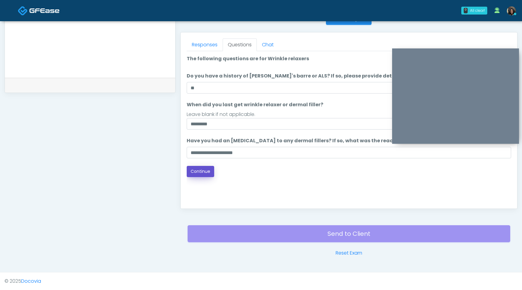
click at [205, 172] on button "Continue" at bounding box center [201, 171] width 28 height 11
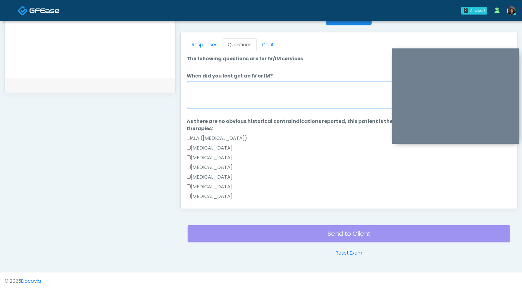
click at [229, 102] on textarea "When did you last get an IV or IM?" at bounding box center [349, 95] width 325 height 26
type textarea "*"
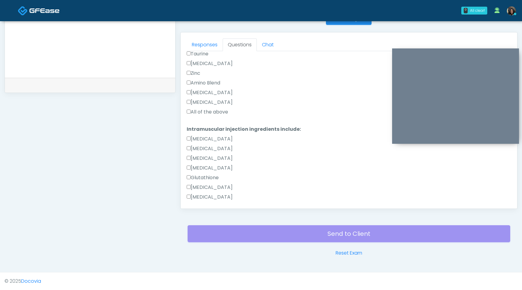
type textarea "**********"
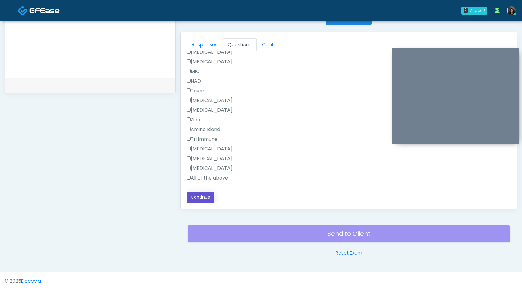
click at [205, 193] on button "Continue" at bounding box center [201, 196] width 28 height 11
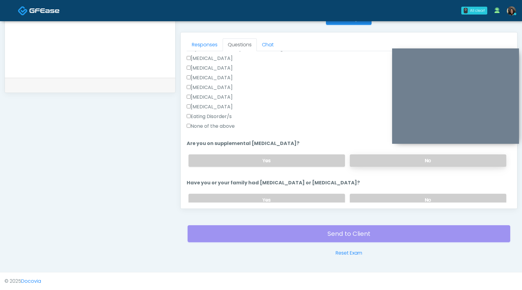
click at [386, 165] on label "No" at bounding box center [428, 160] width 157 height 12
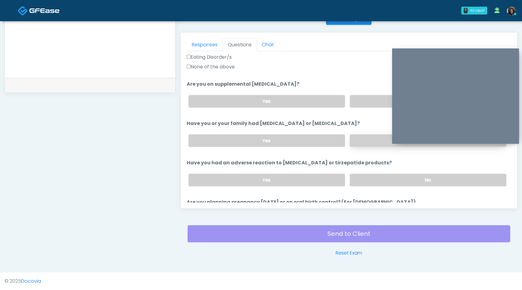
click at [368, 143] on label "No" at bounding box center [428, 140] width 157 height 12
click at [369, 180] on label "No" at bounding box center [428, 180] width 157 height 12
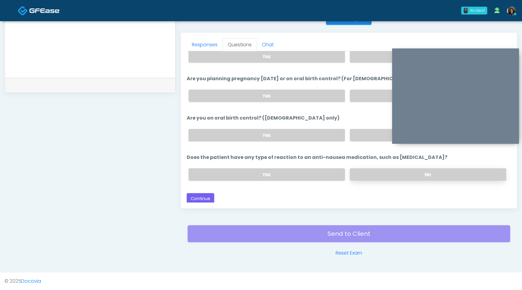
click at [370, 173] on label "No" at bounding box center [428, 174] width 157 height 12
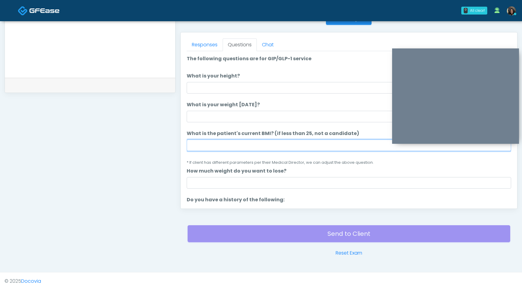
click at [192, 147] on input "What is the patient's current BMI? (if less than 25, not a candidate)" at bounding box center [349, 144] width 325 height 11
type input "****"
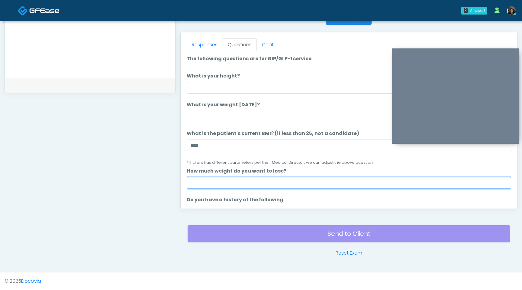
click at [197, 185] on input "How much weight do you want to lose?" at bounding box center [349, 182] width 325 height 11
type input "*"
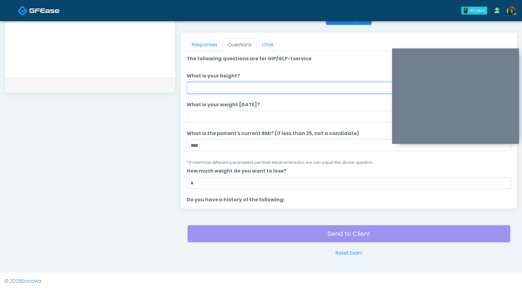
click at [258, 90] on input "What is your height?" at bounding box center [349, 87] width 325 height 11
type input "***"
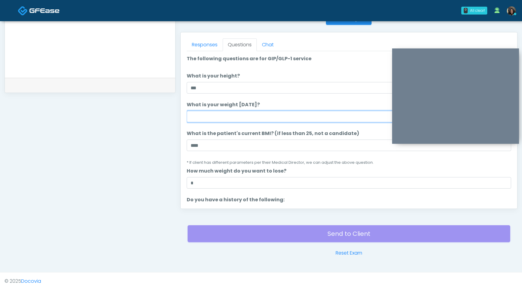
click at [245, 119] on input "What is your weight today?" at bounding box center [349, 116] width 325 height 11
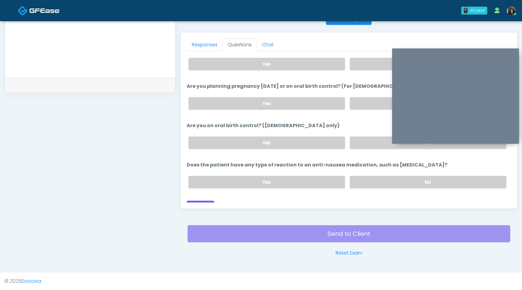
scroll to position [333, 0]
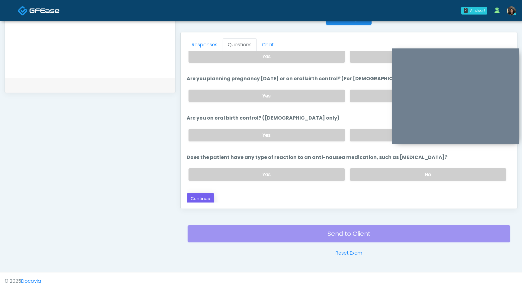
type input "***"
click at [204, 196] on button "Continue" at bounding box center [201, 198] width 28 height 11
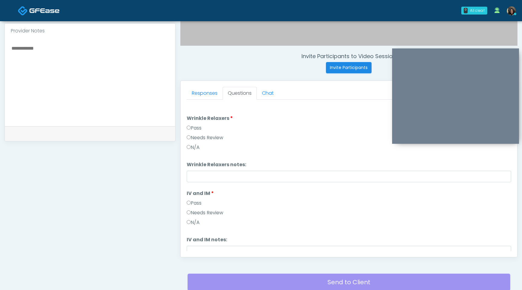
scroll to position [146, 0]
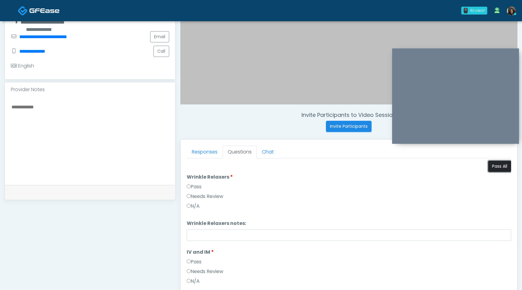
click at [501, 166] on button "Pass All" at bounding box center [499, 166] width 23 height 11
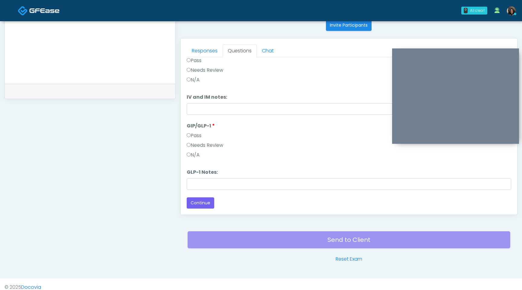
scroll to position [253, 0]
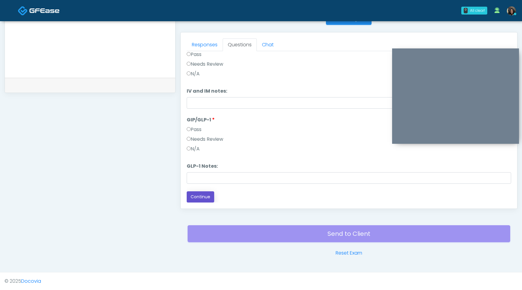
click at [209, 196] on button "Continue" at bounding box center [201, 196] width 28 height 11
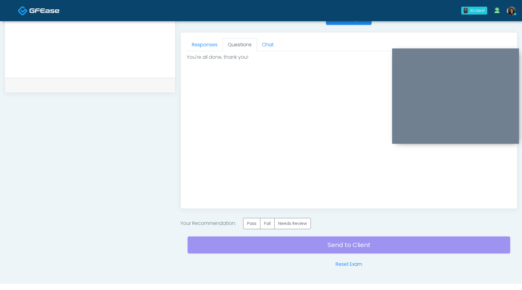
scroll to position [0, 0]
click at [256, 225] on label "Pass" at bounding box center [251, 223] width 17 height 11
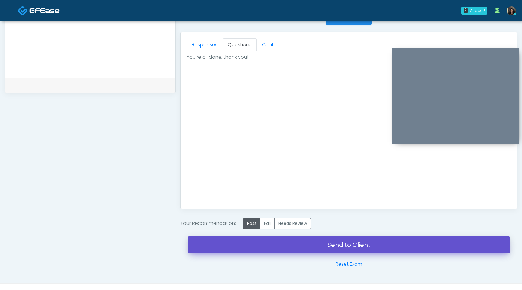
click at [258, 250] on link "Send to Client" at bounding box center [349, 244] width 323 height 17
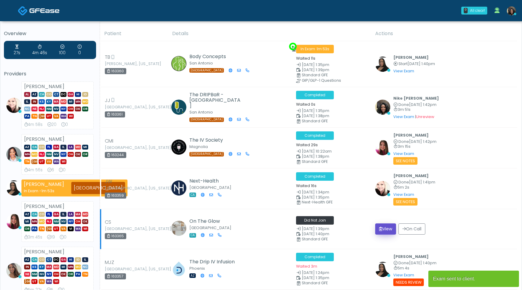
click at [381, 229] on button "View" at bounding box center [385, 228] width 21 height 11
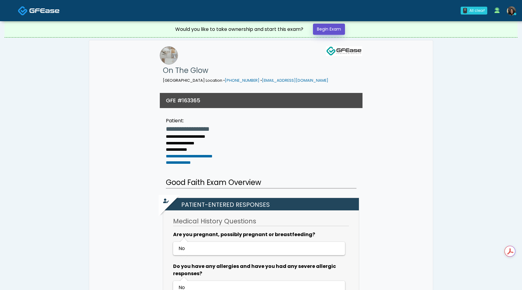
click at [333, 29] on link "Begin Exam" at bounding box center [329, 29] width 32 height 11
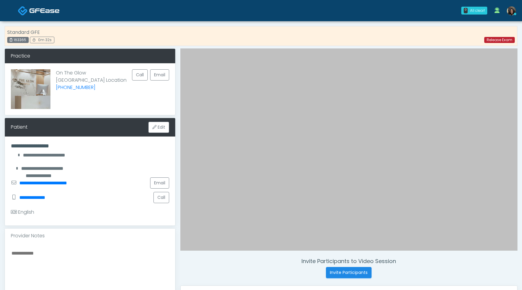
click at [499, 41] on link "Release Exam" at bounding box center [500, 40] width 31 height 6
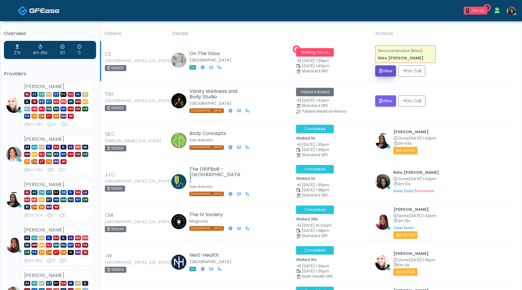
click at [385, 72] on button "View" at bounding box center [385, 70] width 21 height 11
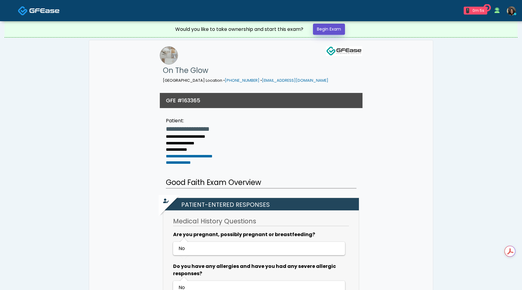
click at [332, 24] on link "Begin Exam" at bounding box center [329, 29] width 32 height 11
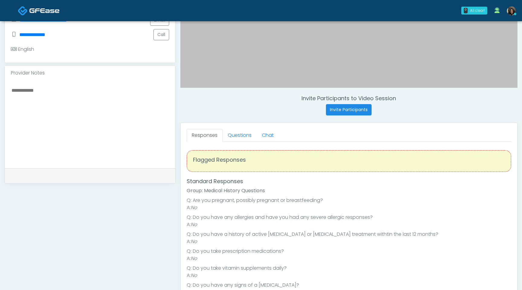
scroll to position [207, 0]
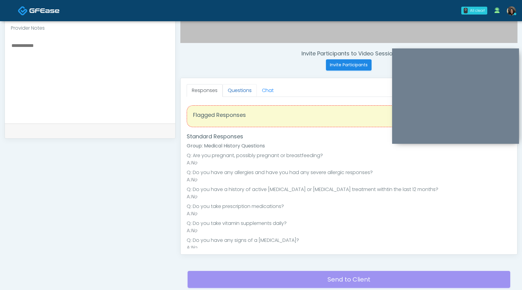
click at [243, 90] on link "Questions" at bounding box center [240, 90] width 34 height 13
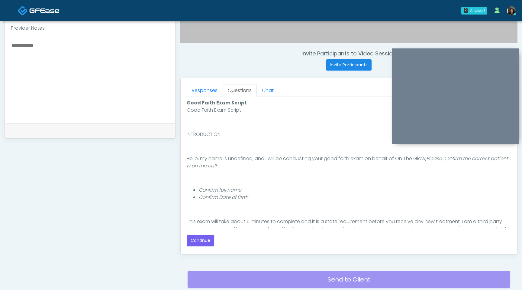
scroll to position [56, 0]
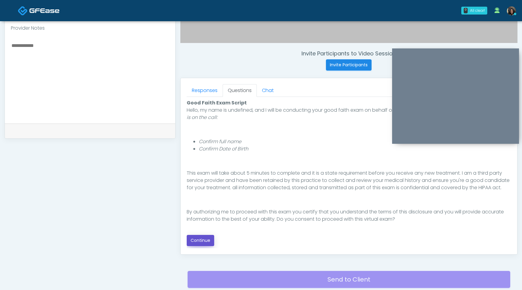
click at [209, 241] on button "Continue" at bounding box center [201, 240] width 28 height 11
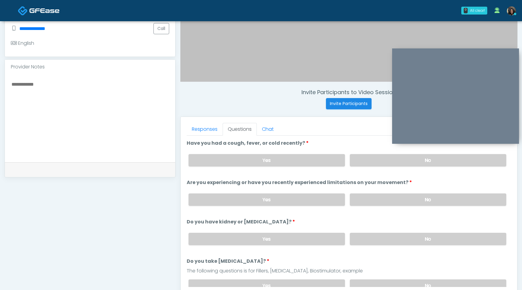
scroll to position [147, 0]
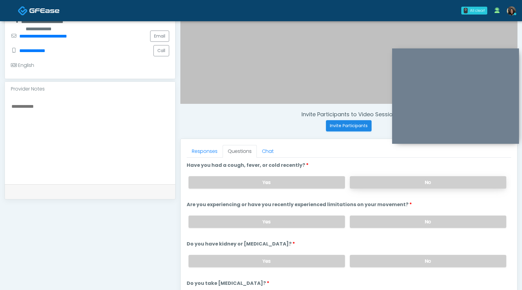
click at [388, 183] on label "No" at bounding box center [428, 182] width 157 height 12
click at [389, 222] on label "No" at bounding box center [428, 221] width 157 height 12
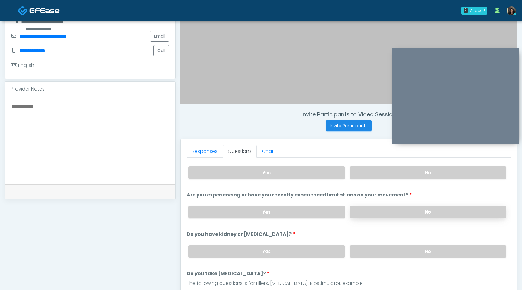
scroll to position [0, 0]
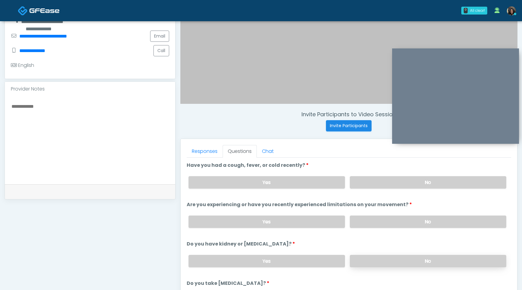
click at [396, 256] on label "No" at bounding box center [428, 261] width 157 height 12
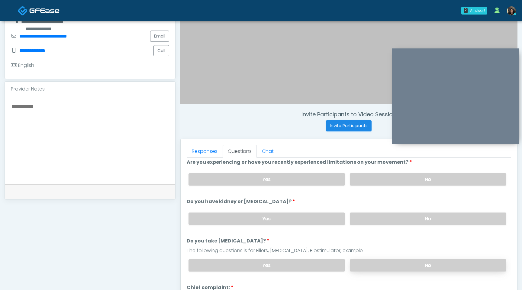
scroll to position [43, 0]
click at [394, 267] on label "No" at bounding box center [428, 264] width 157 height 12
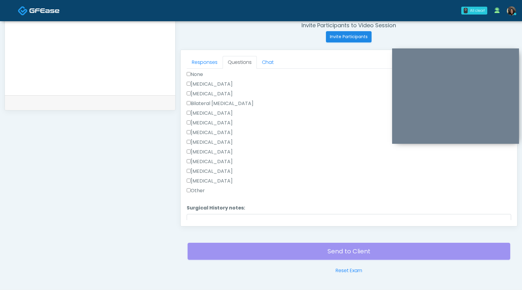
scroll to position [394, 0]
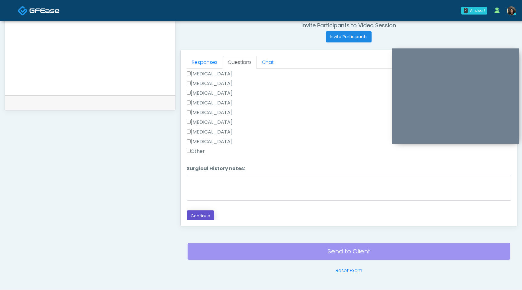
click at [199, 213] on button "Continue" at bounding box center [201, 215] width 28 height 11
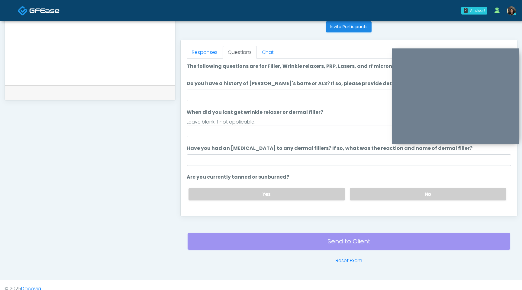
scroll to position [245, 0]
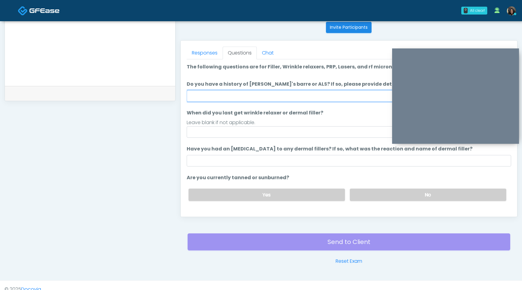
click at [270, 98] on input "Do you have a history of Guillain's barre or ALS? If so, please provide details." at bounding box center [349, 95] width 325 height 11
type input "**"
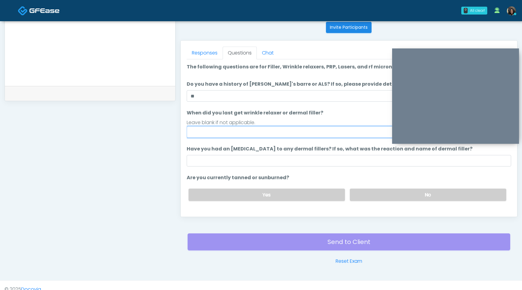
click at [229, 131] on input "When did you last get wrinkle relaxer or dermal filler?" at bounding box center [349, 131] width 325 height 11
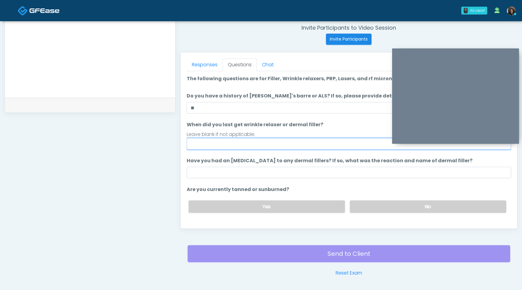
scroll to position [249, 0]
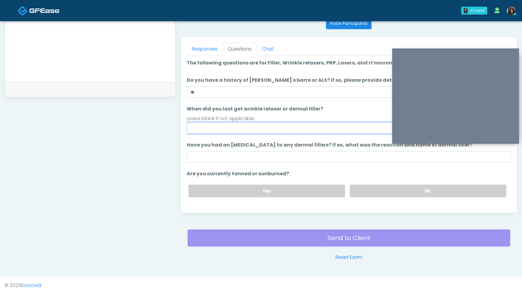
click at [204, 128] on input "When did you last get wrinkle relaxer or dermal filler?" at bounding box center [349, 127] width 325 height 11
type input "*********"
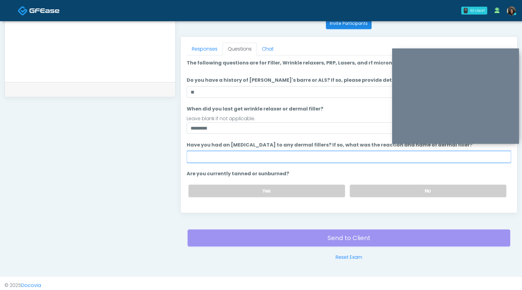
click at [220, 161] on input "Have you had an allergic response to any dermal fillers? If so, what was the re…" at bounding box center [349, 156] width 325 height 11
type input "**********"
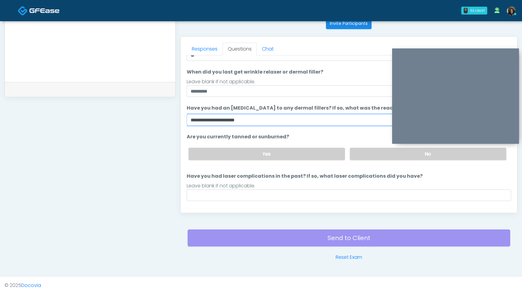
scroll to position [42, 0]
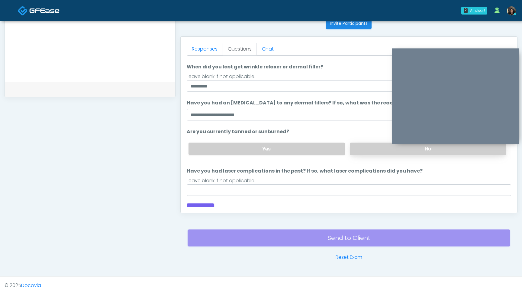
click at [370, 148] on label "No" at bounding box center [428, 148] width 157 height 12
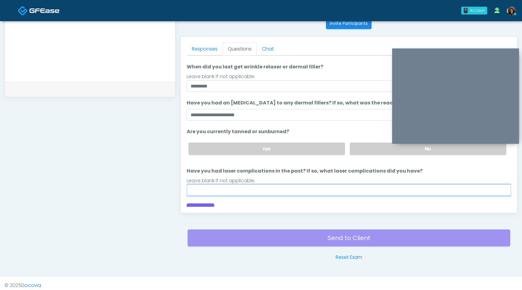
click at [305, 192] on input "Have you had laser complications in the past? If so, what laser complications d…" at bounding box center [349, 189] width 325 height 11
type input "**"
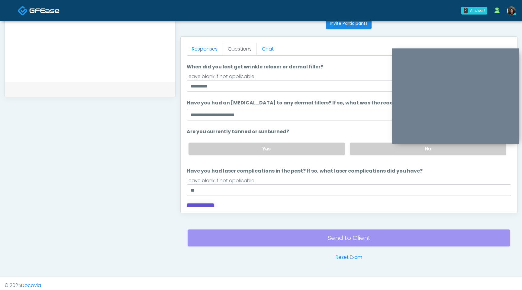
click at [209, 206] on button "Continue" at bounding box center [201, 208] width 28 height 11
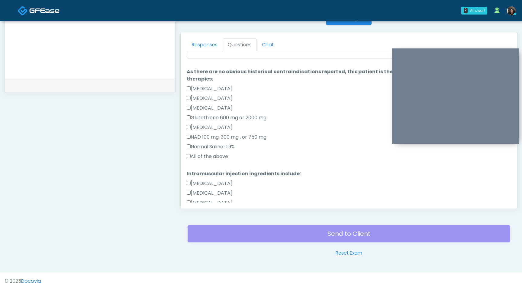
scroll to position [0, 0]
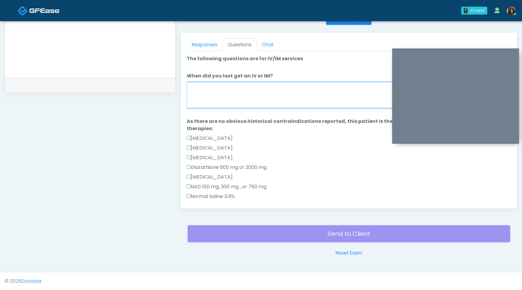
click at [249, 93] on textarea "When did you last get an IV or IM?" at bounding box center [349, 95] width 325 height 26
type textarea "*"
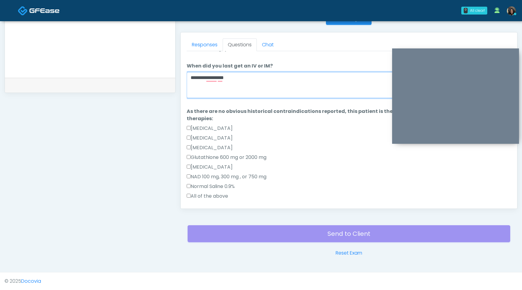
scroll to position [13, 0]
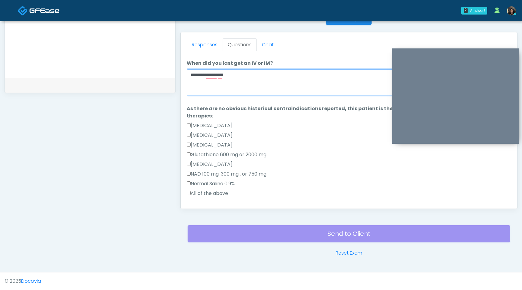
click at [212, 77] on textarea "**********" at bounding box center [349, 82] width 325 height 26
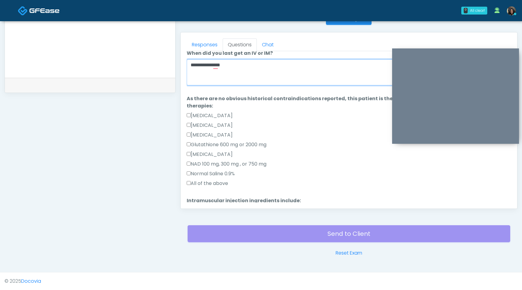
scroll to position [23, 0]
type textarea "**********"
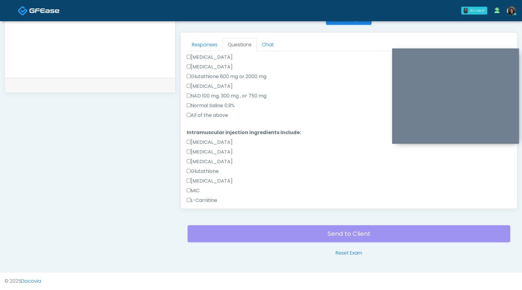
scroll to position [142, 0]
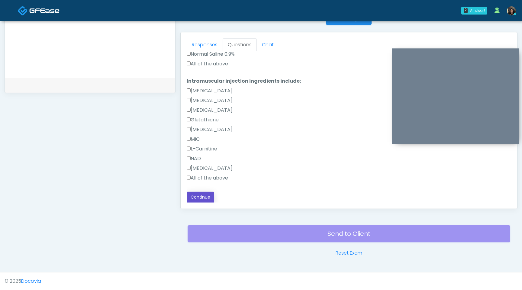
click at [200, 197] on button "Continue" at bounding box center [201, 196] width 28 height 11
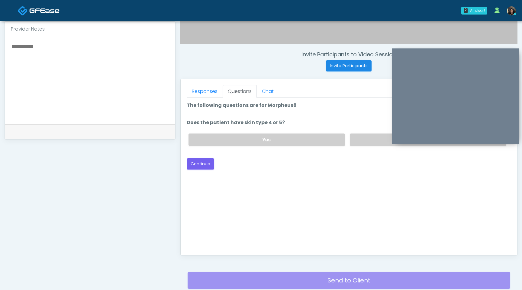
scroll to position [195, 0]
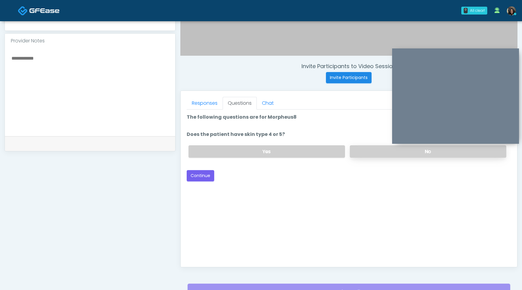
click at [377, 154] on label "No" at bounding box center [428, 151] width 157 height 12
click at [202, 177] on button "Continue" at bounding box center [201, 175] width 28 height 11
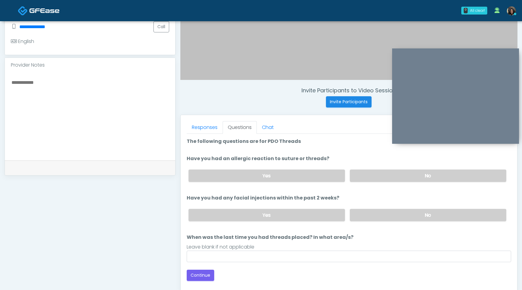
scroll to position [178, 0]
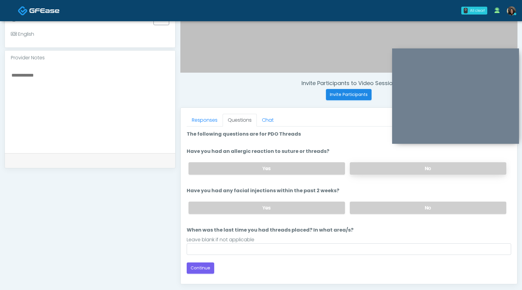
click at [405, 170] on label "No" at bounding box center [428, 168] width 157 height 12
click at [393, 210] on label "No" at bounding box center [428, 207] width 157 height 12
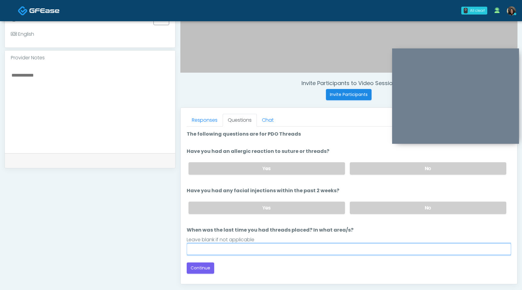
click at [279, 251] on input "When was the last time you had threads placed? In what area/s?" at bounding box center [349, 248] width 325 height 11
type input "*********"
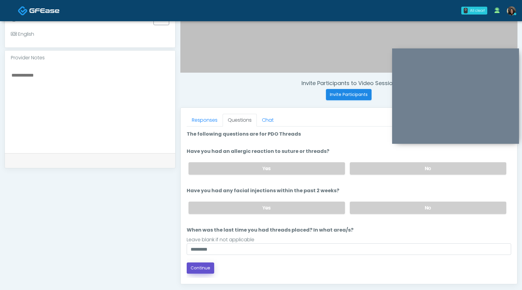
click at [201, 269] on button "Continue" at bounding box center [201, 267] width 28 height 11
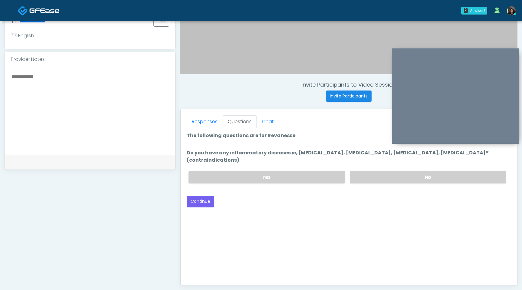
scroll to position [176, 0]
click at [389, 171] on label "No" at bounding box center [428, 177] width 157 height 12
click at [207, 196] on button "Continue" at bounding box center [201, 201] width 28 height 11
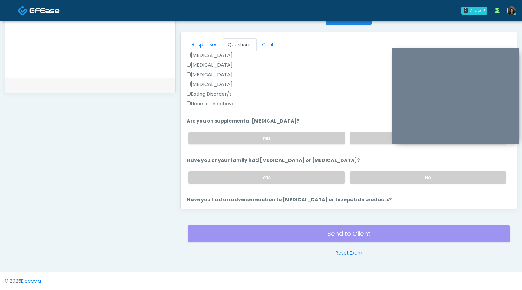
scroll to position [178, 0]
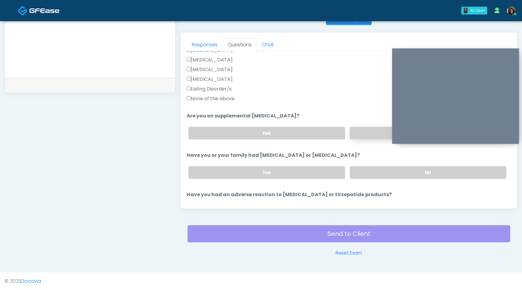
click at [362, 136] on label "No" at bounding box center [428, 133] width 157 height 12
click at [370, 174] on label "No" at bounding box center [428, 172] width 157 height 12
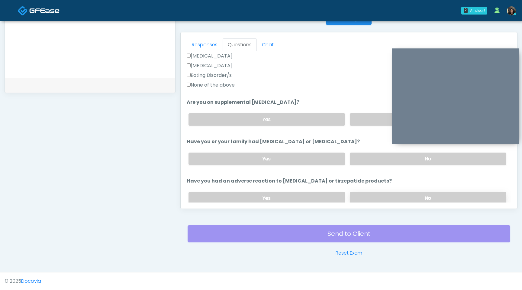
scroll to position [221, 0]
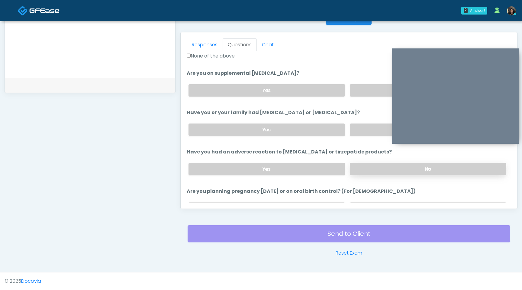
click at [371, 165] on label "No" at bounding box center [428, 169] width 157 height 12
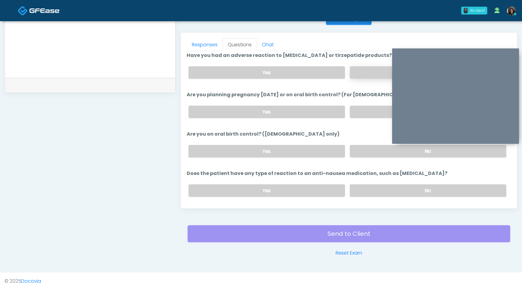
scroll to position [333, 0]
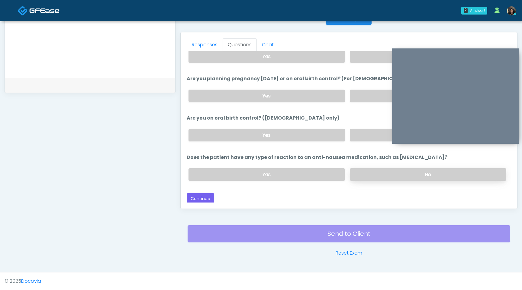
click at [368, 174] on label "No" at bounding box center [428, 174] width 157 height 12
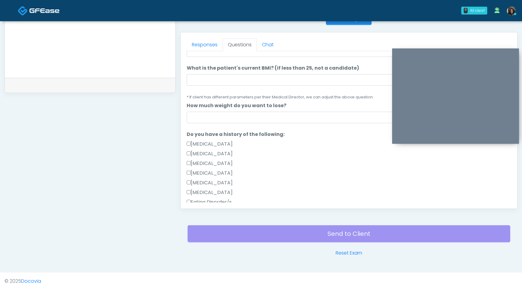
scroll to position [0, 0]
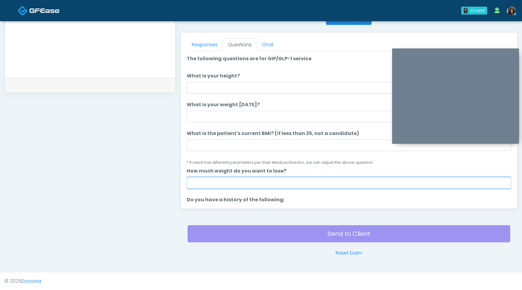
click at [266, 177] on input "How much weight do you want to lose?" at bounding box center [349, 182] width 325 height 11
type input "*"
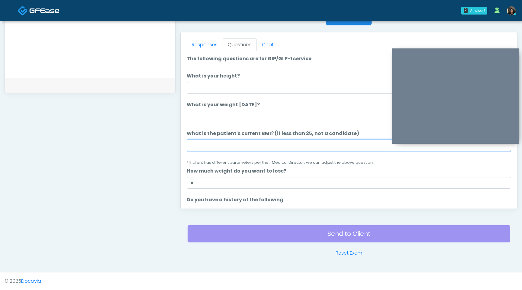
click at [278, 140] on input "What is the patient's current BMI? (if less than 25, not a candidate)" at bounding box center [349, 144] width 325 height 11
type input "****"
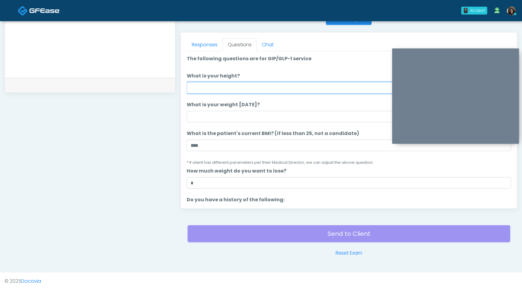
click at [247, 88] on input "What is your height?" at bounding box center [349, 87] width 325 height 11
click at [235, 91] on input "*" at bounding box center [349, 87] width 325 height 11
type input "***"
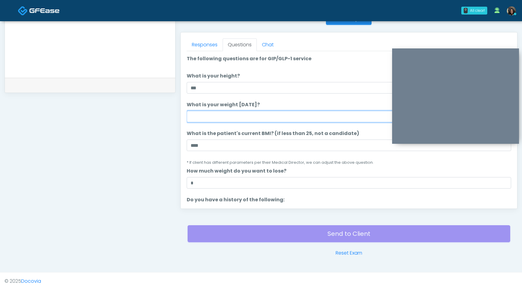
click at [222, 116] on input "What is your weight today?" at bounding box center [349, 116] width 325 height 11
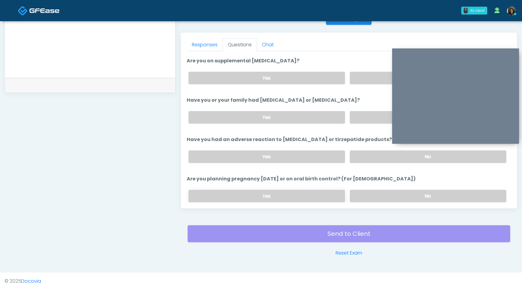
scroll to position [333, 0]
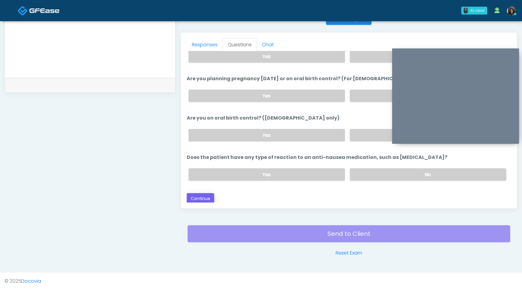
type input "***"
click at [207, 196] on button "Continue" at bounding box center [201, 198] width 28 height 11
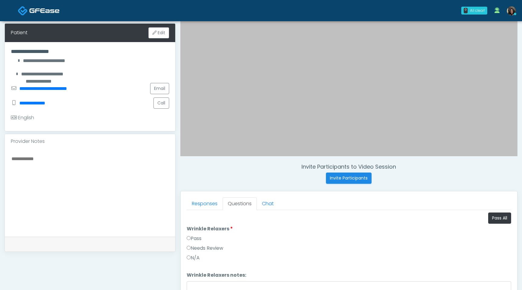
scroll to position [109, 0]
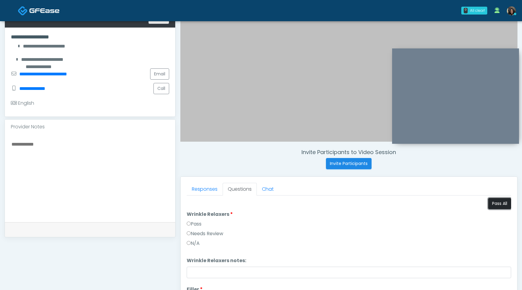
click at [500, 206] on button "Pass All" at bounding box center [499, 203] width 23 height 11
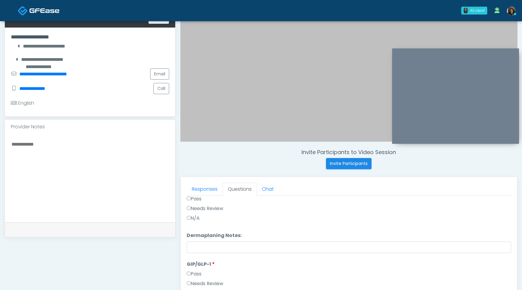
scroll to position [253, 0]
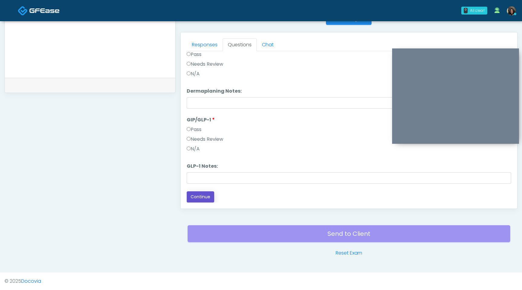
click at [197, 197] on button "Continue" at bounding box center [201, 196] width 28 height 11
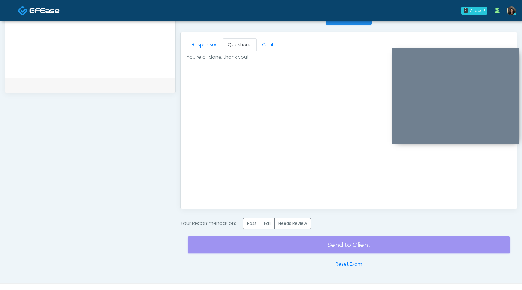
scroll to position [0, 0]
click at [251, 224] on label "Pass" at bounding box center [251, 223] width 17 height 11
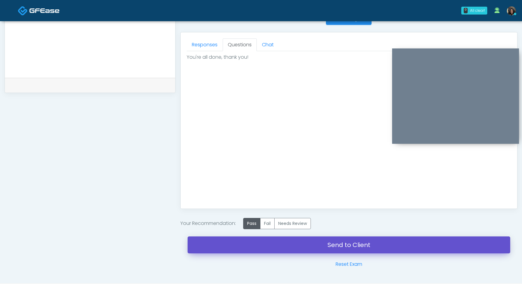
click at [275, 246] on link "Send to Client" at bounding box center [349, 244] width 323 height 17
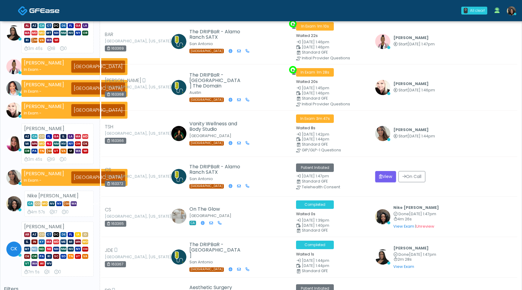
scroll to position [70, 0]
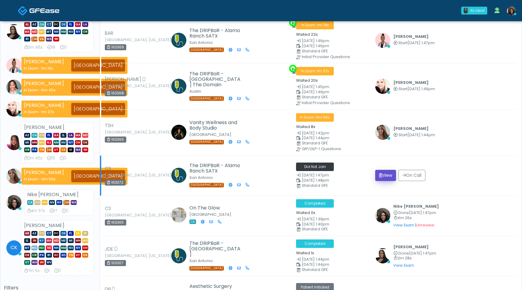
click at [381, 173] on button "View" at bounding box center [385, 175] width 21 height 11
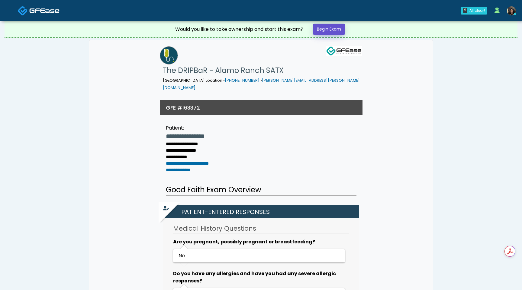
click at [330, 28] on link "Begin Exam" at bounding box center [329, 29] width 32 height 11
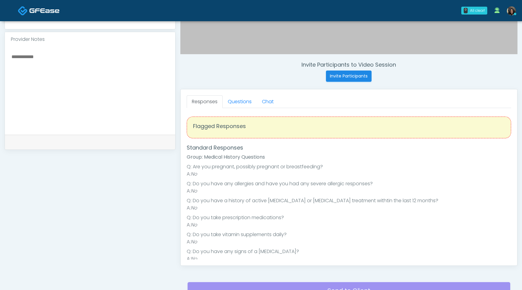
scroll to position [216, 0]
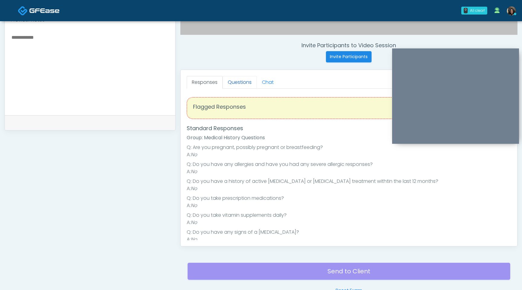
click at [236, 79] on link "Questions" at bounding box center [240, 82] width 34 height 13
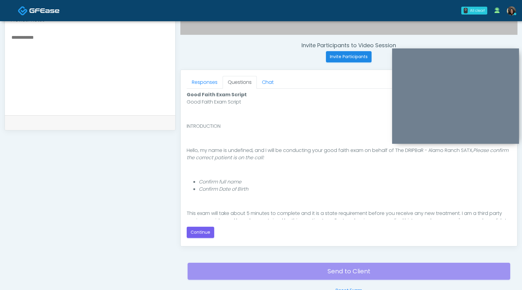
scroll to position [56, 0]
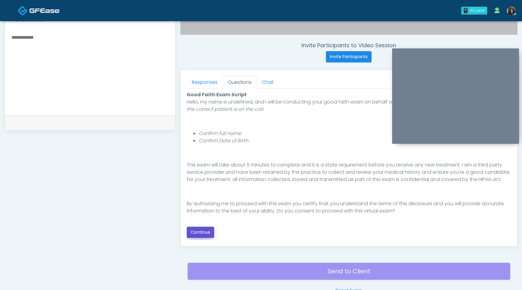
click at [197, 232] on button "Continue" at bounding box center [201, 231] width 28 height 11
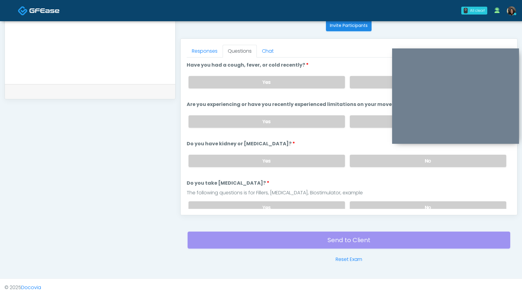
scroll to position [236, 0]
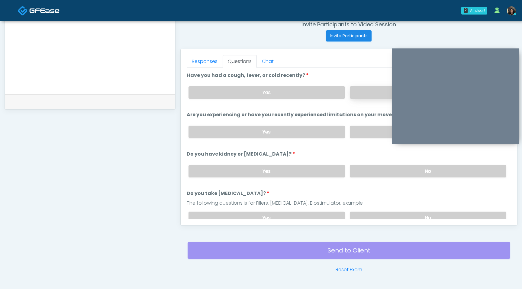
click at [364, 94] on label "No" at bounding box center [428, 92] width 157 height 12
click at [359, 130] on label "No" at bounding box center [428, 131] width 157 height 12
click at [366, 171] on label "No" at bounding box center [428, 171] width 157 height 12
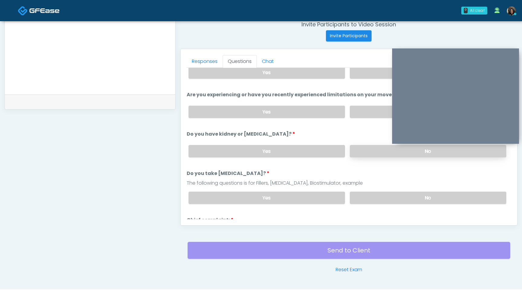
scroll to position [21, 0]
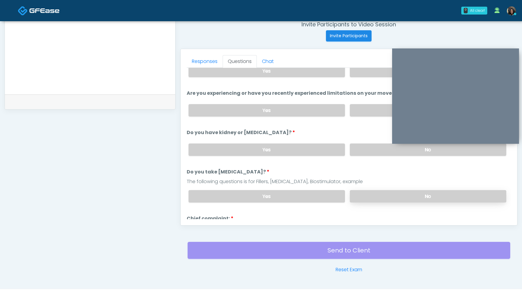
click at [375, 197] on label "No" at bounding box center [428, 196] width 157 height 12
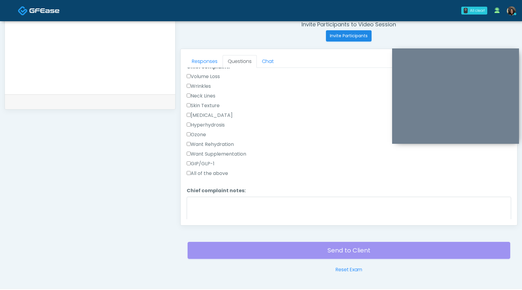
scroll to position [173, 0]
click at [188, 145] on label "Want Rehydration" at bounding box center [210, 144] width 47 height 7
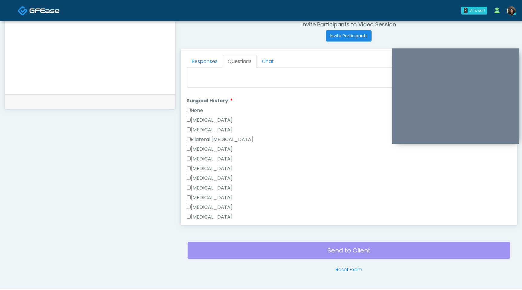
scroll to position [330, 0]
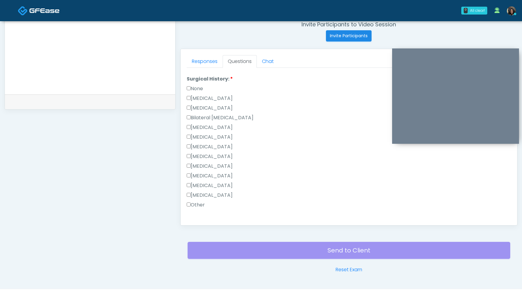
click at [190, 191] on label "Tonsillectomy" at bounding box center [210, 194] width 46 height 7
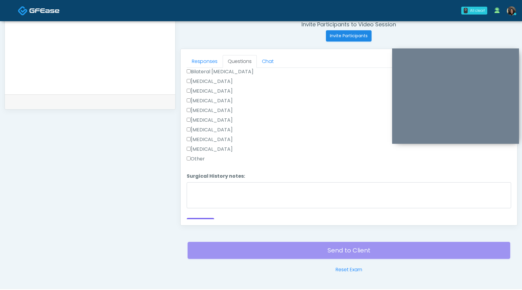
scroll to position [384, 0]
click at [196, 216] on button "Continue" at bounding box center [201, 214] width 28 height 11
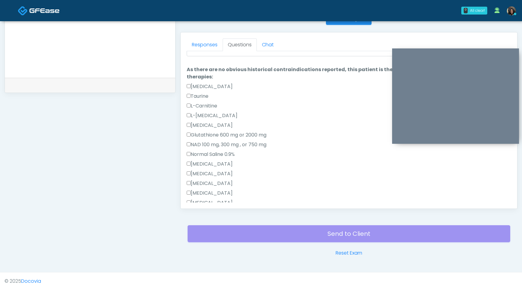
scroll to position [0, 0]
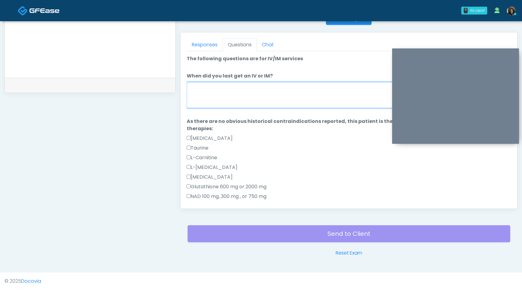
click at [264, 94] on textarea "When did you last get an IV or IM?" at bounding box center [349, 95] width 325 height 26
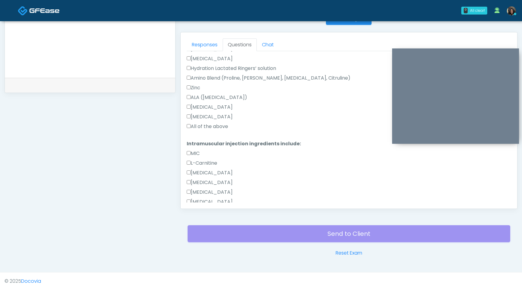
type textarea "**********"
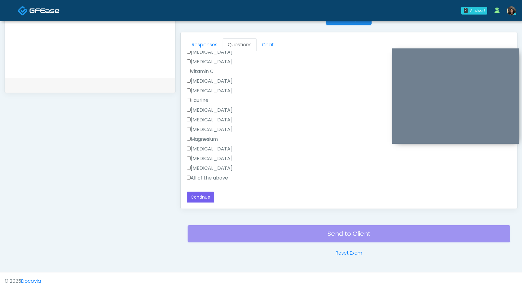
click at [190, 180] on label "All of the above" at bounding box center [207, 177] width 41 height 7
click at [195, 197] on button "Continue" at bounding box center [201, 196] width 28 height 11
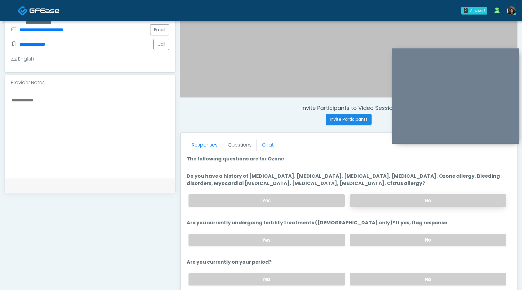
click at [414, 201] on label "No" at bounding box center [428, 200] width 157 height 12
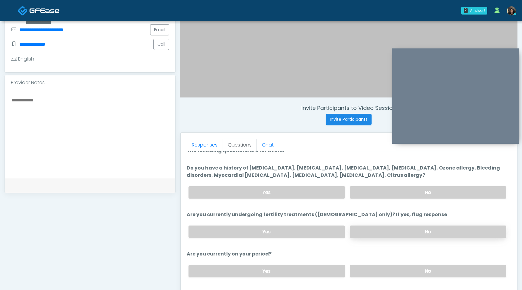
click at [401, 236] on label "No" at bounding box center [428, 231] width 157 height 12
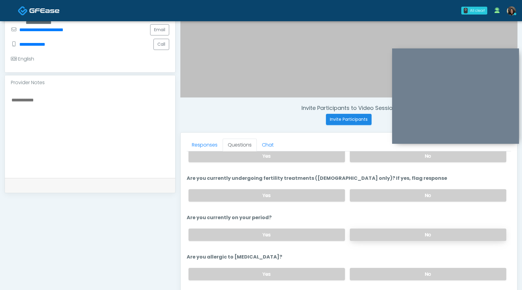
click at [401, 233] on label "No" at bounding box center [428, 234] width 157 height 12
click at [403, 275] on label "No" at bounding box center [428, 274] width 157 height 12
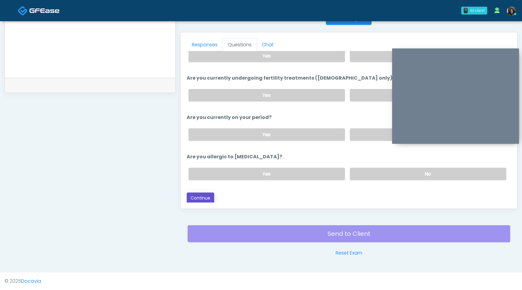
click at [200, 198] on button "Continue" at bounding box center [201, 197] width 28 height 11
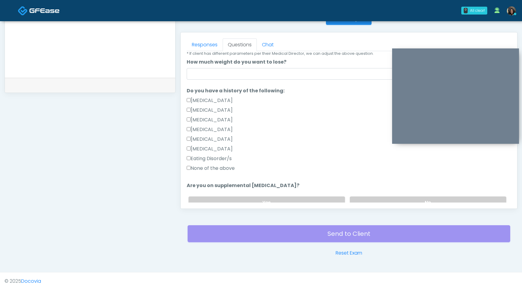
click at [189, 170] on label "None of the above" at bounding box center [211, 167] width 48 height 7
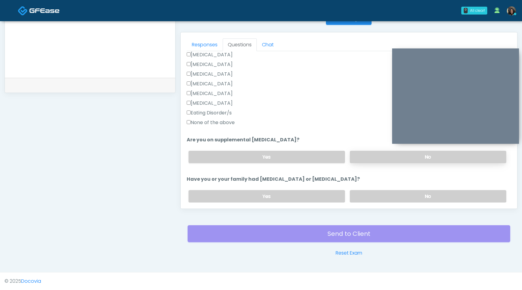
click at [395, 156] on label "No" at bounding box center [428, 157] width 157 height 12
click at [401, 197] on label "No" at bounding box center [428, 196] width 157 height 12
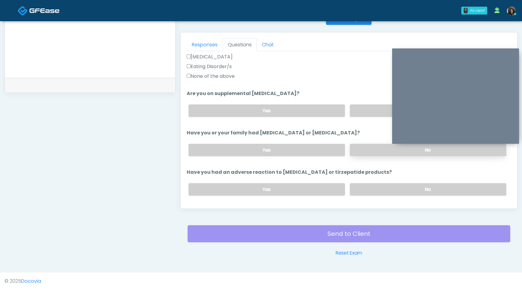
scroll to position [202, 0]
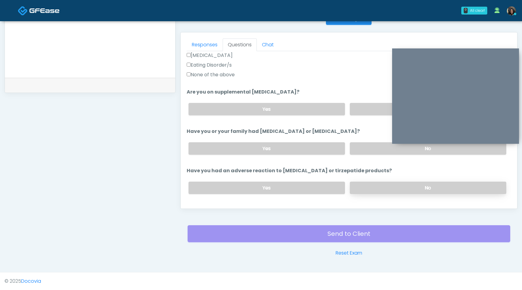
click at [400, 190] on label "No" at bounding box center [428, 187] width 157 height 12
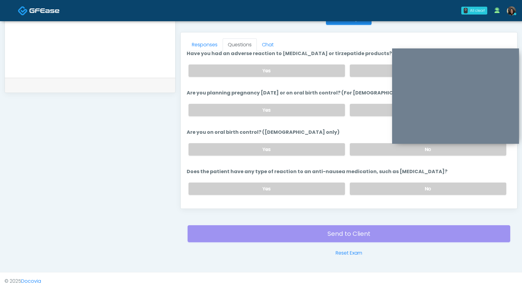
scroll to position [325, 0]
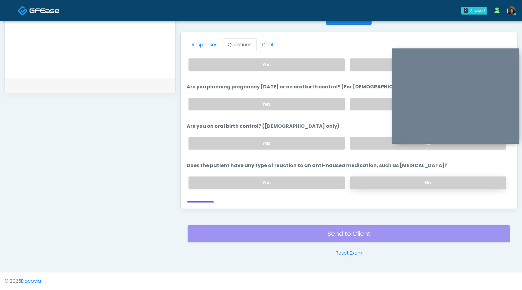
click at [372, 179] on label "No" at bounding box center [428, 182] width 157 height 12
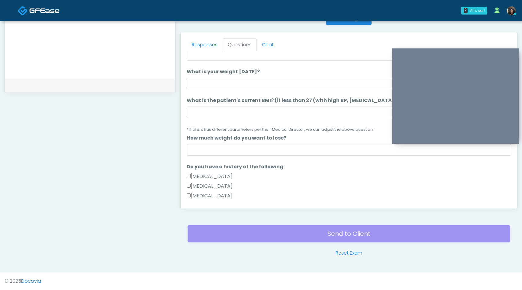
scroll to position [0, 0]
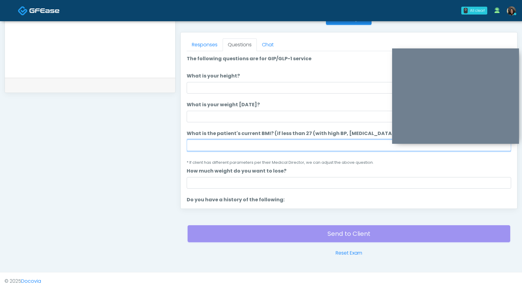
click at [210, 144] on input "What is the patient's current BMI? (if less than 27 (with high BP, diabetes, et…" at bounding box center [349, 144] width 325 height 11
type input "****"
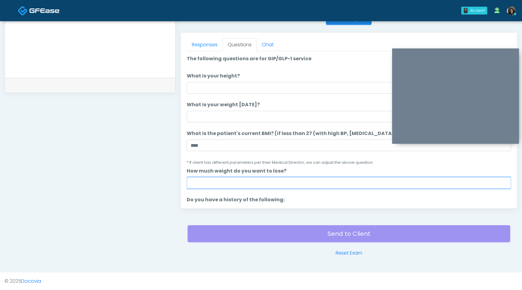
click at [214, 185] on input "How much weight do you want to lose?" at bounding box center [349, 182] width 325 height 11
type input "*"
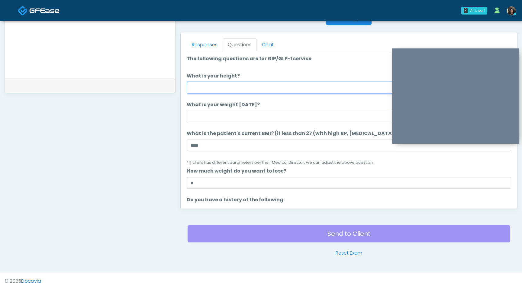
click at [313, 83] on input "What is your height?" at bounding box center [349, 87] width 325 height 11
type input "***"
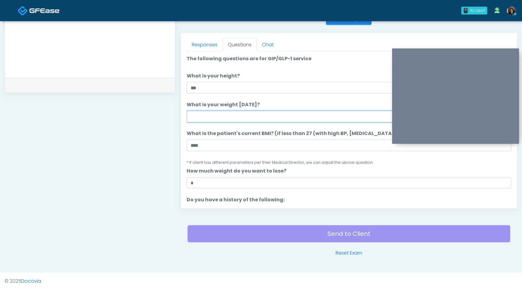
click at [242, 121] on input "What is your weight today?" at bounding box center [349, 116] width 325 height 11
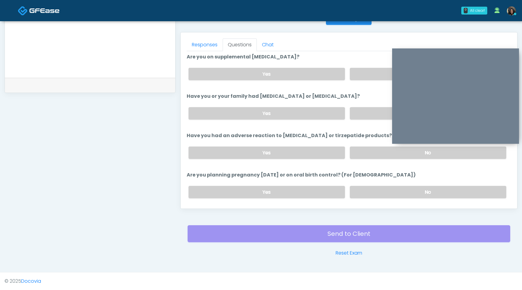
scroll to position [333, 0]
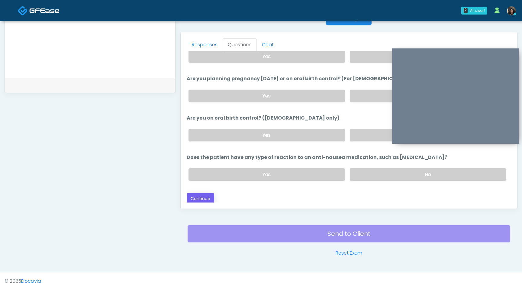
type input "***"
click at [210, 194] on button "Continue" at bounding box center [201, 198] width 28 height 11
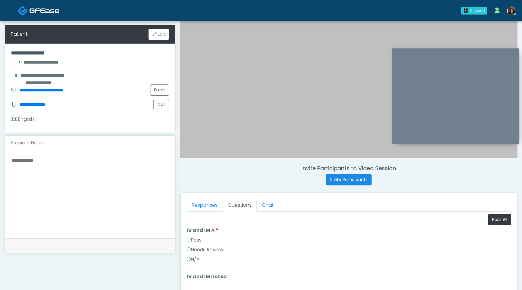
scroll to position [60, 0]
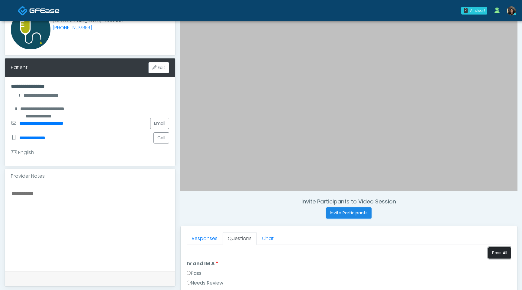
click at [493, 253] on button "Pass All" at bounding box center [499, 252] width 23 height 11
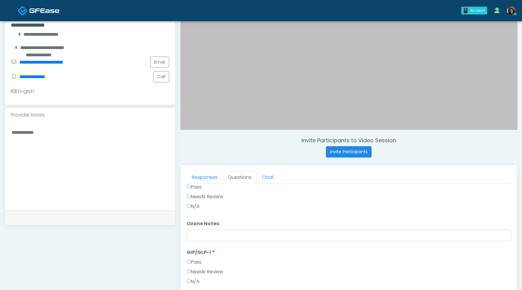
scroll to position [253, 0]
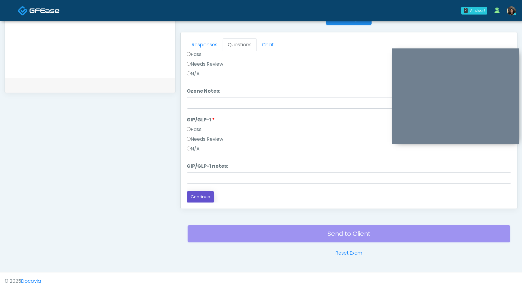
click at [206, 195] on button "Continue" at bounding box center [201, 196] width 28 height 11
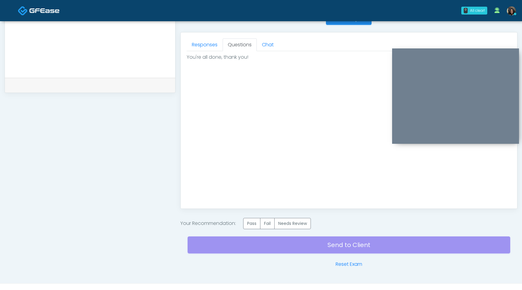
scroll to position [0, 0]
click at [251, 222] on label "Pass" at bounding box center [251, 223] width 17 height 11
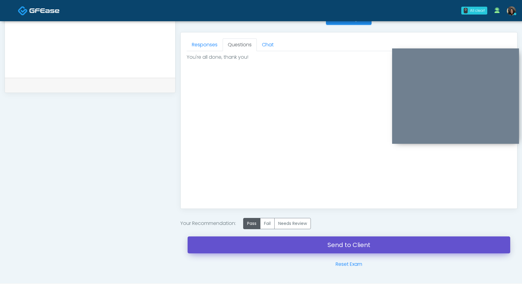
click at [264, 251] on link "Send to Client" at bounding box center [349, 244] width 323 height 17
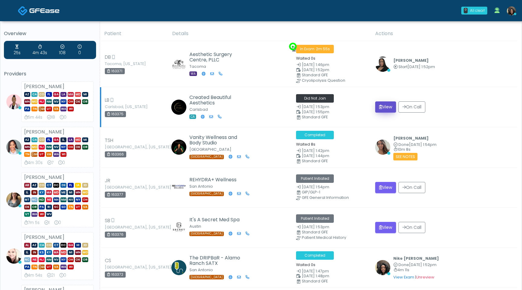
click at [381, 109] on button "View" at bounding box center [385, 106] width 21 height 11
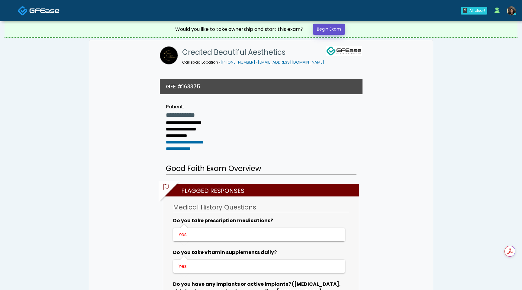
click at [336, 29] on link "Begin Exam" at bounding box center [329, 29] width 32 height 11
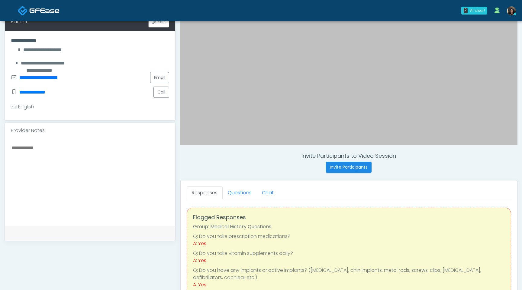
scroll to position [106, 0]
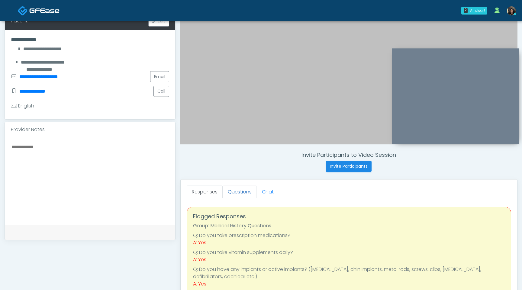
click at [243, 189] on link "Questions" at bounding box center [240, 191] width 34 height 13
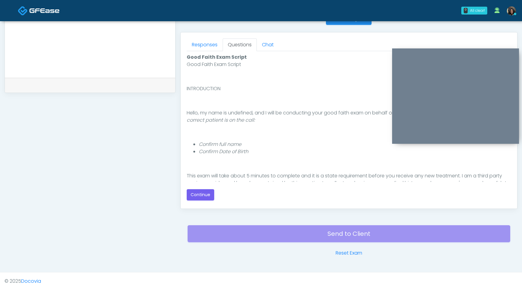
scroll to position [56, 0]
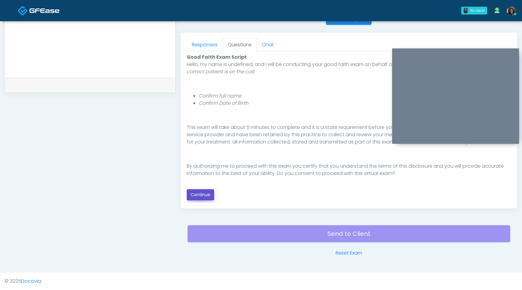
click at [202, 196] on button "Continue" at bounding box center [201, 194] width 28 height 11
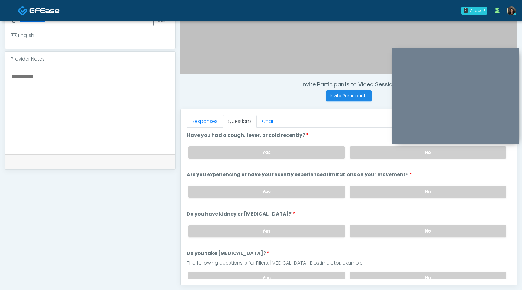
scroll to position [180, 0]
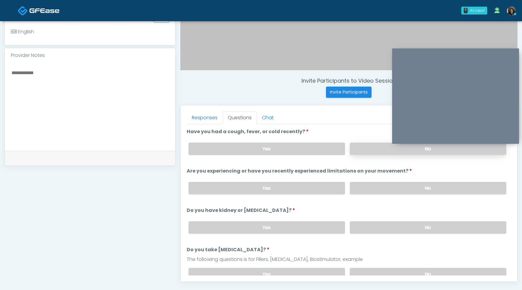
click at [391, 150] on label "No" at bounding box center [428, 148] width 157 height 12
click at [380, 186] on label "No" at bounding box center [428, 188] width 157 height 12
click at [398, 222] on label "No" at bounding box center [428, 227] width 157 height 12
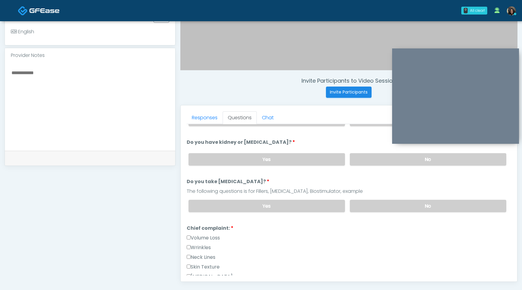
scroll to position [72, 0]
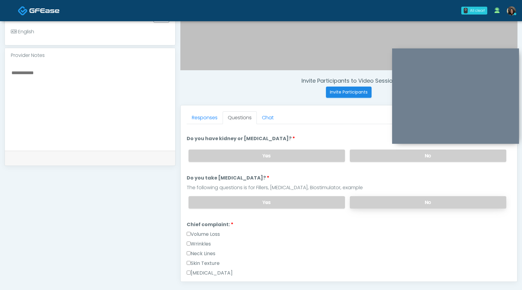
click at [401, 203] on label "No" at bounding box center [428, 202] width 157 height 12
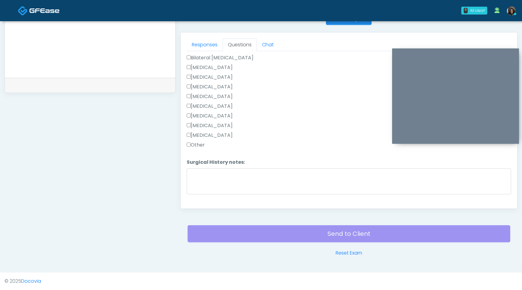
scroll to position [355, 0]
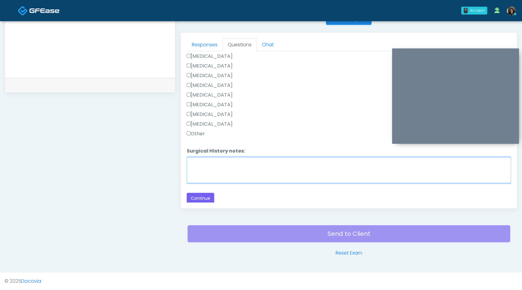
click at [200, 159] on textarea "Surgical History notes:" at bounding box center [349, 170] width 325 height 26
type textarea "**********"
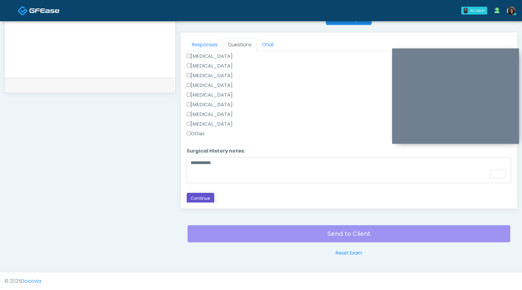
click at [207, 198] on button "Continue" at bounding box center [201, 198] width 28 height 11
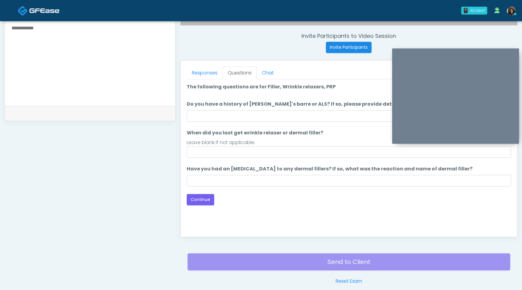
scroll to position [218, 0]
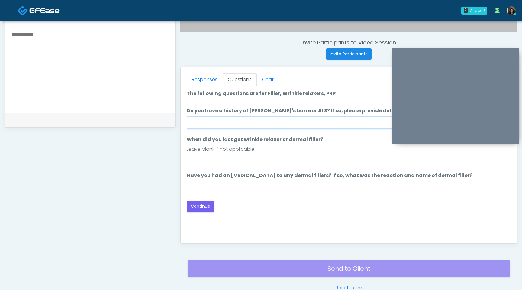
click at [259, 121] on input "Do you have a history of [PERSON_NAME]'s barre or ALS? If so, please provide de…" at bounding box center [349, 122] width 325 height 11
type input "**"
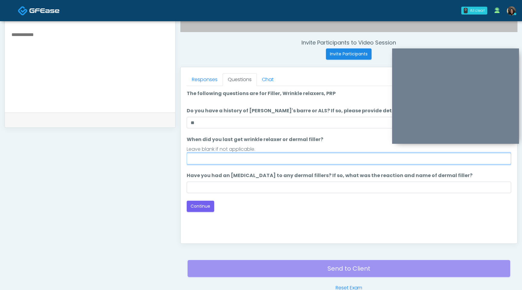
click at [216, 155] on input "When did you last get wrinkle relaxer or dermal filler?" at bounding box center [349, 158] width 325 height 11
click at [210, 160] on input "**********" at bounding box center [349, 158] width 325 height 11
type input "**********"
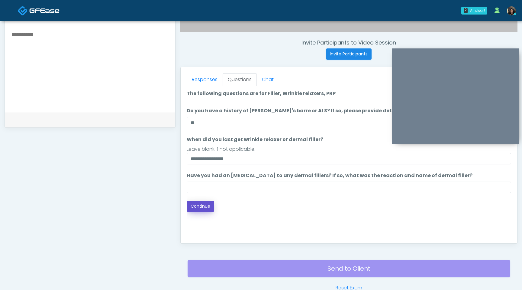
click at [208, 205] on button "Continue" at bounding box center [201, 205] width 28 height 11
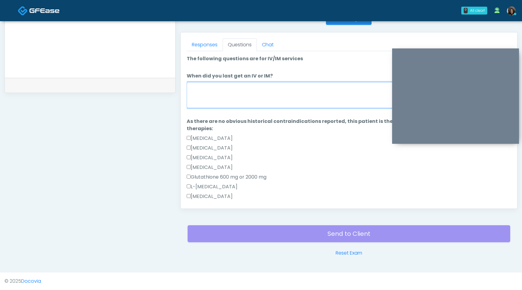
click at [285, 91] on textarea "When did you last get an IV or IM?" at bounding box center [349, 95] width 325 height 26
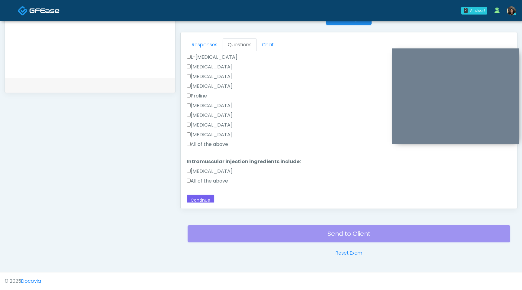
scroll to position [129, 0]
type textarea "**********"
click at [190, 141] on label "All of the above" at bounding box center [207, 144] width 41 height 7
click at [202, 200] on button "Continue" at bounding box center [201, 199] width 28 height 11
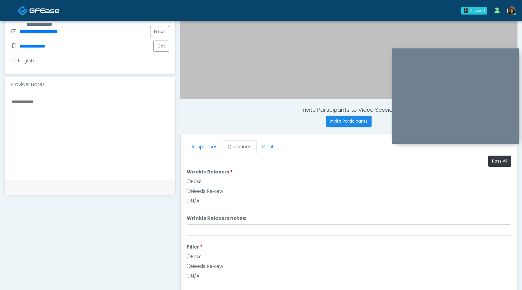
scroll to position [145, 0]
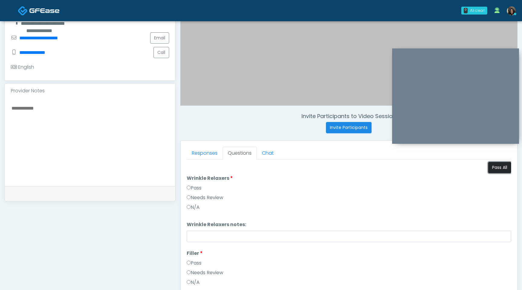
click at [500, 169] on button "Pass All" at bounding box center [499, 167] width 23 height 11
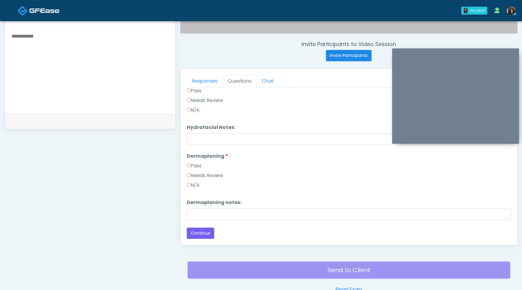
scroll to position [228, 0]
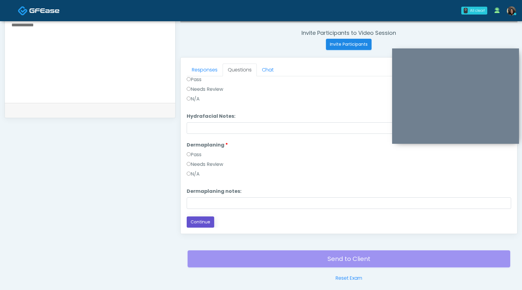
click at [202, 223] on button "Continue" at bounding box center [201, 221] width 28 height 11
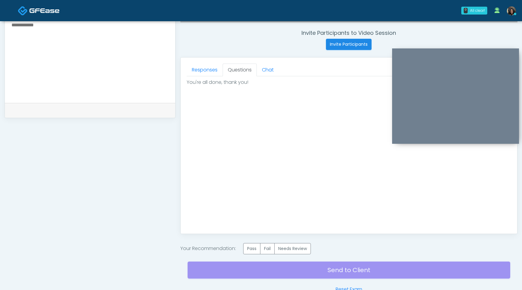
scroll to position [0, 0]
click at [251, 248] on label "Pass" at bounding box center [251, 248] width 17 height 11
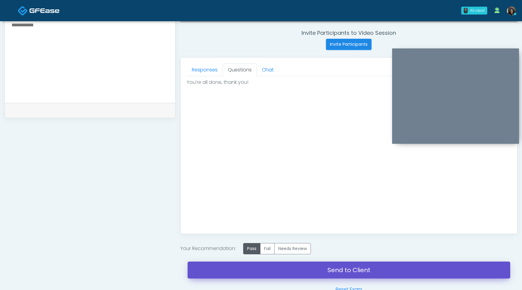
click at [260, 269] on link "Send to Client" at bounding box center [349, 269] width 323 height 17
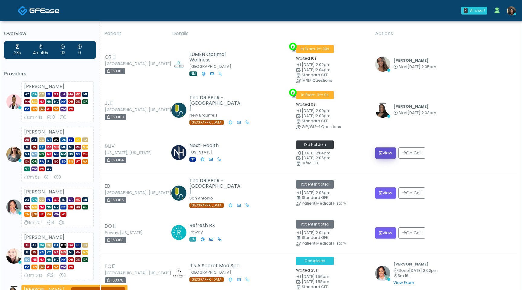
click at [386, 150] on button "View" at bounding box center [385, 152] width 21 height 11
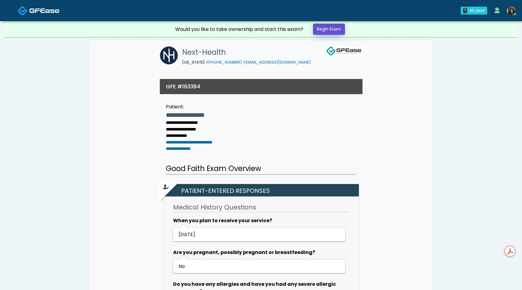
click at [342, 29] on link "Begin Exam" at bounding box center [329, 29] width 32 height 11
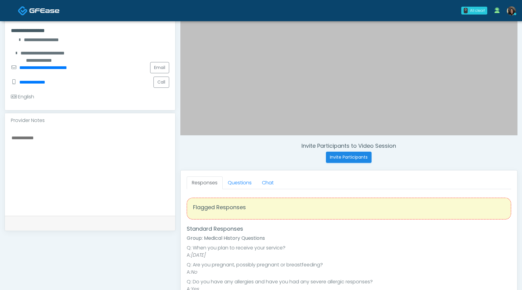
scroll to position [128, 0]
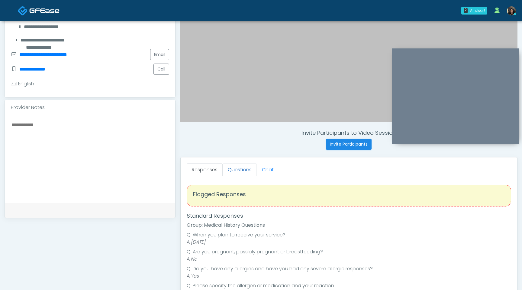
click at [242, 170] on link "Questions" at bounding box center [240, 169] width 34 height 13
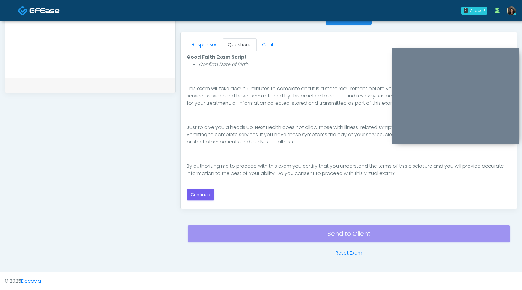
scroll to position [94, 0]
click at [195, 198] on button "Continue" at bounding box center [201, 194] width 28 height 11
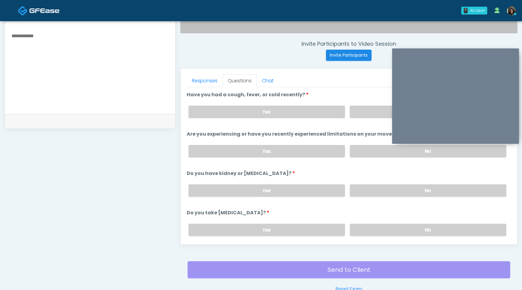
scroll to position [204, 0]
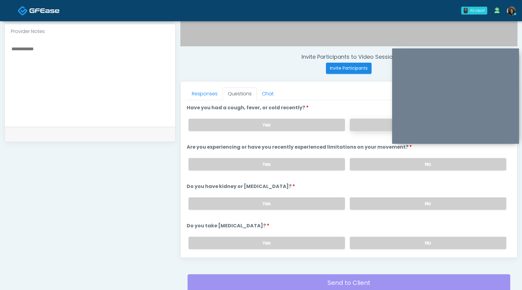
click at [371, 123] on label "No" at bounding box center [428, 124] width 157 height 12
click at [372, 162] on label "No" at bounding box center [428, 164] width 157 height 12
click at [367, 201] on label "No" at bounding box center [428, 203] width 157 height 12
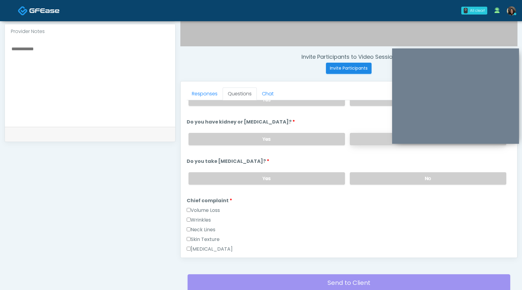
scroll to position [77, 0]
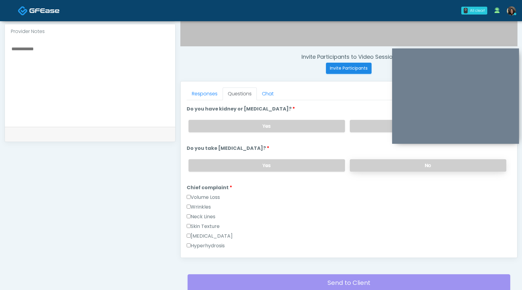
click at [373, 164] on label "No" at bounding box center [428, 165] width 157 height 12
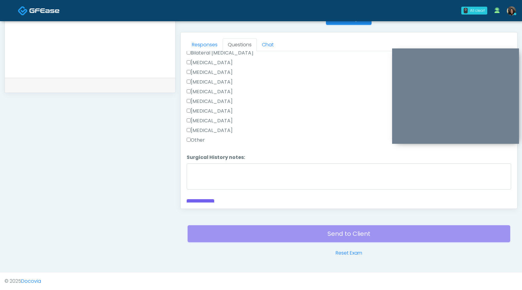
scroll to position [377, 0]
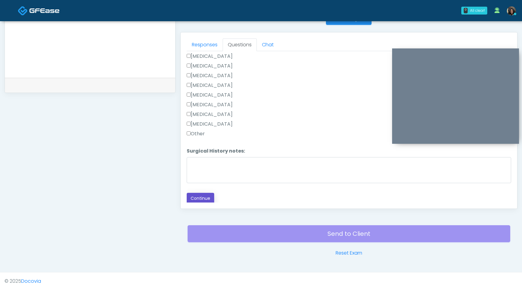
click at [197, 200] on button "Continue" at bounding box center [201, 198] width 28 height 11
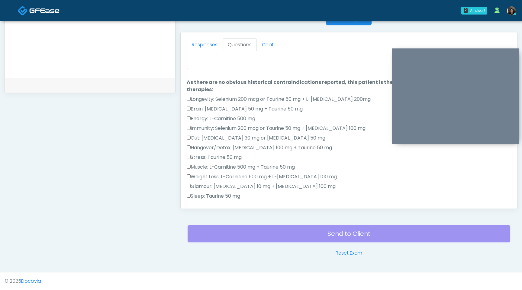
scroll to position [0, 0]
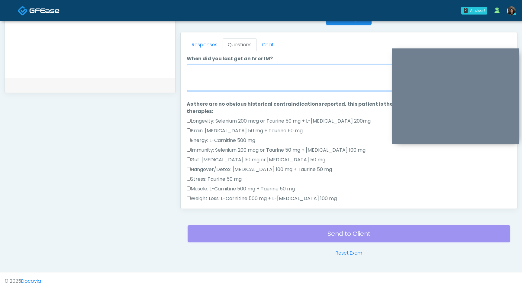
click at [270, 83] on textarea "When did you last get an IV or IM?" at bounding box center [349, 78] width 325 height 26
type textarea "*"
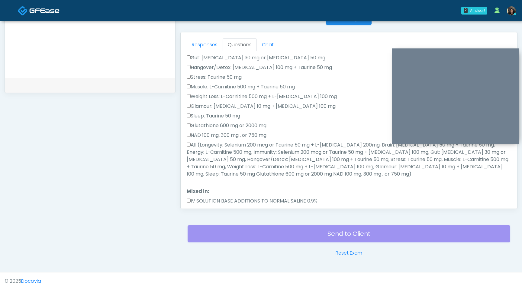
scroll to position [118, 0]
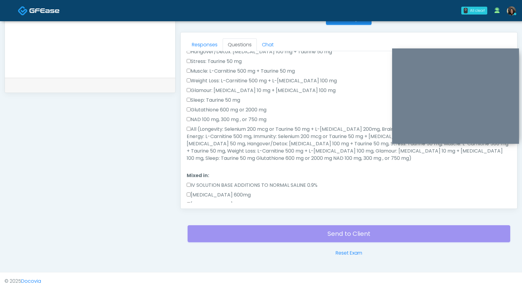
type textarea "**********"
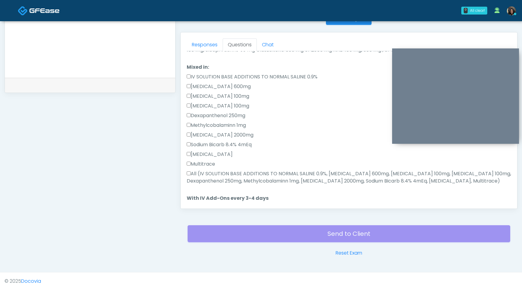
scroll to position [243, 0]
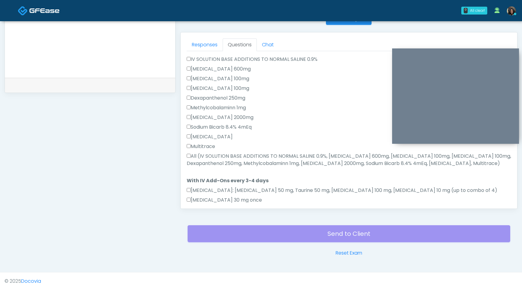
click at [191, 156] on label "All (IV SOLUTION BASE ADDITIONS TO NORMAL SALINE 0.9%, Magnesium Chloride 600mg…" at bounding box center [349, 159] width 325 height 15
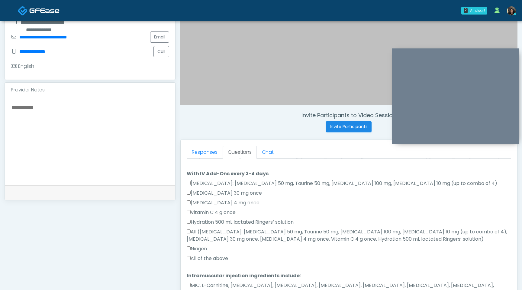
scroll to position [130, 0]
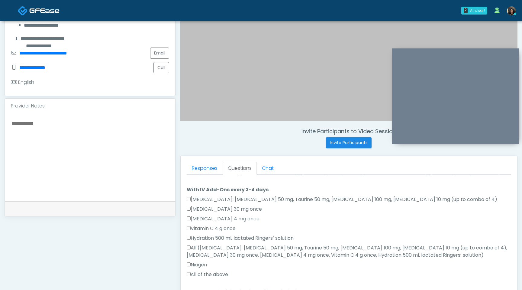
click at [85, 122] on textarea at bounding box center [90, 156] width 158 height 74
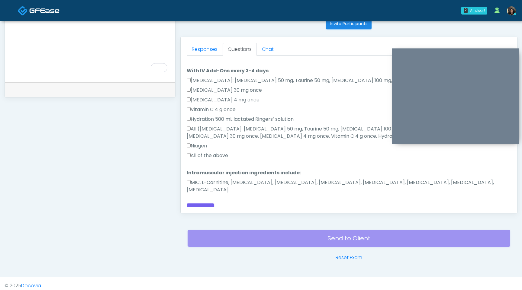
scroll to position [253, 0]
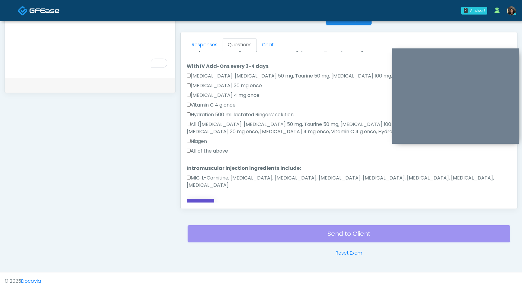
click at [209, 199] on button "Continue" at bounding box center [201, 204] width 28 height 11
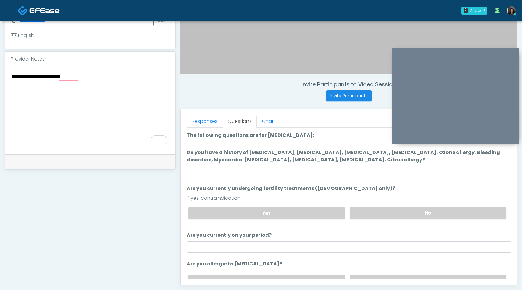
scroll to position [169, 0]
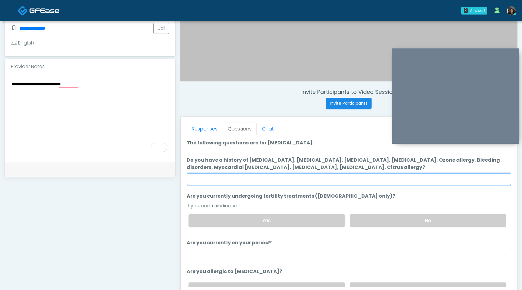
click at [292, 179] on input "Do you have a history of Hyperthyroidism, Hypotension, Hypocalcemia, Hypoglycem…" at bounding box center [349, 178] width 325 height 11
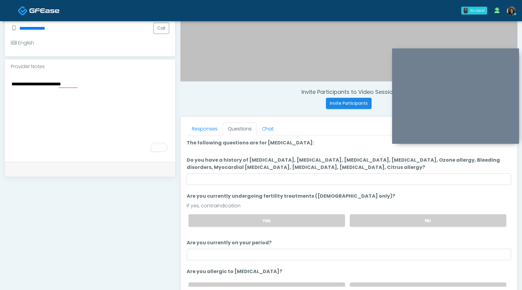
click at [91, 87] on textarea "**********" at bounding box center [90, 117] width 158 height 74
type textarea "**********"
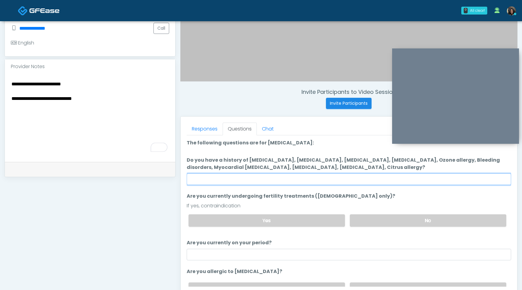
click at [334, 182] on input "Do you have a history of Hyperthyroidism, Hypotension, Hypocalcemia, Hypoglycem…" at bounding box center [349, 178] width 325 height 11
type input "****"
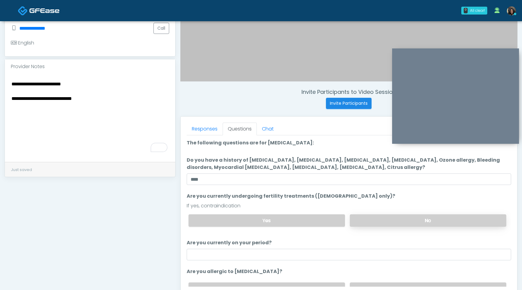
click at [429, 218] on label "No" at bounding box center [428, 220] width 157 height 12
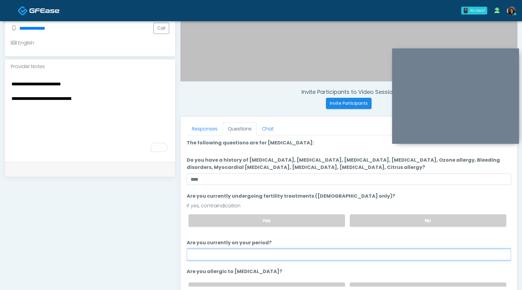
click at [290, 254] on input "Are you currently on your period?" at bounding box center [349, 253] width 325 height 11
type input "**"
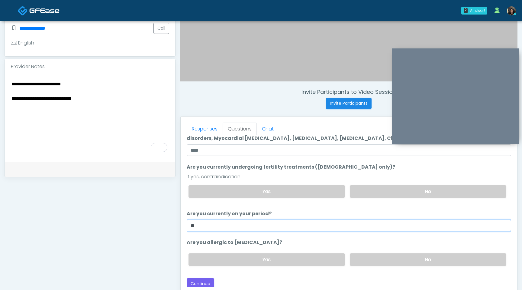
scroll to position [26, 0]
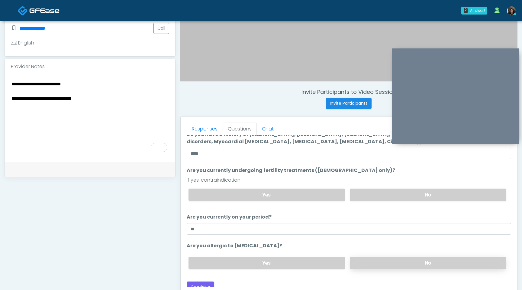
click at [413, 261] on label "No" at bounding box center [428, 262] width 157 height 12
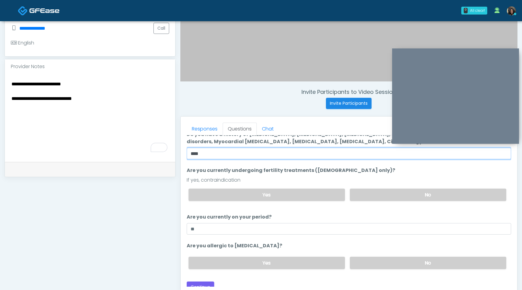
click at [209, 151] on input "****" at bounding box center [349, 153] width 325 height 11
type input "*"
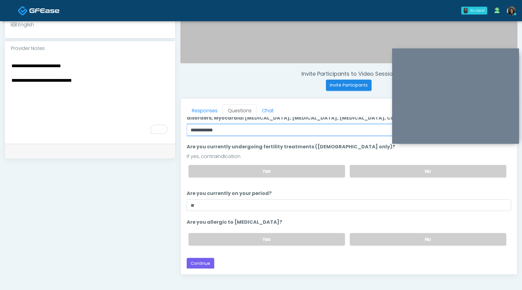
scroll to position [199, 0]
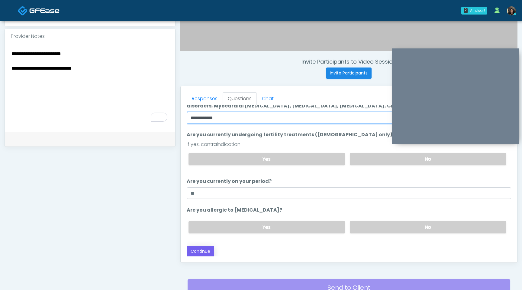
type input "**********"
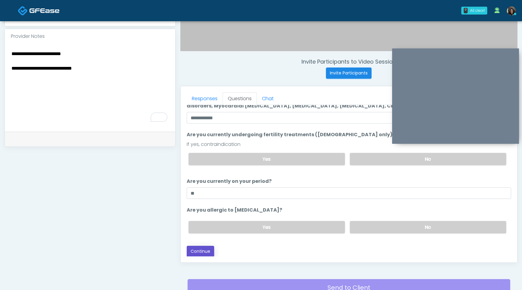
click at [209, 251] on button "Continue" at bounding box center [201, 250] width 28 height 11
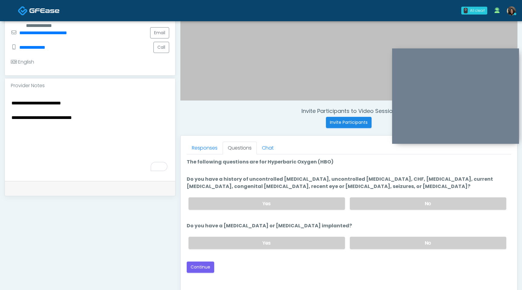
scroll to position [150, 0]
click at [148, 122] on textarea "**********" at bounding box center [90, 136] width 158 height 74
click at [420, 203] on label "No" at bounding box center [428, 203] width 157 height 12
click at [397, 243] on label "No" at bounding box center [428, 243] width 157 height 12
click at [202, 265] on button "Continue" at bounding box center [201, 266] width 28 height 11
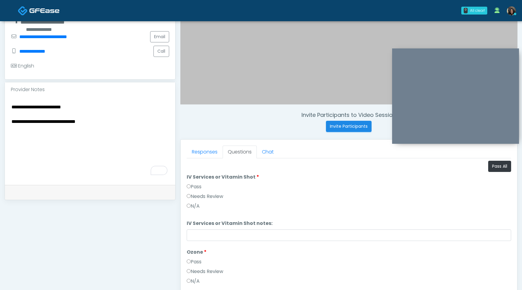
scroll to position [166, 0]
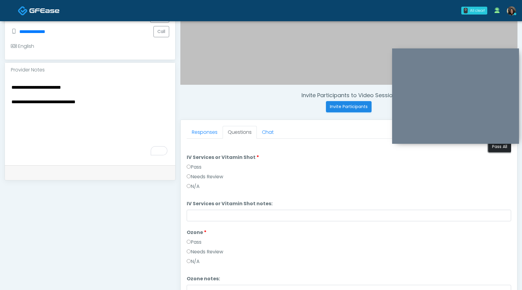
click at [501, 146] on button "Pass All" at bounding box center [499, 146] width 23 height 11
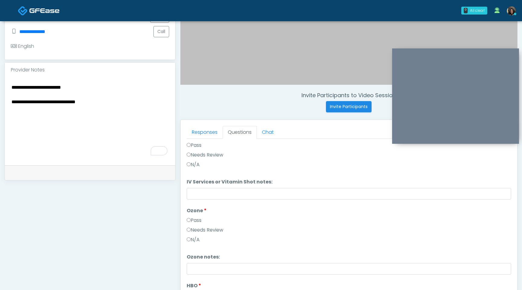
scroll to position [22, 0]
click at [50, 101] on textarea "**********" at bounding box center [90, 120] width 158 height 74
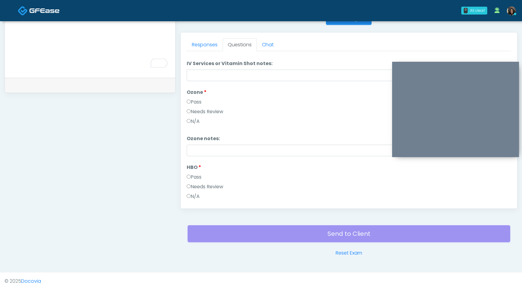
scroll to position [100, 0]
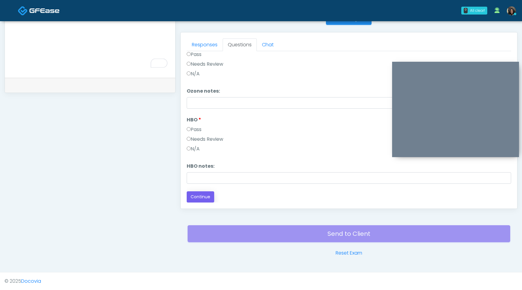
type textarea "**********"
click at [212, 197] on button "Continue" at bounding box center [201, 196] width 28 height 11
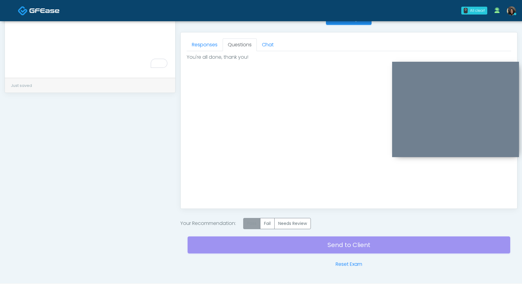
click at [253, 226] on label "Pass" at bounding box center [251, 223] width 17 height 11
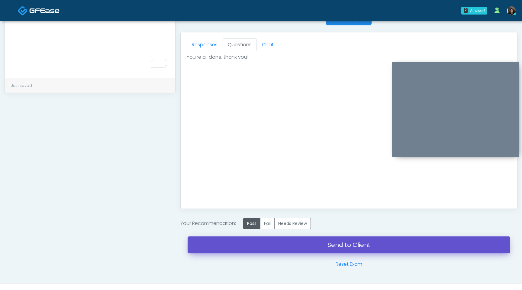
click at [275, 251] on link "Send to Client" at bounding box center [349, 244] width 323 height 17
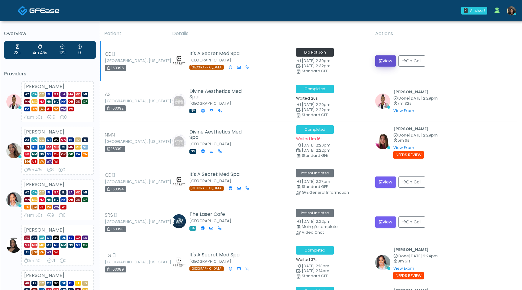
click at [379, 60] on icon "submit" at bounding box center [380, 61] width 3 height 4
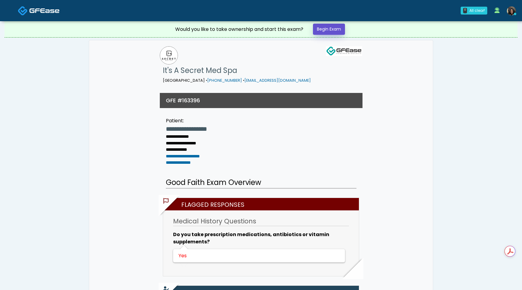
click at [336, 30] on link "Begin Exam" at bounding box center [329, 29] width 32 height 11
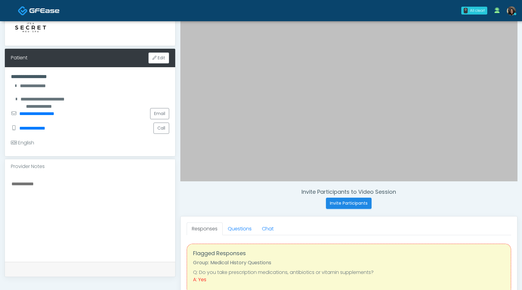
scroll to position [82, 0]
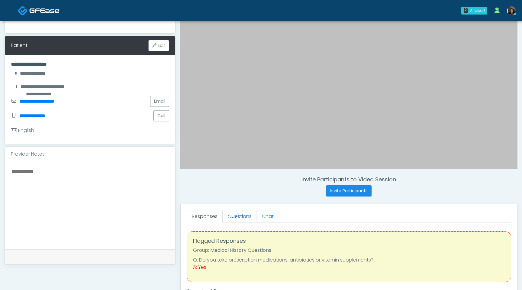
click at [241, 218] on link "Questions" at bounding box center [240, 216] width 34 height 13
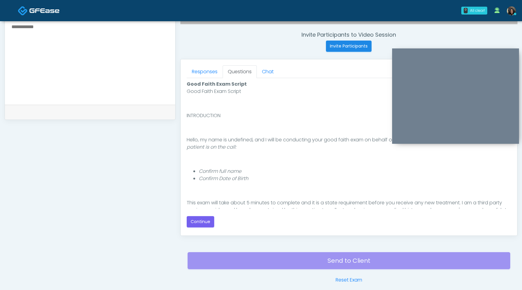
scroll to position [56, 0]
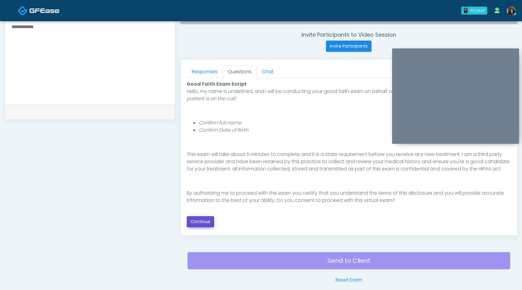
click at [203, 224] on button "Continue" at bounding box center [201, 221] width 28 height 11
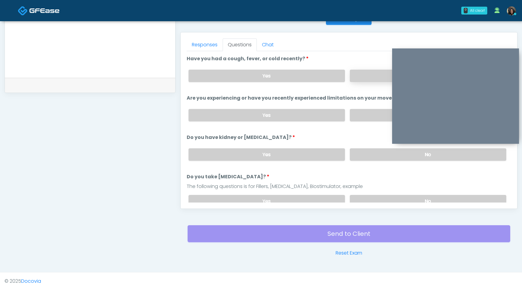
click at [376, 80] on label "No" at bounding box center [428, 76] width 157 height 12
click at [366, 118] on label "No" at bounding box center [428, 115] width 157 height 12
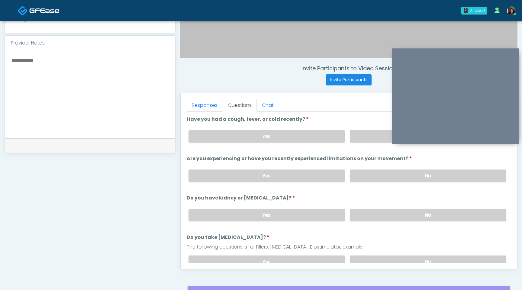
scroll to position [190, 0]
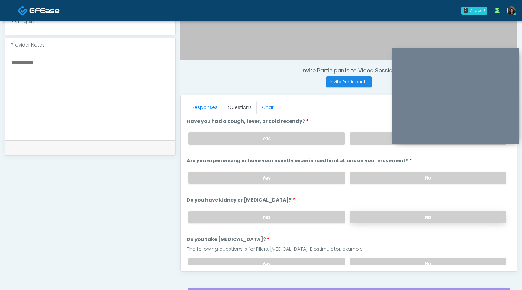
click at [376, 217] on label "No" at bounding box center [428, 217] width 157 height 12
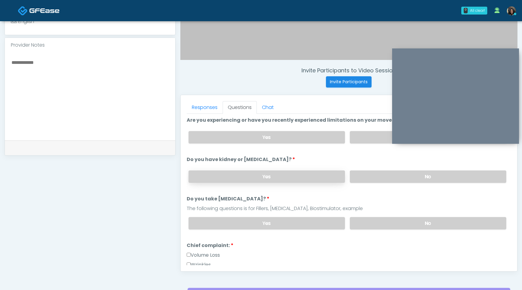
scroll to position [43, 0]
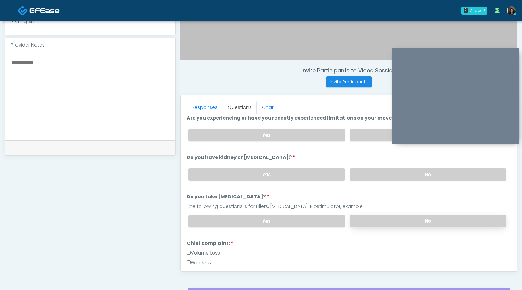
click at [403, 216] on label "No" at bounding box center [428, 221] width 157 height 12
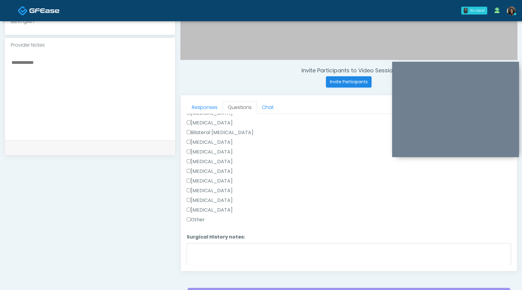
scroll to position [394, 0]
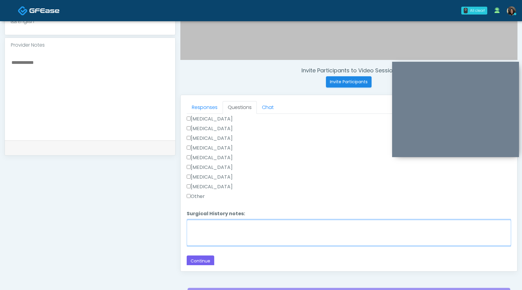
click at [200, 222] on textarea "Surgical History notes:" at bounding box center [349, 232] width 325 height 26
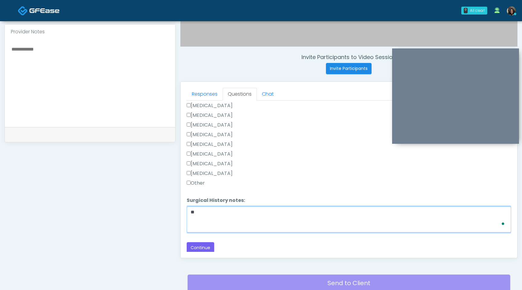
scroll to position [190, 0]
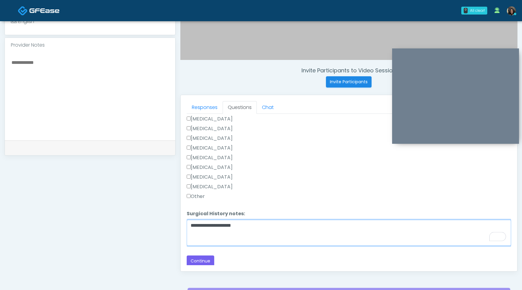
click at [192, 226] on textarea "**********" at bounding box center [349, 232] width 325 height 26
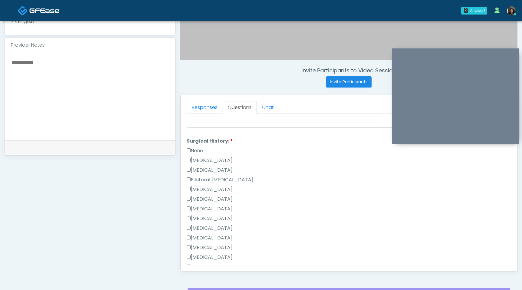
scroll to position [312, 0]
type textarea "**********"
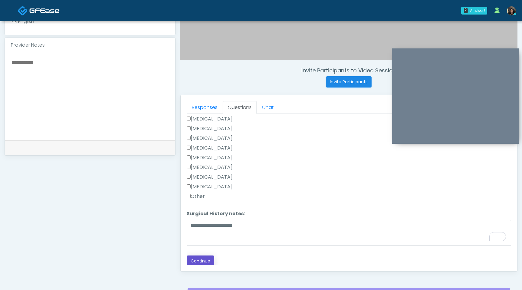
click at [198, 257] on button "Continue" at bounding box center [201, 260] width 28 height 11
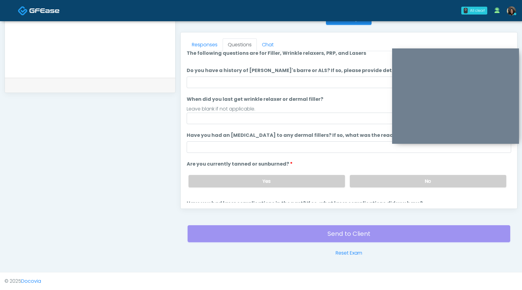
scroll to position [0, 0]
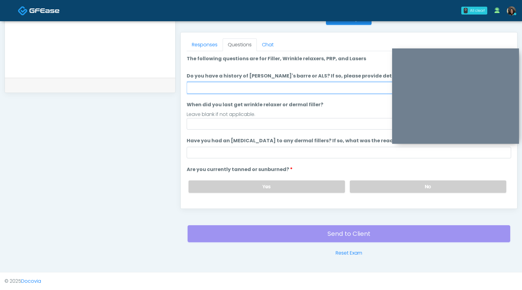
click at [249, 88] on input "Do you have a history of [PERSON_NAME]'s barre or ALS? If so, please provide de…" at bounding box center [349, 87] width 325 height 11
type input "**"
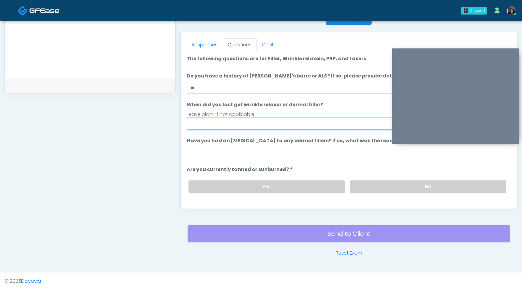
click at [236, 118] on input "When did you last get wrinkle relaxer or dermal filler?" at bounding box center [349, 123] width 325 height 11
type input "*********"
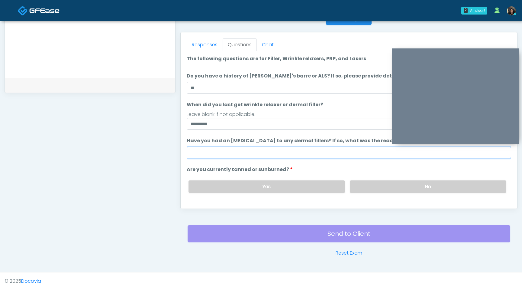
click at [229, 154] on input "Have you had an allergic response to any dermal fillers? If so, what was the re…" at bounding box center [349, 152] width 325 height 11
type input "**********"
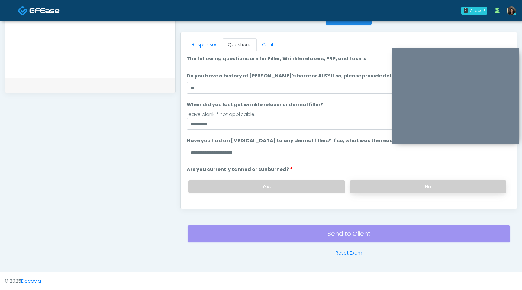
click at [457, 188] on label "No" at bounding box center [428, 186] width 157 height 12
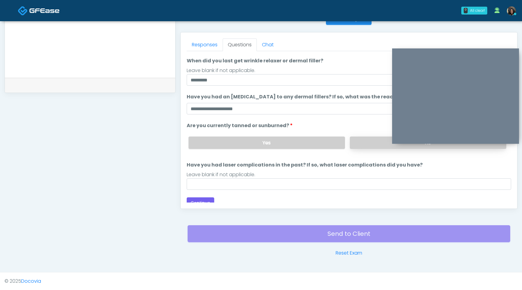
scroll to position [50, 0]
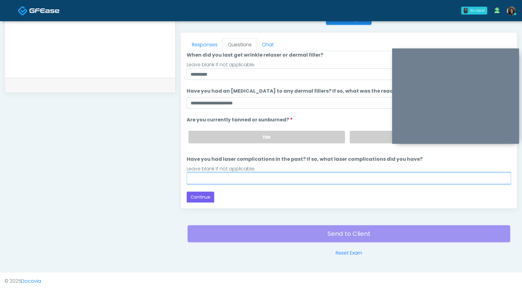
click at [312, 183] on input "Have you had laser complications in the past? If so, what laser complications d…" at bounding box center [349, 177] width 325 height 11
click at [202, 176] on input "**" at bounding box center [349, 177] width 325 height 11
type input "*"
type input "**********"
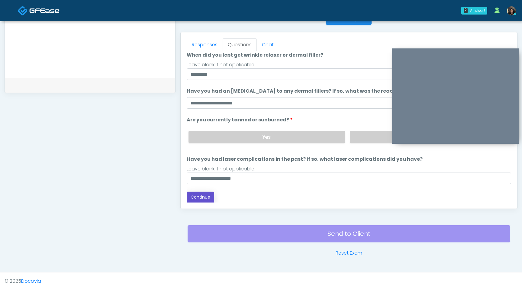
click at [200, 197] on button "Continue" at bounding box center [201, 196] width 28 height 11
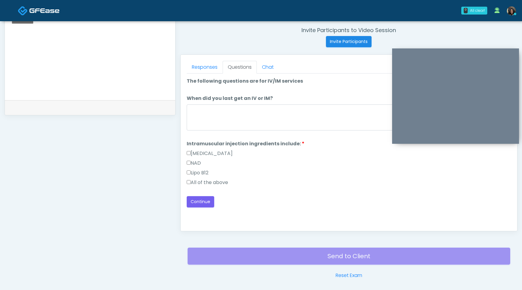
scroll to position [227, 0]
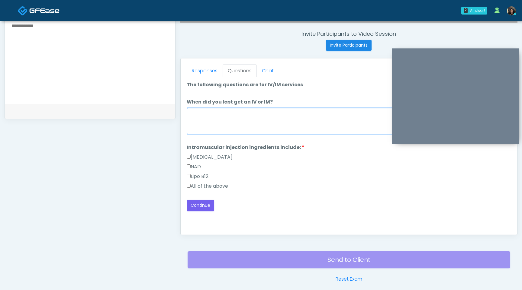
click at [265, 122] on textarea "When did you last get an IV or IM?" at bounding box center [349, 121] width 325 height 26
type textarea "**********"
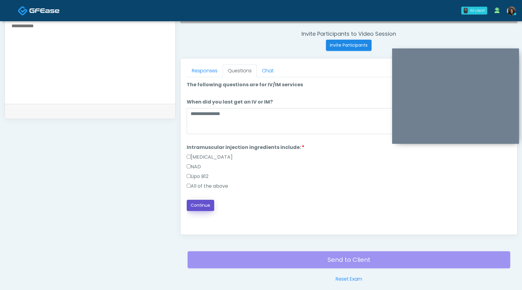
click at [201, 207] on button "Continue" at bounding box center [201, 205] width 28 height 11
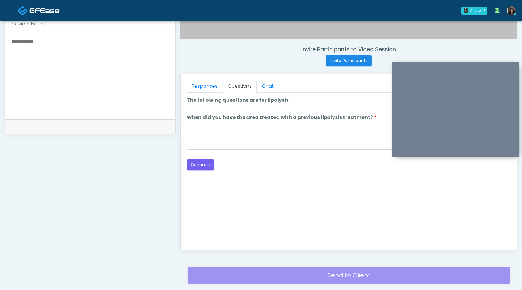
scroll to position [238, 0]
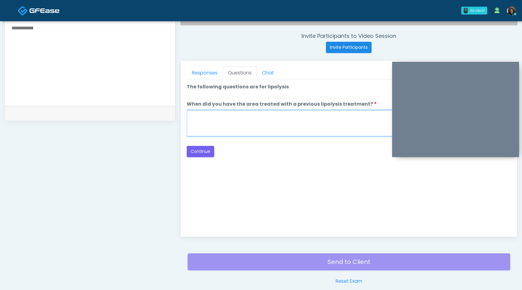
click at [254, 122] on textarea "When did you have the area treated with a previous lipolysis treatment?" at bounding box center [349, 123] width 325 height 26
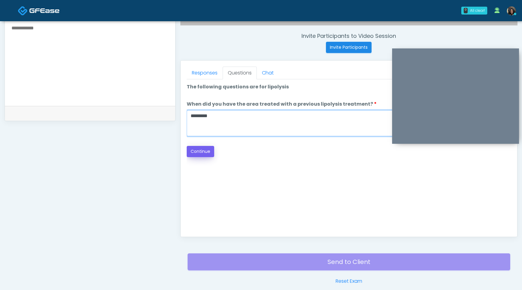
type textarea "*********"
click at [203, 155] on button "Continue" at bounding box center [201, 151] width 28 height 11
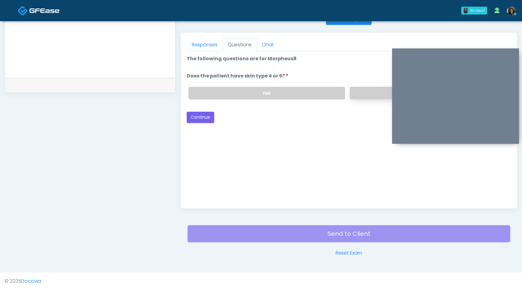
click at [376, 92] on label "No" at bounding box center [428, 93] width 157 height 12
click at [278, 93] on label "Yes" at bounding box center [267, 93] width 157 height 12
click at [202, 115] on button "Continue" at bounding box center [201, 117] width 28 height 11
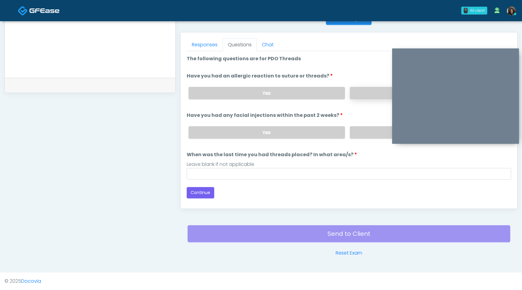
click at [368, 87] on label "No" at bounding box center [428, 93] width 157 height 12
click at [370, 134] on label "No" at bounding box center [428, 132] width 157 height 12
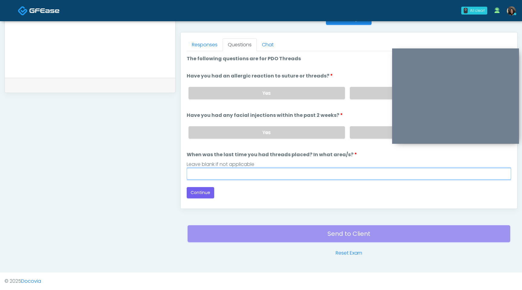
click at [282, 176] on input "When was the last time you had threads placed? In what area/s?" at bounding box center [349, 173] width 325 height 11
type input "*********"
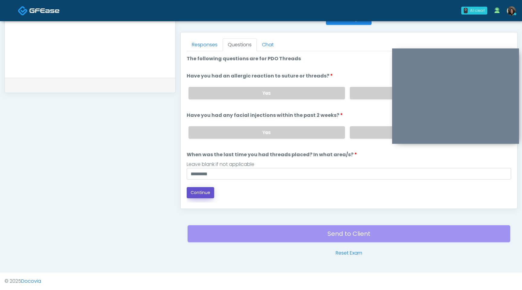
click at [202, 190] on button "Continue" at bounding box center [201, 192] width 28 height 11
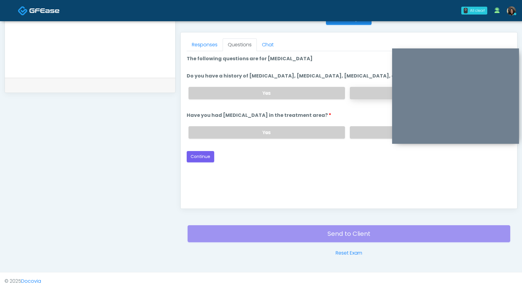
click at [364, 99] on label "No" at bounding box center [428, 93] width 157 height 12
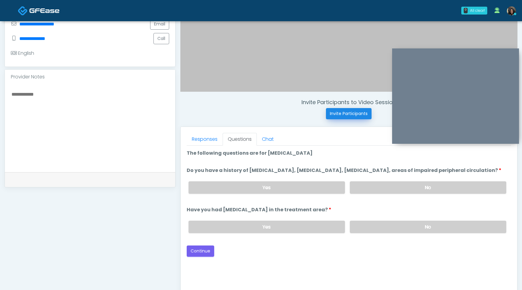
scroll to position [160, 0]
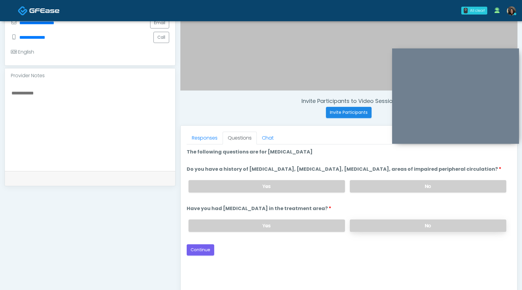
click at [400, 232] on label "No" at bounding box center [428, 225] width 157 height 12
click at [196, 255] on button "Continue" at bounding box center [201, 249] width 28 height 11
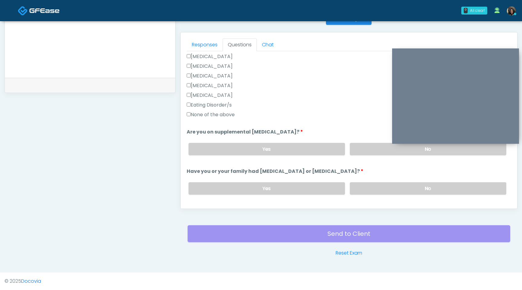
scroll to position [164, 0]
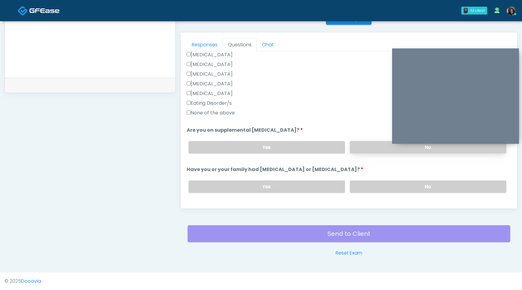
click at [385, 148] on label "No" at bounding box center [428, 147] width 157 height 12
click at [382, 187] on label "No" at bounding box center [428, 186] width 157 height 12
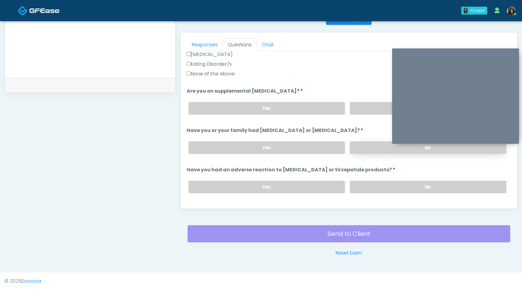
click at [382, 187] on label "No" at bounding box center [428, 186] width 157 height 12
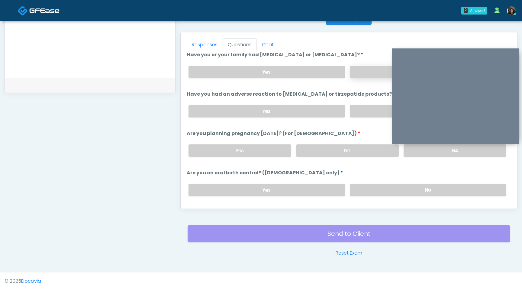
scroll to position [285, 0]
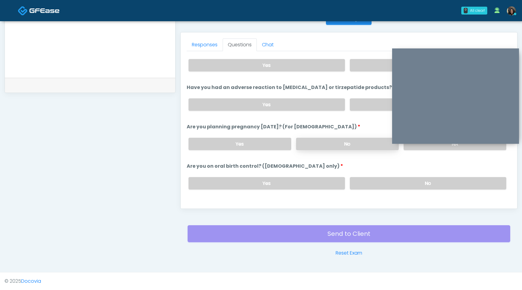
click at [357, 143] on label "No" at bounding box center [347, 144] width 103 height 12
click at [376, 179] on label "No" at bounding box center [428, 183] width 157 height 12
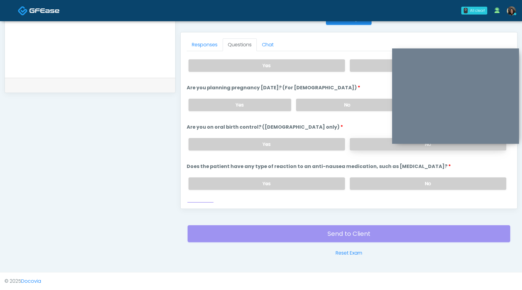
scroll to position [333, 0]
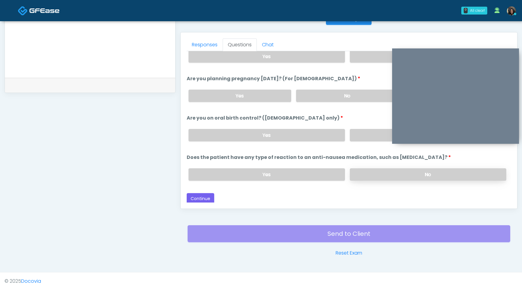
click at [378, 173] on label "No" at bounding box center [428, 174] width 157 height 12
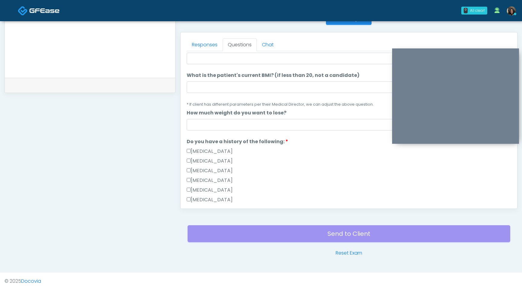
scroll to position [57, 0]
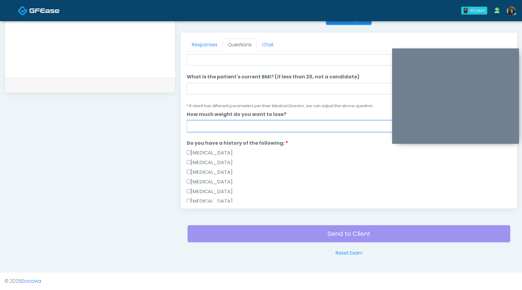
click at [244, 127] on input "How much weight do you want to lose?" at bounding box center [349, 125] width 325 height 11
type input "*"
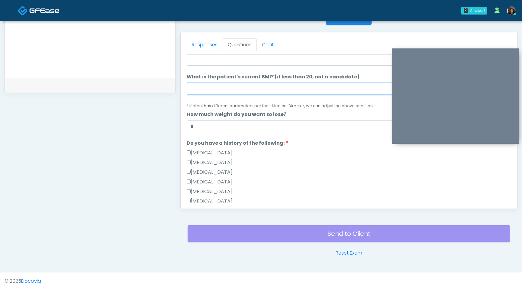
click at [237, 87] on input "What is the patient's current BMI? (if less than 20, not a candidate)" at bounding box center [349, 88] width 325 height 11
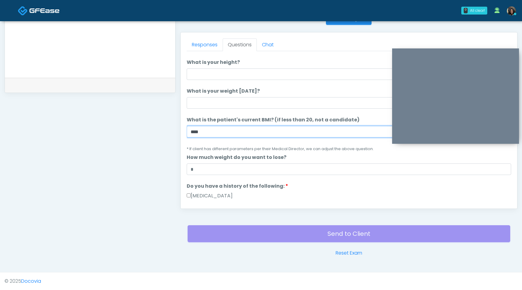
scroll to position [0, 0]
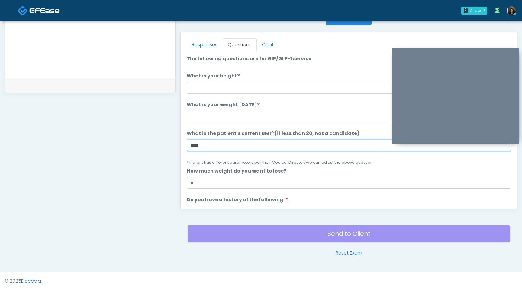
type input "****"
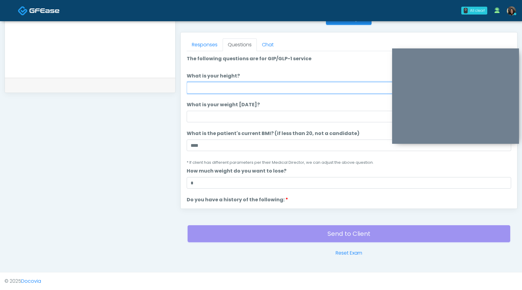
click at [235, 88] on input "What is your height?" at bounding box center [349, 87] width 325 height 11
type input "***"
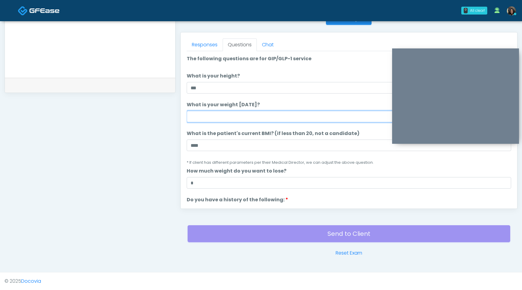
click at [266, 115] on input "What is your weight today?" at bounding box center [349, 116] width 325 height 11
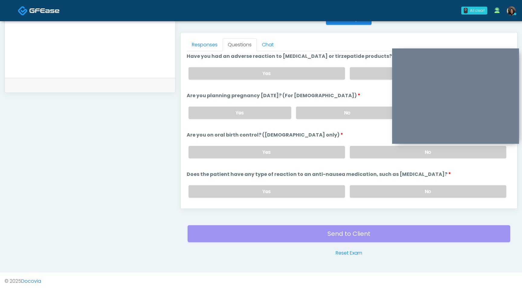
scroll to position [333, 0]
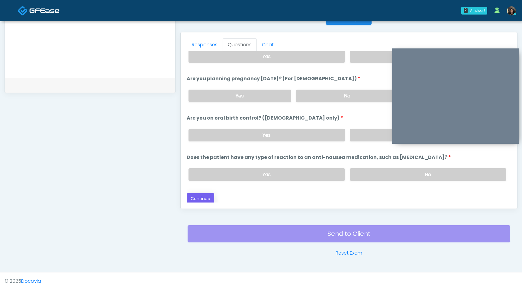
type input "***"
click at [199, 195] on button "Continue" at bounding box center [201, 198] width 28 height 11
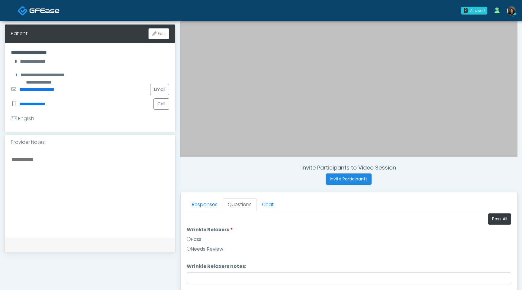
scroll to position [95, 0]
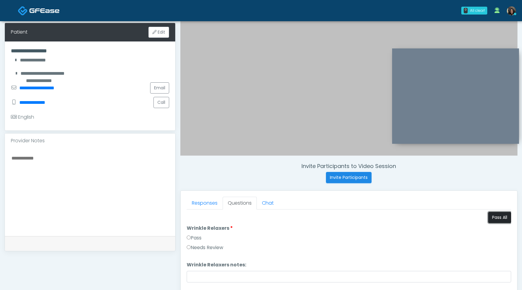
click at [498, 219] on button "Pass All" at bounding box center [499, 217] width 23 height 11
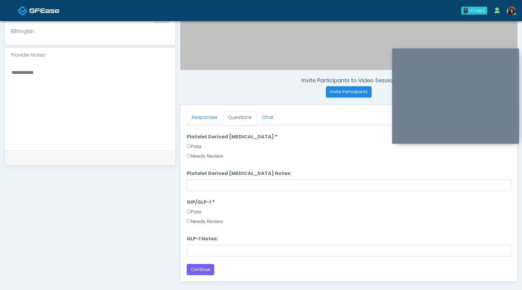
scroll to position [207, 0]
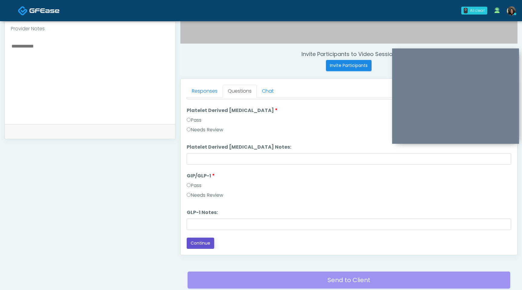
click at [205, 246] on button "Continue" at bounding box center [201, 242] width 28 height 11
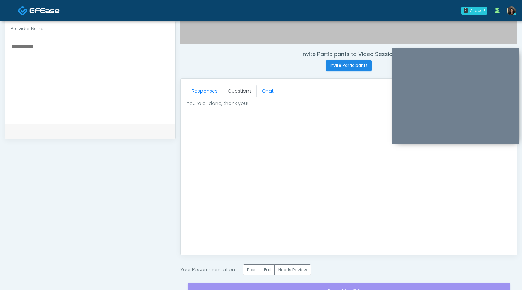
scroll to position [0, 0]
click at [251, 269] on label "Pass" at bounding box center [251, 269] width 17 height 11
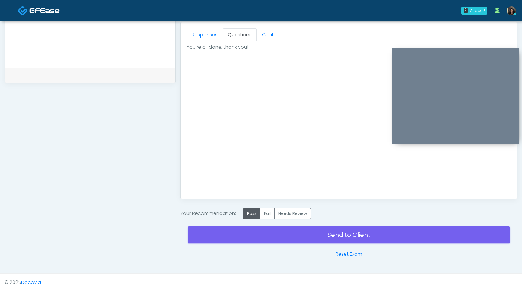
scroll to position [264, 0]
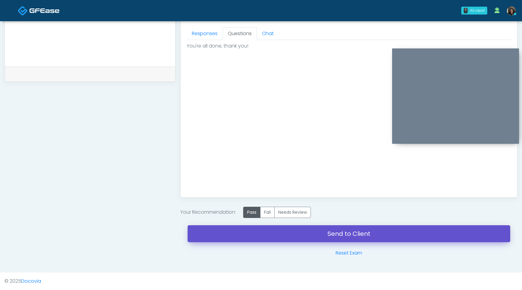
click at [324, 235] on link "Send to Client" at bounding box center [349, 233] width 323 height 17
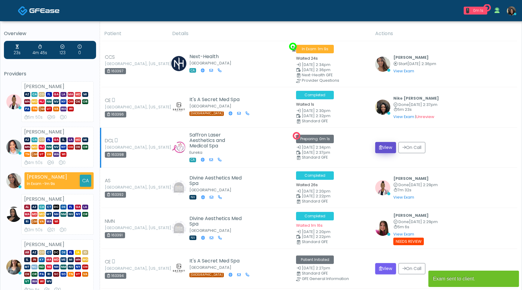
click at [379, 145] on button "View" at bounding box center [385, 147] width 21 height 11
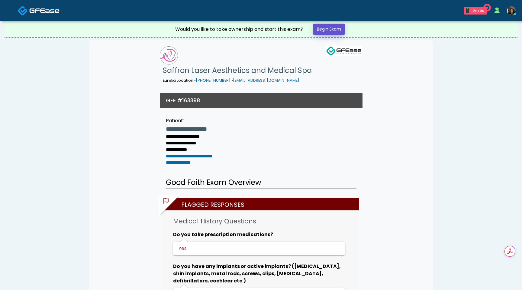
click at [340, 26] on link "Begin Exam" at bounding box center [329, 29] width 32 height 11
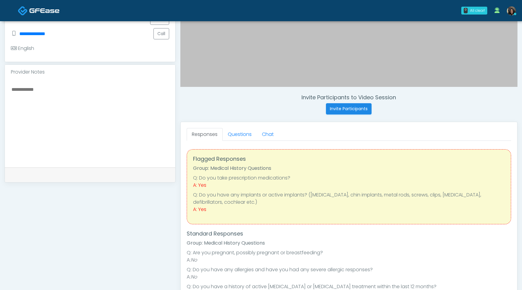
scroll to position [166, 0]
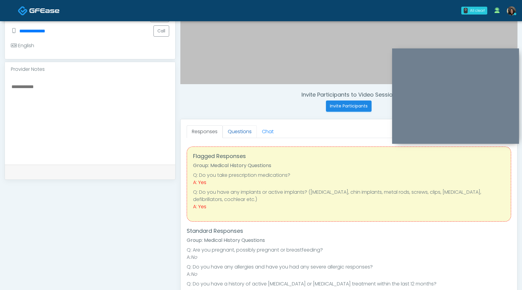
click at [245, 129] on link "Questions" at bounding box center [240, 131] width 34 height 13
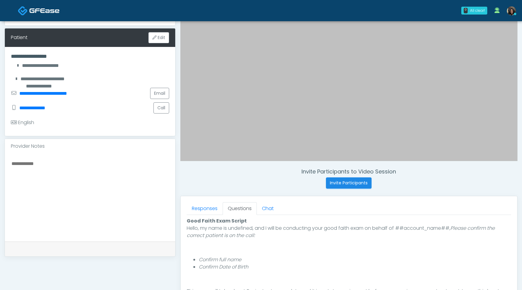
scroll to position [253, 0]
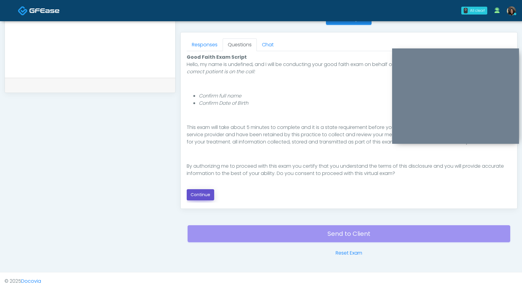
click at [211, 193] on button "Continue" at bounding box center [201, 194] width 28 height 11
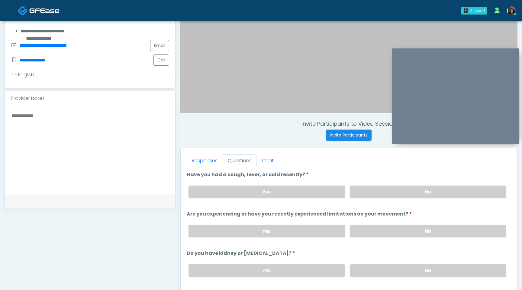
scroll to position [131, 0]
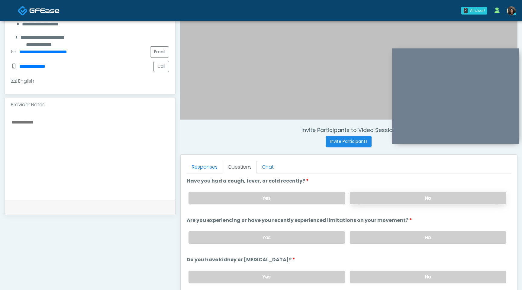
click at [431, 195] on label "No" at bounding box center [428, 198] width 157 height 12
click at [424, 242] on label "No" at bounding box center [428, 237] width 157 height 12
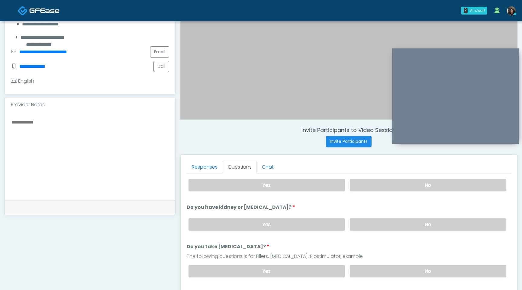
scroll to position [53, 0]
click at [423, 227] on label "No" at bounding box center [428, 224] width 157 height 12
click at [417, 273] on label "No" at bounding box center [428, 270] width 157 height 12
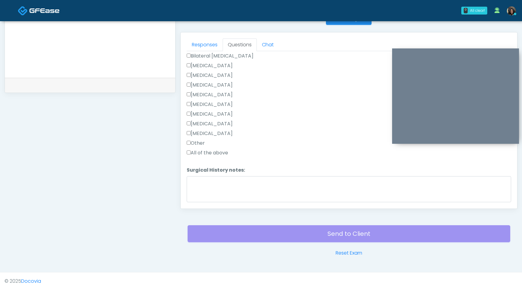
scroll to position [394, 0]
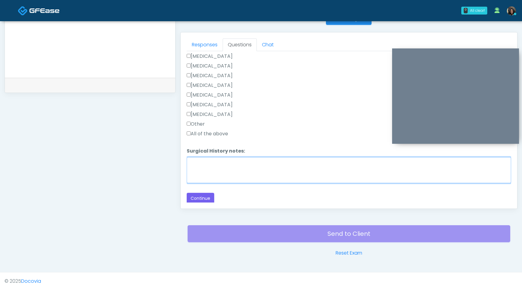
click at [197, 170] on textarea "Surgical History notes:" at bounding box center [349, 170] width 325 height 26
type textarea "**********"
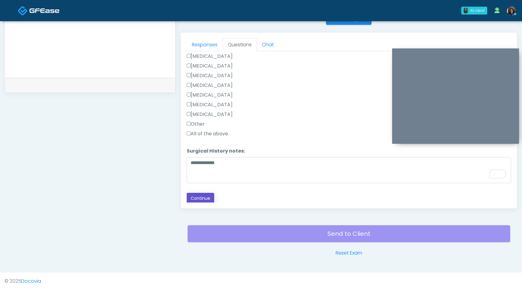
click at [207, 196] on button "Continue" at bounding box center [201, 198] width 28 height 11
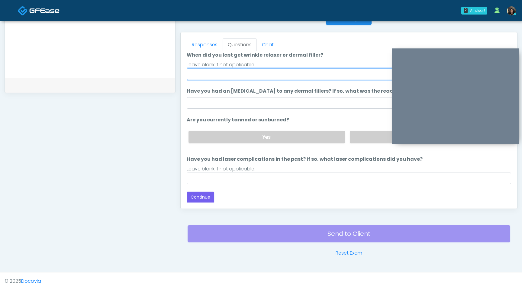
click at [242, 75] on input "When did you last get wrinkle relaxer or dermal filler?" at bounding box center [349, 73] width 325 height 11
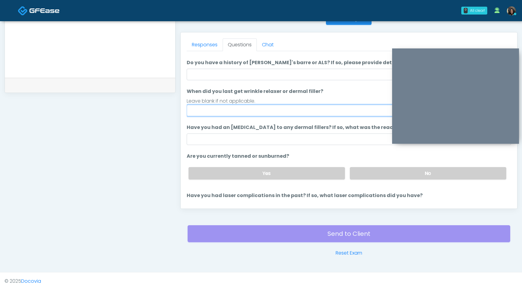
scroll to position [0, 0]
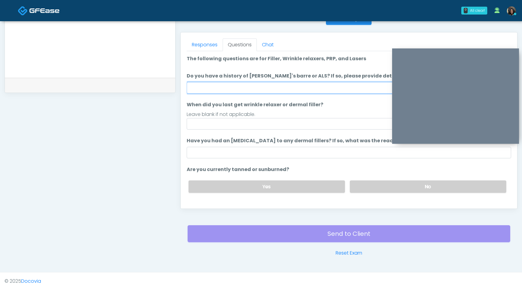
click at [196, 89] on input "Do you have a history of Guillain's barre or ALS? If so, please provide details." at bounding box center [349, 87] width 325 height 11
type input "**"
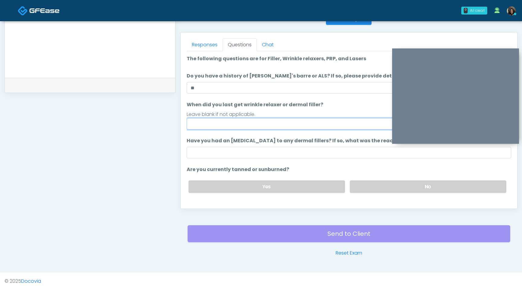
click at [209, 129] on input "When did you last get wrinkle relaxer or dermal filler?" at bounding box center [349, 123] width 325 height 11
type input "**********"
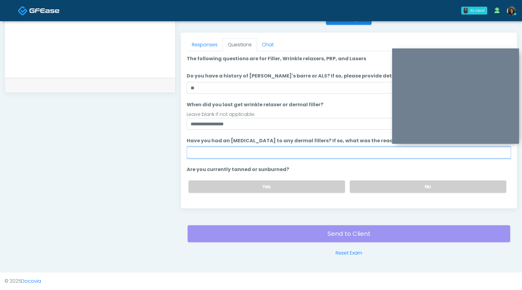
click at [322, 148] on input "Have you had an allergic response to any dermal fillers? If so, what was the re…" at bounding box center [349, 152] width 325 height 11
click at [199, 153] on input "**********" at bounding box center [349, 152] width 325 height 11
type input "**********"
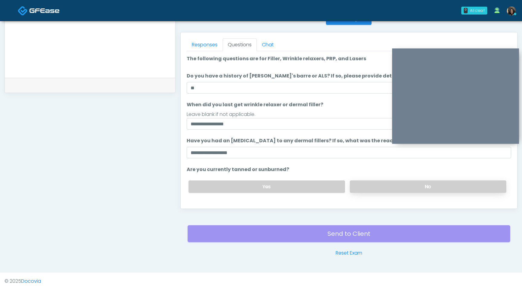
click at [383, 190] on label "No" at bounding box center [428, 186] width 157 height 12
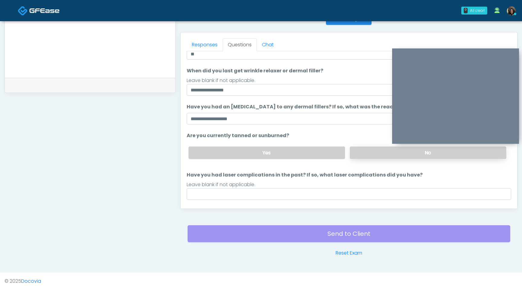
scroll to position [50, 0]
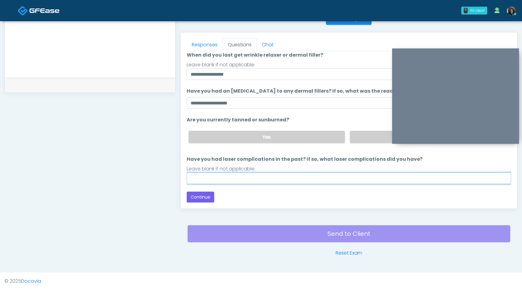
click at [247, 182] on input "Have you had laser complications in the past? If so, what laser complications d…" at bounding box center [349, 177] width 325 height 11
type input "*********"
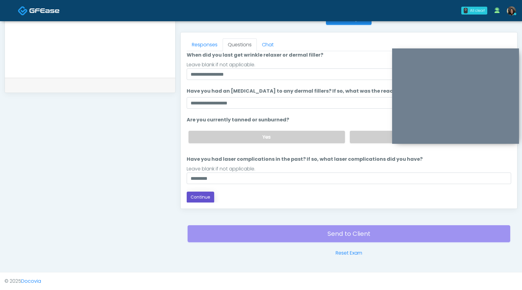
click at [197, 196] on button "Continue" at bounding box center [201, 196] width 28 height 11
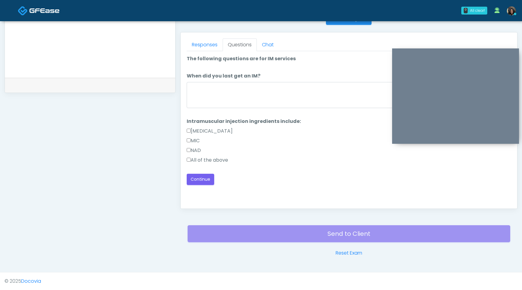
scroll to position [0, 0]
click at [265, 96] on textarea "When did you last get an IM?" at bounding box center [349, 95] width 325 height 26
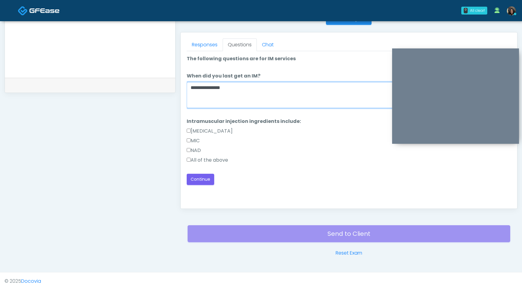
type textarea "**********"
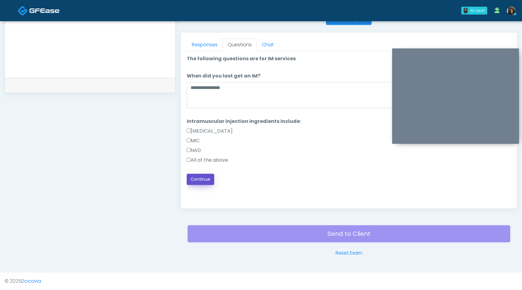
click at [206, 179] on button "Continue" at bounding box center [201, 179] width 28 height 11
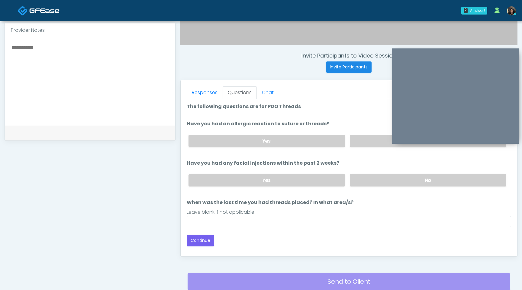
scroll to position [203, 0]
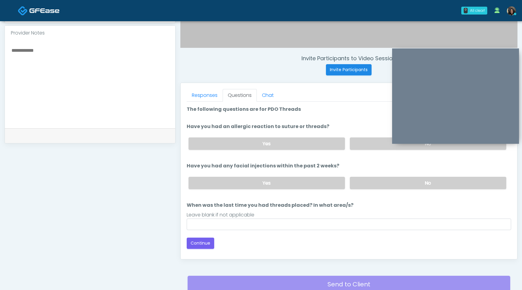
click at [372, 149] on div "Yes No" at bounding box center [348, 143] width 328 height 22
click at [372, 145] on label "No" at bounding box center [428, 143] width 157 height 12
click at [368, 181] on label "No" at bounding box center [428, 183] width 157 height 12
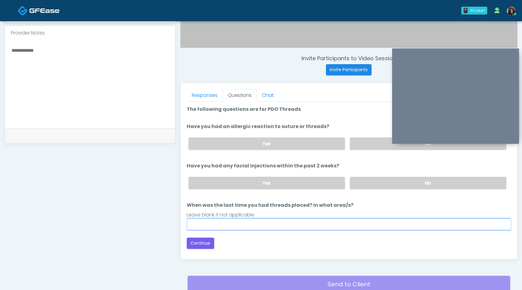
click at [290, 226] on input "When was the last time you had threads placed? In what area/s?" at bounding box center [349, 223] width 325 height 11
type input "*********"
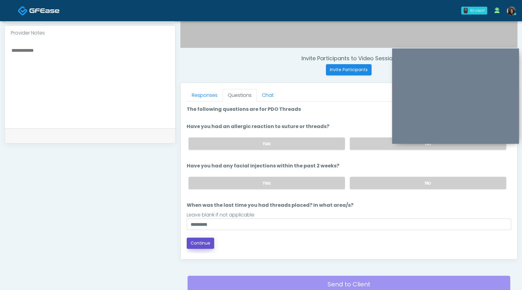
click at [203, 242] on button "Continue" at bounding box center [201, 242] width 28 height 11
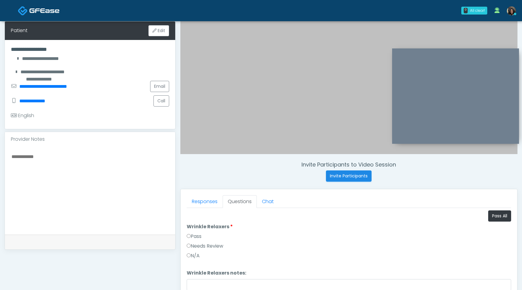
scroll to position [87, 0]
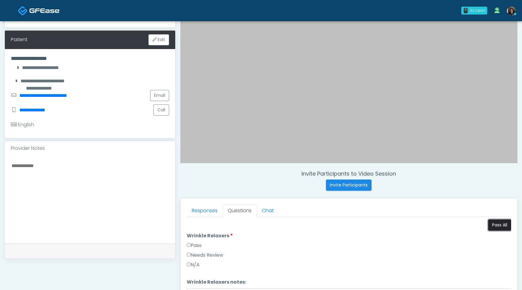
click at [495, 227] on button "Pass All" at bounding box center [499, 224] width 23 height 11
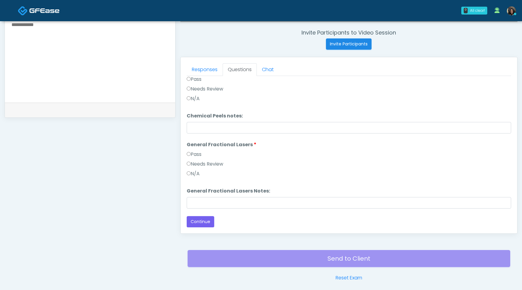
scroll to position [253, 0]
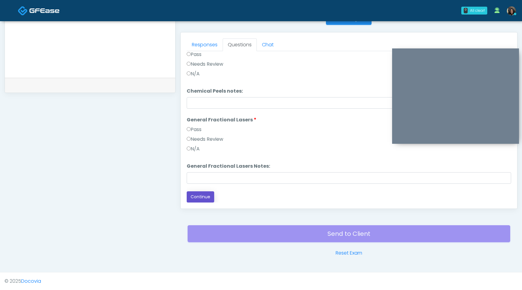
click at [201, 201] on button "Continue" at bounding box center [201, 196] width 28 height 11
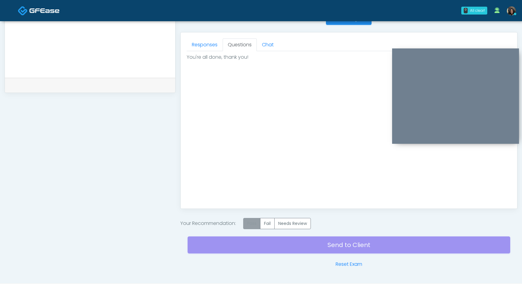
click at [248, 224] on label "Pass" at bounding box center [251, 223] width 17 height 11
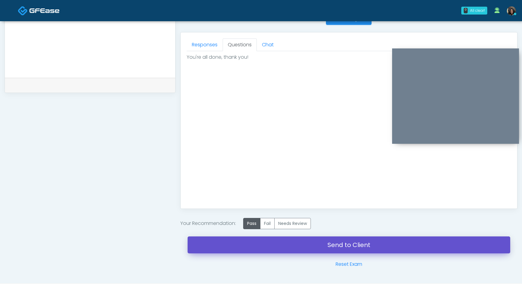
click at [284, 248] on link "Send to Client" at bounding box center [349, 244] width 323 height 17
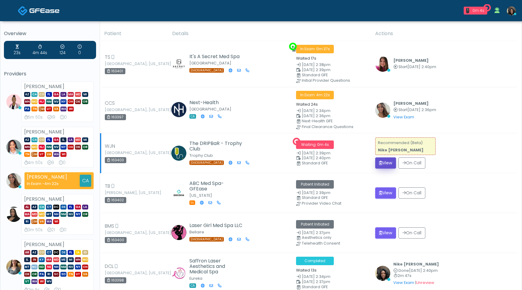
click at [380, 166] on button "View" at bounding box center [385, 162] width 21 height 11
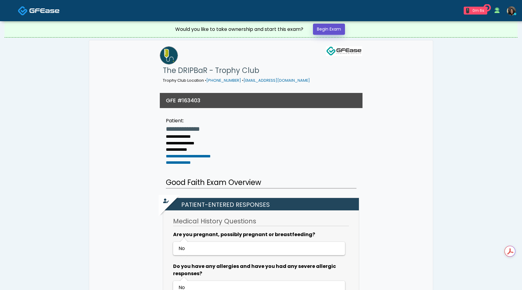
click at [330, 28] on link "Begin Exam" at bounding box center [329, 29] width 32 height 11
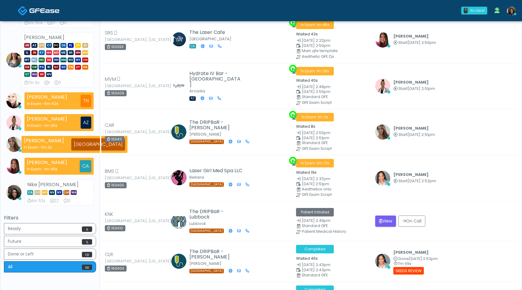
scroll to position [118, 0]
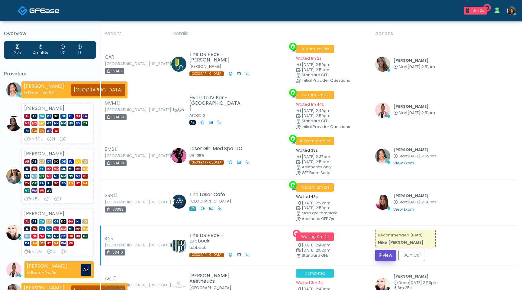
click at [382, 251] on button "View" at bounding box center [385, 254] width 21 height 11
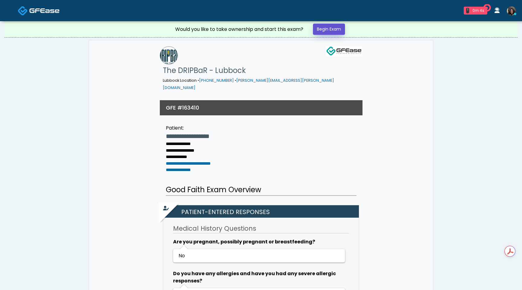
click at [339, 27] on link "Begin Exam" at bounding box center [329, 29] width 32 height 11
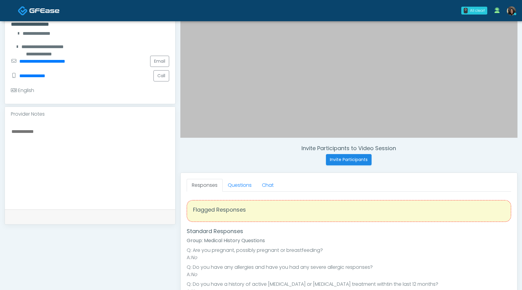
scroll to position [170, 0]
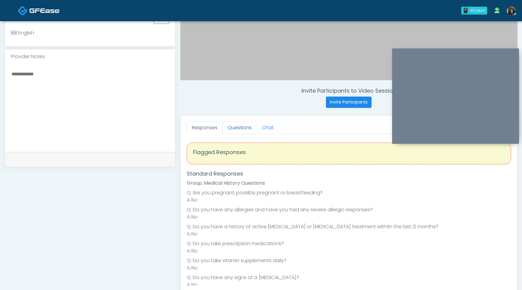
click at [240, 126] on link "Questions" at bounding box center [240, 127] width 34 height 13
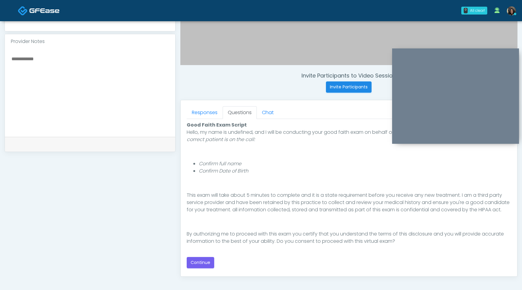
scroll to position [187, 0]
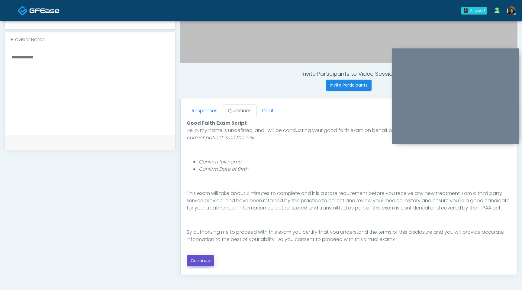
click at [204, 260] on button "Continue" at bounding box center [201, 260] width 28 height 11
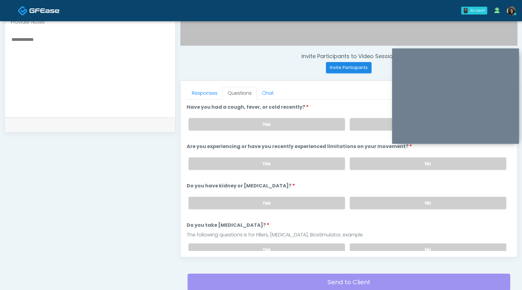
scroll to position [202, 0]
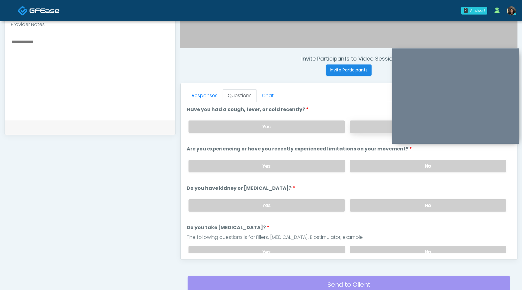
click at [365, 128] on label "No" at bounding box center [428, 126] width 157 height 12
click at [367, 164] on label "No" at bounding box center [428, 166] width 157 height 12
click at [373, 207] on label "No" at bounding box center [428, 205] width 157 height 12
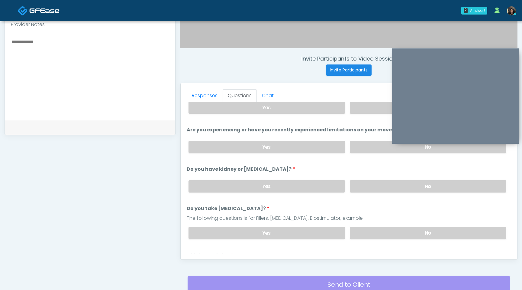
scroll to position [20, 0]
click at [365, 233] on label "No" at bounding box center [428, 232] width 157 height 12
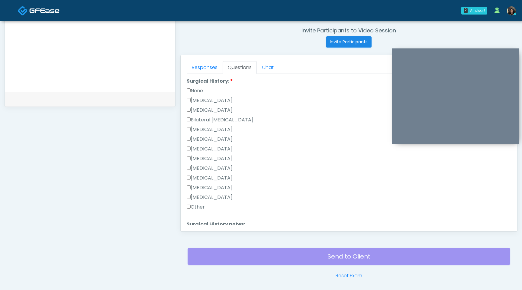
scroll to position [316, 0]
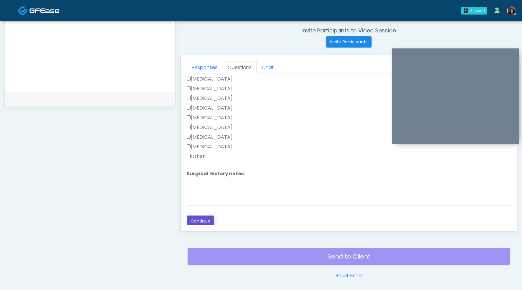
click at [204, 219] on button "Continue" at bounding box center [201, 220] width 28 height 11
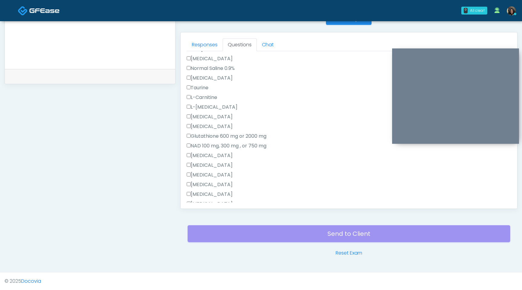
scroll to position [0, 0]
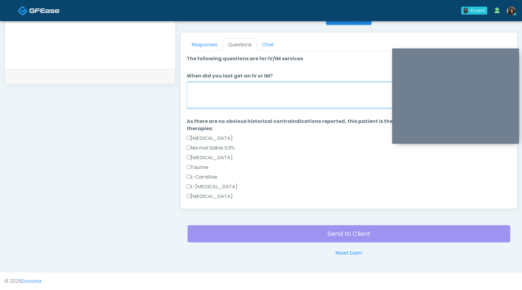
click at [267, 95] on textarea "When did you last get an IV or IM?" at bounding box center [349, 95] width 325 height 26
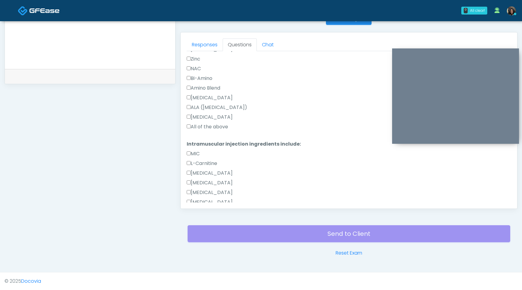
scroll to position [246, 0]
type textarea "**********"
click at [191, 122] on label "All of the above" at bounding box center [207, 124] width 41 height 7
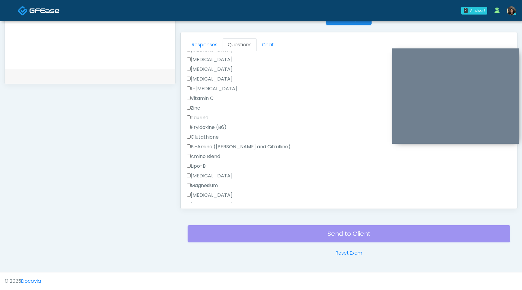
scroll to position [0, 0]
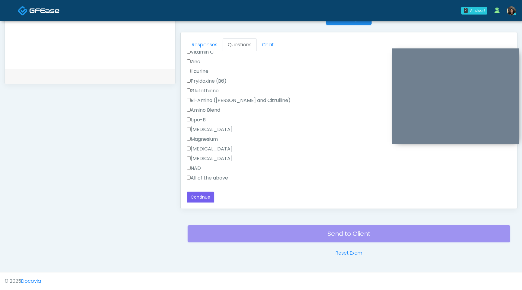
click at [191, 177] on label "All of the above" at bounding box center [207, 177] width 41 height 7
click at [199, 199] on button "Continue" at bounding box center [201, 196] width 28 height 11
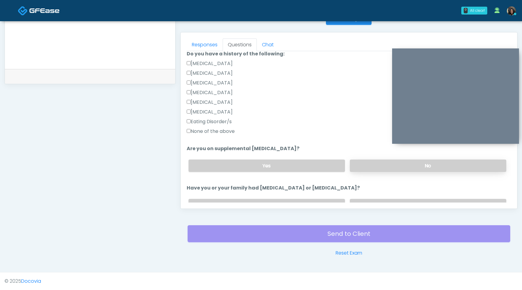
click at [385, 165] on label "No" at bounding box center [428, 165] width 157 height 12
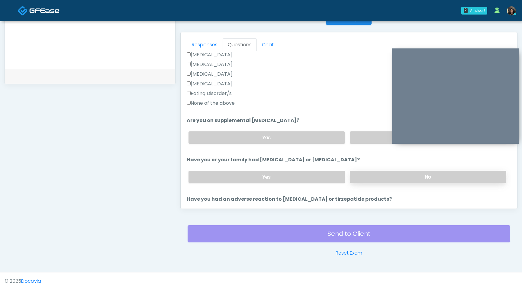
click at [397, 176] on label "No" at bounding box center [428, 176] width 157 height 12
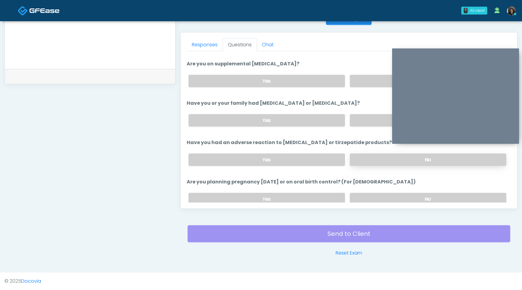
click at [398, 161] on label "No" at bounding box center [428, 159] width 157 height 12
click at [394, 195] on label "No" at bounding box center [428, 199] width 157 height 12
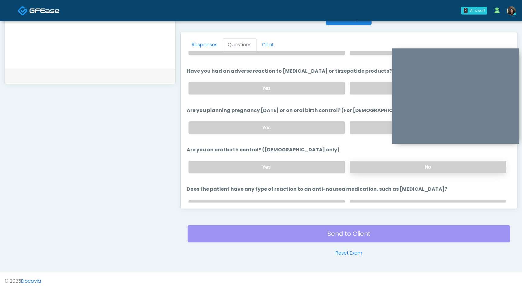
click at [387, 164] on label "No" at bounding box center [428, 167] width 157 height 12
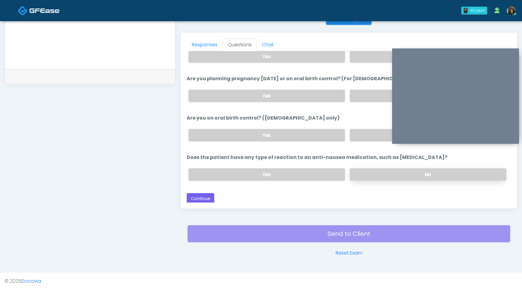
click at [384, 171] on label "No" at bounding box center [428, 174] width 157 height 12
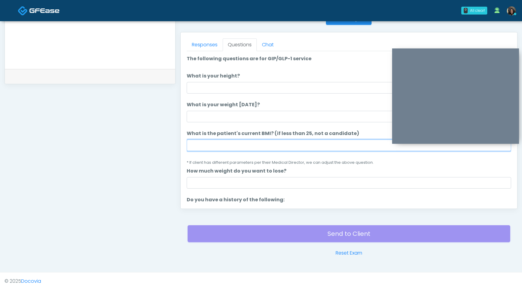
click at [220, 148] on input "What is the patient's current BMI? (if less than 25, not a candidate)" at bounding box center [349, 144] width 325 height 11
type input "****"
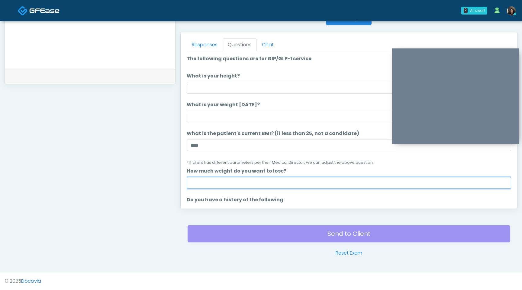
click at [215, 183] on input "How much weight do you want to lose?" at bounding box center [349, 182] width 325 height 11
type input "*"
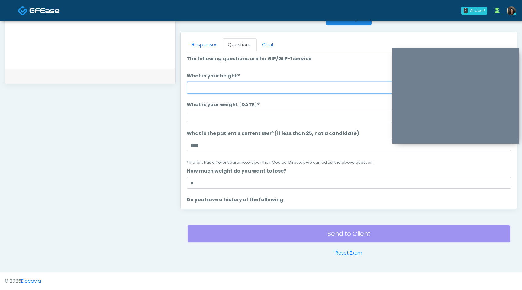
click at [315, 88] on input "What is your height?" at bounding box center [349, 87] width 325 height 11
type input "***"
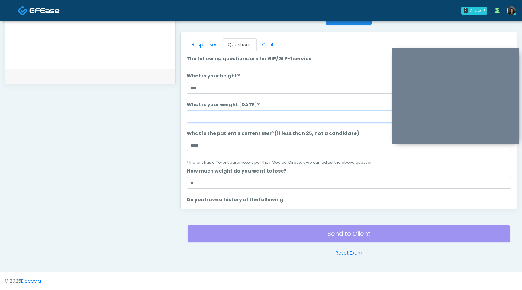
click at [292, 118] on input "What is your weight today?" at bounding box center [349, 116] width 325 height 11
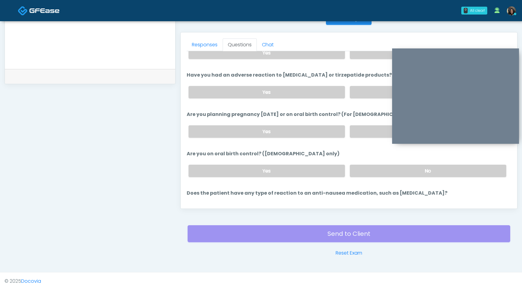
scroll to position [333, 0]
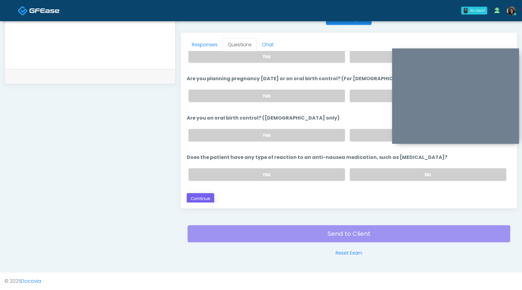
type input "**"
click at [206, 194] on button "Continue" at bounding box center [201, 198] width 28 height 11
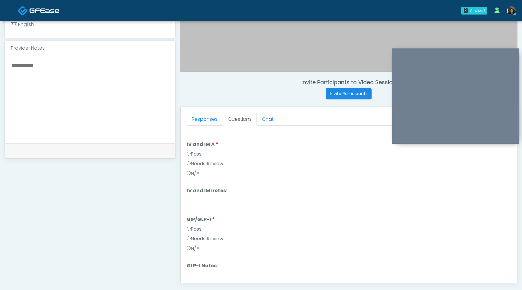
scroll to position [83, 0]
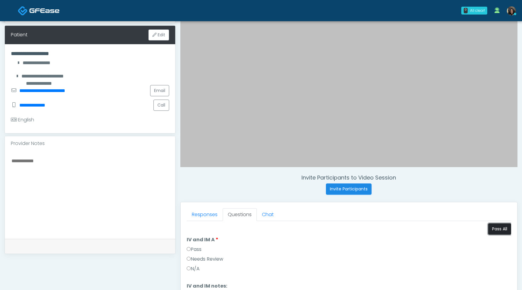
click at [495, 232] on button "Pass All" at bounding box center [499, 228] width 23 height 11
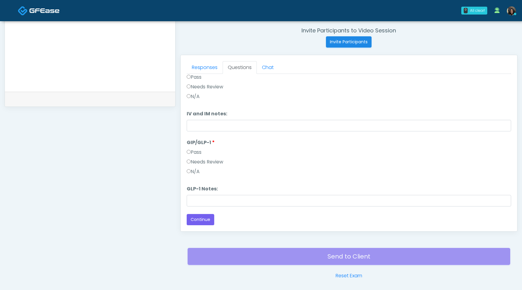
scroll to position [232, 0]
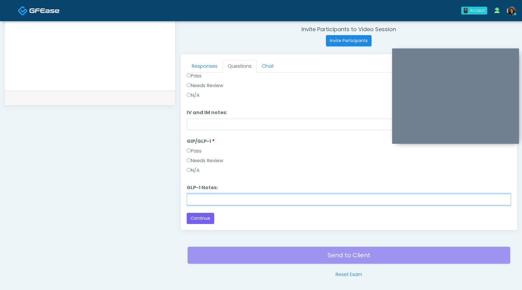
click at [200, 200] on input "GLP-1 Notes:" at bounding box center [349, 198] width 325 height 11
type input "**********"
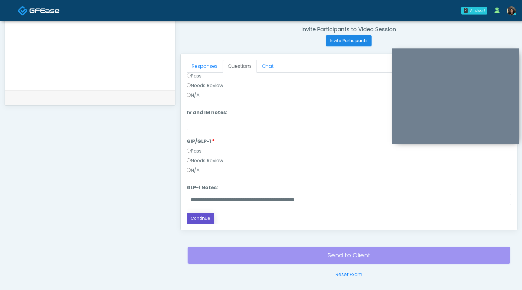
click at [200, 219] on button "Continue" at bounding box center [201, 218] width 28 height 11
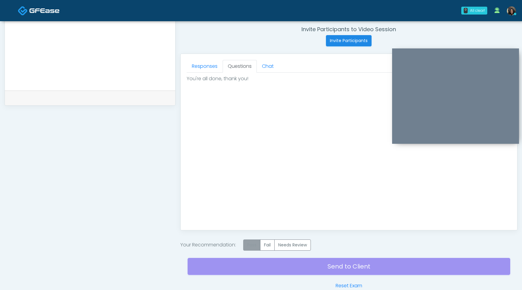
click at [250, 246] on label "Pass" at bounding box center [251, 244] width 17 height 11
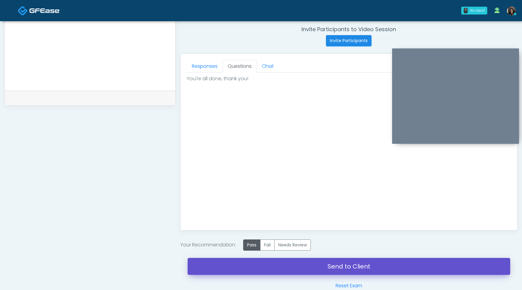
click at [255, 265] on link "Send to Client" at bounding box center [349, 266] width 323 height 17
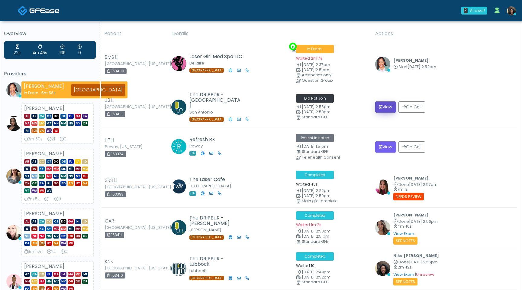
click at [384, 107] on button "View" at bounding box center [385, 106] width 21 height 11
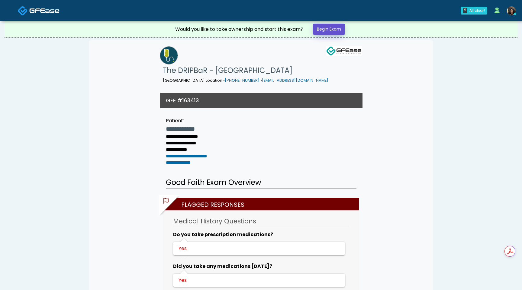
click at [338, 32] on link "Begin Exam" at bounding box center [329, 29] width 32 height 11
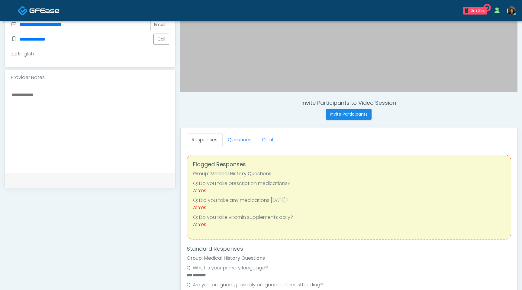
scroll to position [164, 0]
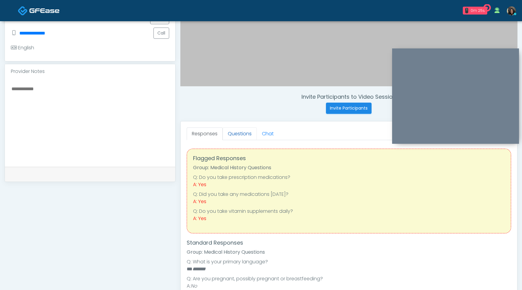
click at [242, 132] on link "Questions" at bounding box center [240, 133] width 34 height 13
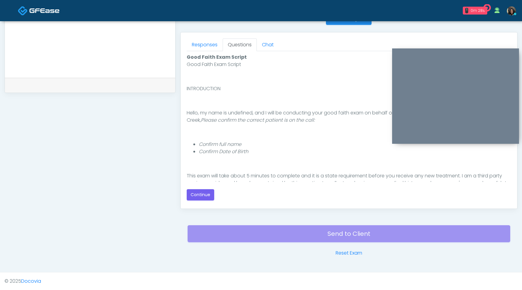
scroll to position [56, 0]
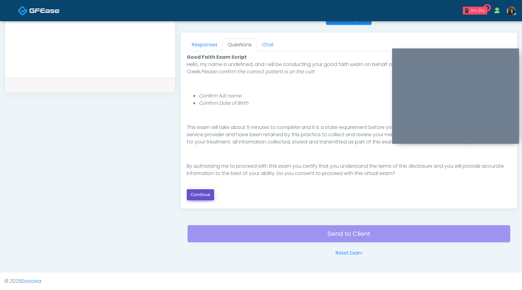
click at [195, 199] on button "Continue" at bounding box center [201, 194] width 28 height 11
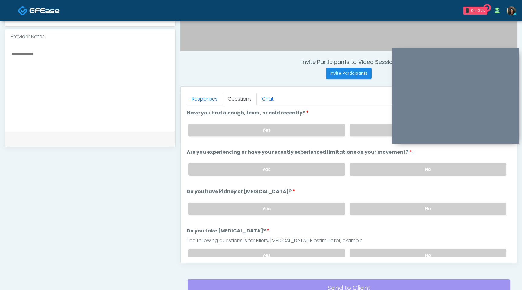
scroll to position [200, 0]
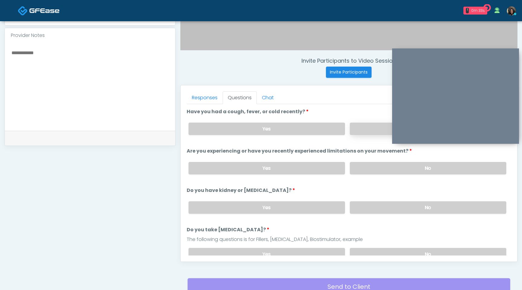
click at [365, 132] on label "No" at bounding box center [428, 128] width 157 height 12
click at [365, 159] on div "Yes No" at bounding box center [348, 168] width 328 height 22
click at [365, 169] on label "No" at bounding box center [428, 168] width 157 height 12
click at [357, 207] on label "No" at bounding box center [428, 207] width 157 height 12
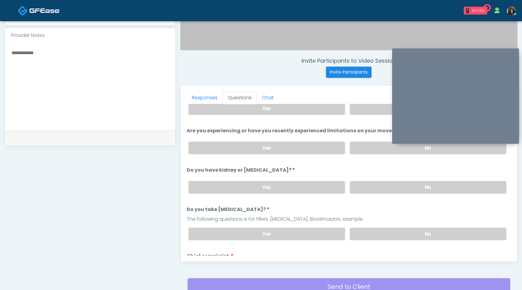
scroll to position [21, 0]
click at [383, 229] on label "No" at bounding box center [428, 232] width 157 height 12
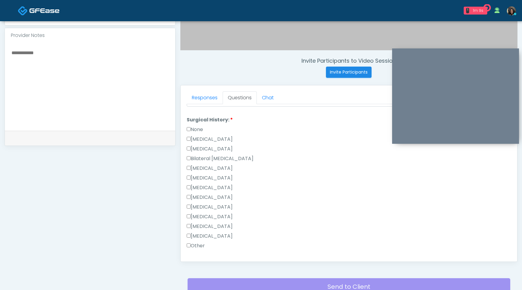
scroll to position [276, 0]
click at [187, 165] on label "Breast Augmentation" at bounding box center [210, 168] width 46 height 7
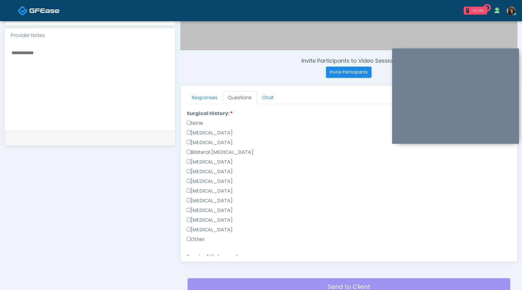
scroll to position [336, 0]
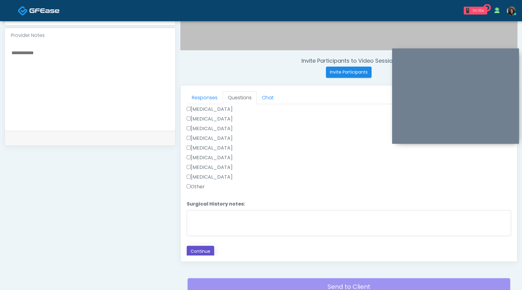
click at [199, 251] on button "Continue" at bounding box center [201, 250] width 28 height 11
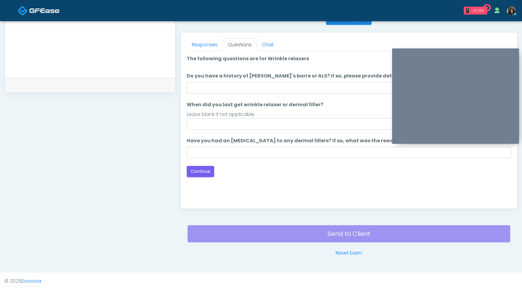
scroll to position [0, 0]
click at [294, 90] on input "Do you have a history of Guillain's barre or ALS? If so, please provide details." at bounding box center [349, 87] width 325 height 11
type input "**"
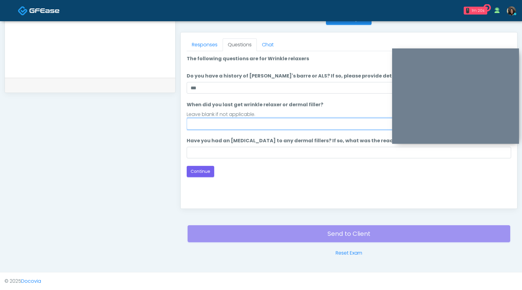
click at [222, 127] on input "When did you last get wrinkle relaxer or dermal filler?" at bounding box center [349, 123] width 325 height 11
type input "**********"
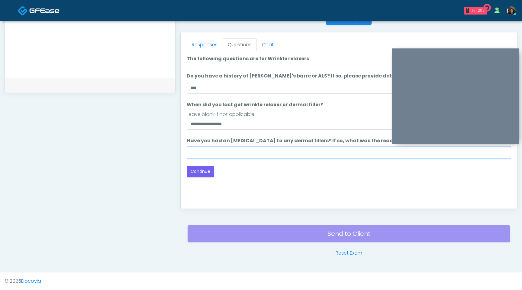
click at [223, 151] on input "Have you had an allergic response to any dermal fillers? If so, what was the re…" at bounding box center [349, 152] width 325 height 11
type input "**********"
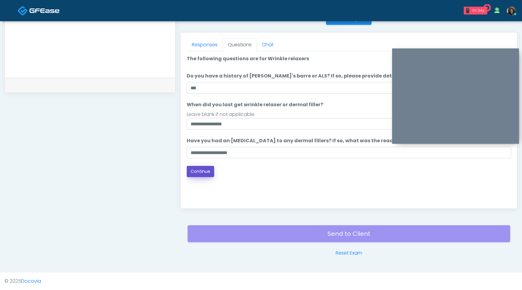
click at [205, 174] on button "Continue" at bounding box center [201, 171] width 28 height 11
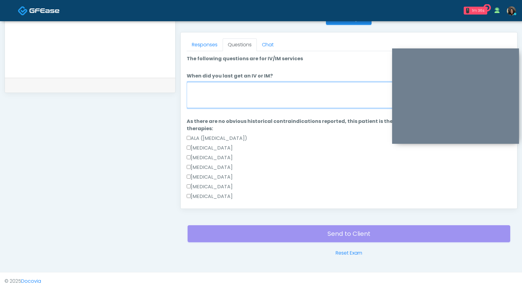
click at [262, 84] on textarea "When did you last get an IV or IM?" at bounding box center [349, 95] width 325 height 26
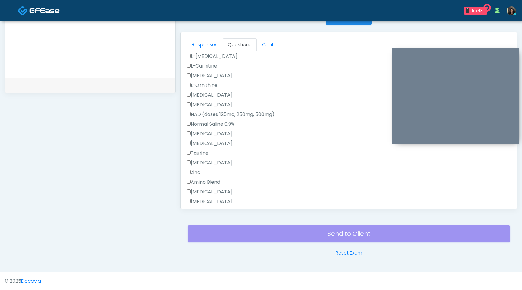
scroll to position [205, 0]
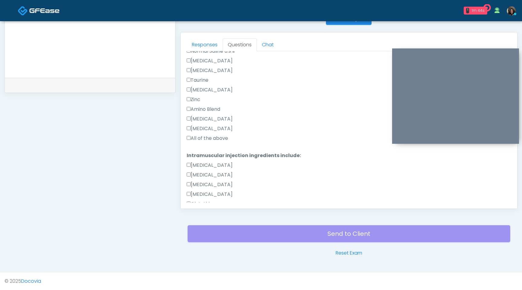
type textarea "**********"
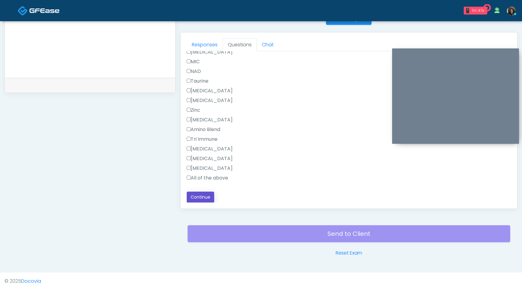
click at [196, 195] on button "Continue" at bounding box center [201, 196] width 28 height 11
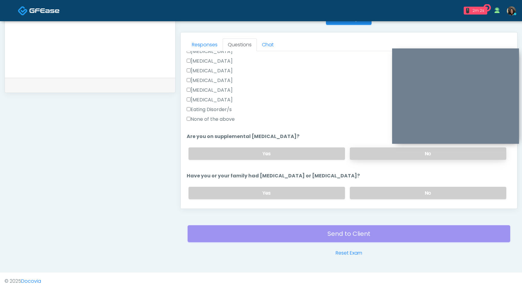
click at [370, 157] on label "No" at bounding box center [428, 153] width 157 height 12
click at [365, 192] on label "No" at bounding box center [428, 193] width 157 height 12
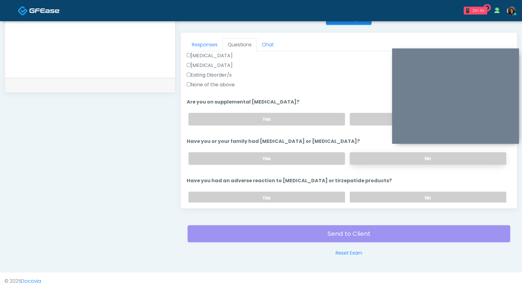
click at [365, 192] on label "No" at bounding box center [428, 197] width 157 height 12
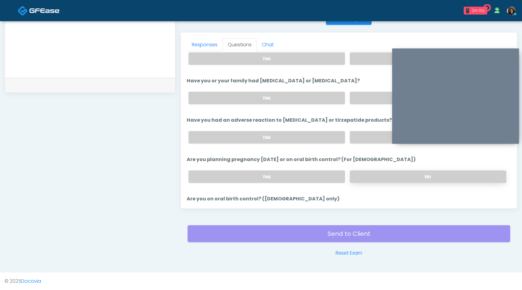
click at [367, 173] on label "No" at bounding box center [428, 176] width 157 height 12
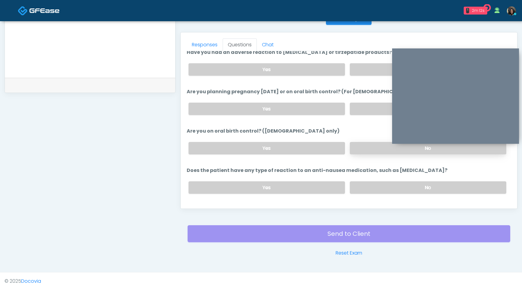
click at [368, 150] on label "No" at bounding box center [428, 148] width 157 height 12
click at [368, 186] on label "No" at bounding box center [428, 187] width 157 height 12
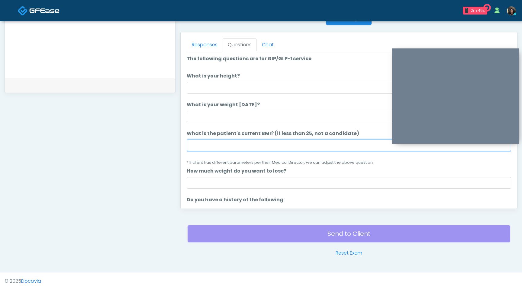
click at [216, 146] on input "What is the patient's current BMI? (if less than 25, not a candidate)" at bounding box center [349, 144] width 325 height 11
type input "****"
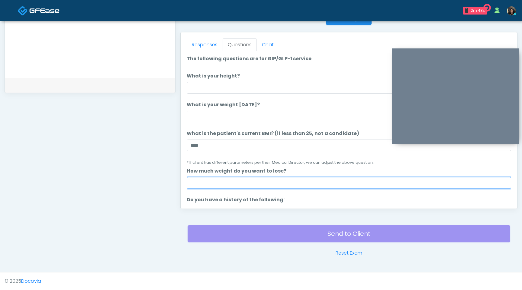
click at [219, 187] on input "How much weight do you want to lose?" at bounding box center [349, 182] width 325 height 11
type input "*"
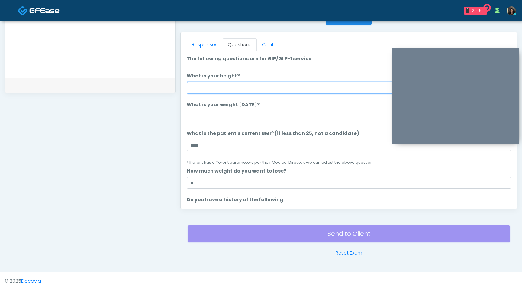
click at [226, 86] on input "What is your height?" at bounding box center [349, 87] width 325 height 11
click at [273, 87] on input "**" at bounding box center [349, 87] width 325 height 11
type input "***"
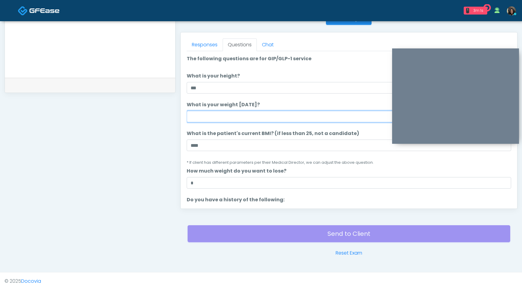
click at [258, 115] on input "What is your weight today?" at bounding box center [349, 116] width 325 height 11
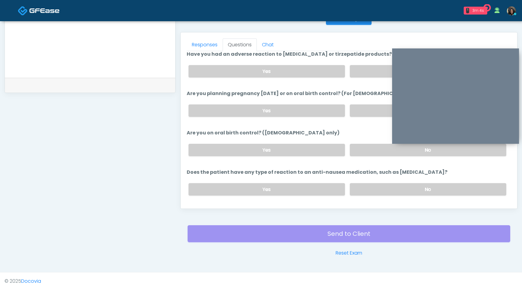
scroll to position [333, 0]
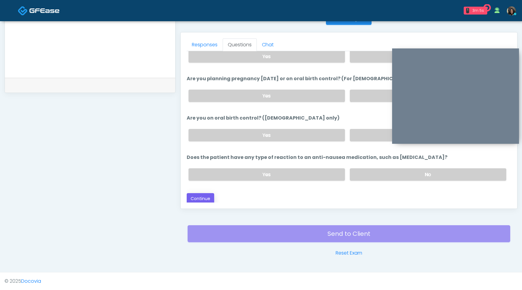
type input "***"
click at [206, 201] on button "Continue" at bounding box center [201, 198] width 28 height 11
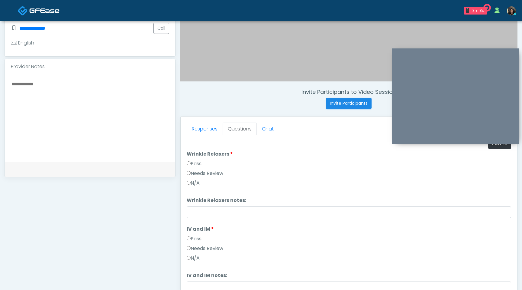
scroll to position [158, 0]
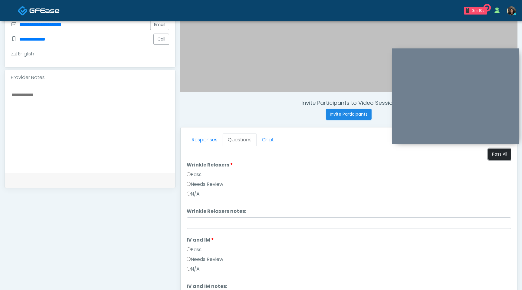
click at [493, 153] on button "Pass All" at bounding box center [499, 153] width 23 height 11
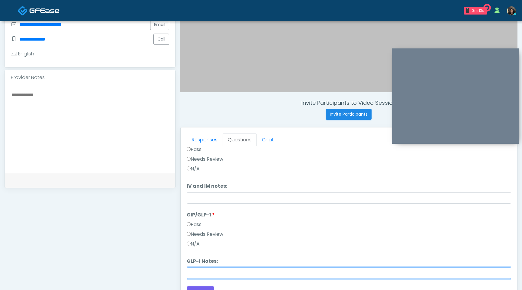
click at [203, 271] on input "GLP-1 Notes:" at bounding box center [349, 272] width 325 height 11
type input "**********"
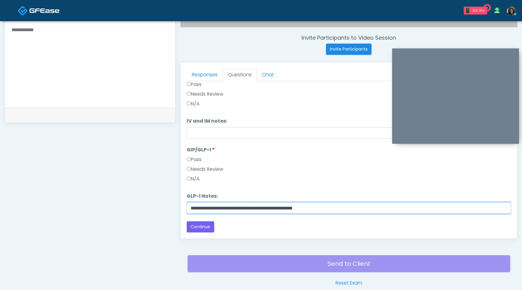
scroll to position [242, 0]
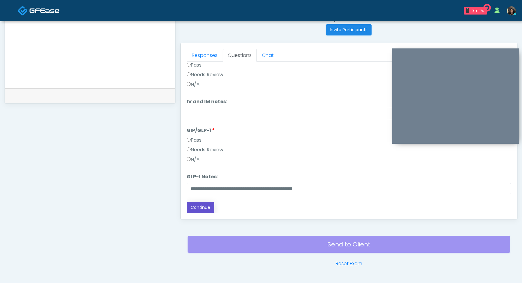
click at [206, 206] on button "Continue" at bounding box center [201, 207] width 28 height 11
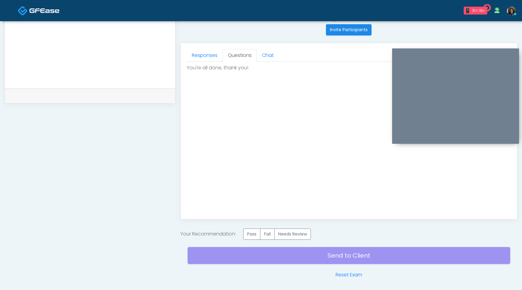
scroll to position [0, 0]
click at [251, 237] on label "Pass" at bounding box center [251, 233] width 17 height 11
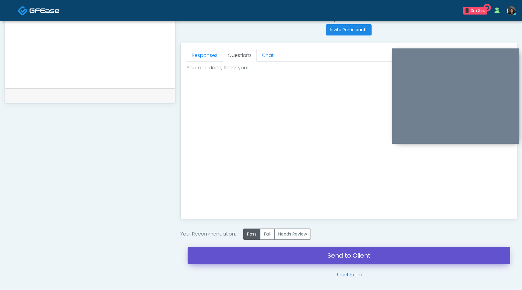
click at [257, 255] on link "Send to Client" at bounding box center [349, 255] width 323 height 17
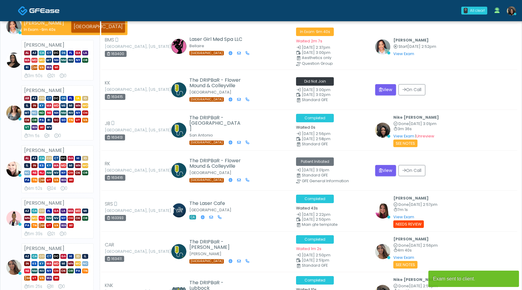
scroll to position [63, 0]
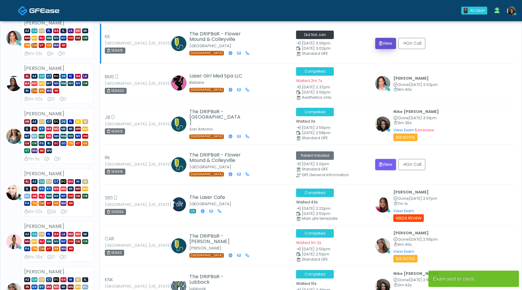
click at [386, 41] on button "View" at bounding box center [385, 43] width 21 height 11
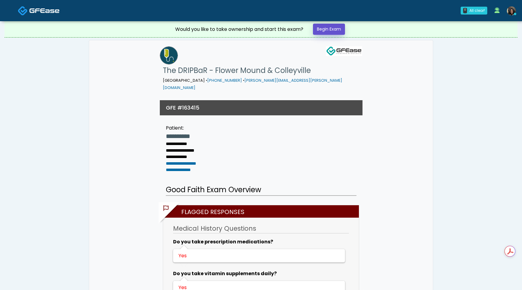
click at [329, 26] on link "Begin Exam" at bounding box center [329, 29] width 32 height 11
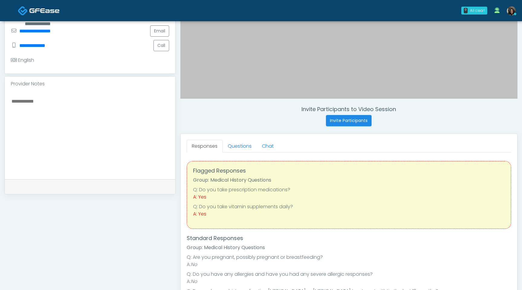
scroll to position [158, 0]
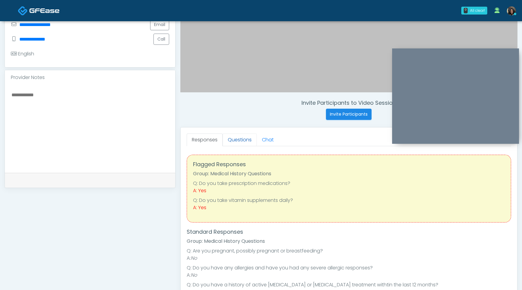
click at [240, 139] on link "Questions" at bounding box center [240, 139] width 34 height 13
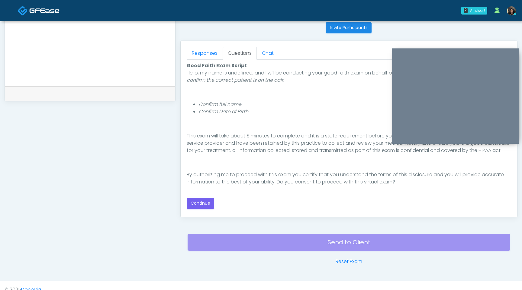
scroll to position [253, 0]
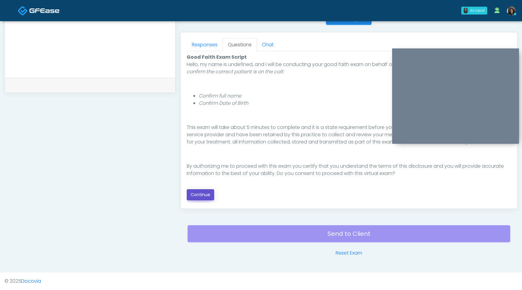
click at [204, 198] on button "Continue" at bounding box center [201, 194] width 28 height 11
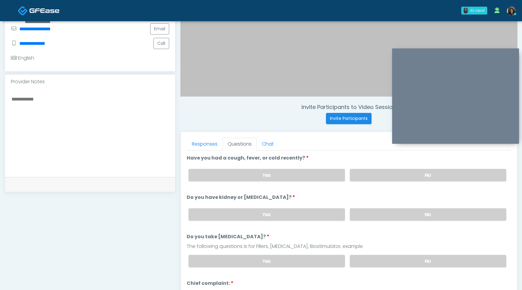
scroll to position [153, 0]
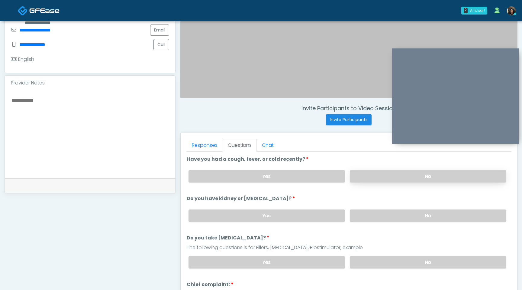
click at [384, 177] on label "No" at bounding box center [428, 176] width 157 height 12
click at [379, 213] on label "No" at bounding box center [428, 215] width 157 height 12
click at [378, 261] on label "No" at bounding box center [428, 262] width 157 height 12
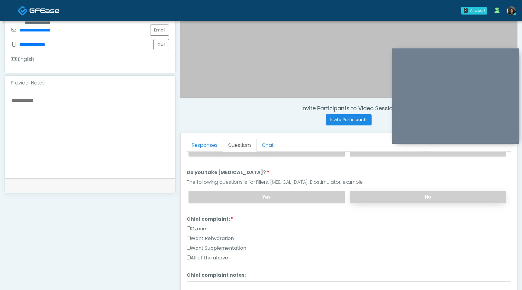
scroll to position [0, 0]
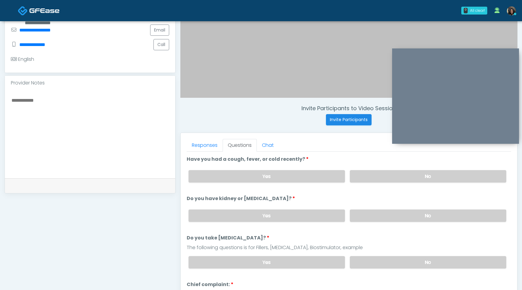
click at [91, 119] on textarea at bounding box center [90, 133] width 158 height 74
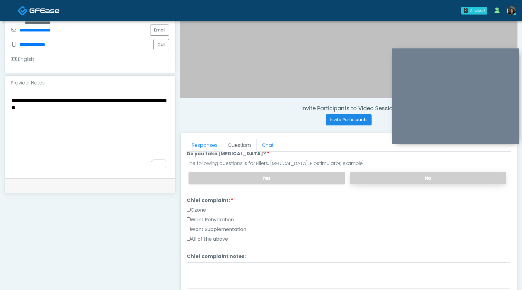
scroll to position [90, 0]
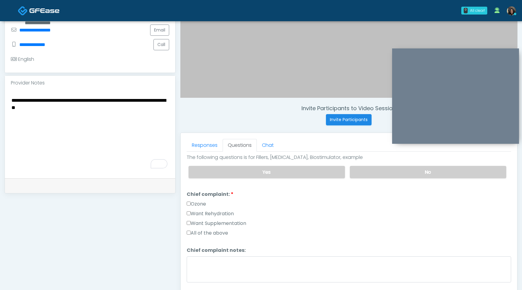
type textarea "**********"
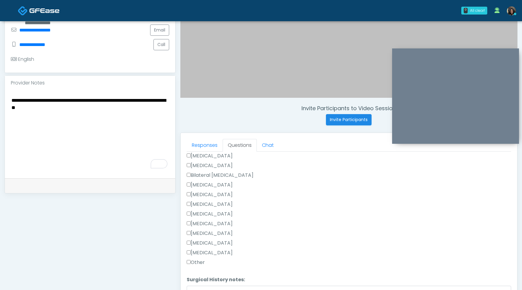
scroll to position [277, 0]
click at [190, 234] on label "Other" at bounding box center [196, 233] width 18 height 7
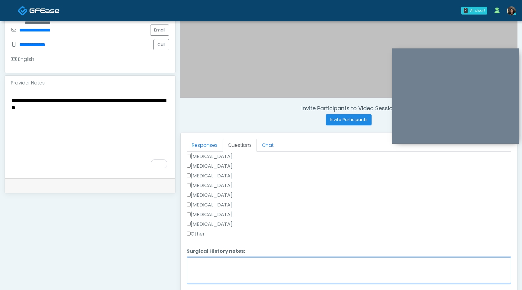
click at [198, 266] on textarea "Surgical History notes:" at bounding box center [349, 270] width 325 height 26
click at [196, 264] on textarea "*********" at bounding box center [349, 270] width 325 height 26
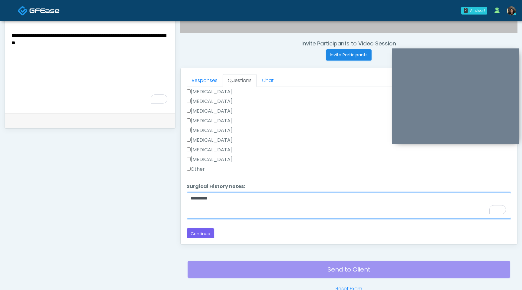
scroll to position [236, 0]
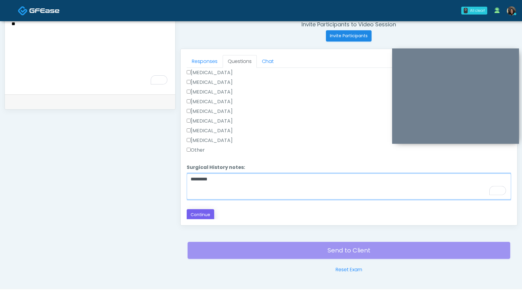
type textarea "*********"
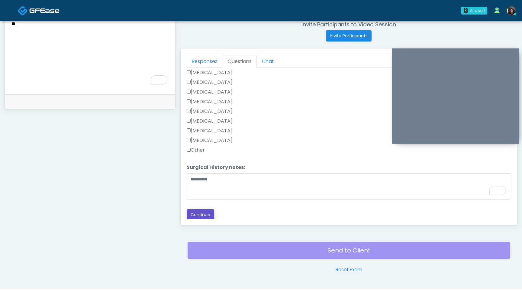
click at [200, 212] on button "Continue" at bounding box center [201, 214] width 28 height 11
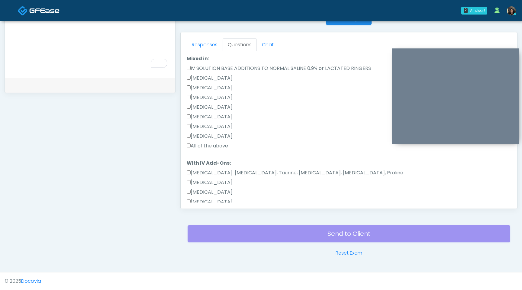
scroll to position [0, 0]
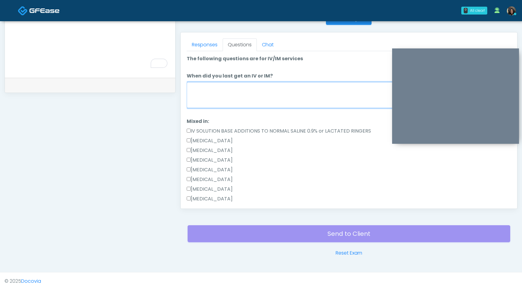
click at [256, 96] on textarea "When did you last get an IV or IM?" at bounding box center [349, 95] width 325 height 26
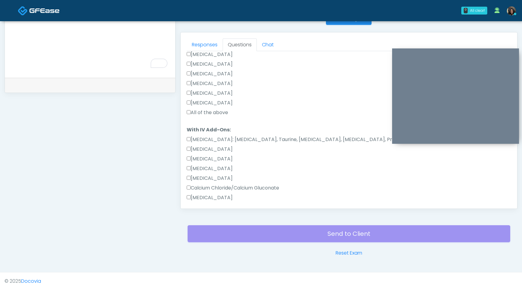
type textarea "**********"
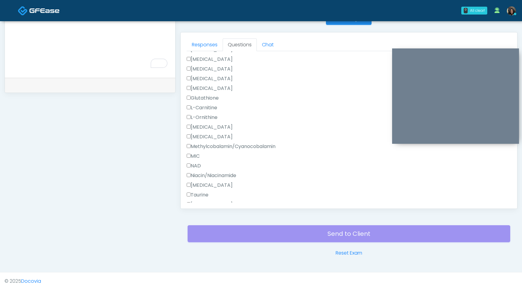
scroll to position [605, 0]
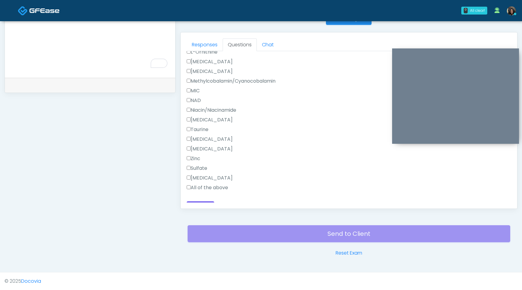
click at [186, 190] on div "Responses Questions Chat Good Faith Exam Script Good Faith Exam Script INTRODUC…" at bounding box center [349, 120] width 337 height 176
click at [188, 190] on label "All of the above" at bounding box center [207, 187] width 41 height 7
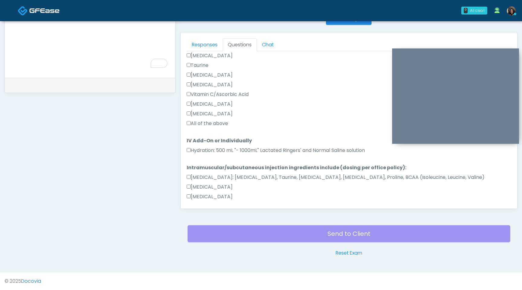
click at [187, 154] on div "Hydration: 500 mL "- 1000mL" Lactated Ringers' and Normal Saline solution" at bounding box center [349, 152] width 325 height 10
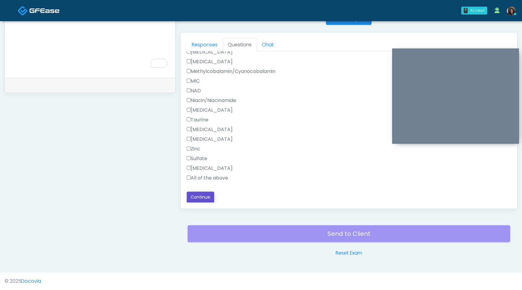
click at [205, 196] on button "Continue" at bounding box center [201, 196] width 28 height 11
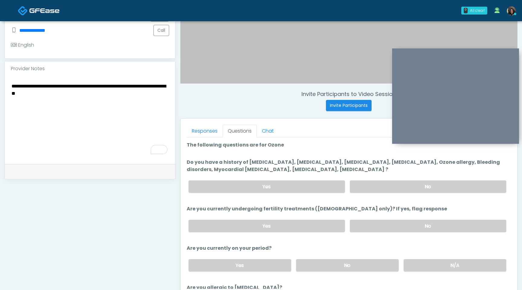
click at [364, 180] on div "Yes No" at bounding box center [348, 186] width 328 height 22
click at [368, 185] on label "No" at bounding box center [428, 186] width 157 height 12
click at [404, 220] on label "No" at bounding box center [428, 225] width 157 height 12
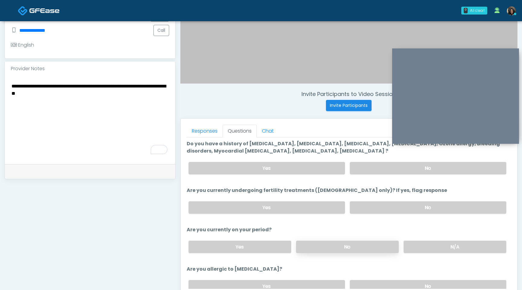
click at [372, 244] on label "No" at bounding box center [347, 246] width 103 height 12
click at [391, 287] on label "No" at bounding box center [428, 286] width 157 height 12
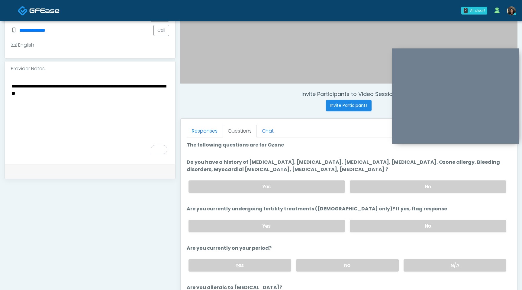
click at [88, 102] on textarea "**********" at bounding box center [90, 119] width 158 height 74
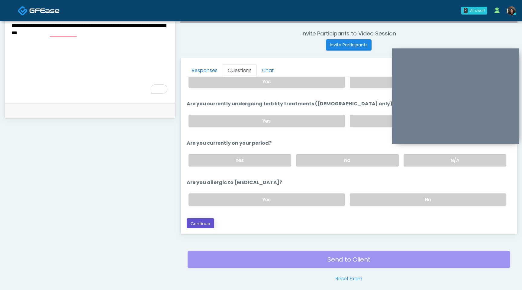
click at [207, 221] on button "Continue" at bounding box center [201, 223] width 28 height 11
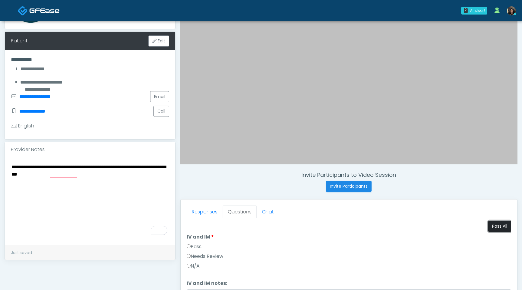
click at [503, 229] on button "Pass All" at bounding box center [499, 225] width 23 height 11
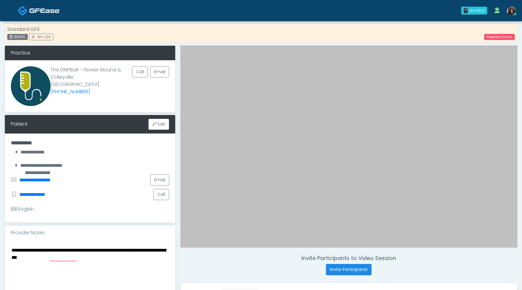
click at [102, 261] on textarea "**********" at bounding box center [90, 283] width 158 height 74
click at [54, 251] on textarea "**********" at bounding box center [90, 283] width 158 height 74
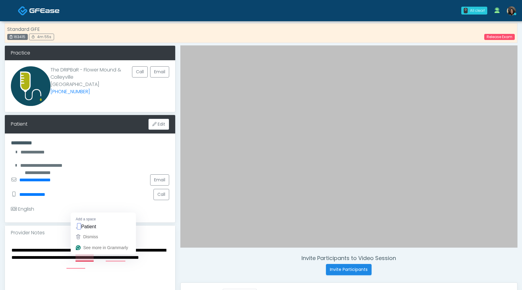
click at [78, 258] on textarea "**********" at bounding box center [90, 283] width 158 height 74
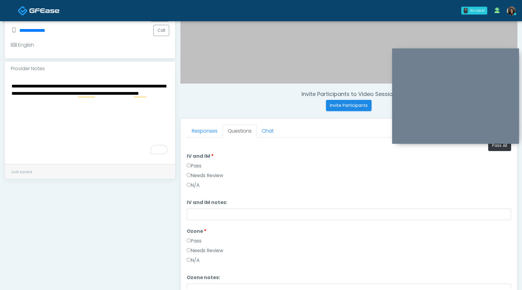
scroll to position [128, 0]
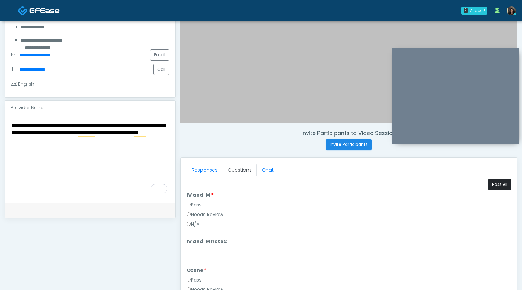
type textarea "**********"
click at [495, 185] on button "Pass All" at bounding box center [499, 184] width 23 height 11
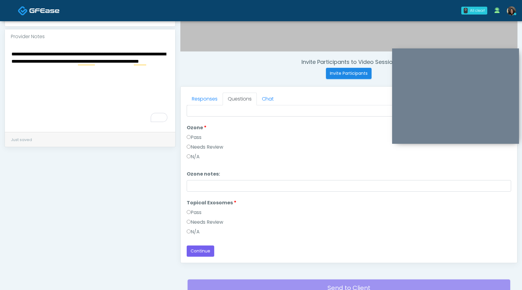
scroll to position [253, 0]
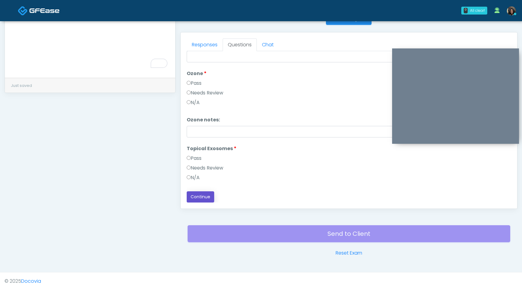
click at [203, 198] on button "Continue" at bounding box center [201, 196] width 28 height 11
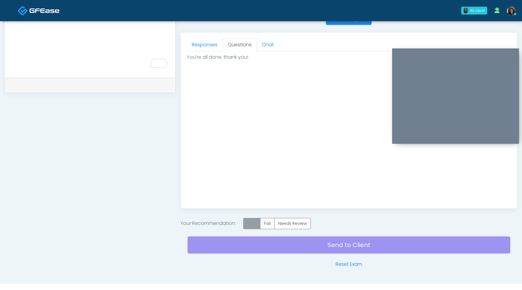
click at [255, 225] on label "Pass" at bounding box center [251, 223] width 17 height 11
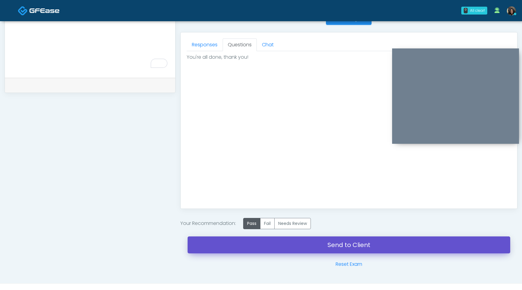
click at [257, 242] on link "Send to Client" at bounding box center [349, 244] width 323 height 17
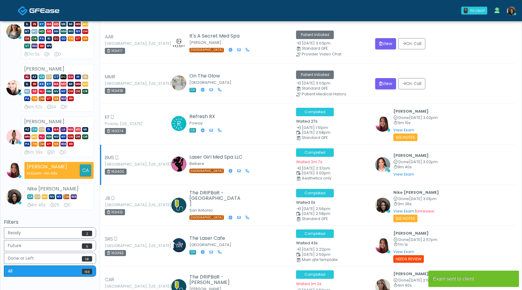
scroll to position [192, 0]
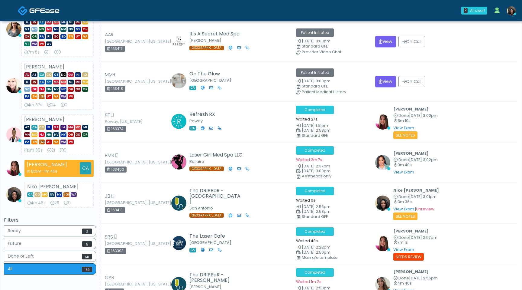
click at [512, 12] on img at bounding box center [511, 10] width 9 height 9
click at [511, 16] on link at bounding box center [512, 11] width 16 height 20
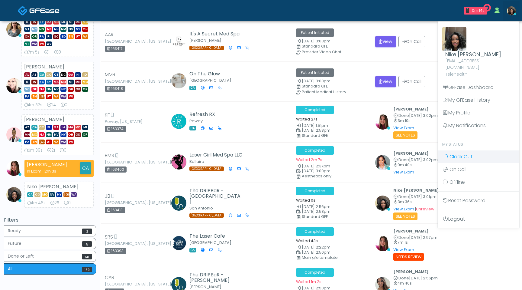
click at [461, 153] on span "Clock Out" at bounding box center [461, 156] width 23 height 7
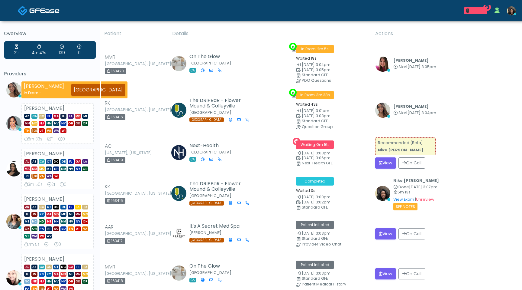
click at [514, 11] on img at bounding box center [511, 10] width 9 height 9
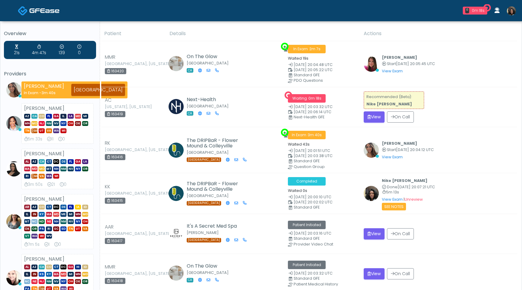
click at [513, 15] on link at bounding box center [512, 11] width 16 height 20
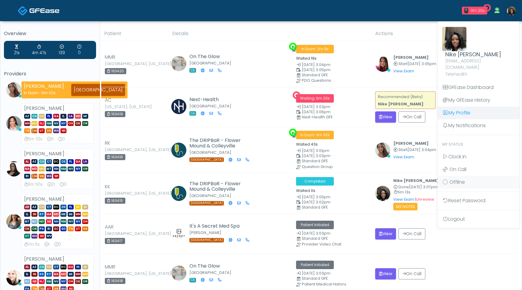
click at [464, 106] on link "My Profile" at bounding box center [479, 112] width 82 height 13
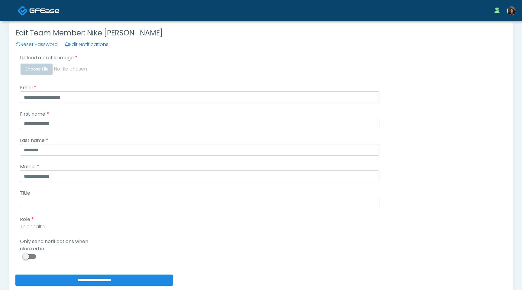
click at [31, 258] on span at bounding box center [30, 256] width 12 height 5
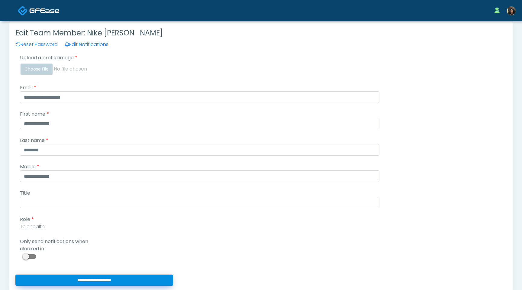
click at [62, 280] on input "**********" at bounding box center [94, 279] width 158 height 11
type input "**********"
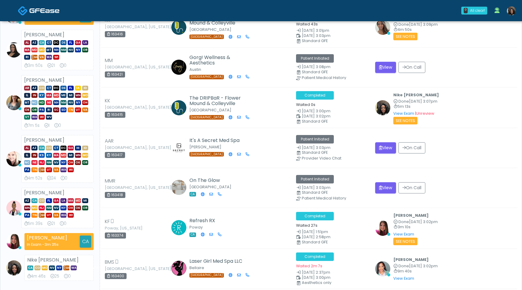
scroll to position [126, 0]
